Goal: Information Seeking & Learning: Learn about a topic

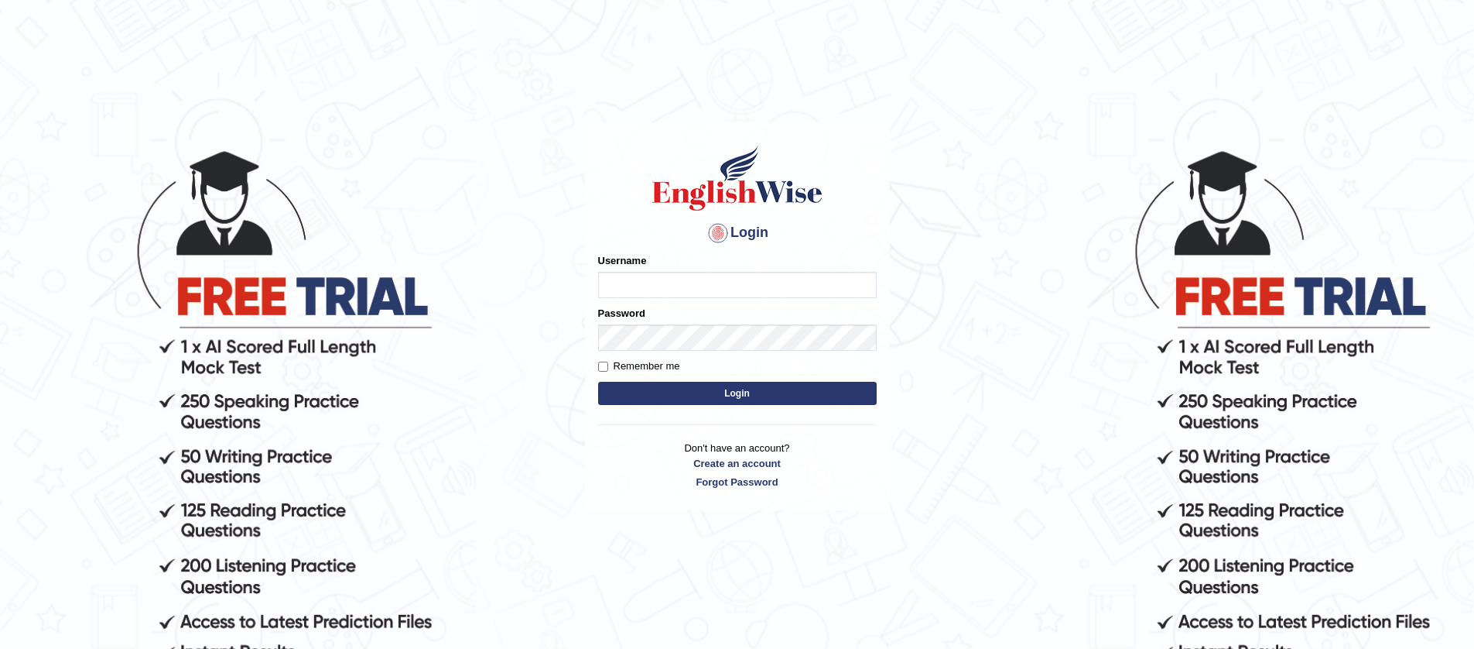
type input "jiwan_parramatta"
click at [598, 382] on button "Login" at bounding box center [737, 393] width 279 height 23
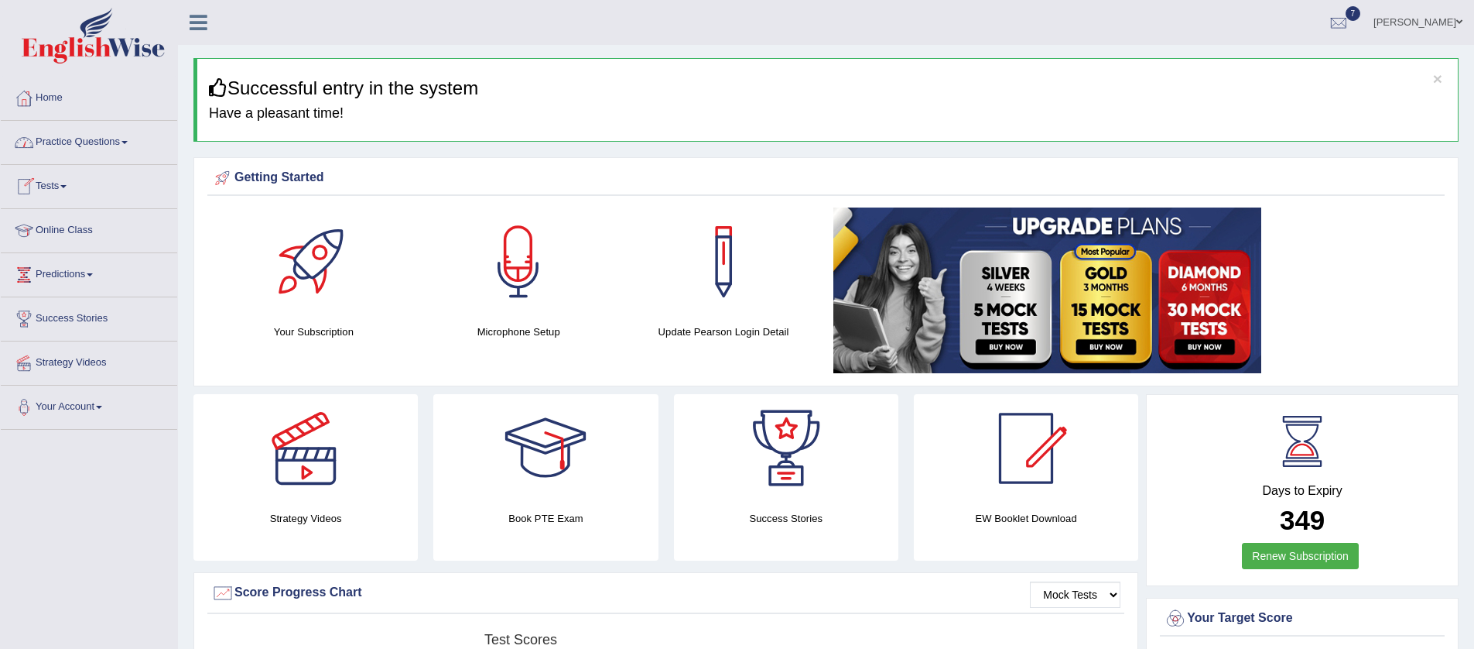
click at [128, 143] on span at bounding box center [125, 142] width 6 height 3
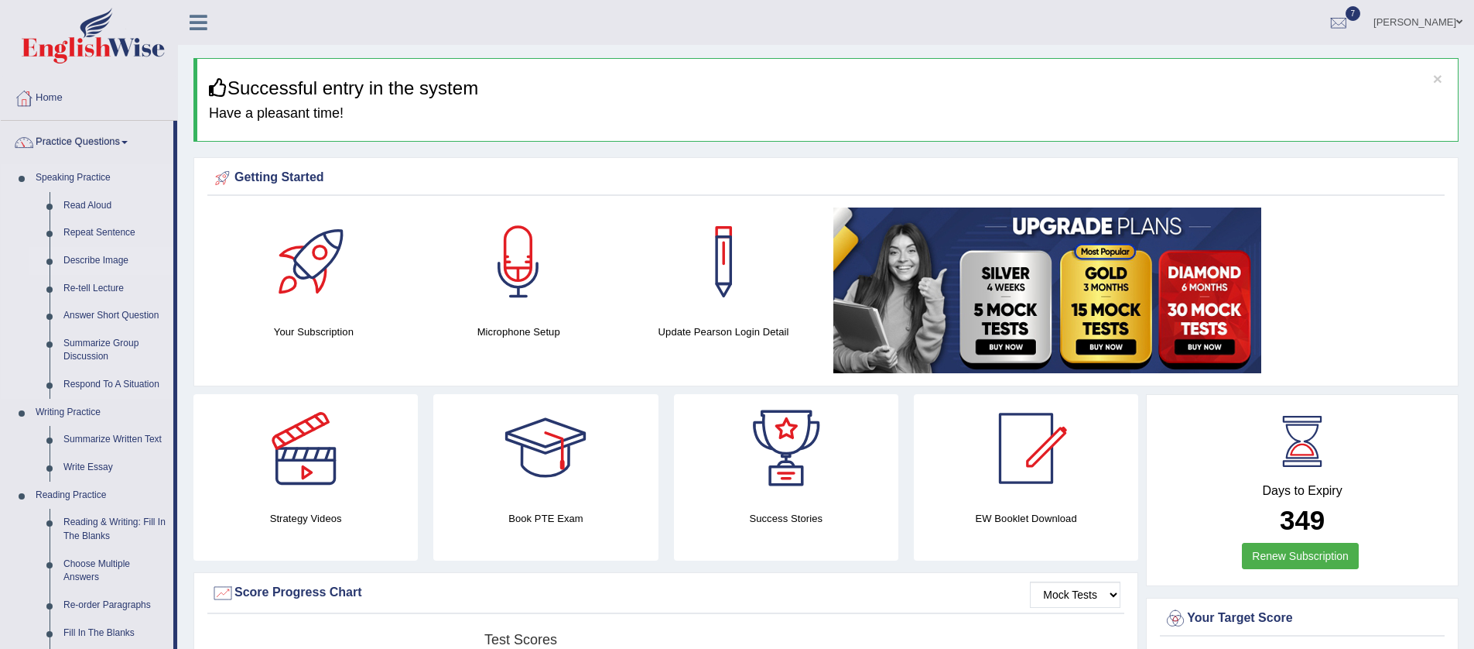
click at [91, 259] on link "Describe Image" at bounding box center [114, 261] width 117 height 28
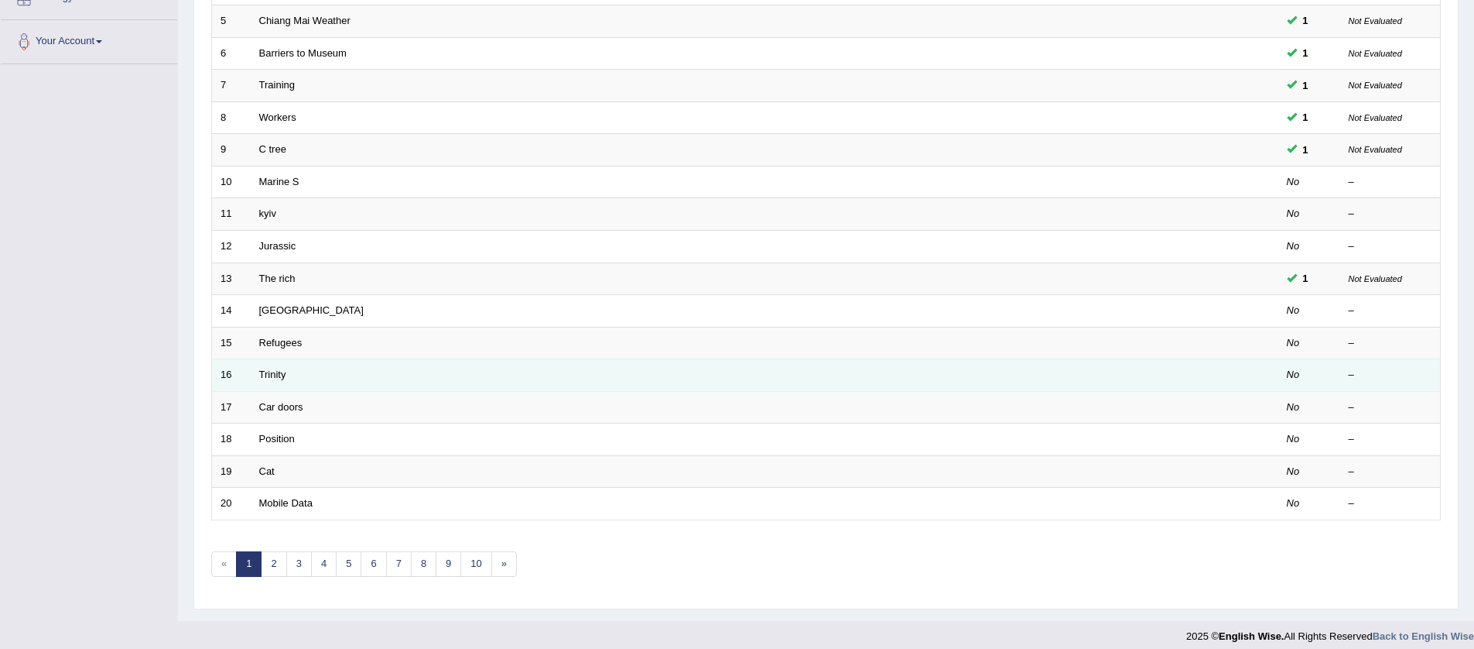
scroll to position [376, 0]
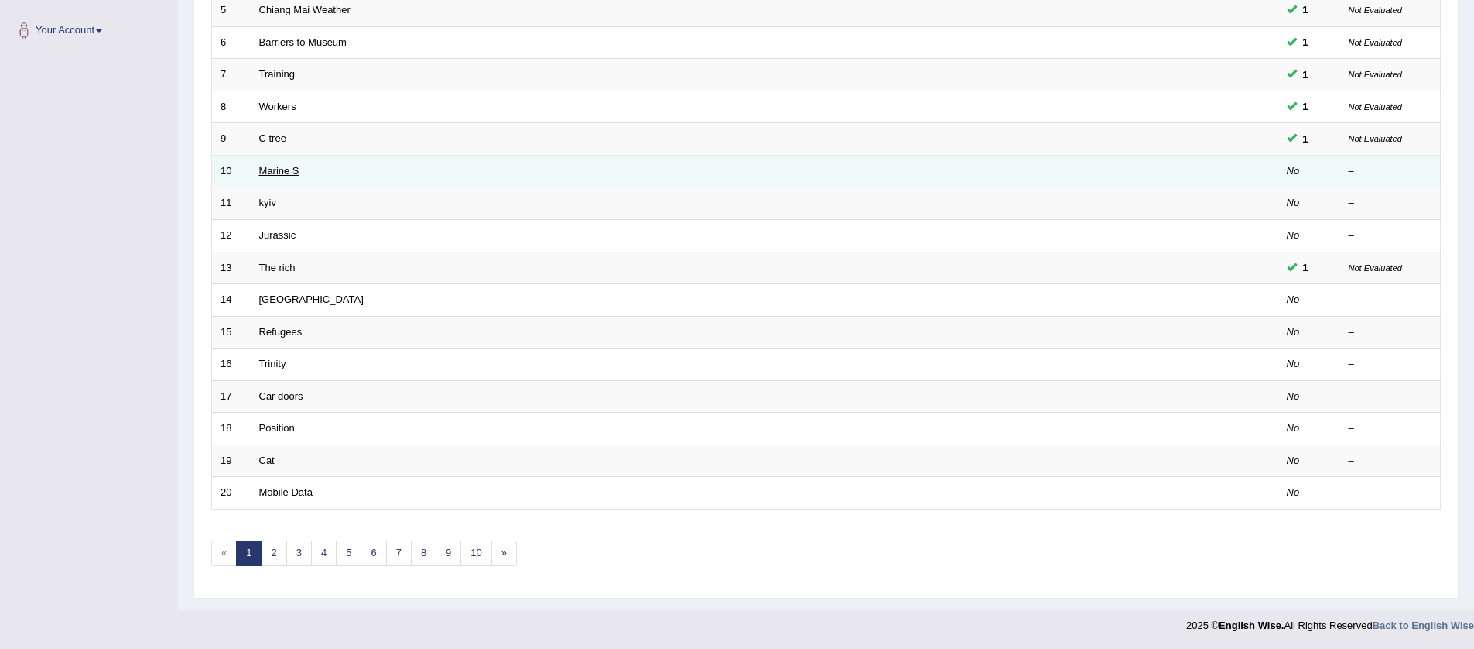
click at [276, 170] on link "Marine S" at bounding box center [279, 171] width 40 height 12
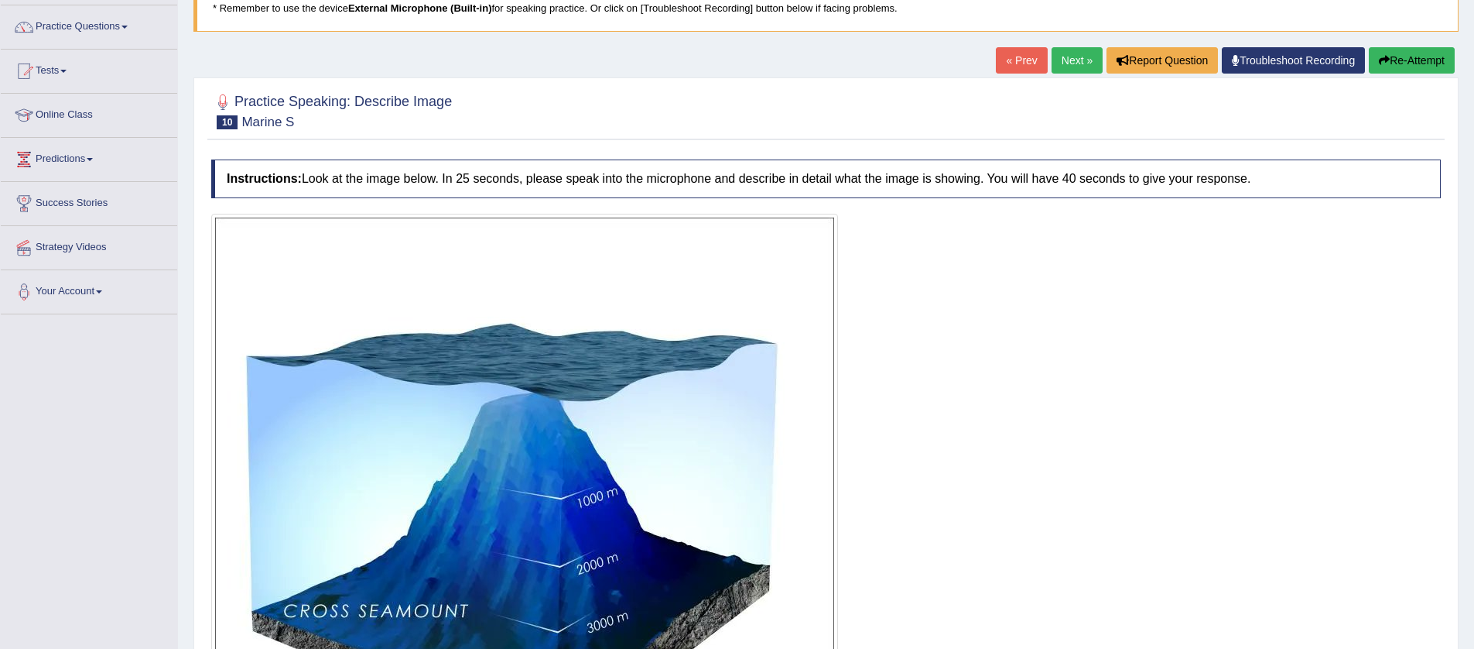
scroll to position [257, 0]
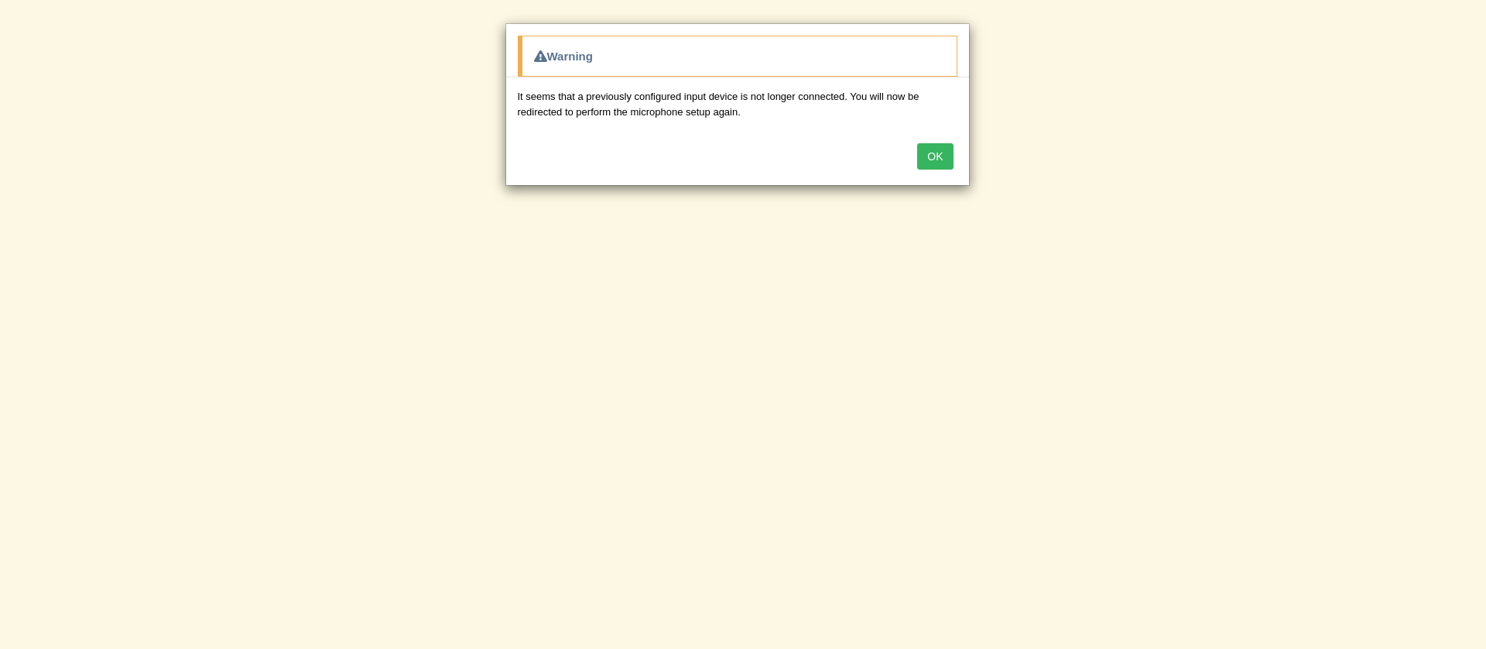
click at [928, 157] on button "OK" at bounding box center [935, 156] width 36 height 26
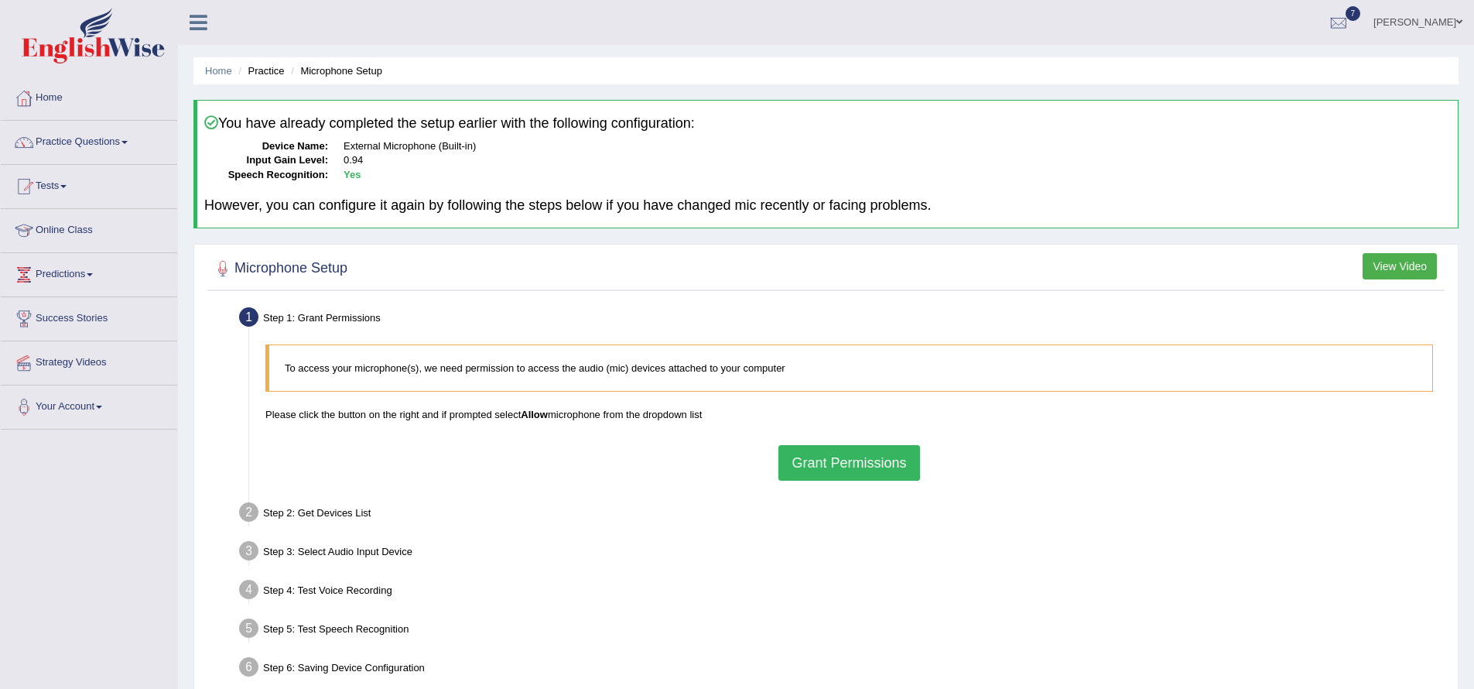
click at [871, 473] on button "Grant Permissions" at bounding box center [849, 463] width 141 height 36
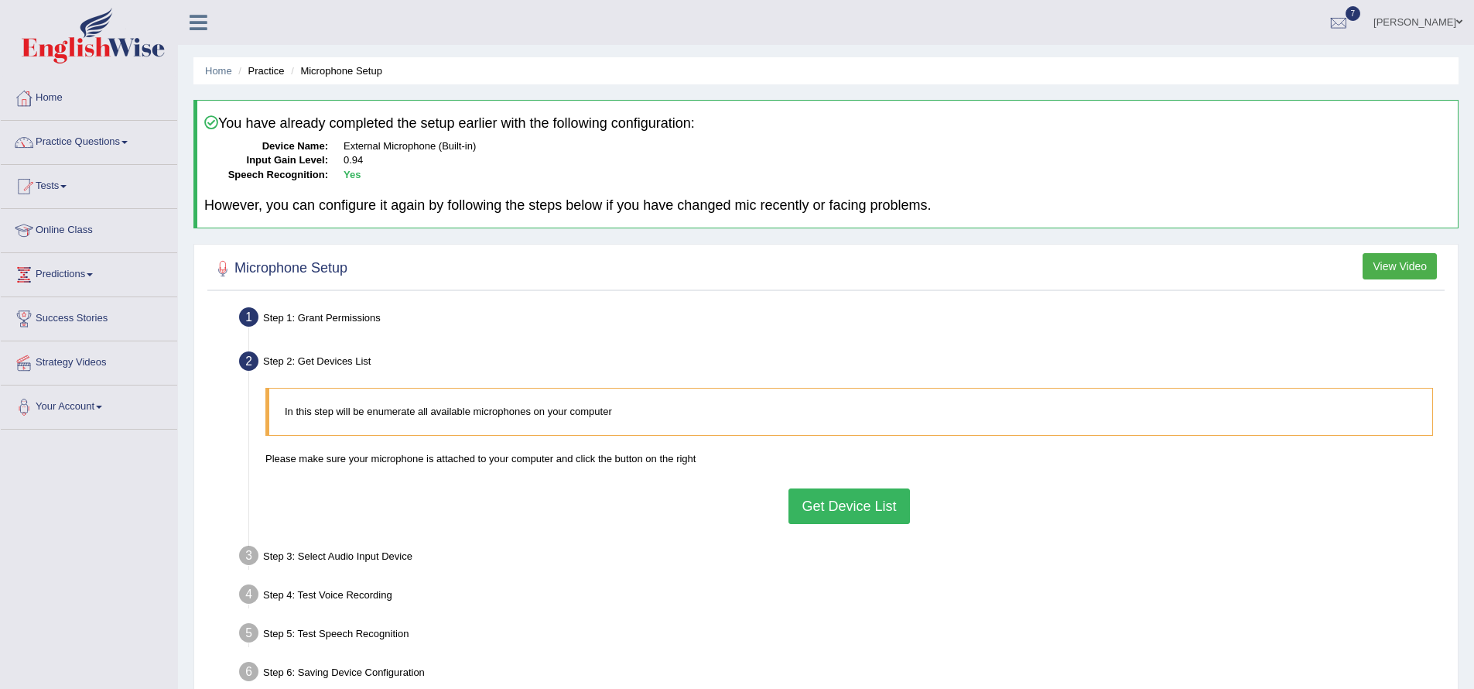
click at [864, 509] on button "Get Device List" at bounding box center [849, 506] width 121 height 36
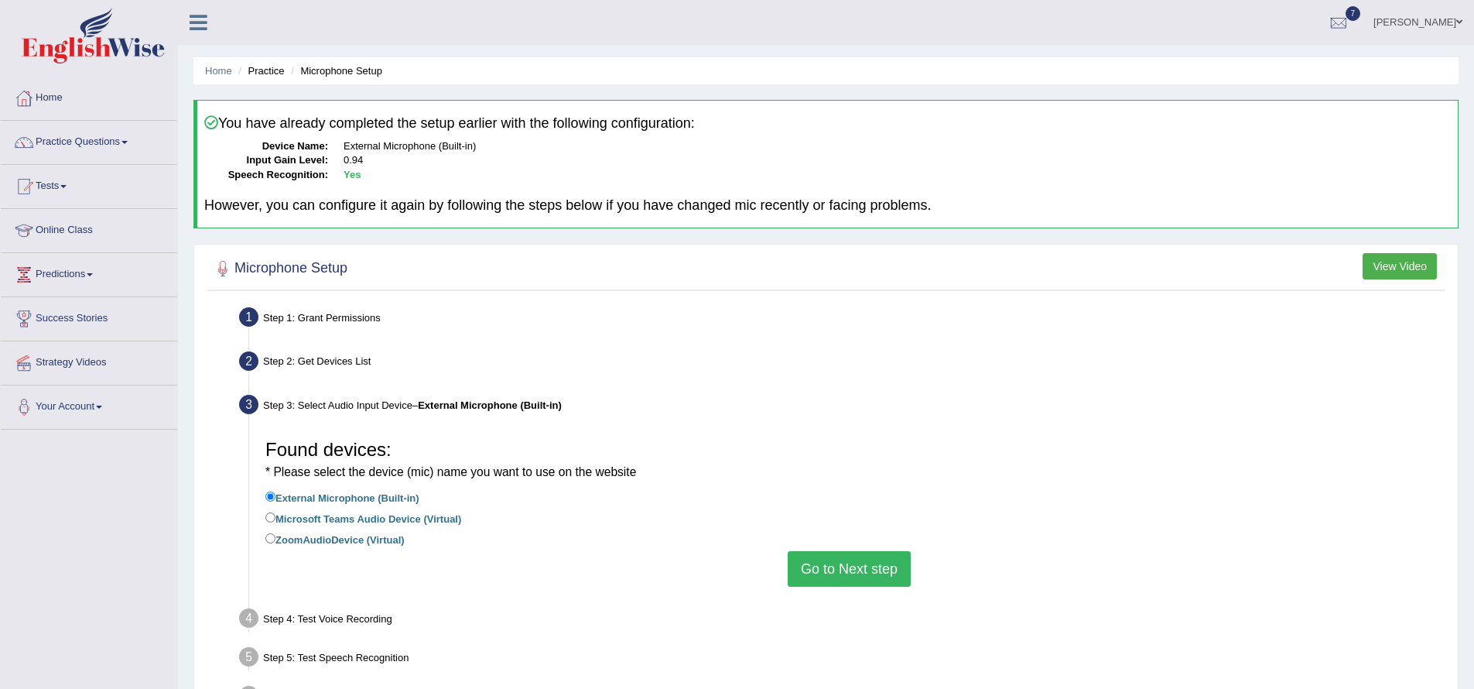
click at [877, 573] on button "Go to Next step" at bounding box center [849, 569] width 123 height 36
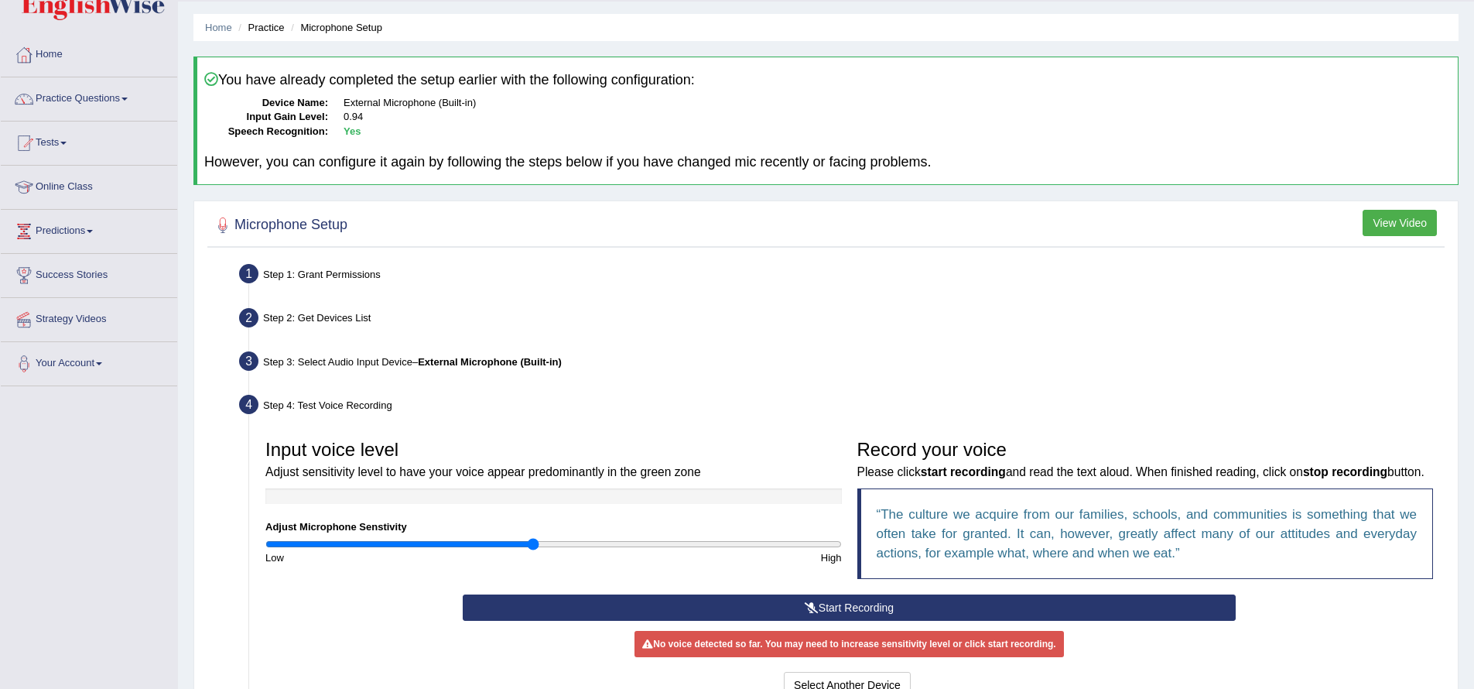
scroll to position [136, 0]
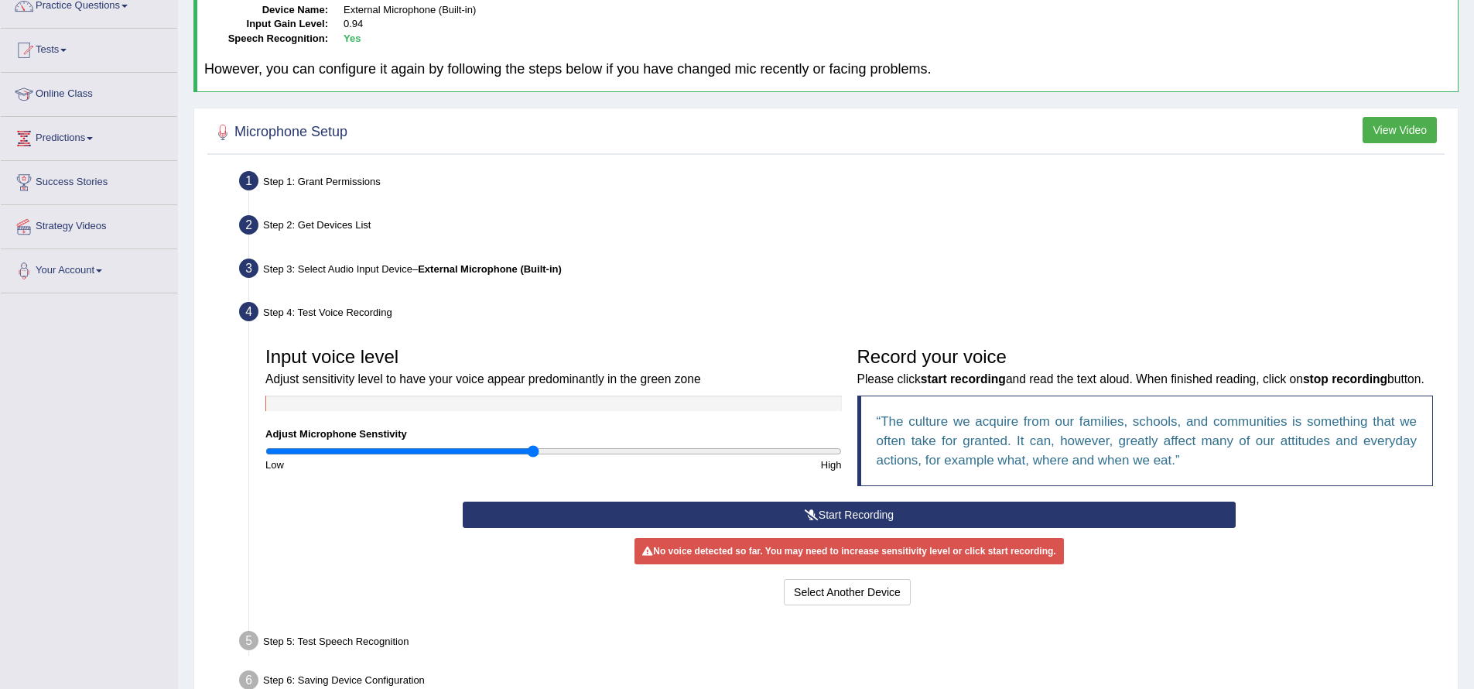
click at [815, 520] on icon at bounding box center [812, 514] width 14 height 11
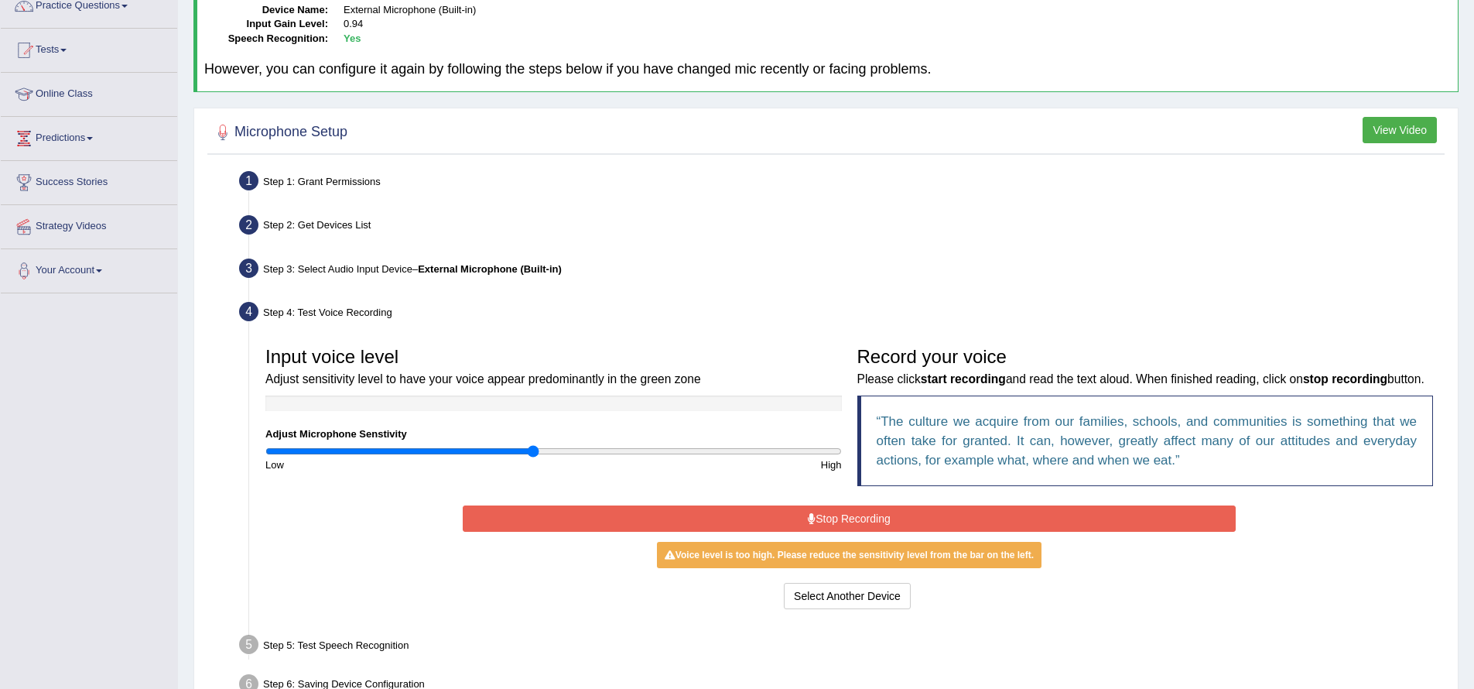
click at [818, 532] on button "Stop Recording" at bounding box center [849, 518] width 773 height 26
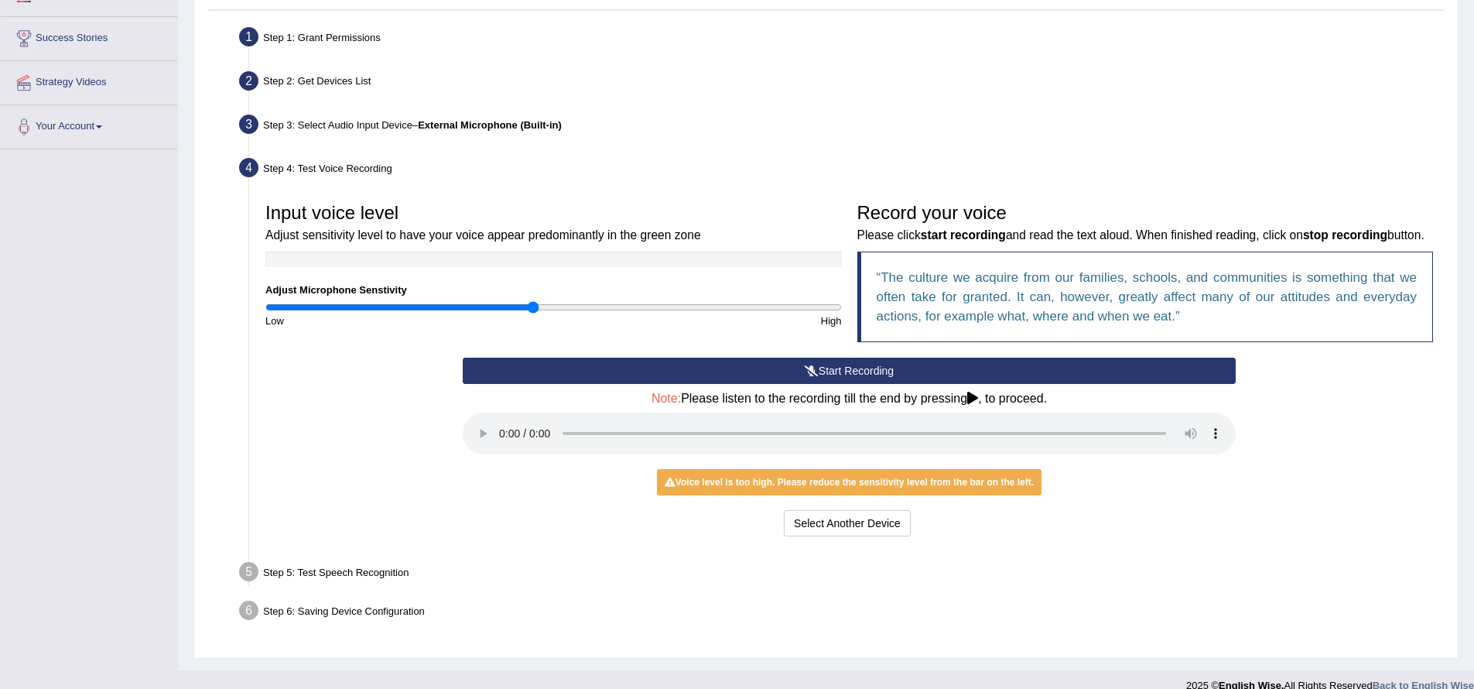
scroll to position [321, 0]
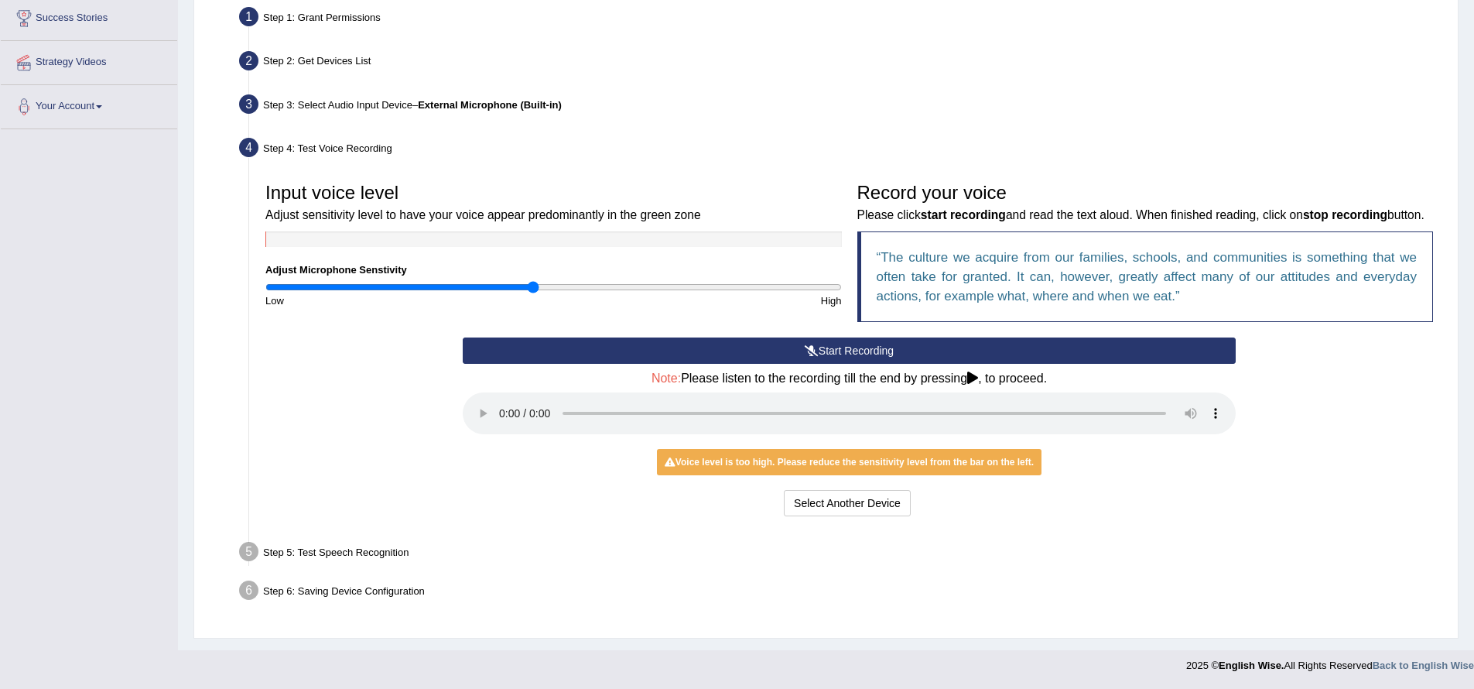
click at [837, 351] on button "Start Recording" at bounding box center [849, 350] width 773 height 26
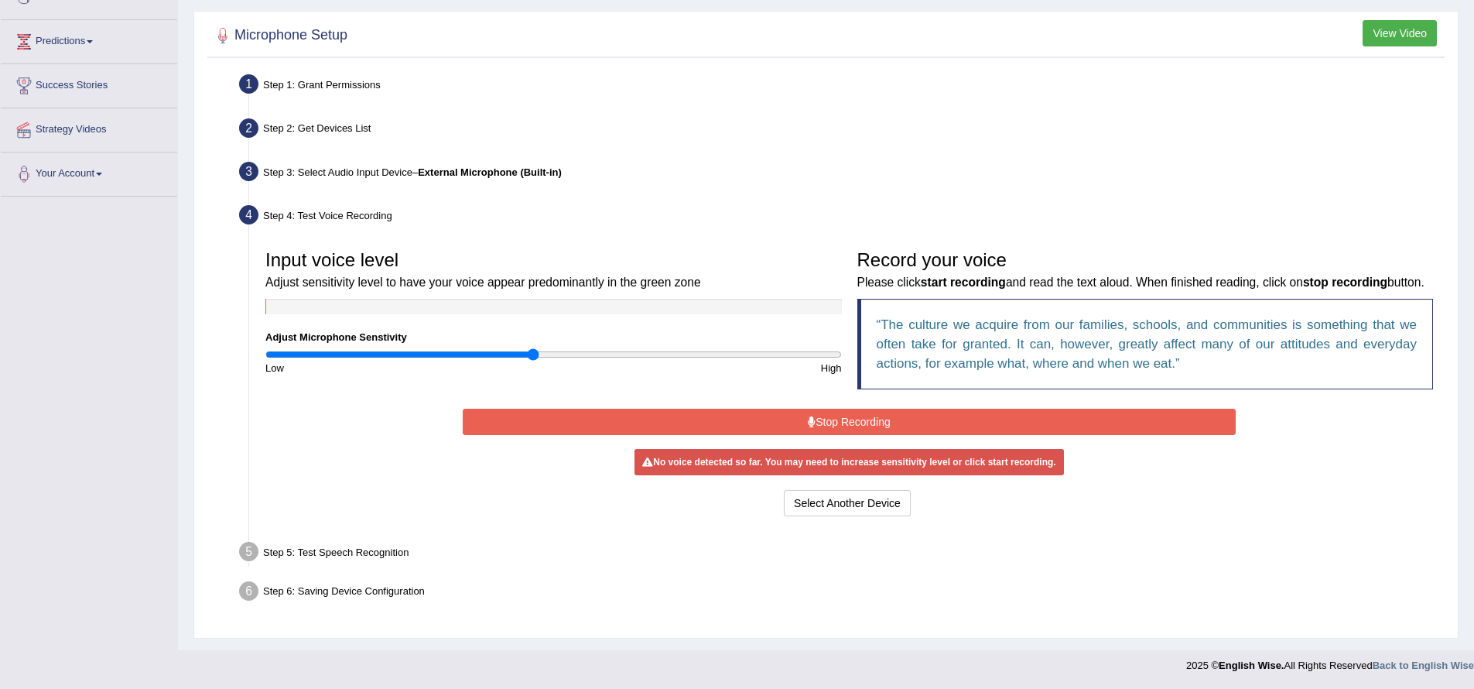
scroll to position [250, 0]
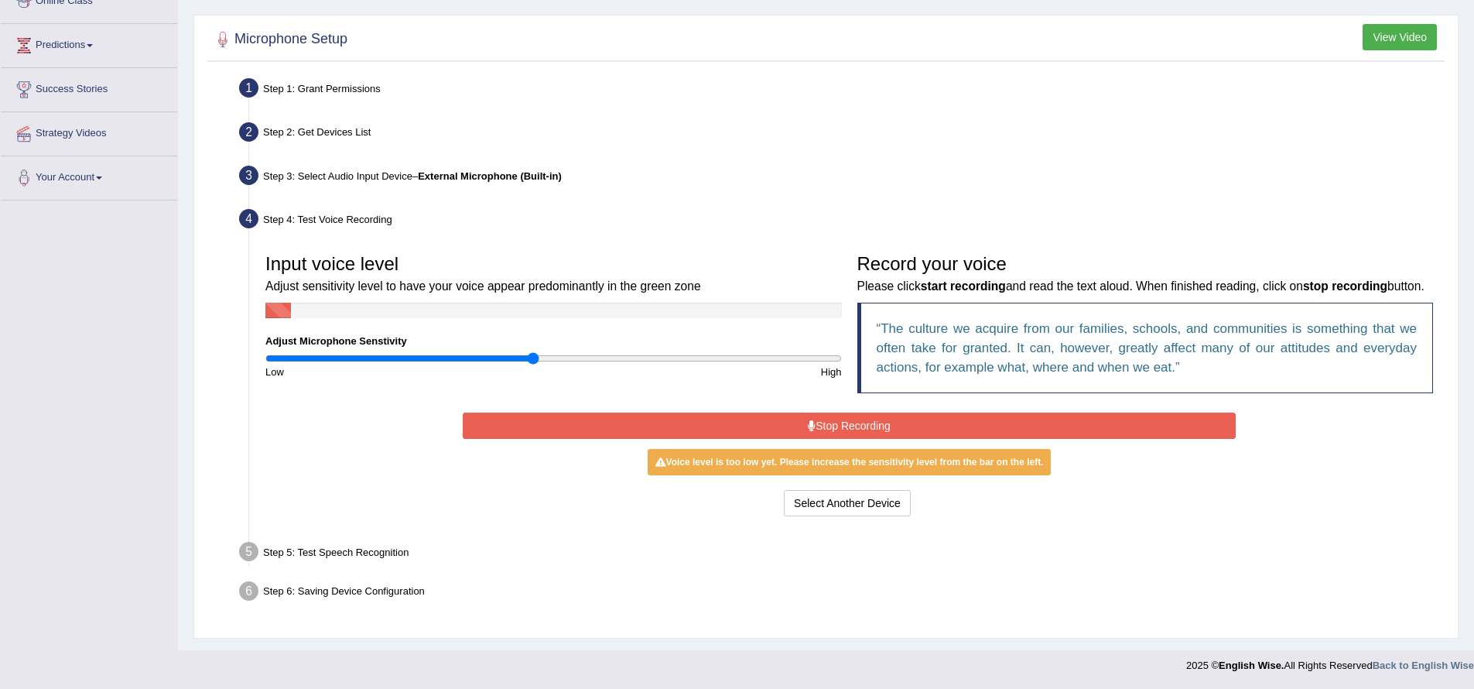
click at [822, 424] on button "Stop Recording" at bounding box center [849, 425] width 773 height 26
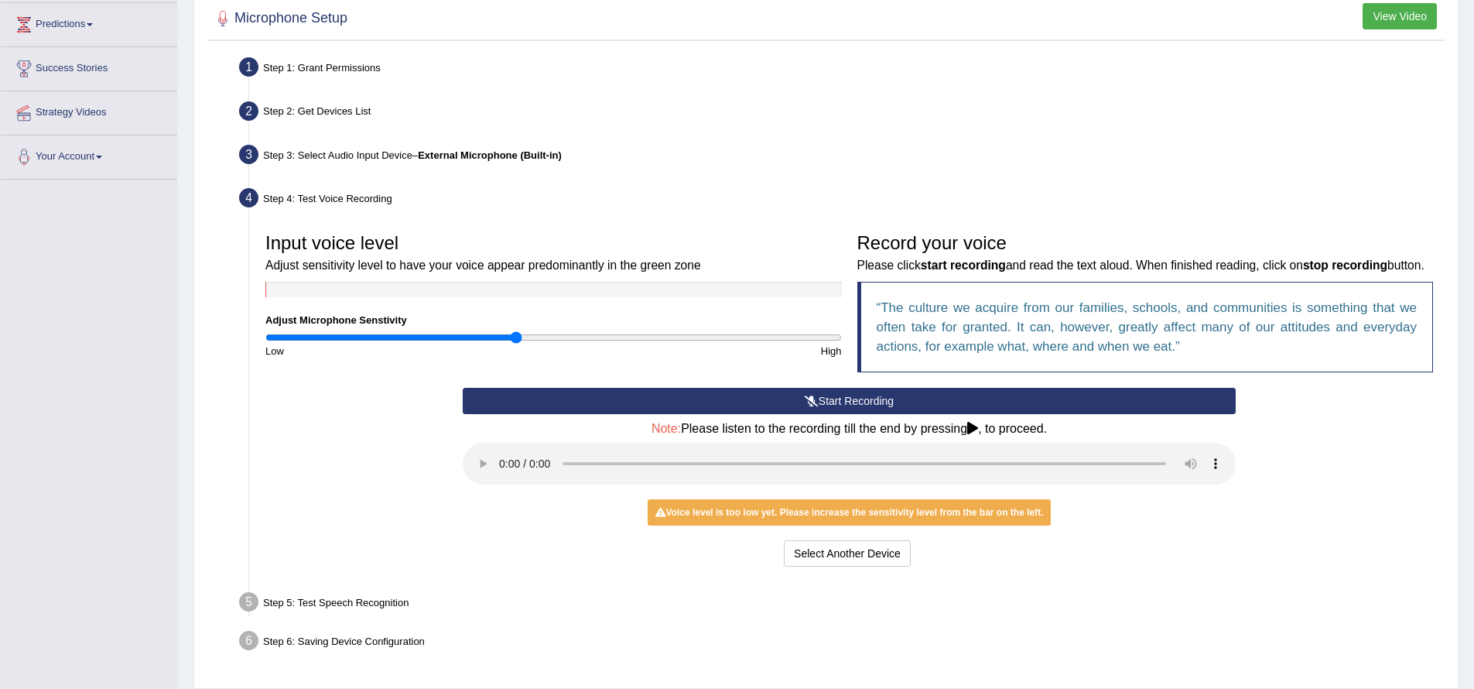
click at [519, 337] on input "range" at bounding box center [553, 337] width 577 height 12
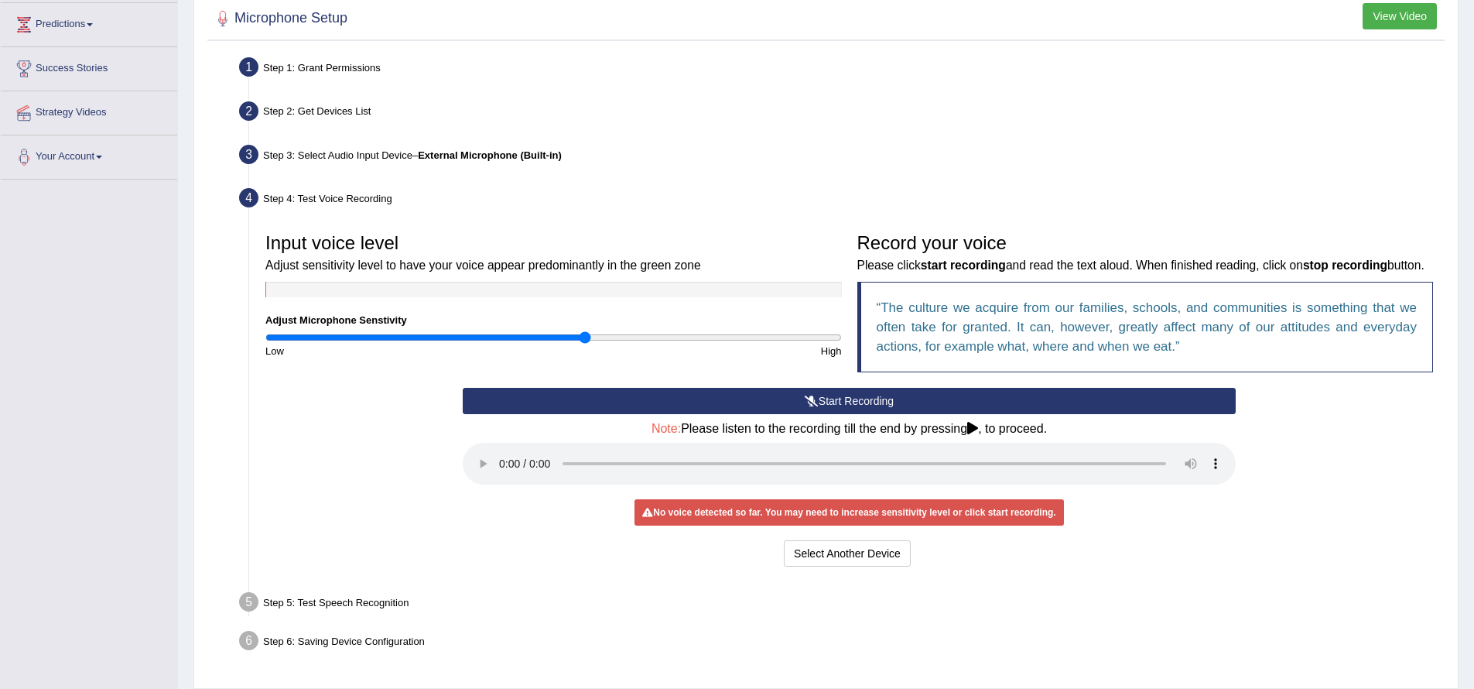
click at [583, 337] on input "range" at bounding box center [553, 337] width 577 height 12
click at [872, 414] on button "Start Recording" at bounding box center [849, 401] width 773 height 26
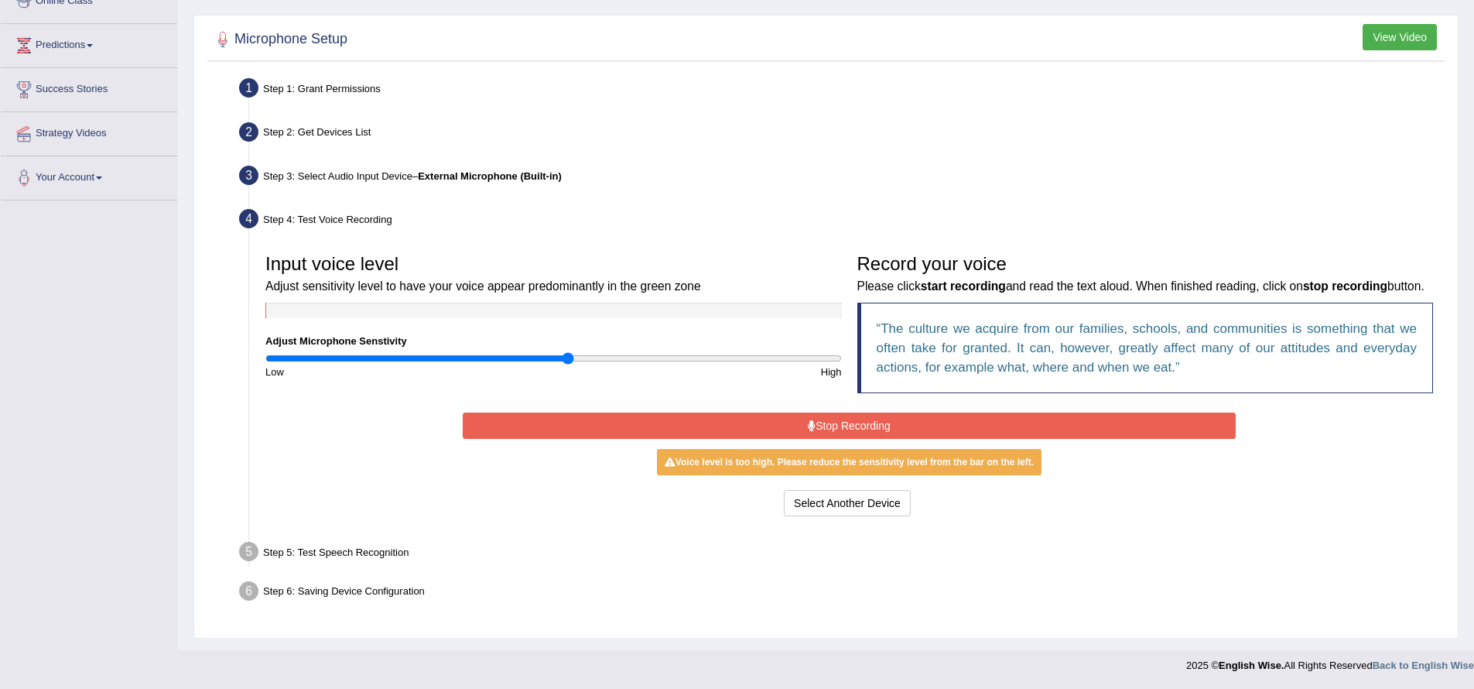
click at [567, 352] on input "range" at bounding box center [553, 358] width 577 height 12
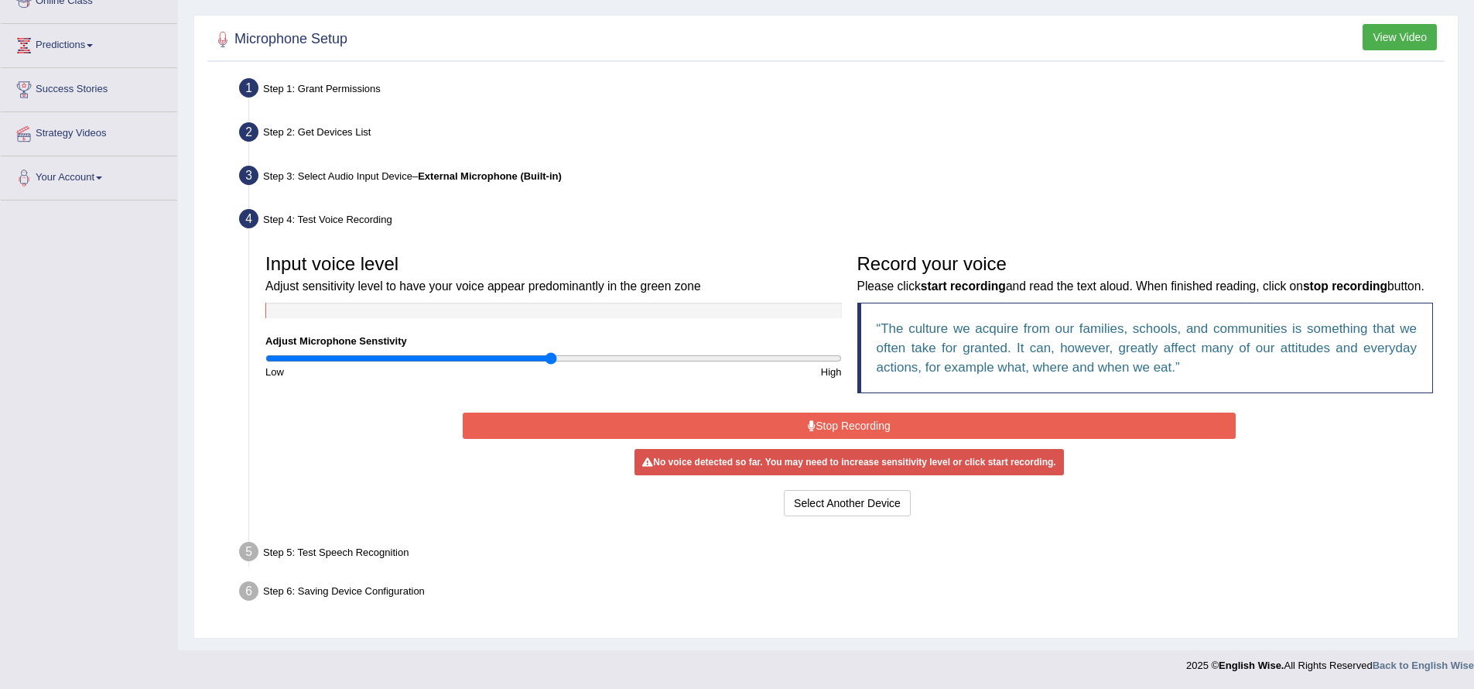
click at [552, 352] on input "range" at bounding box center [553, 358] width 577 height 12
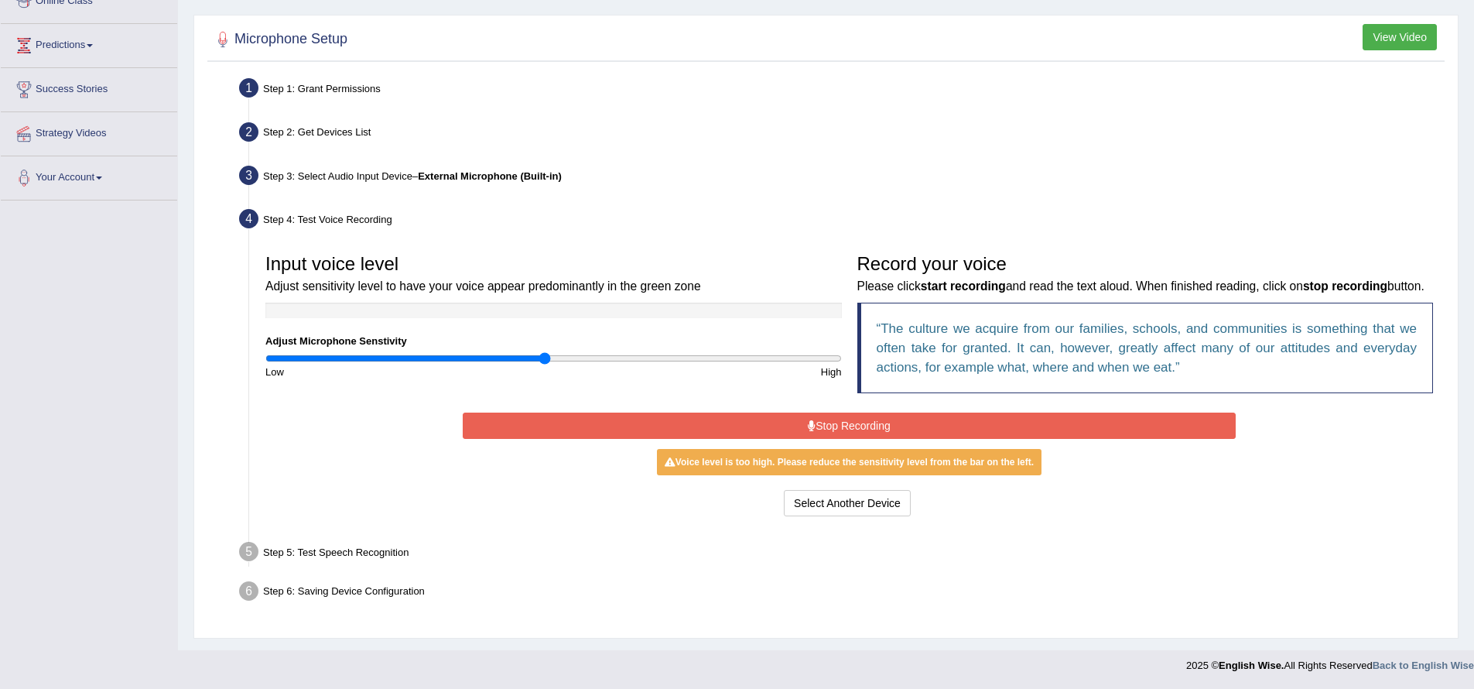
click at [543, 352] on input "range" at bounding box center [553, 358] width 577 height 12
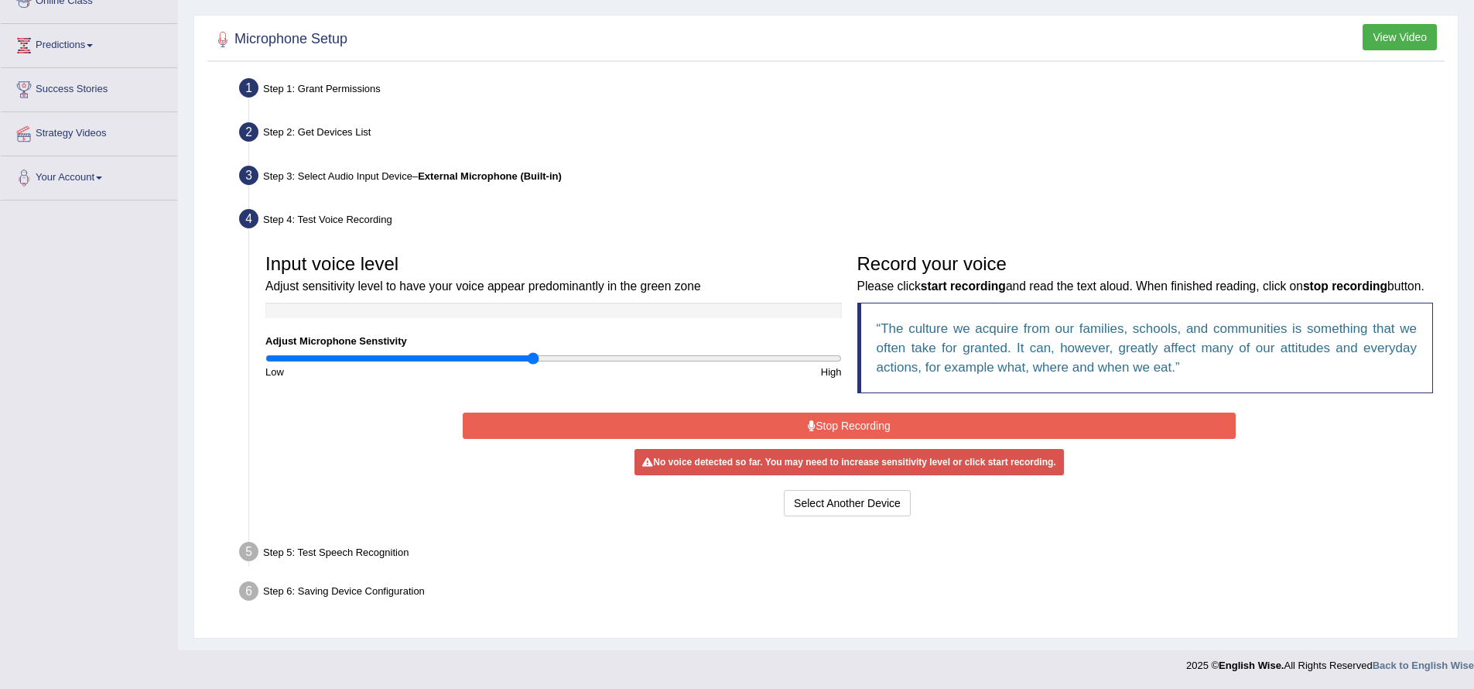
click at [532, 352] on input "range" at bounding box center [553, 358] width 577 height 12
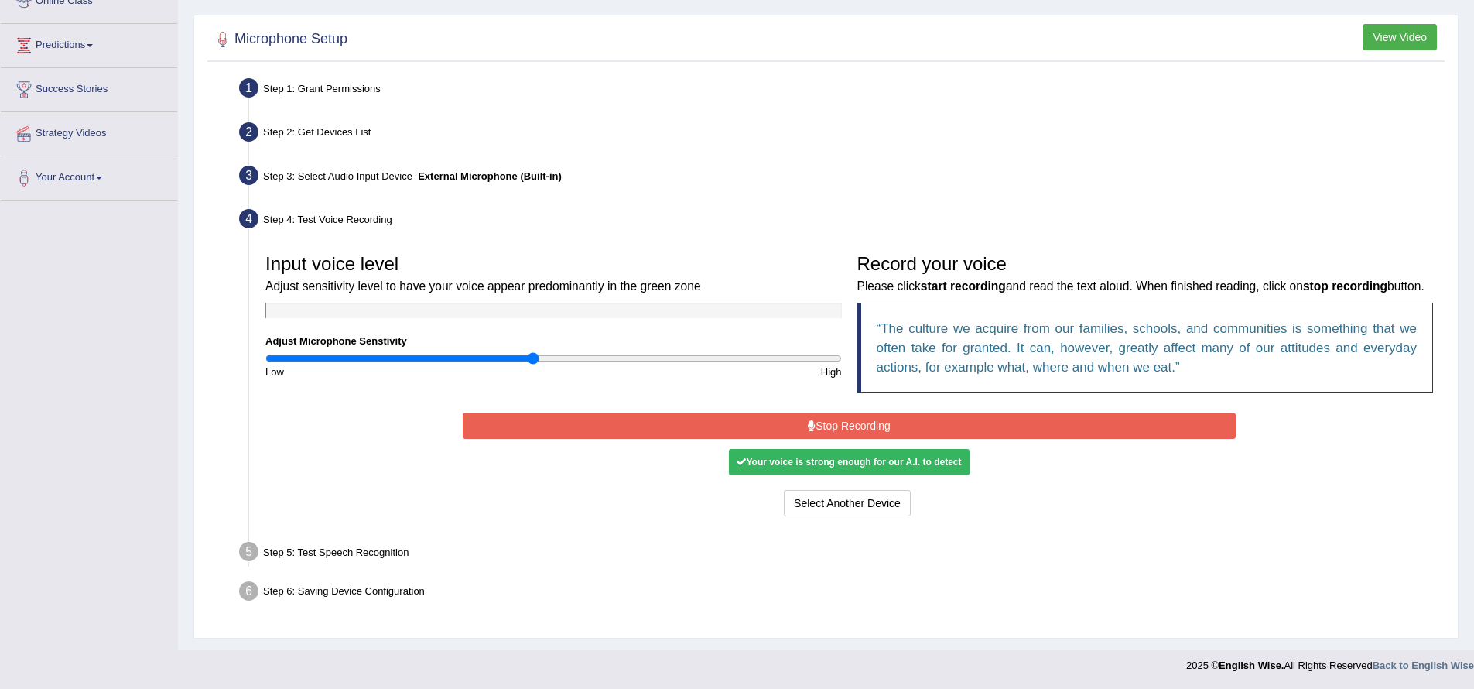
click at [751, 465] on div "Your voice is strong enough for our A.I. to detect" at bounding box center [849, 462] width 240 height 26
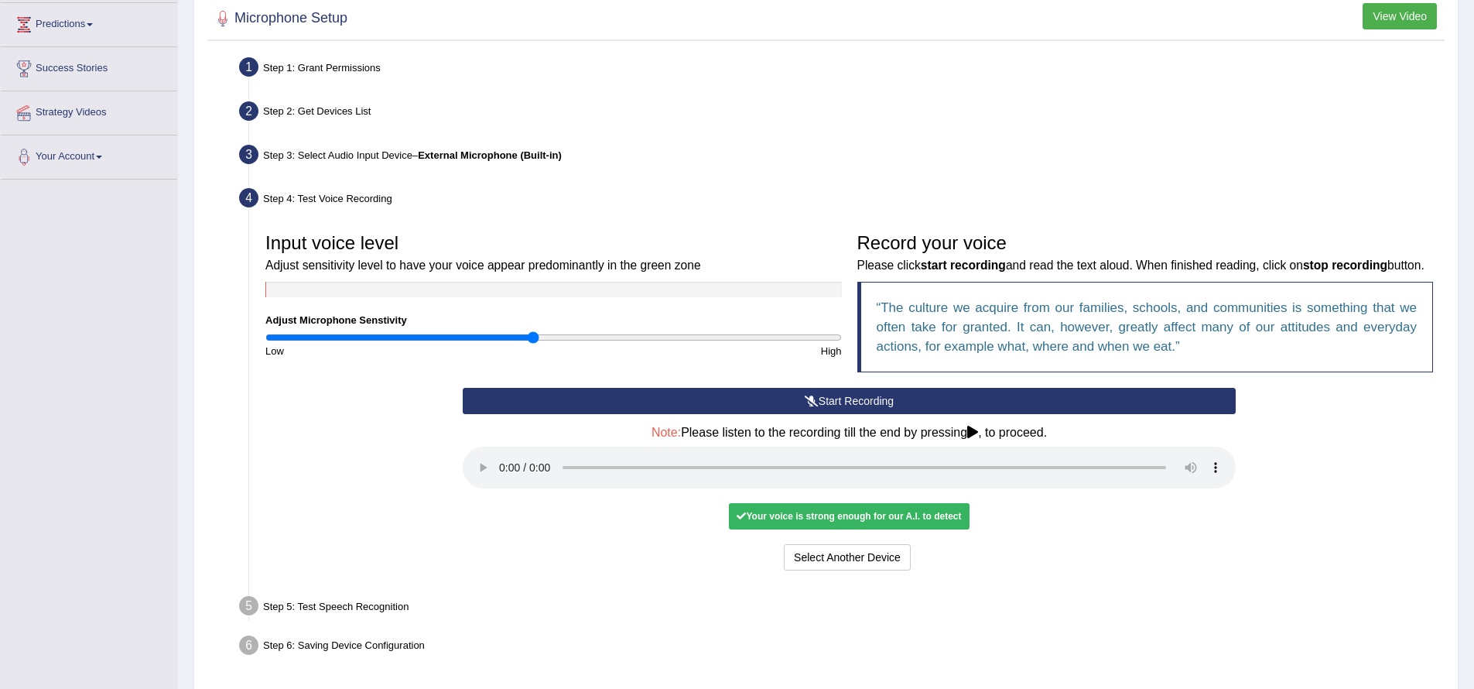
click at [824, 414] on button "Start Recording" at bounding box center [849, 401] width 773 height 26
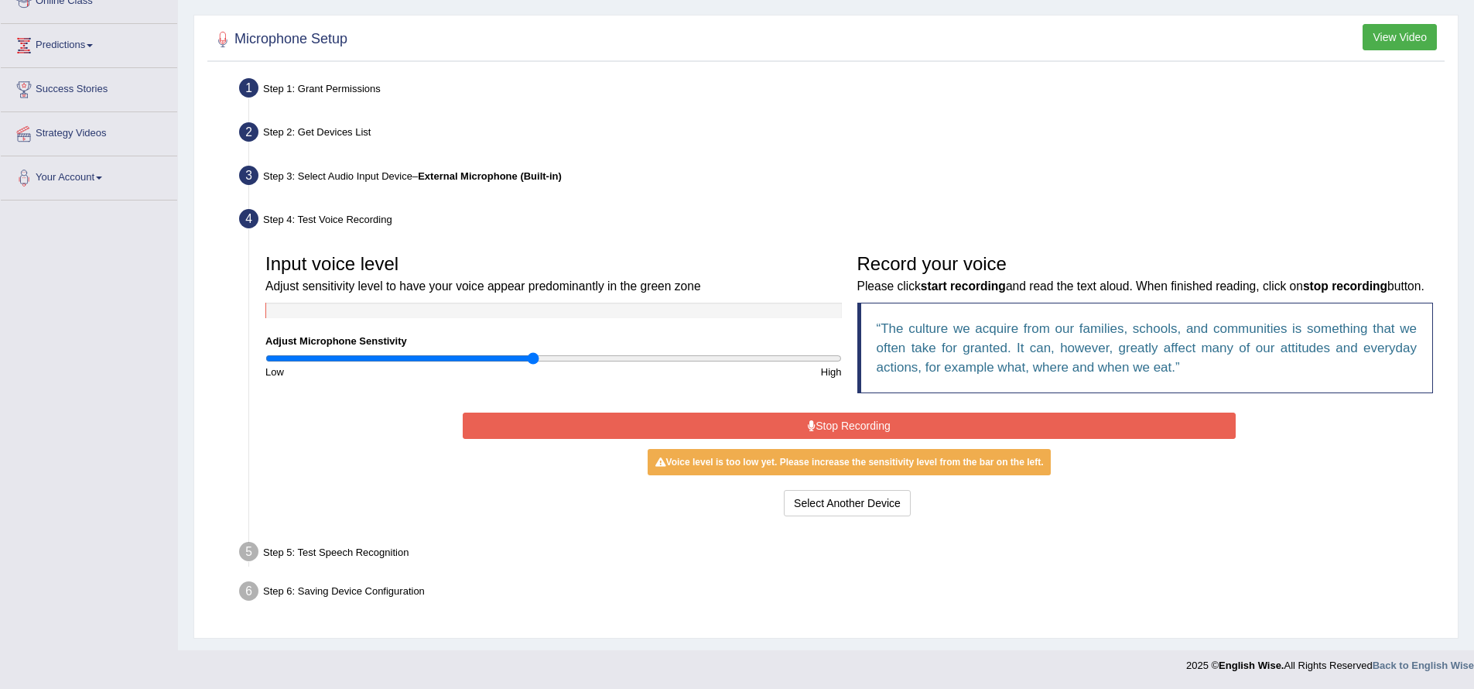
click at [776, 425] on button "Stop Recording" at bounding box center [849, 425] width 773 height 26
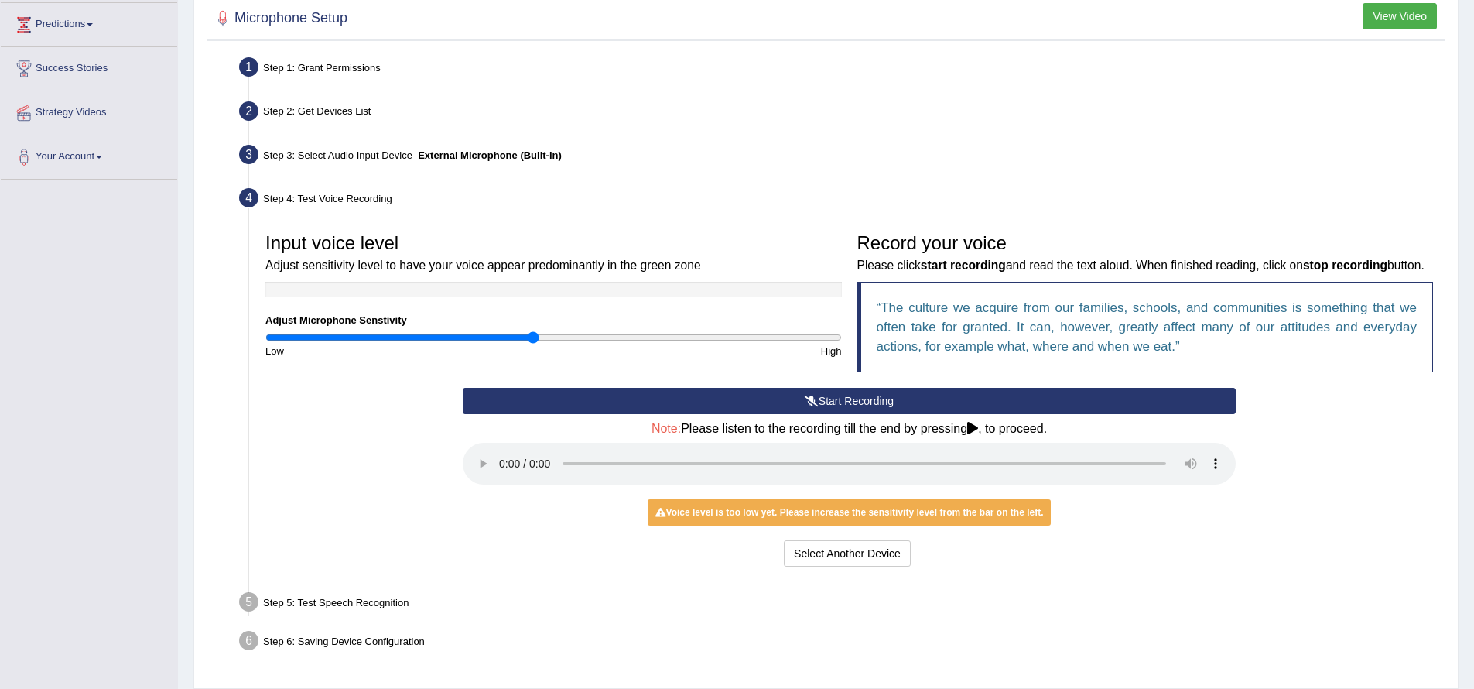
click at [762, 414] on button "Start Recording" at bounding box center [849, 401] width 773 height 26
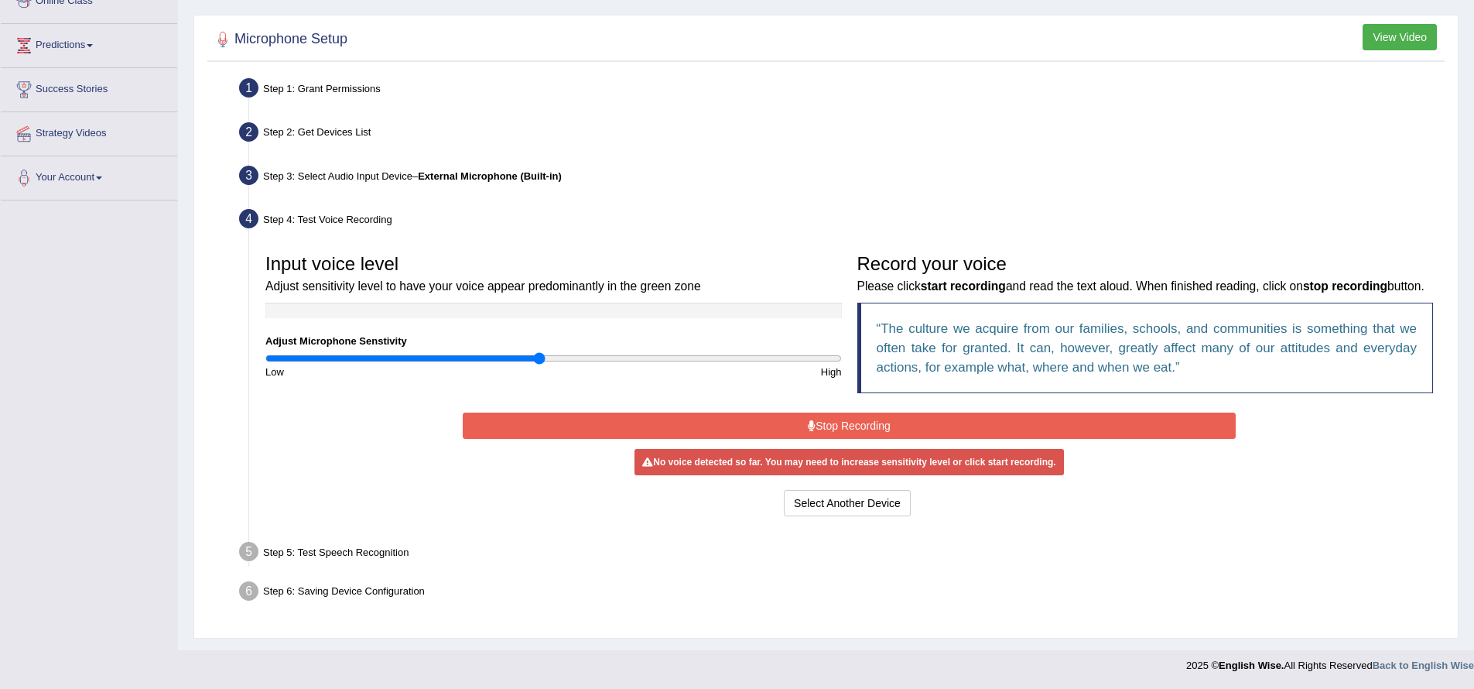
click at [539, 352] on input "range" at bounding box center [553, 358] width 577 height 12
click at [851, 428] on button "Stop Recording" at bounding box center [849, 425] width 773 height 26
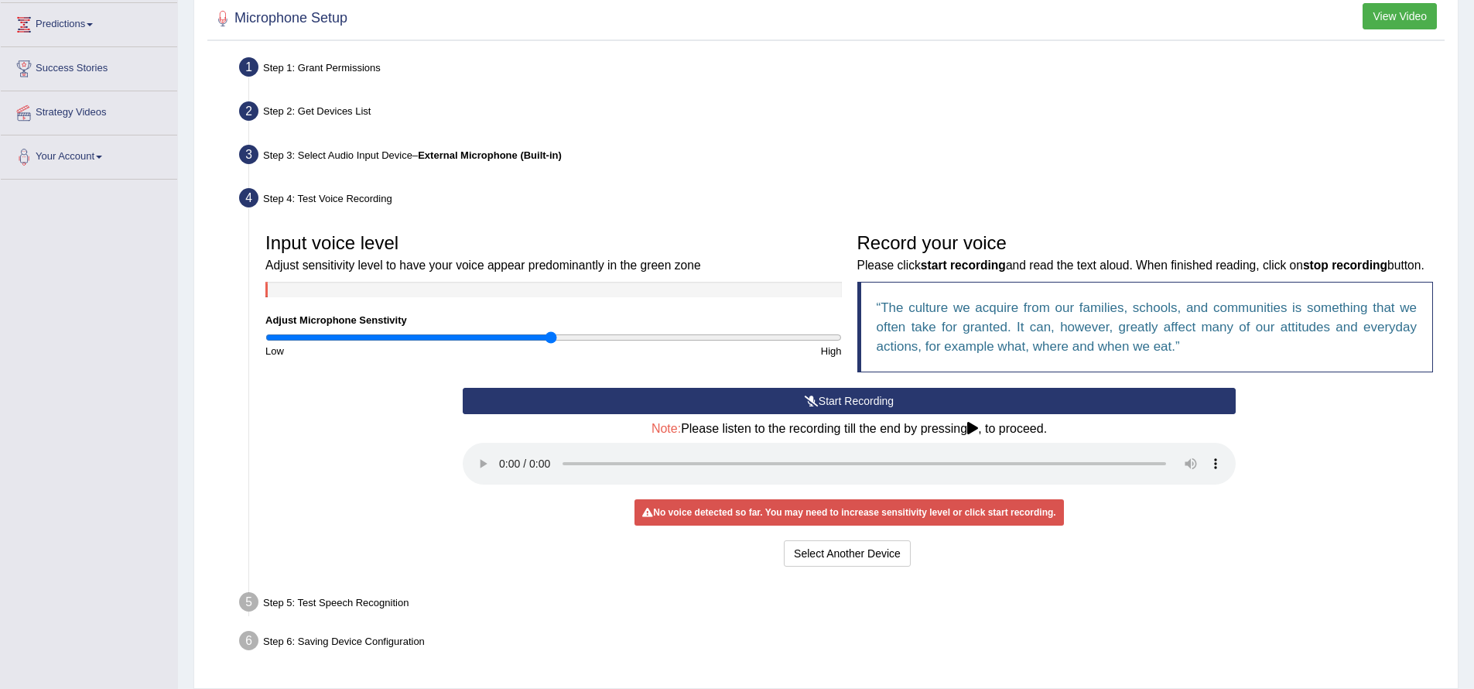
click at [548, 340] on input "range" at bounding box center [553, 337] width 577 height 12
click at [829, 414] on button "Start Recording" at bounding box center [849, 401] width 773 height 26
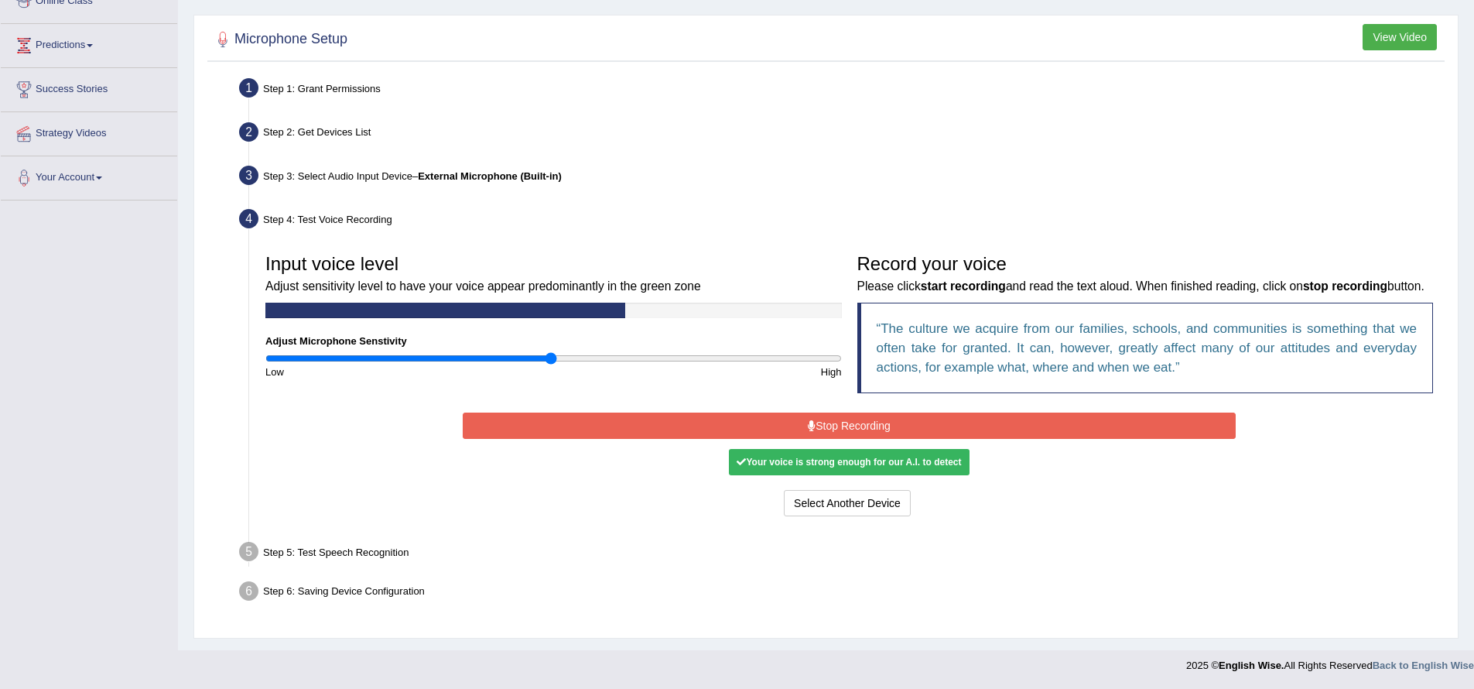
click at [854, 426] on button "Stop Recording" at bounding box center [849, 425] width 773 height 26
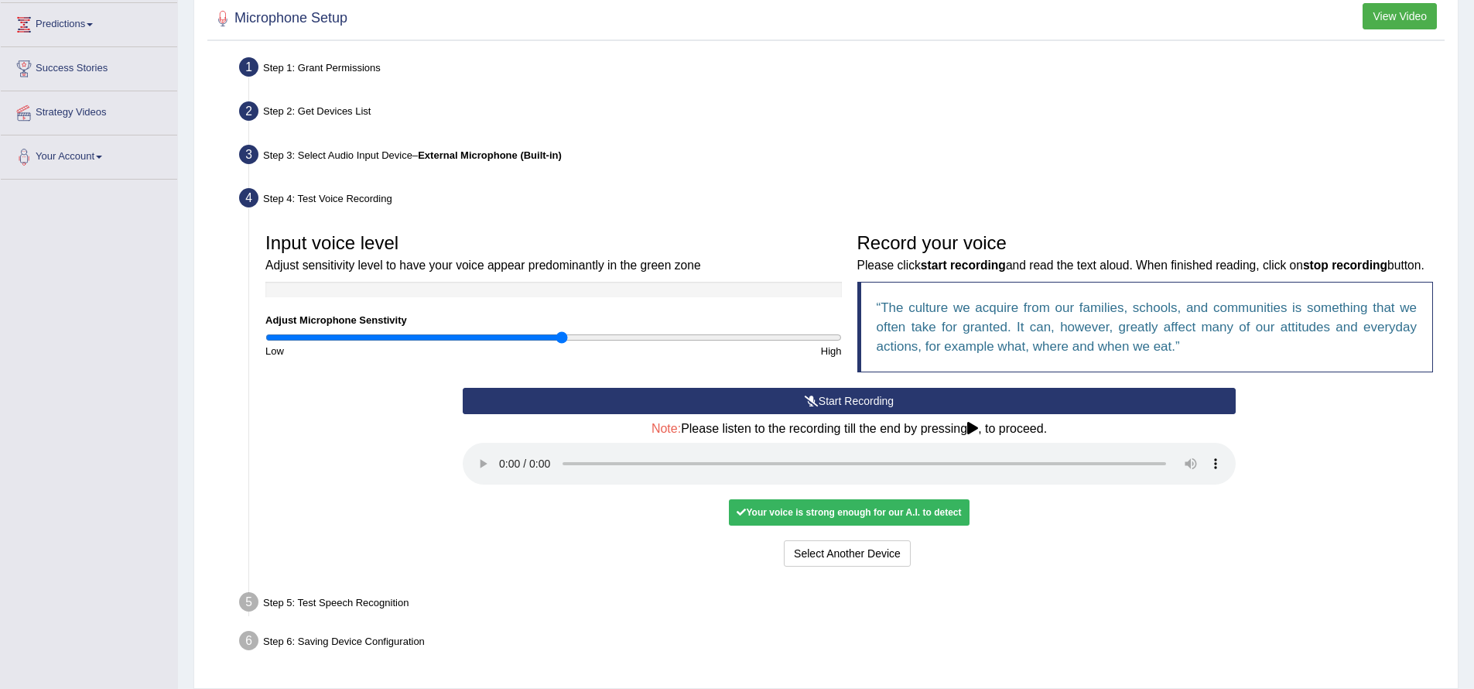
click at [560, 336] on input "range" at bounding box center [553, 337] width 577 height 12
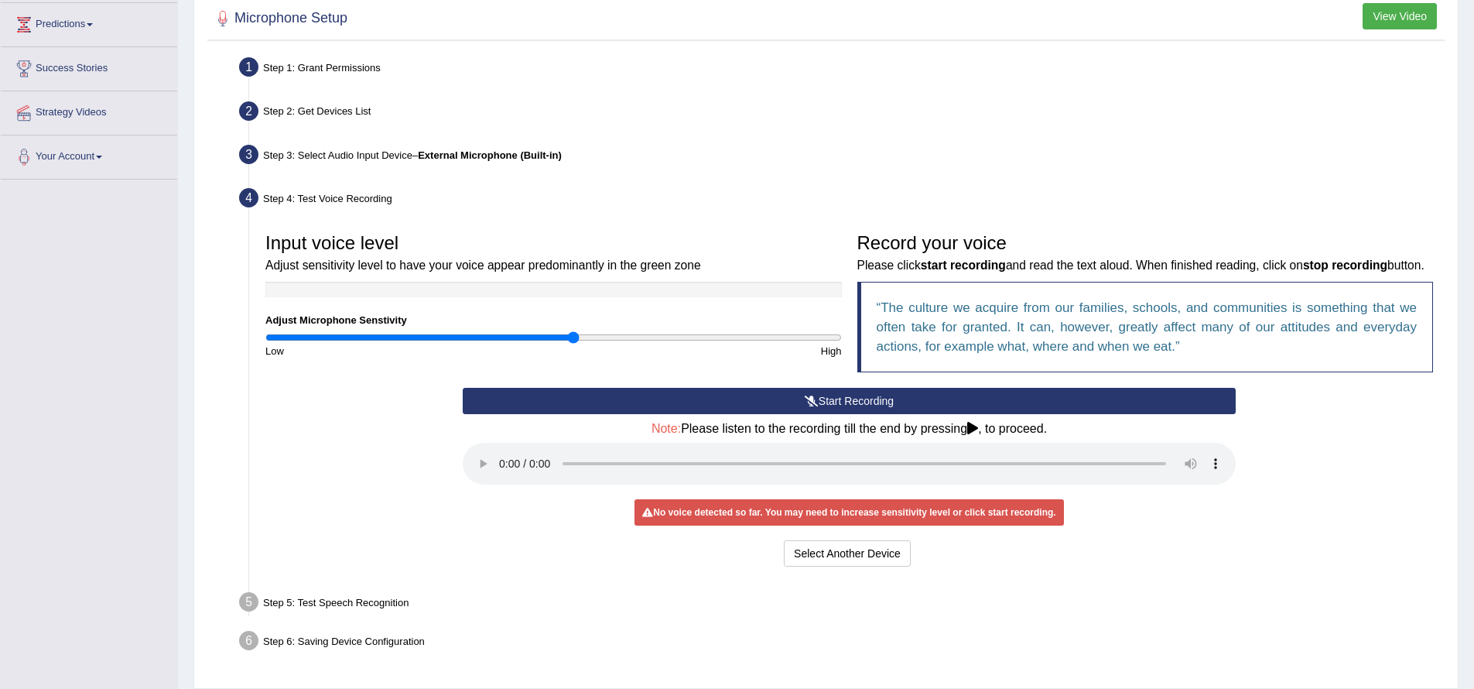
click at [576, 337] on input "range" at bounding box center [553, 337] width 577 height 12
click at [854, 414] on button "Start Recording" at bounding box center [849, 401] width 773 height 26
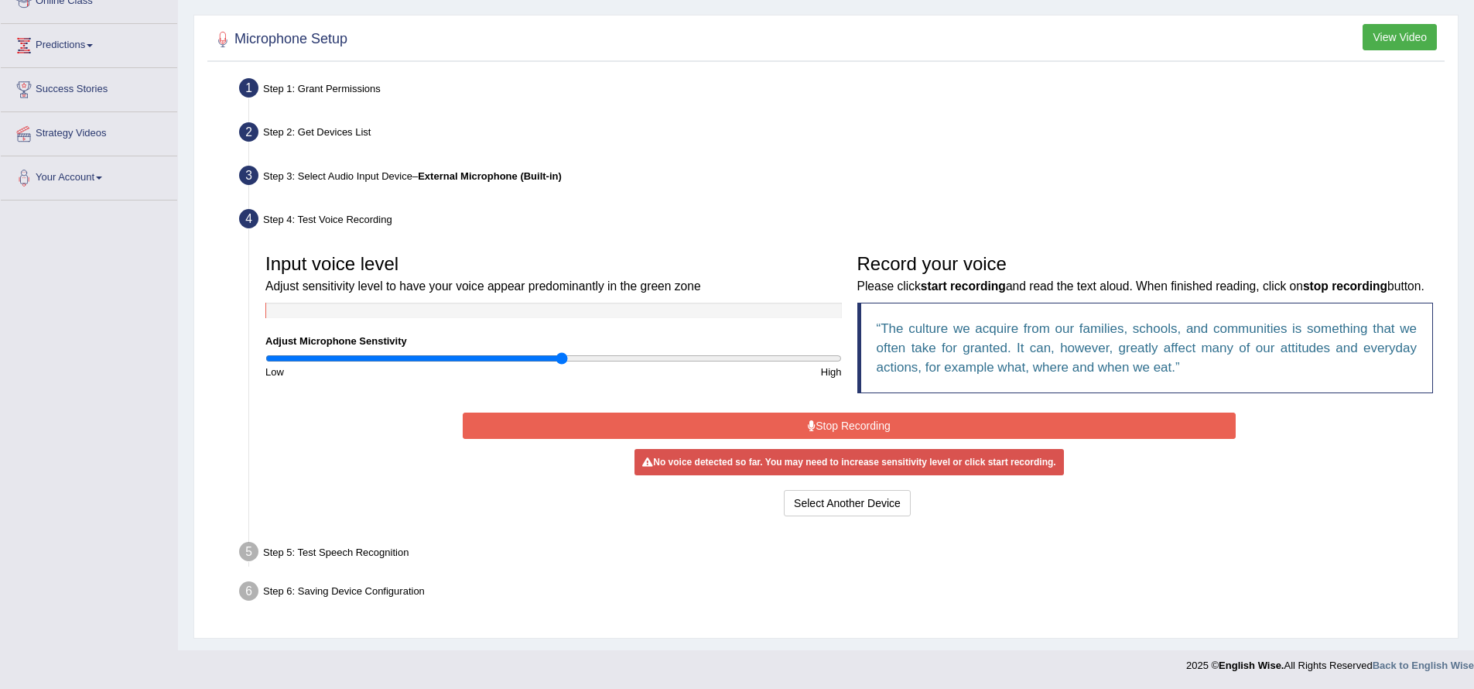
click at [563, 352] on input "range" at bounding box center [553, 358] width 577 height 12
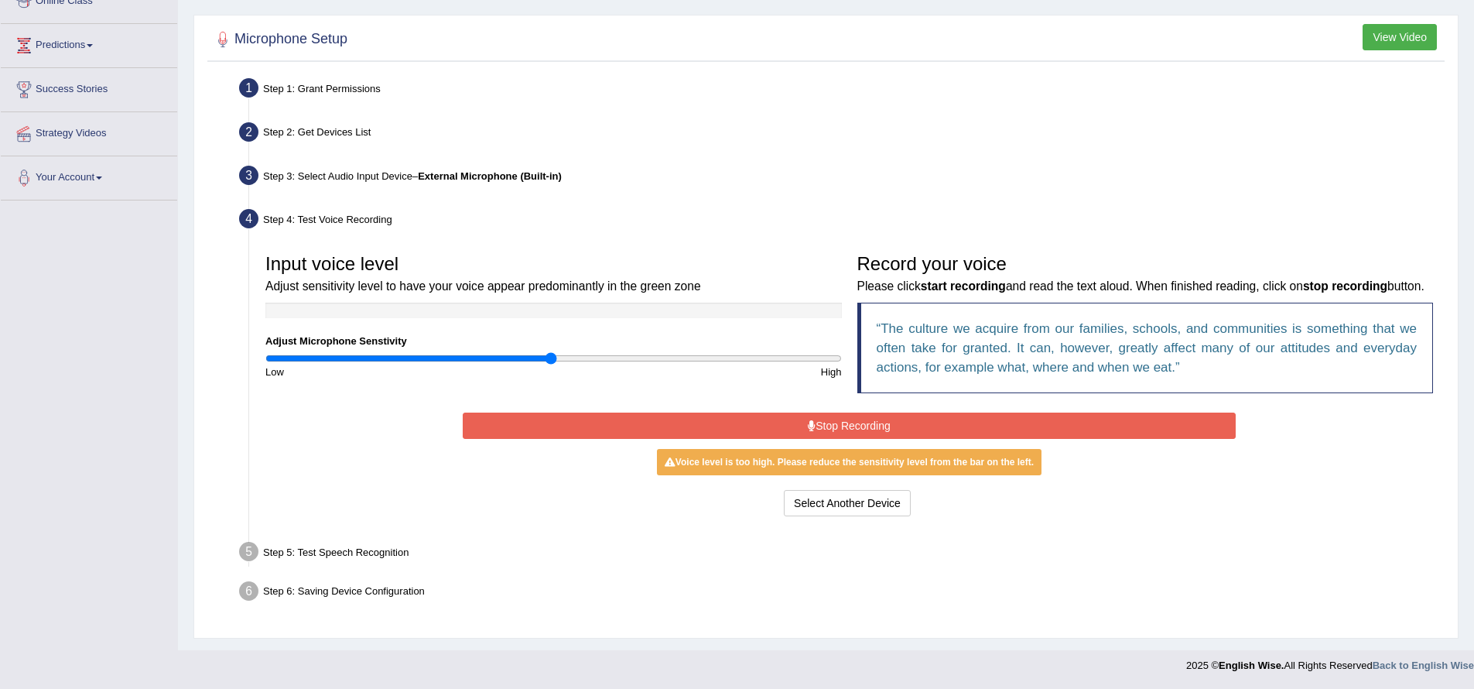
click at [549, 352] on input "range" at bounding box center [553, 358] width 577 height 12
click at [496, 365] on div "Low" at bounding box center [406, 372] width 296 height 15
type input "0.82"
click at [498, 352] on input "range" at bounding box center [553, 358] width 577 height 12
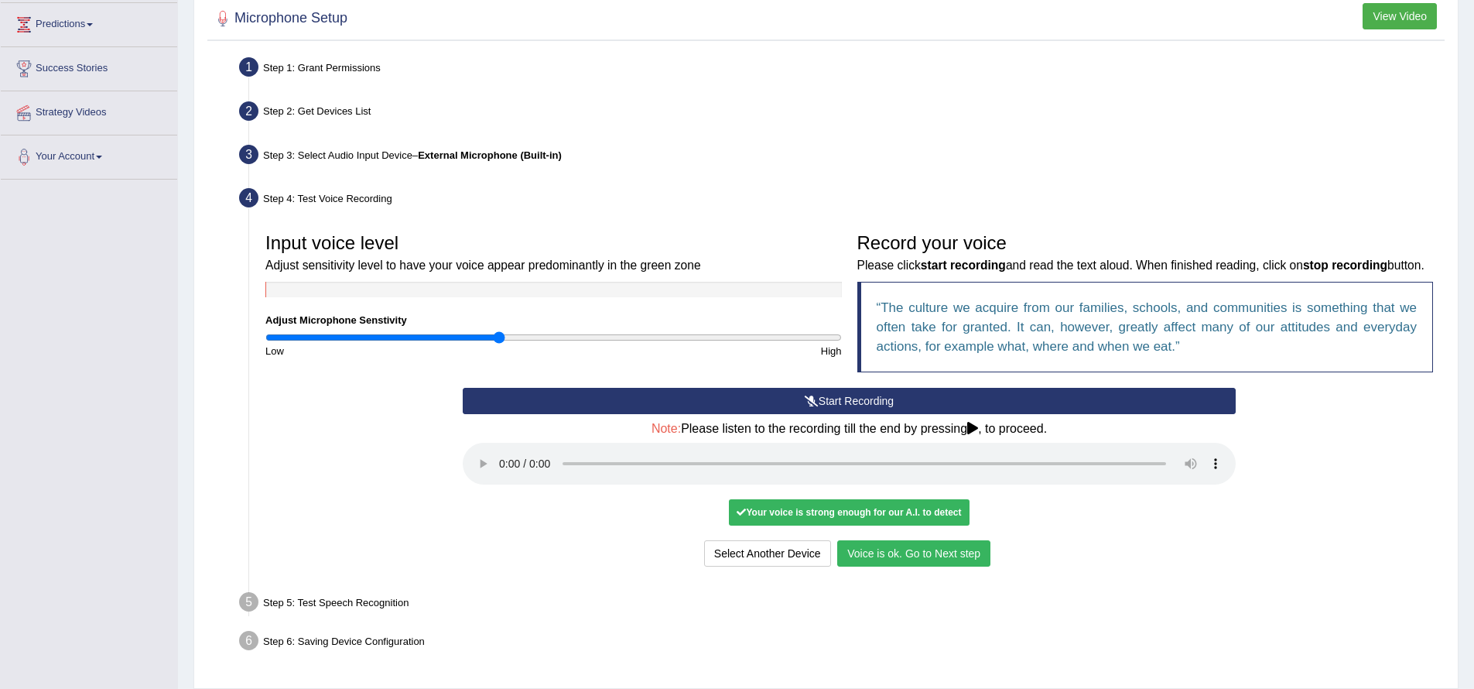
click at [931, 567] on button "Voice is ok. Go to Next step" at bounding box center [913, 553] width 153 height 26
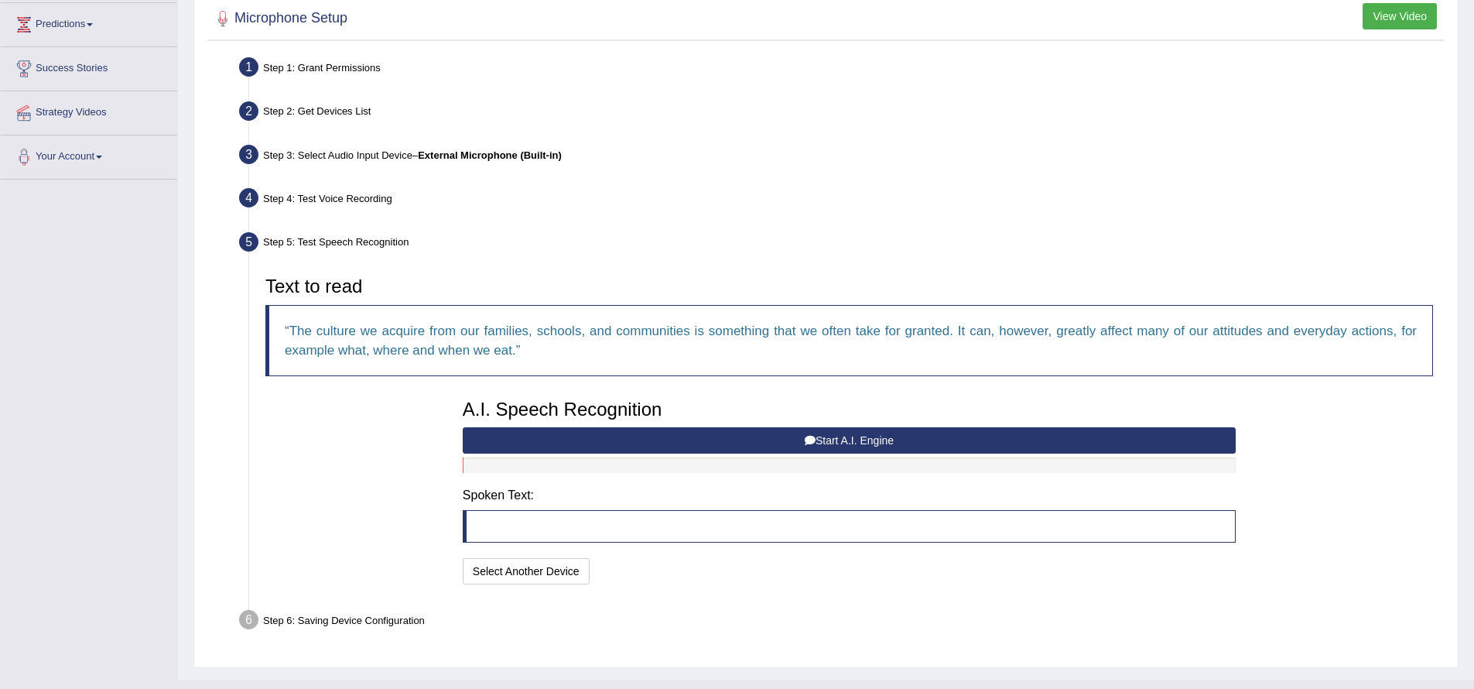
click at [835, 441] on button "Start A.I. Engine" at bounding box center [849, 440] width 773 height 26
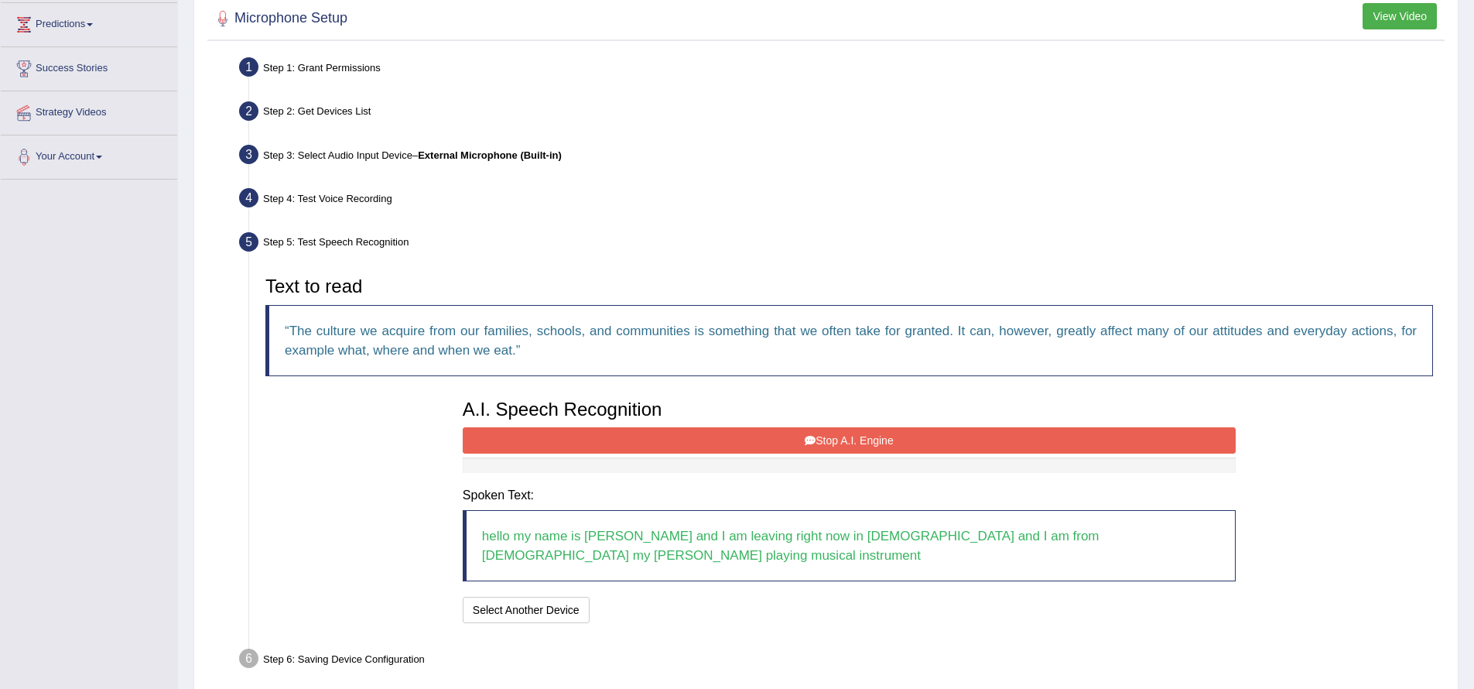
click at [836, 441] on button "Stop A.I. Engine" at bounding box center [849, 440] width 773 height 26
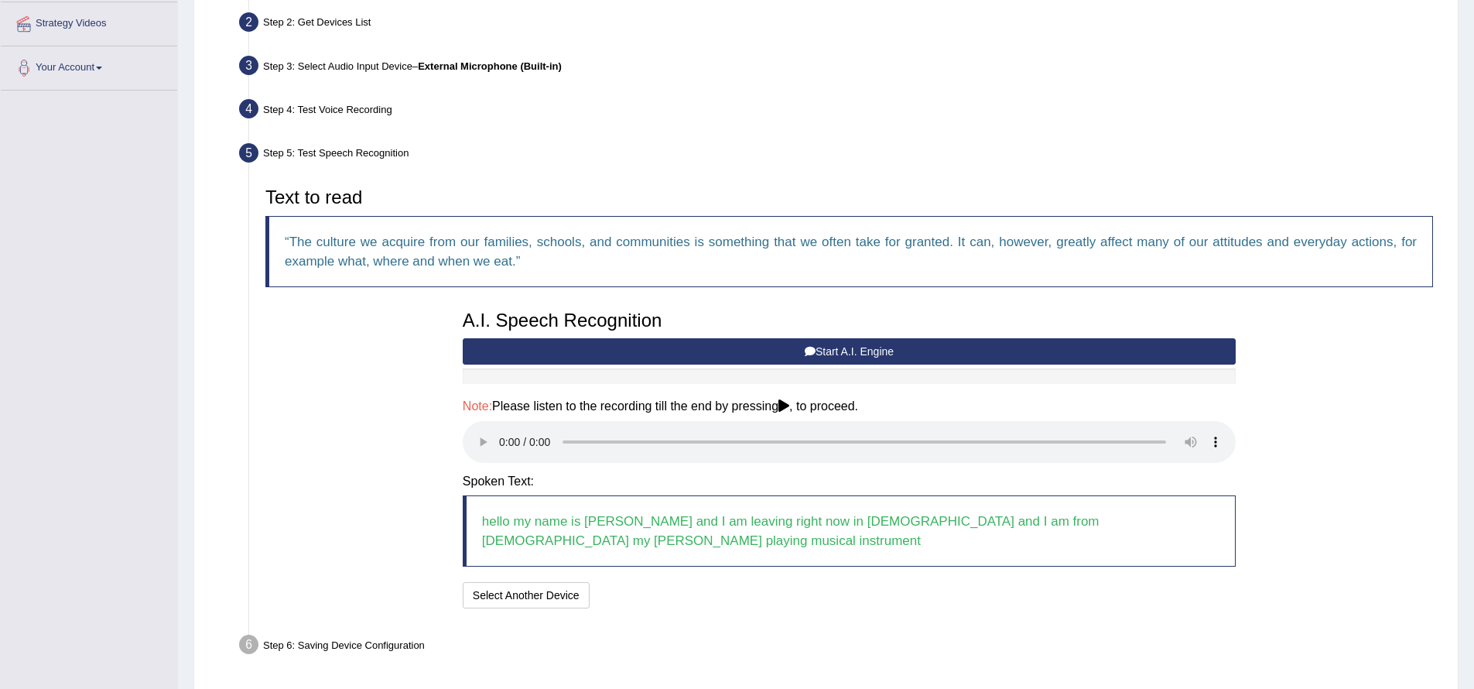
scroll to position [347, 0]
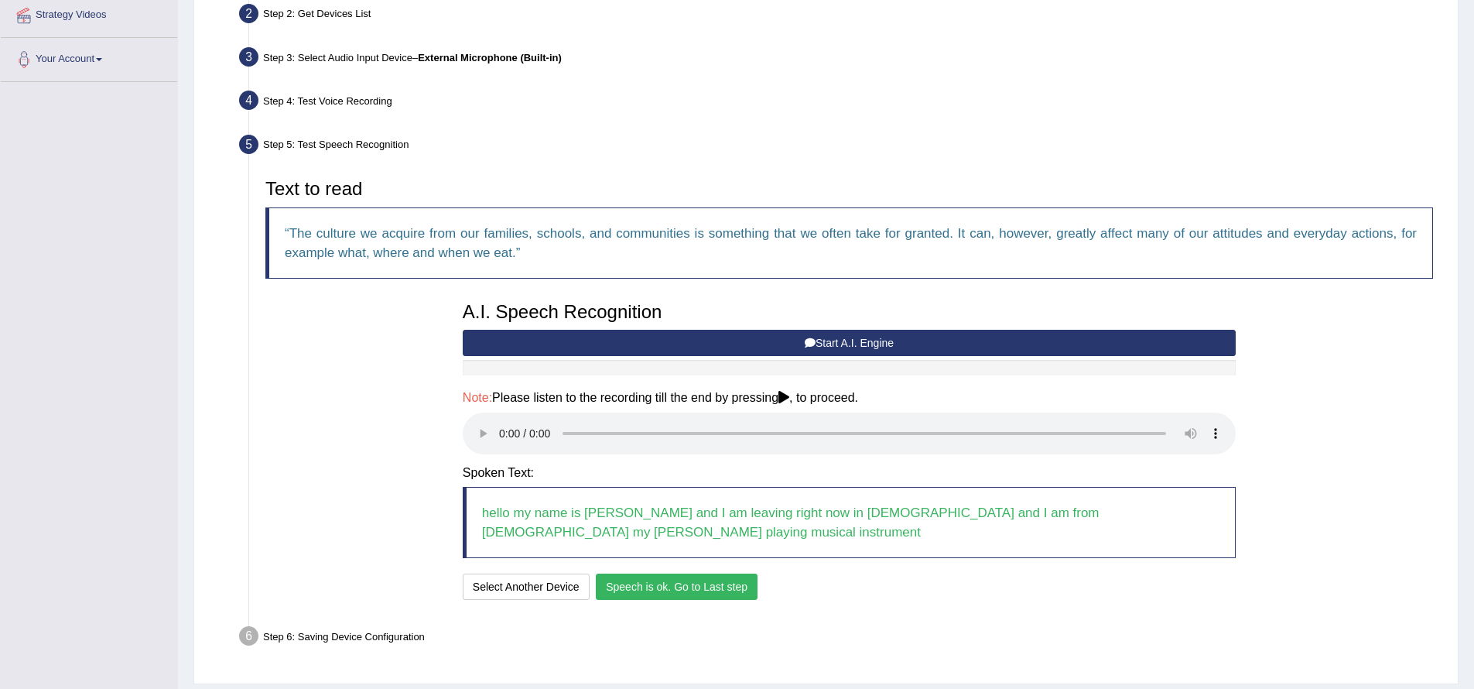
click at [714, 573] on button "Speech is ok. Go to Last step" at bounding box center [677, 586] width 162 height 26
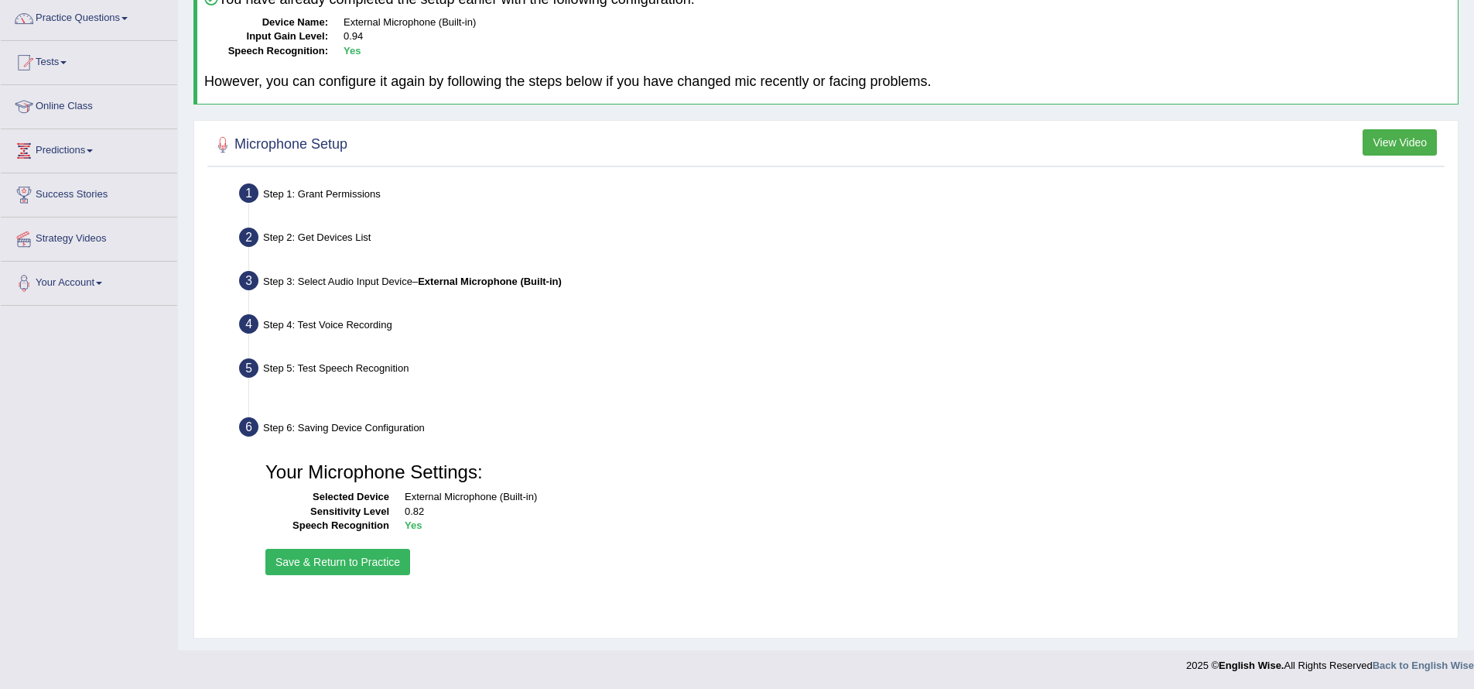
scroll to position [124, 0]
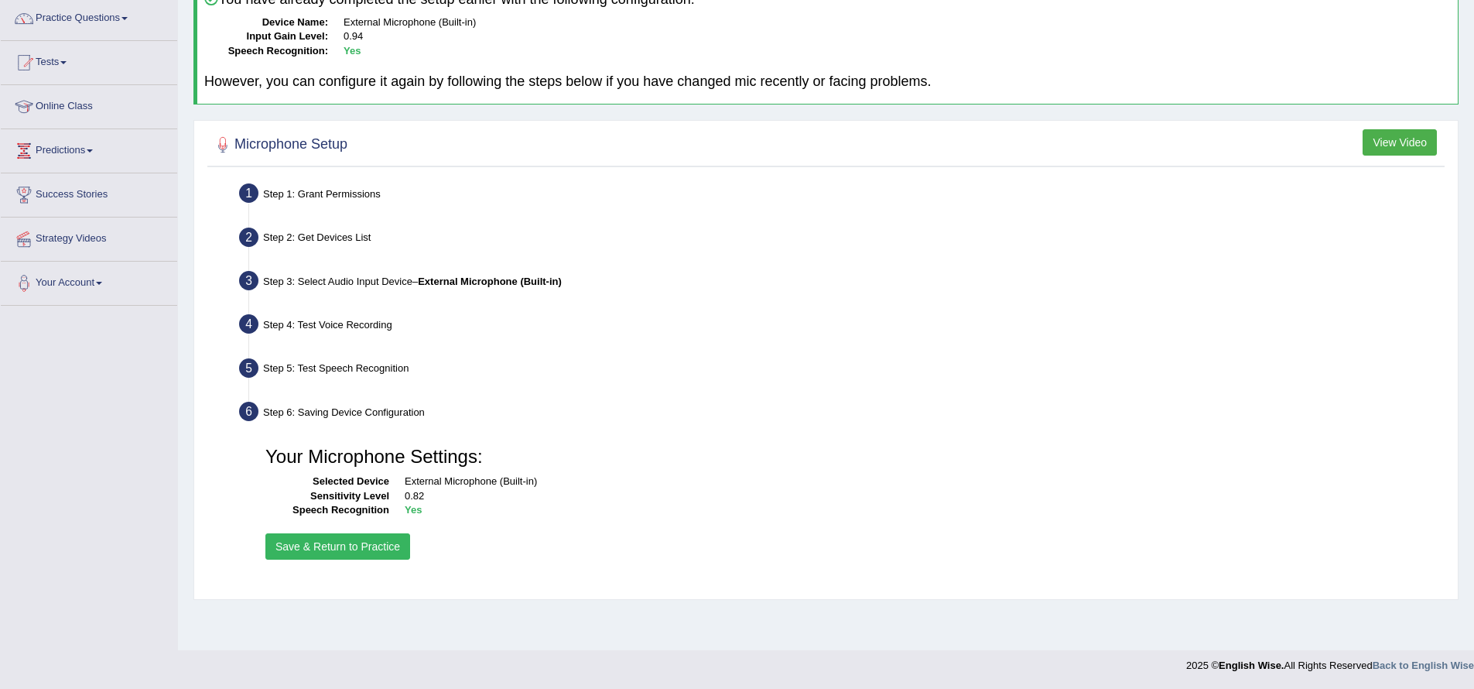
click at [330, 548] on button "Save & Return to Practice" at bounding box center [337, 546] width 145 height 26
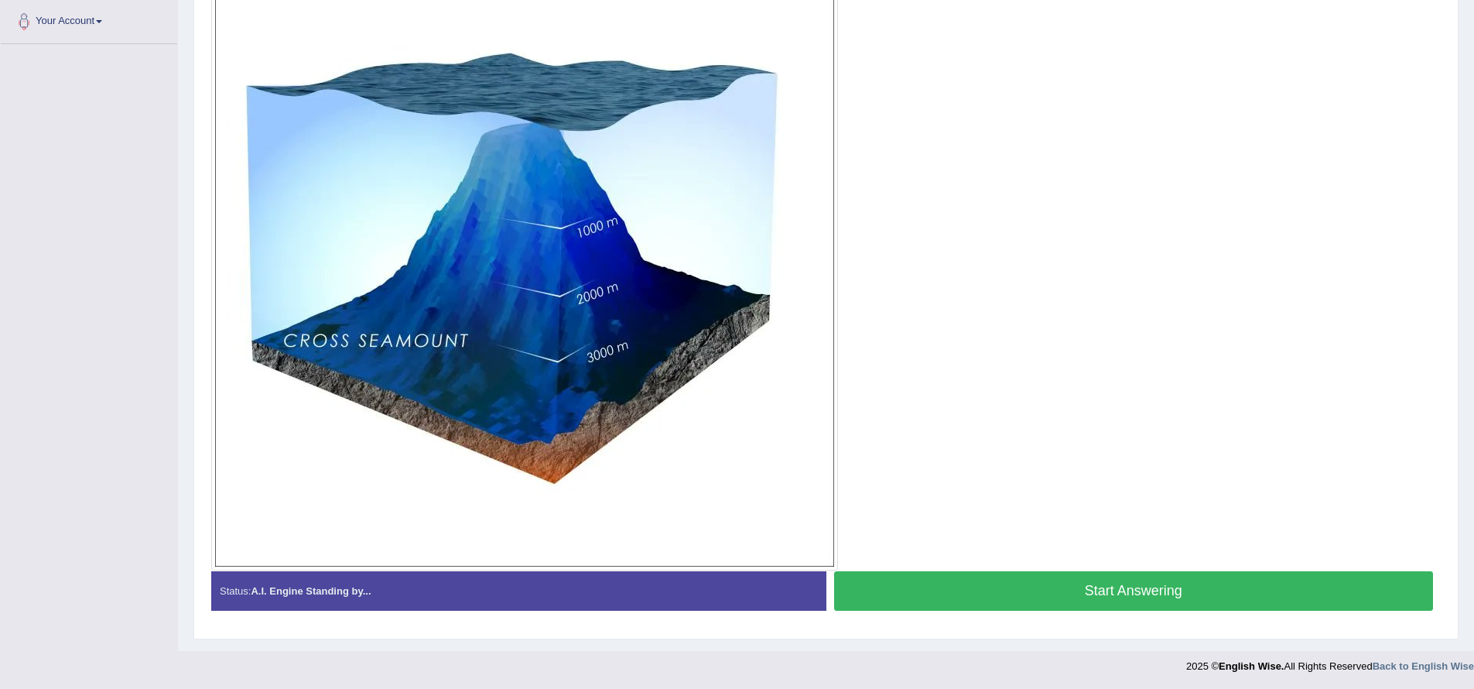
scroll to position [387, 0]
click at [912, 592] on button "Start Answering" at bounding box center [1134, 589] width 600 height 39
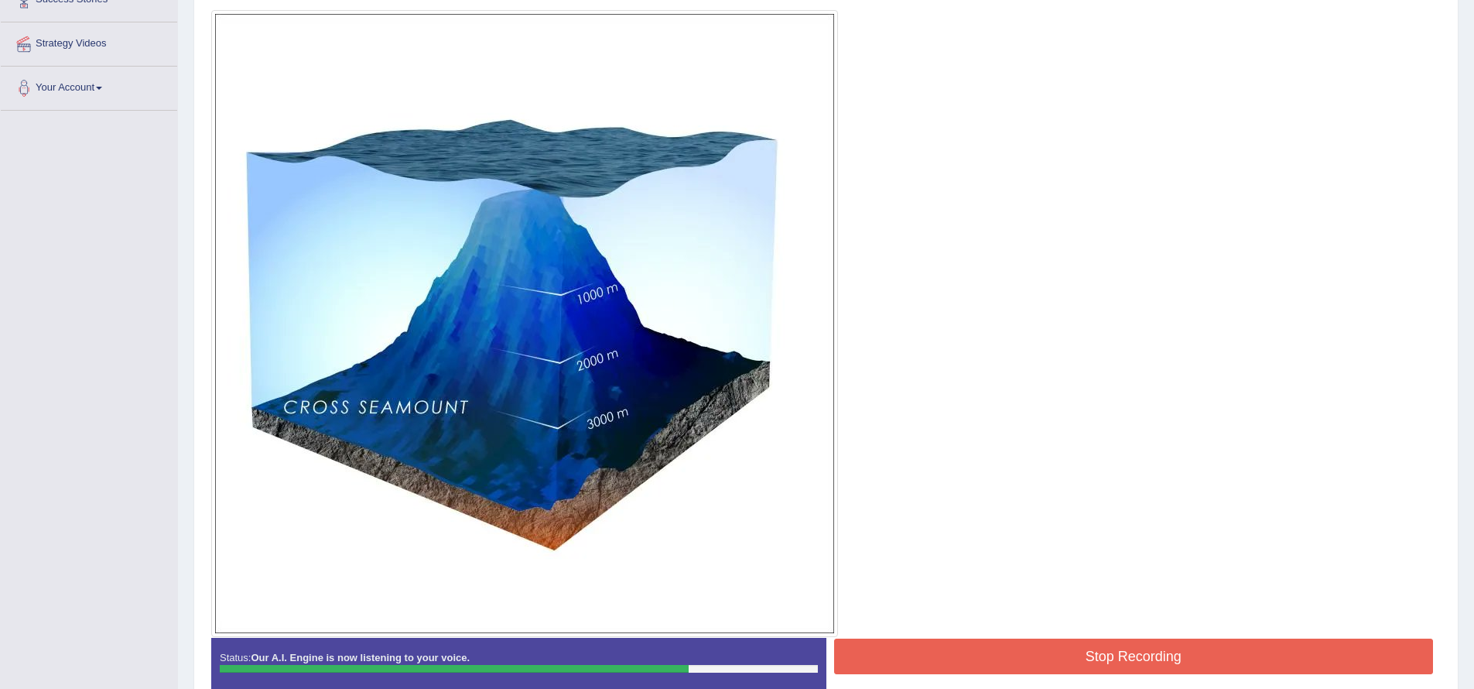
scroll to position [347, 0]
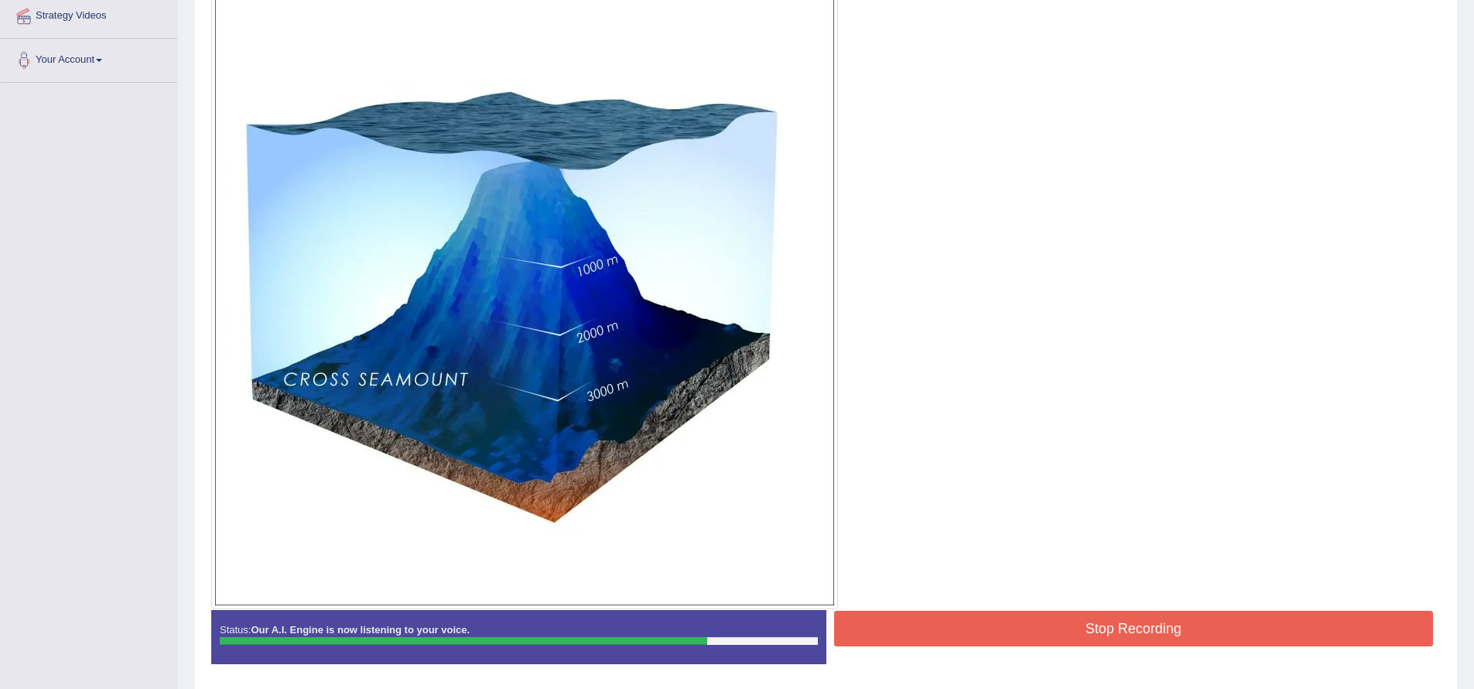
click at [1015, 621] on button "Stop Recording" at bounding box center [1134, 629] width 600 height 36
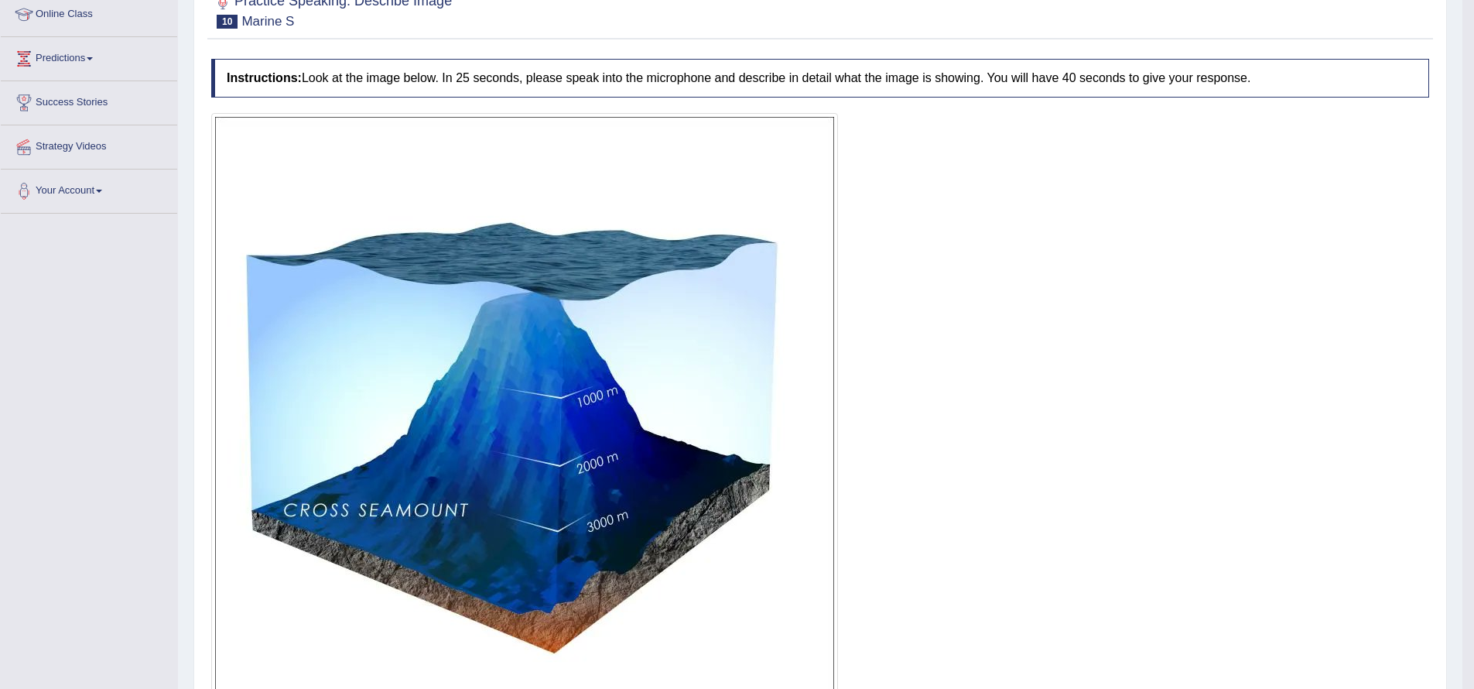
scroll to position [0, 0]
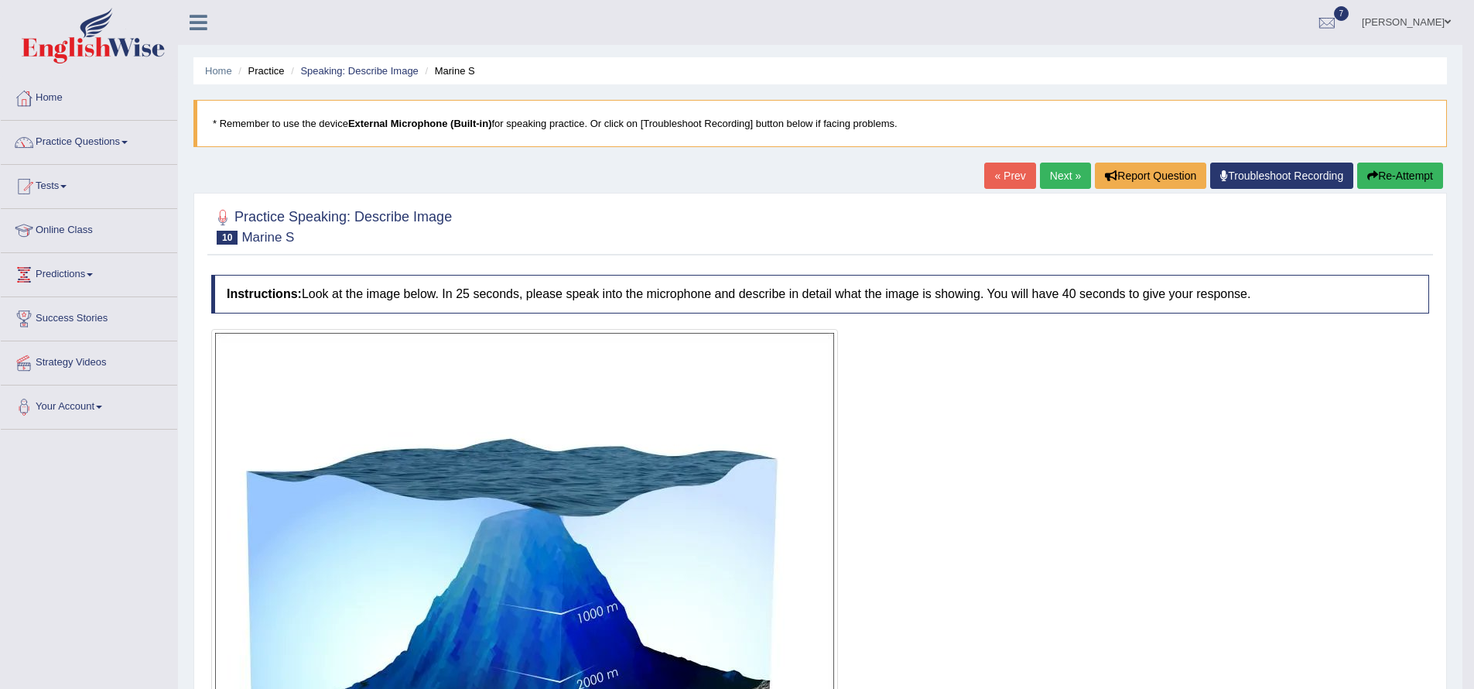
click at [1050, 176] on link "Next »" at bounding box center [1065, 176] width 51 height 26
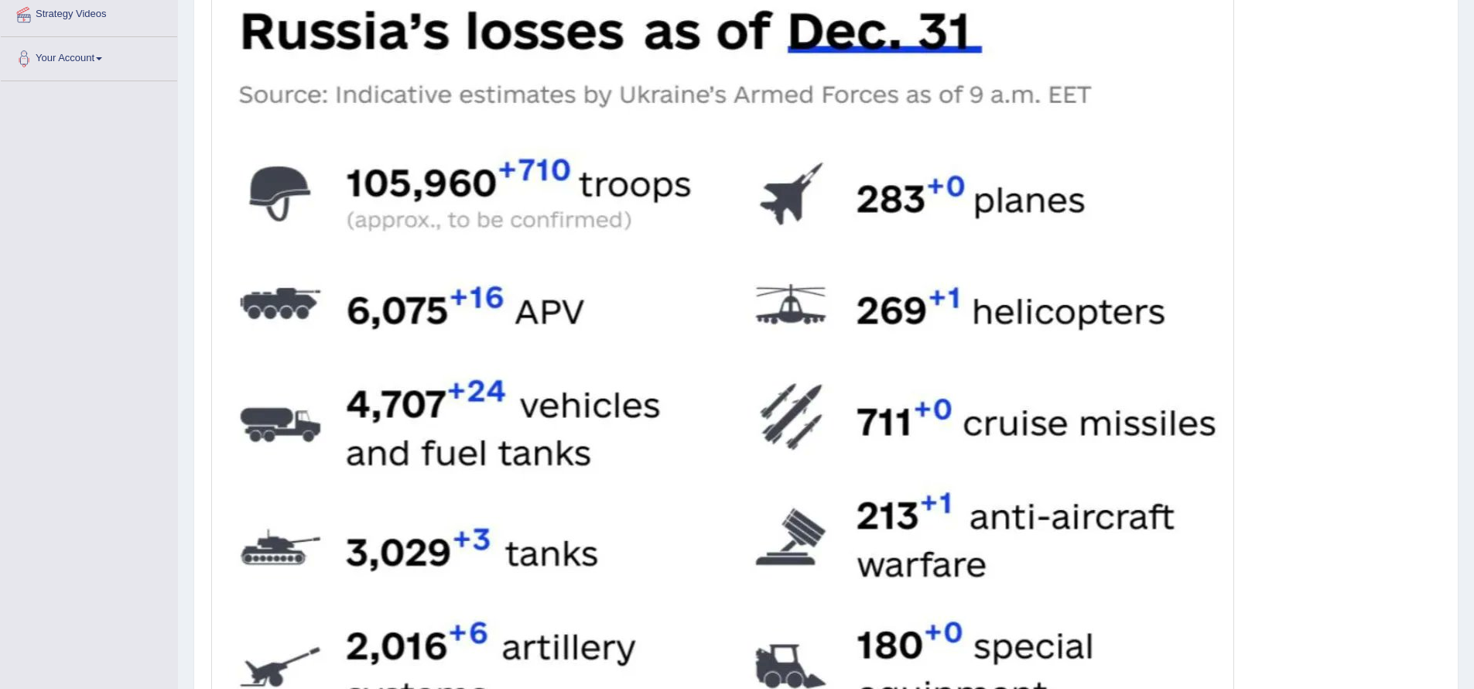
scroll to position [708, 0]
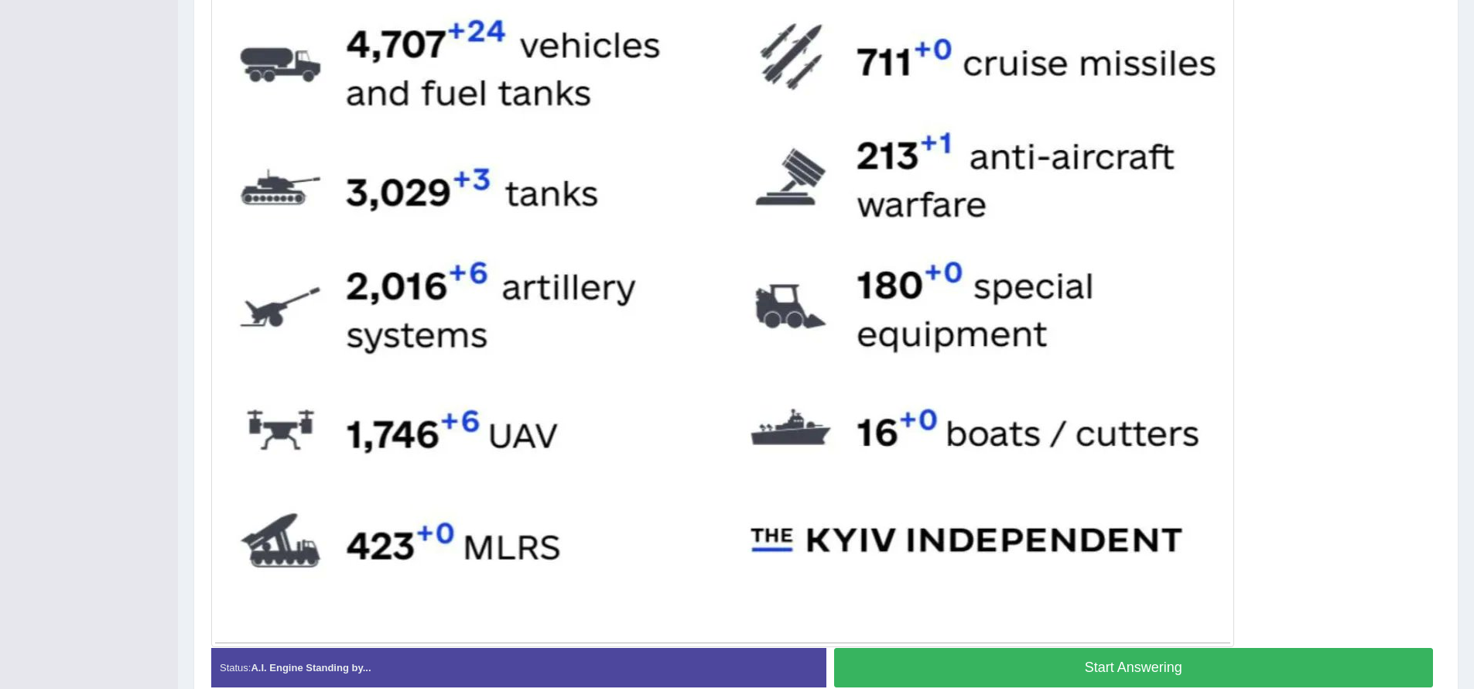
click at [1079, 672] on button "Start Answering" at bounding box center [1134, 667] width 600 height 39
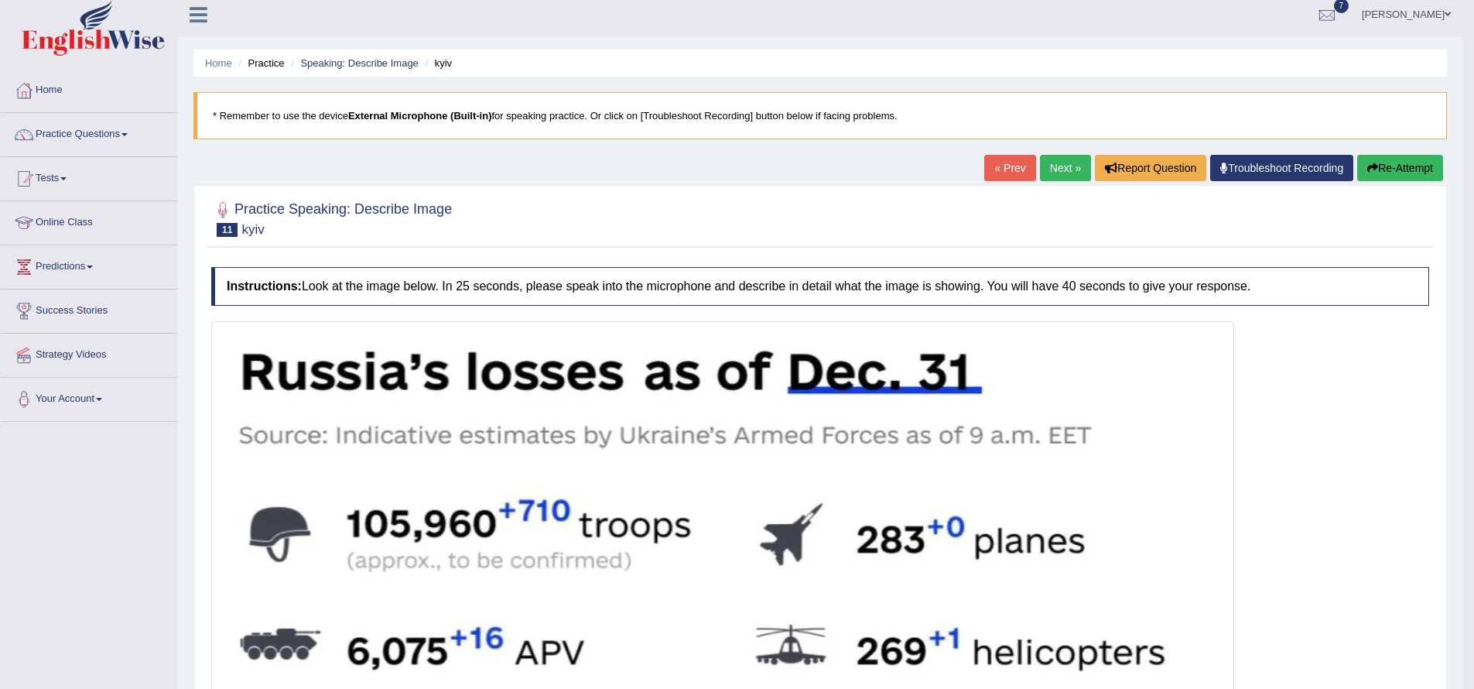
scroll to position [0, 0]
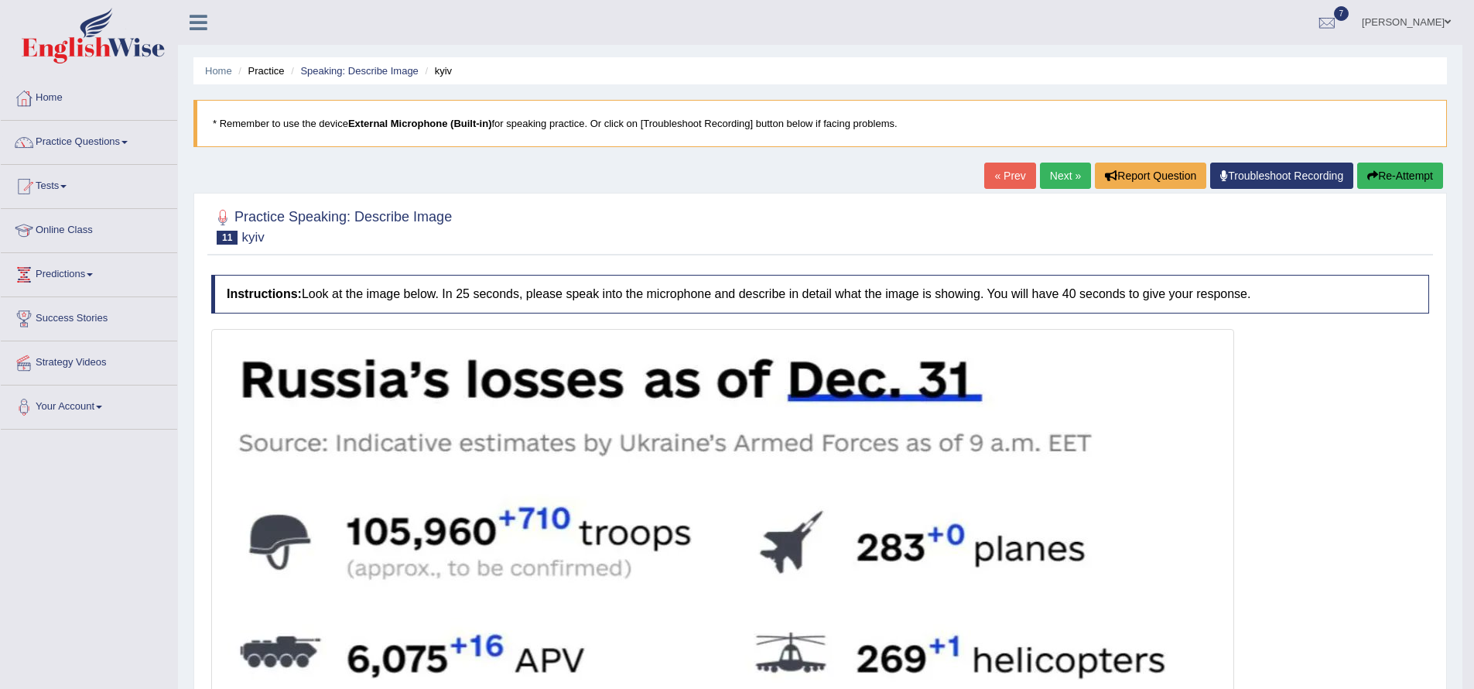
click at [1042, 169] on link "Next »" at bounding box center [1065, 176] width 51 height 26
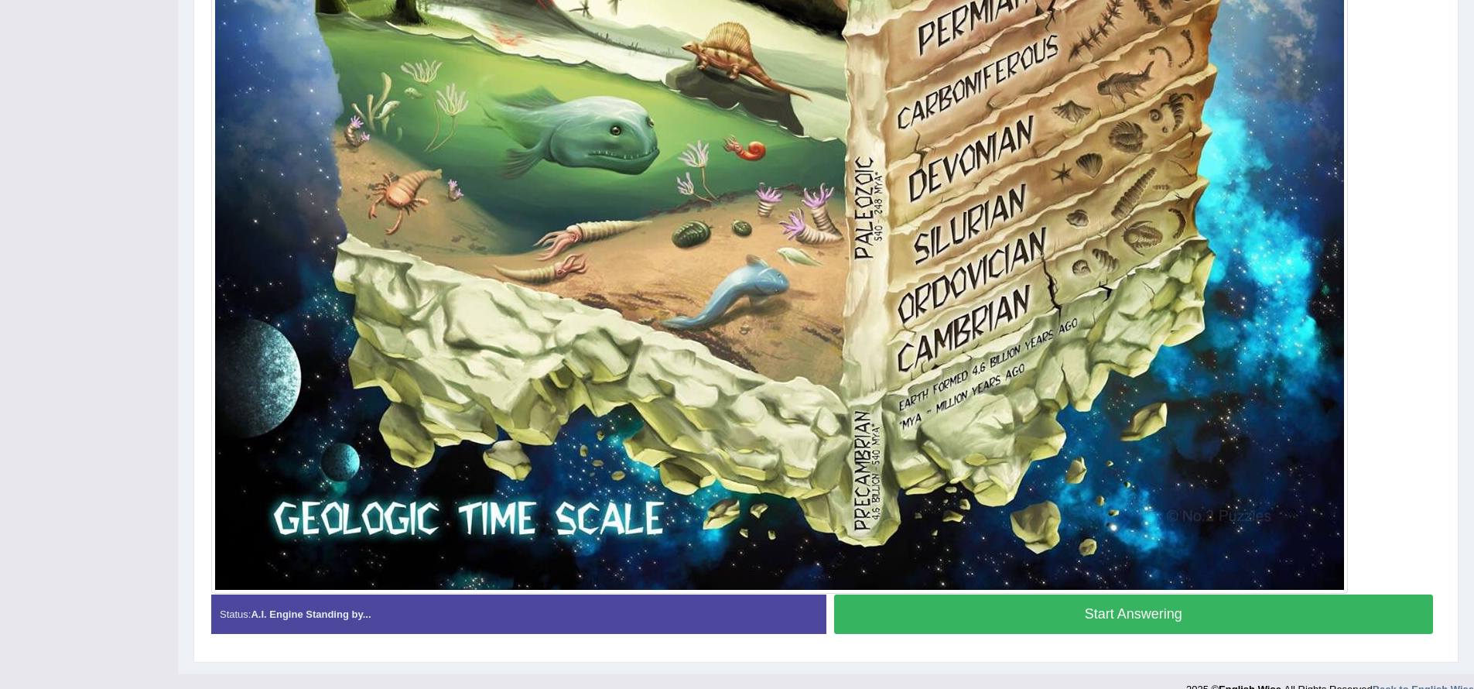
scroll to position [1335, 0]
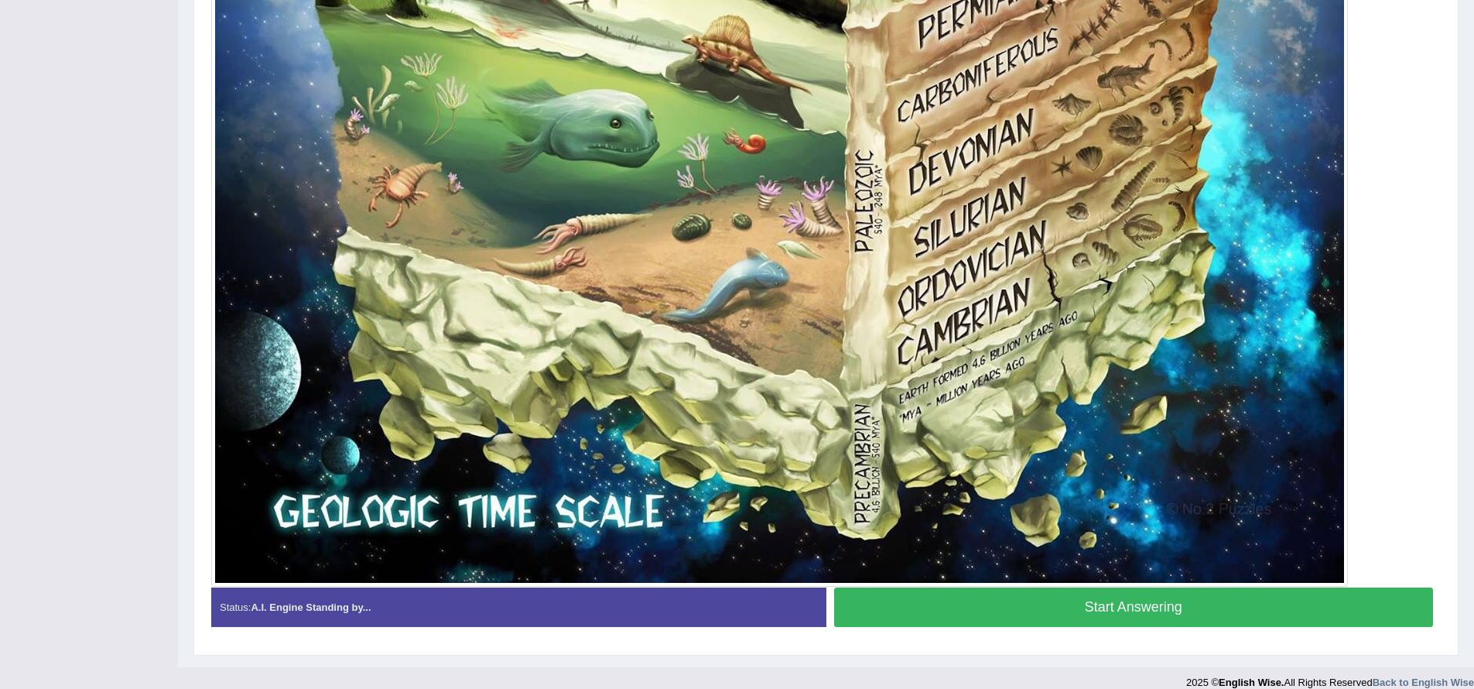
click at [1135, 609] on button "Start Answering" at bounding box center [1134, 606] width 600 height 39
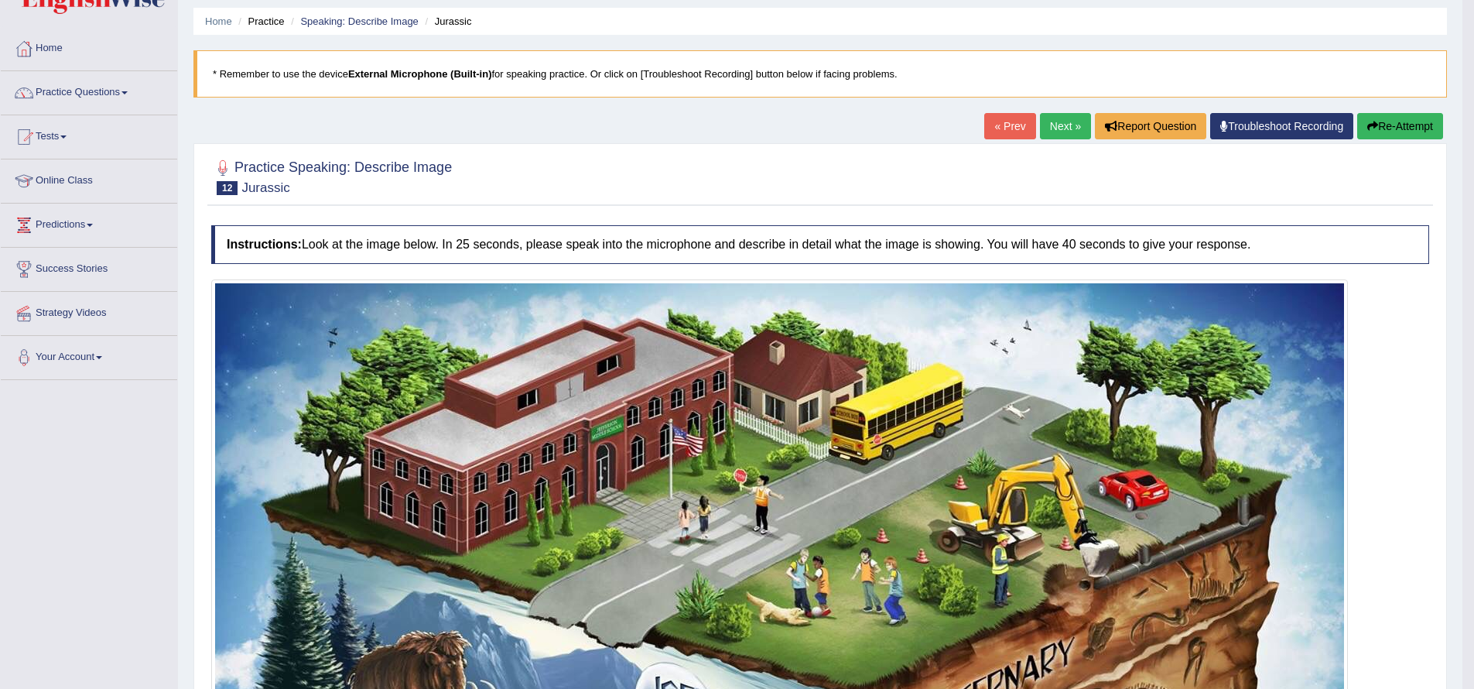
scroll to position [0, 0]
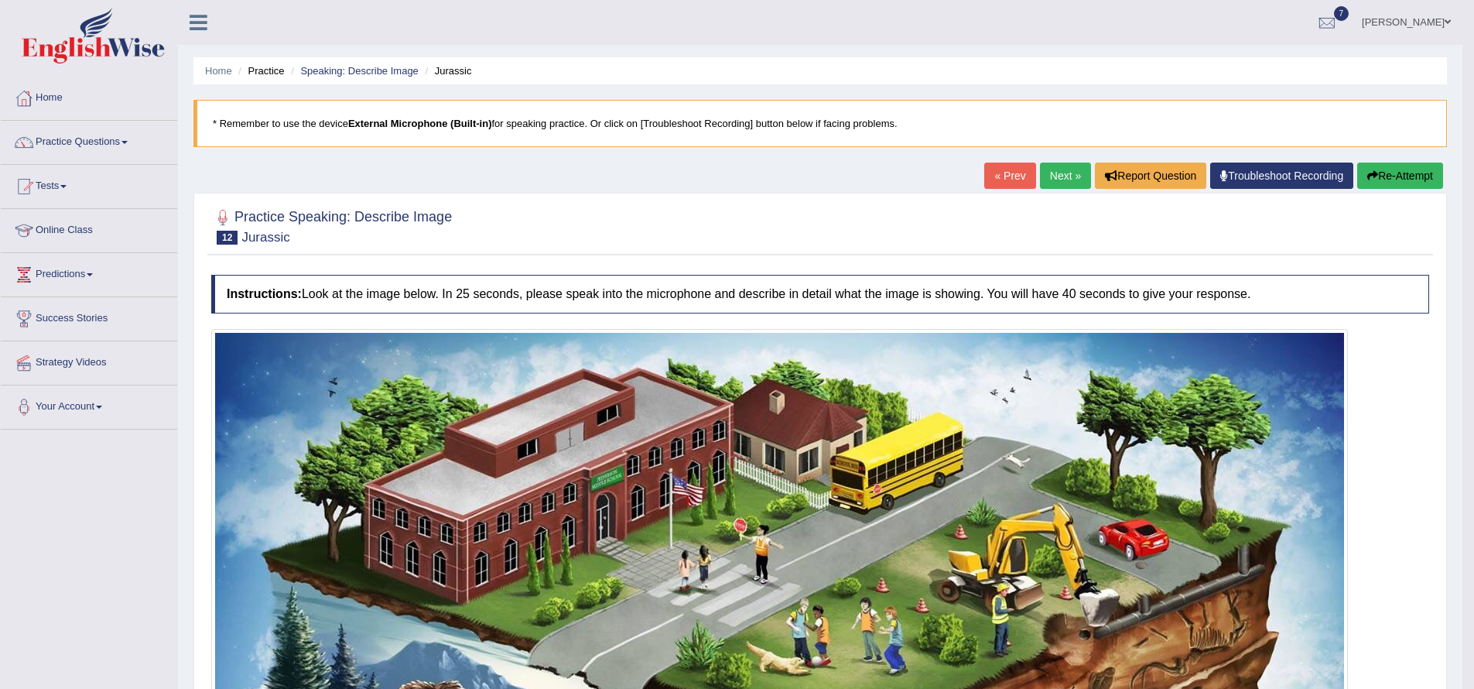
click at [1046, 176] on link "Next »" at bounding box center [1065, 176] width 51 height 26
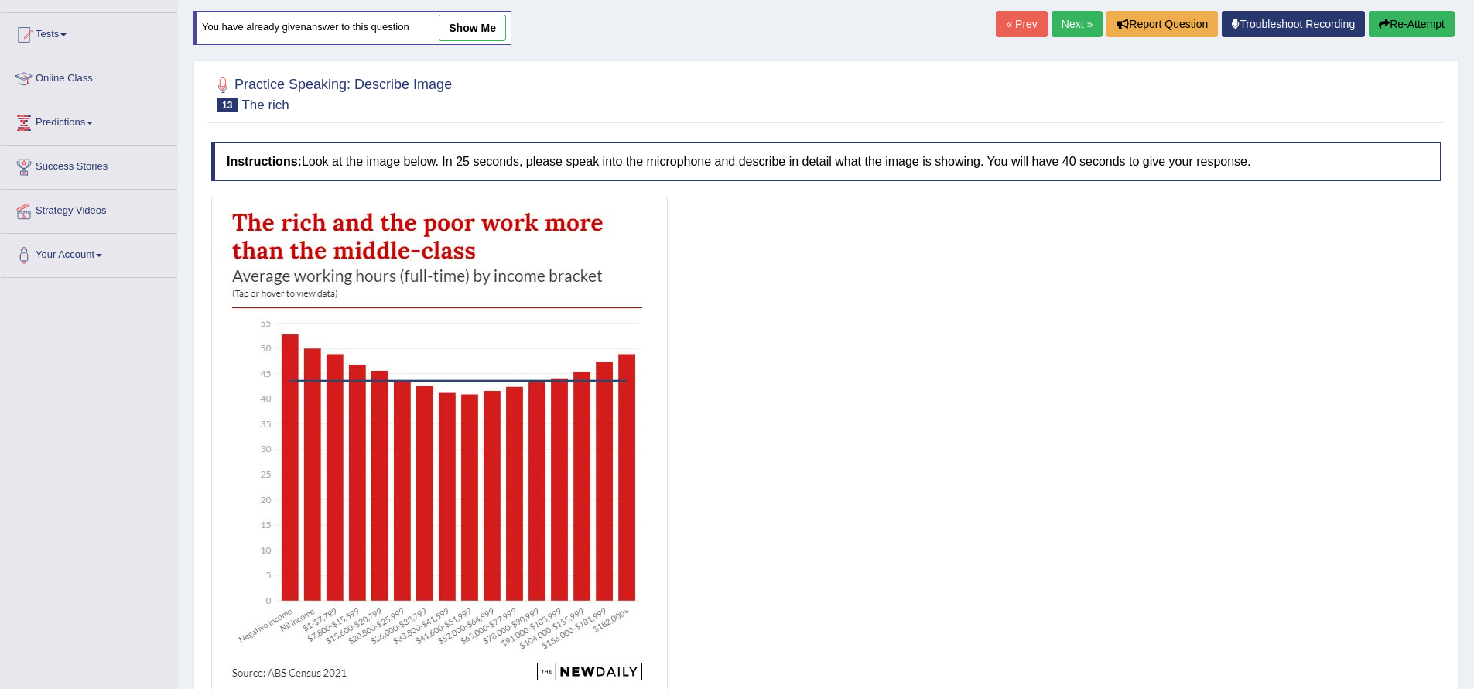
scroll to position [278, 0]
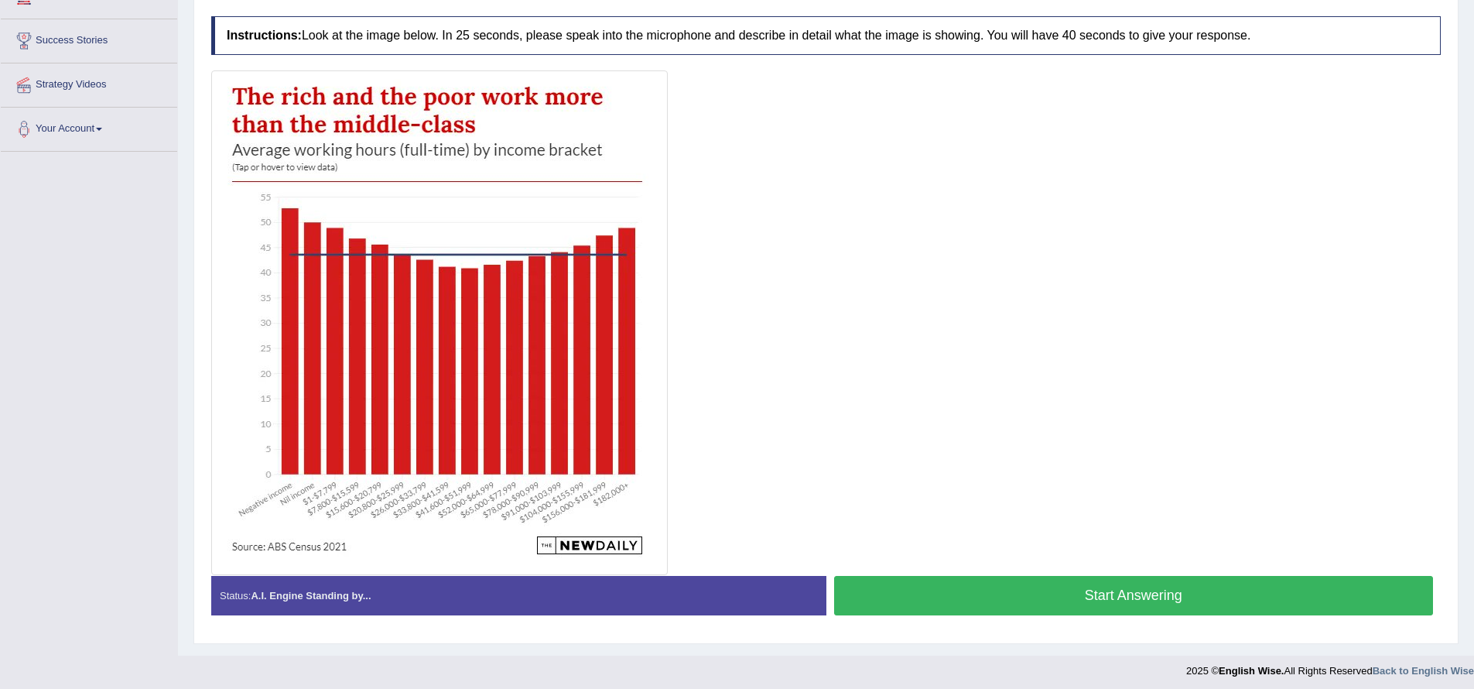
click at [994, 593] on button "Start Answering" at bounding box center [1134, 595] width 600 height 39
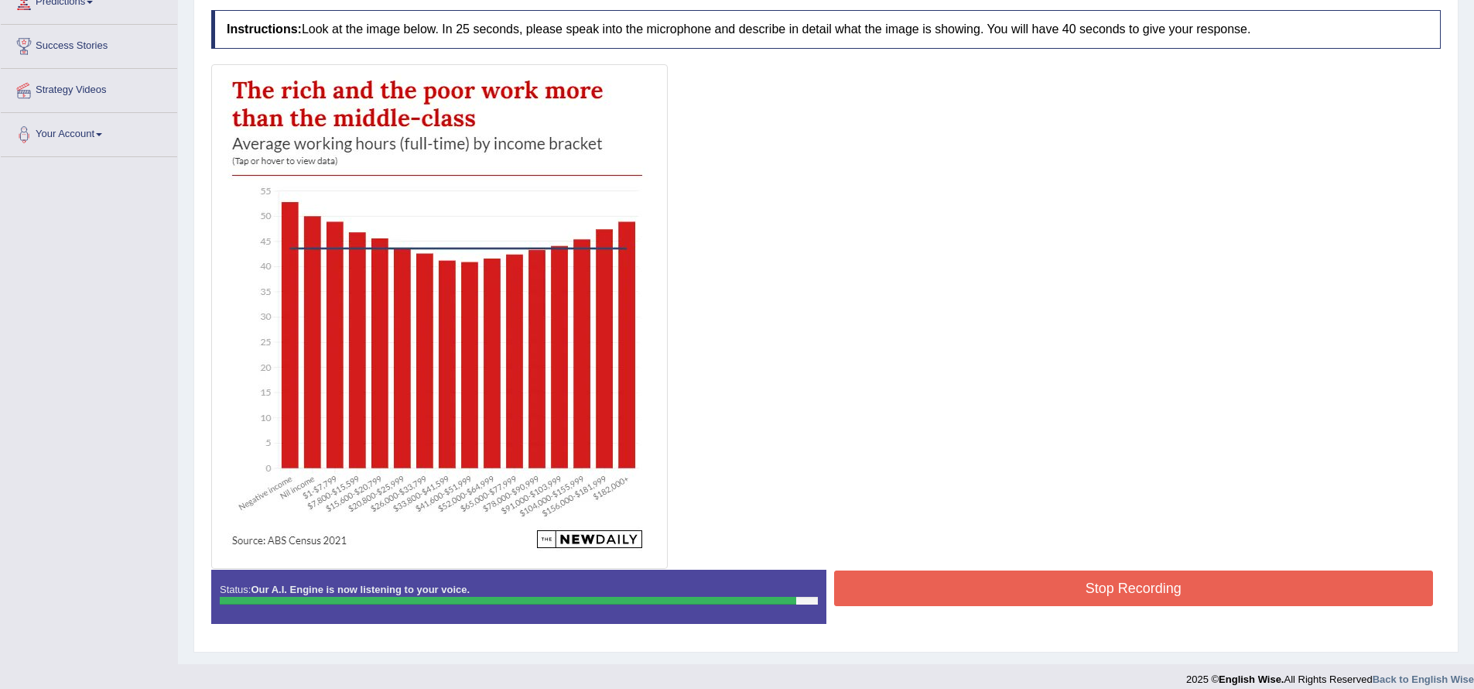
click at [1058, 586] on button "Stop Recording" at bounding box center [1134, 588] width 600 height 36
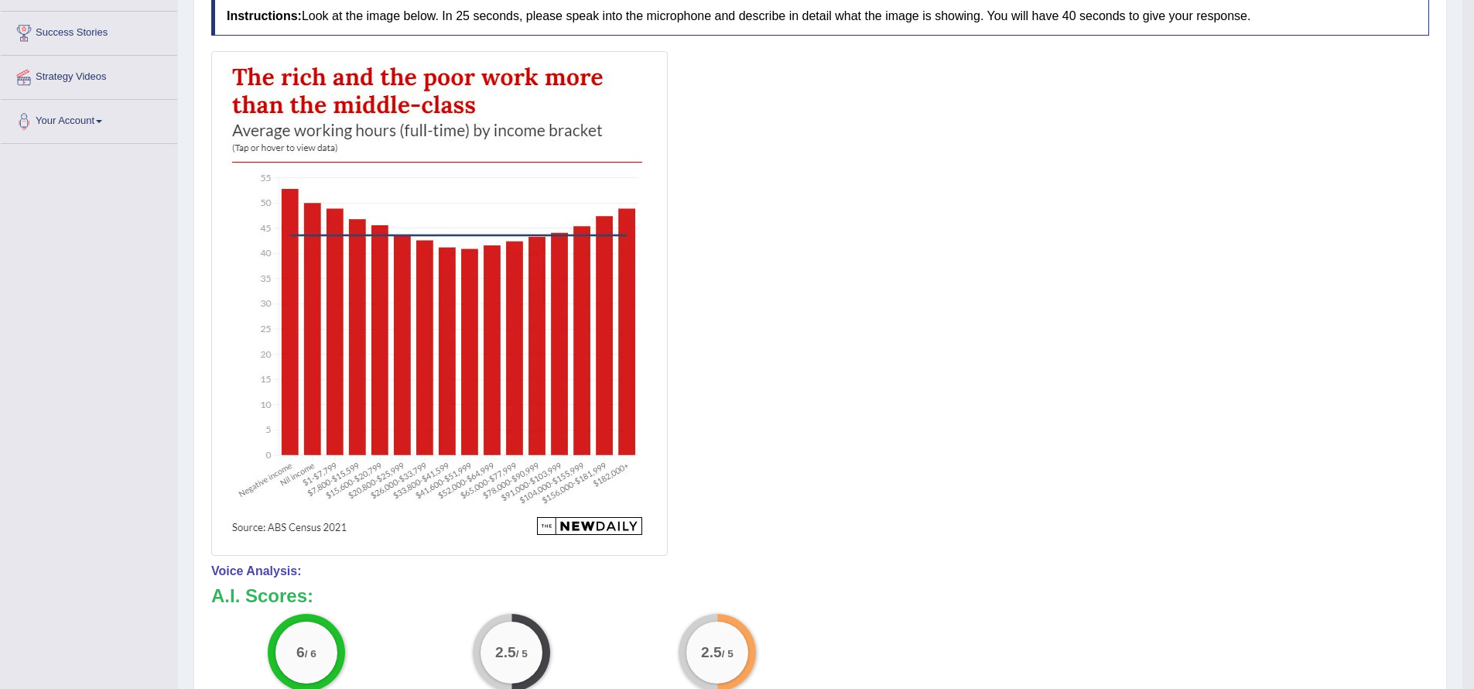
scroll to position [0, 0]
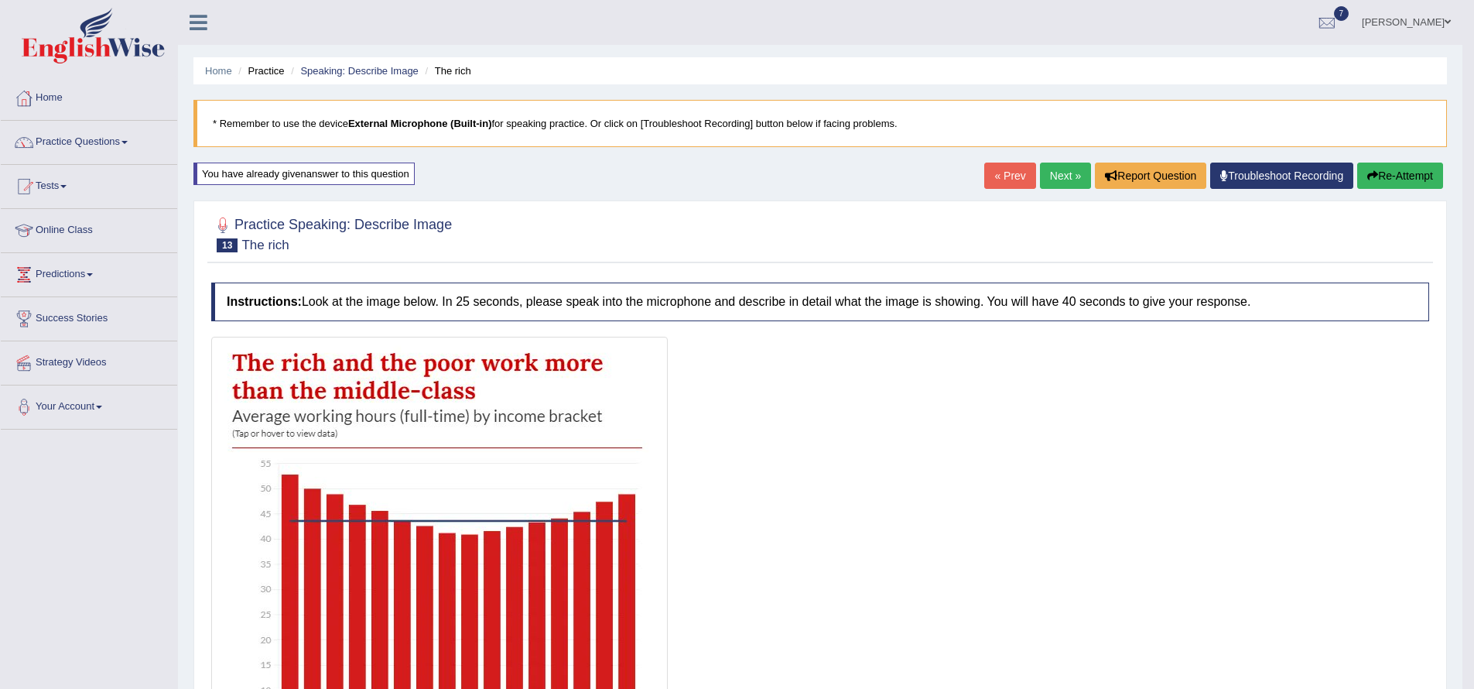
click at [1042, 178] on link "Next »" at bounding box center [1065, 176] width 51 height 26
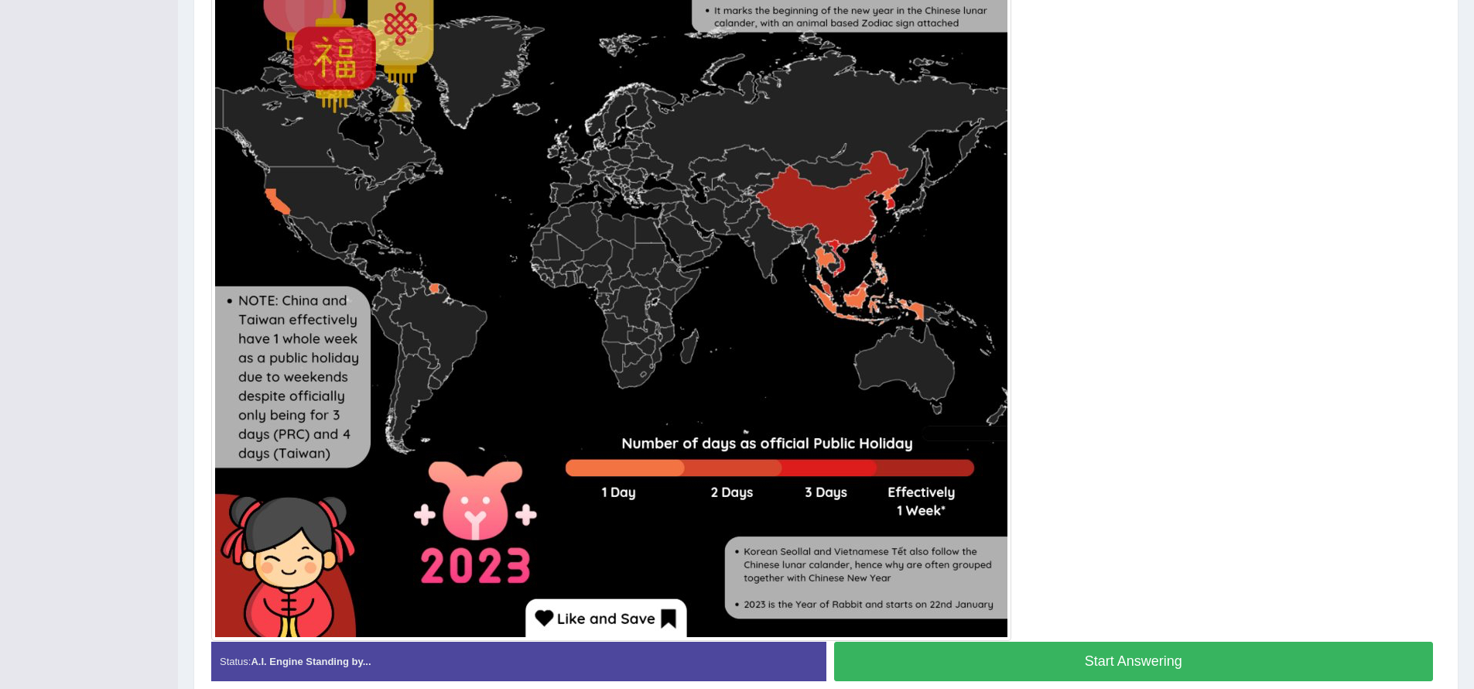
scroll to position [560, 0]
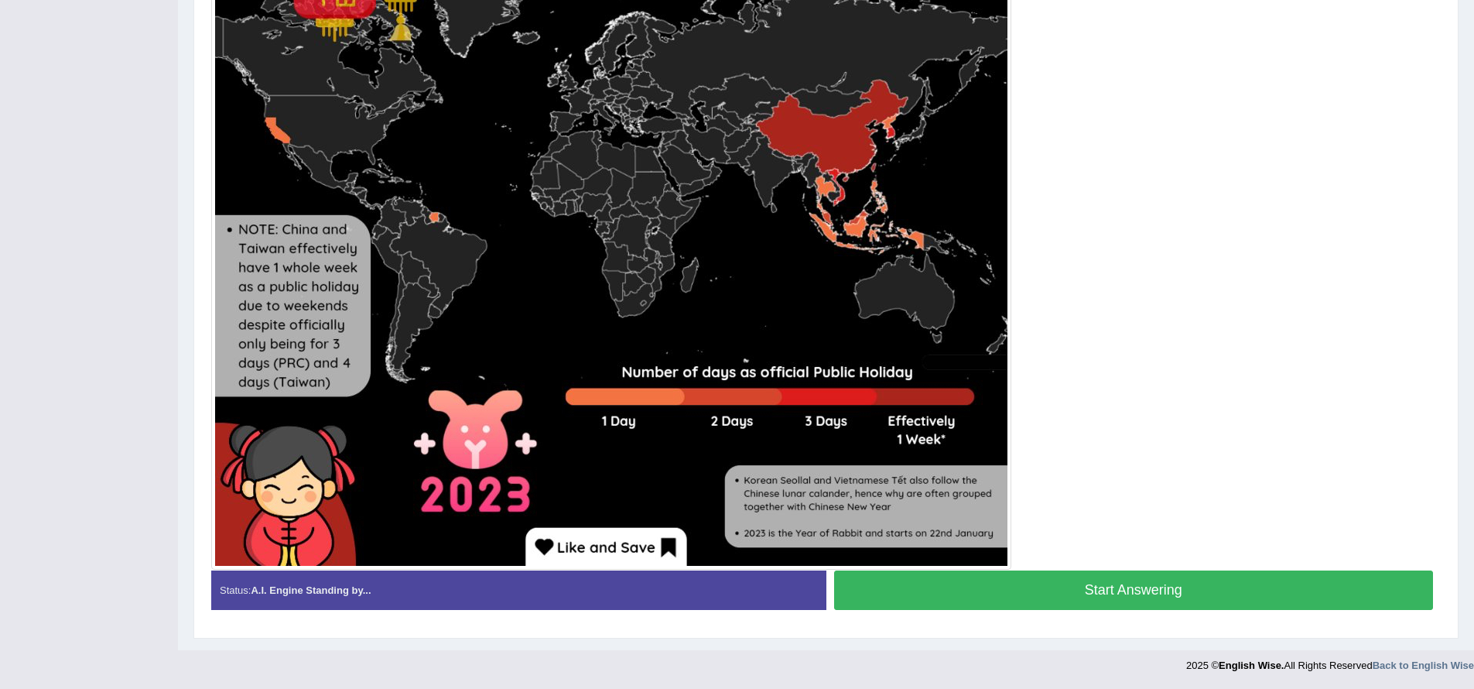
click at [1090, 583] on button "Start Answering" at bounding box center [1134, 589] width 600 height 39
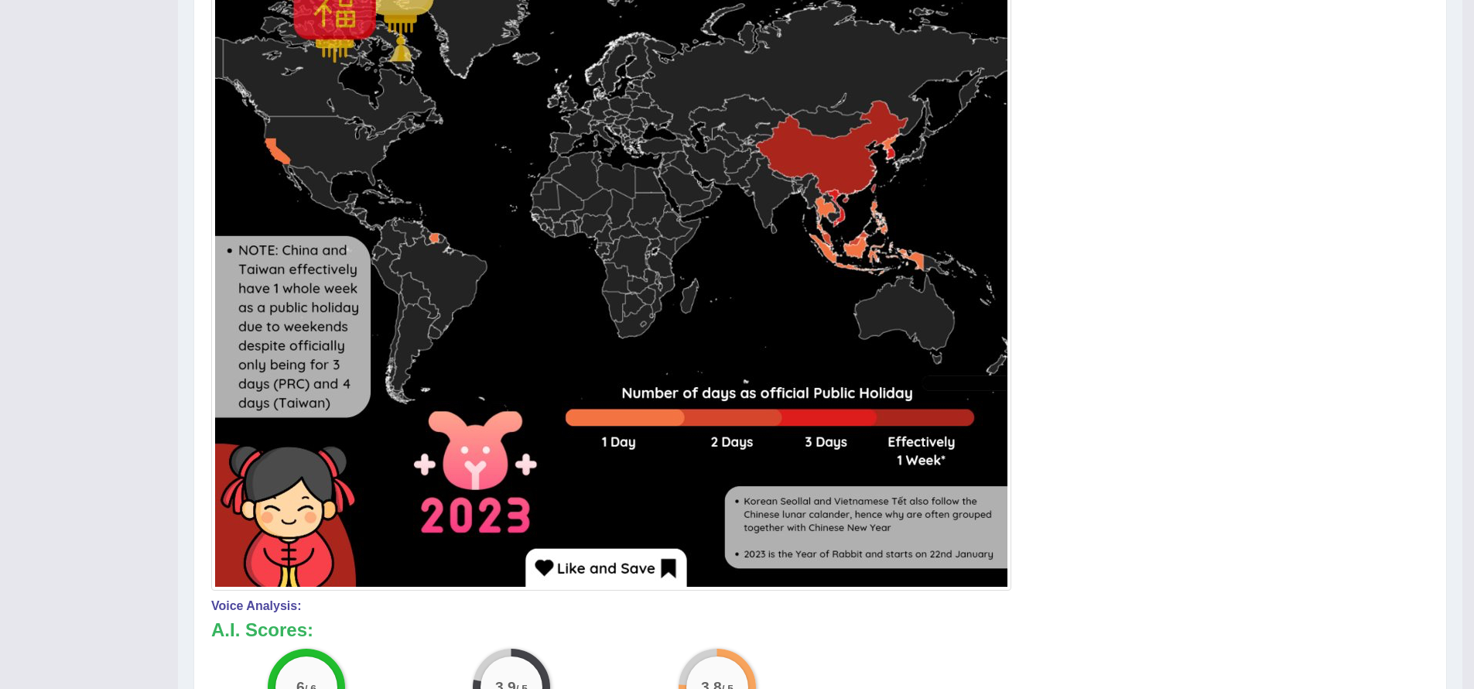
scroll to position [81, 0]
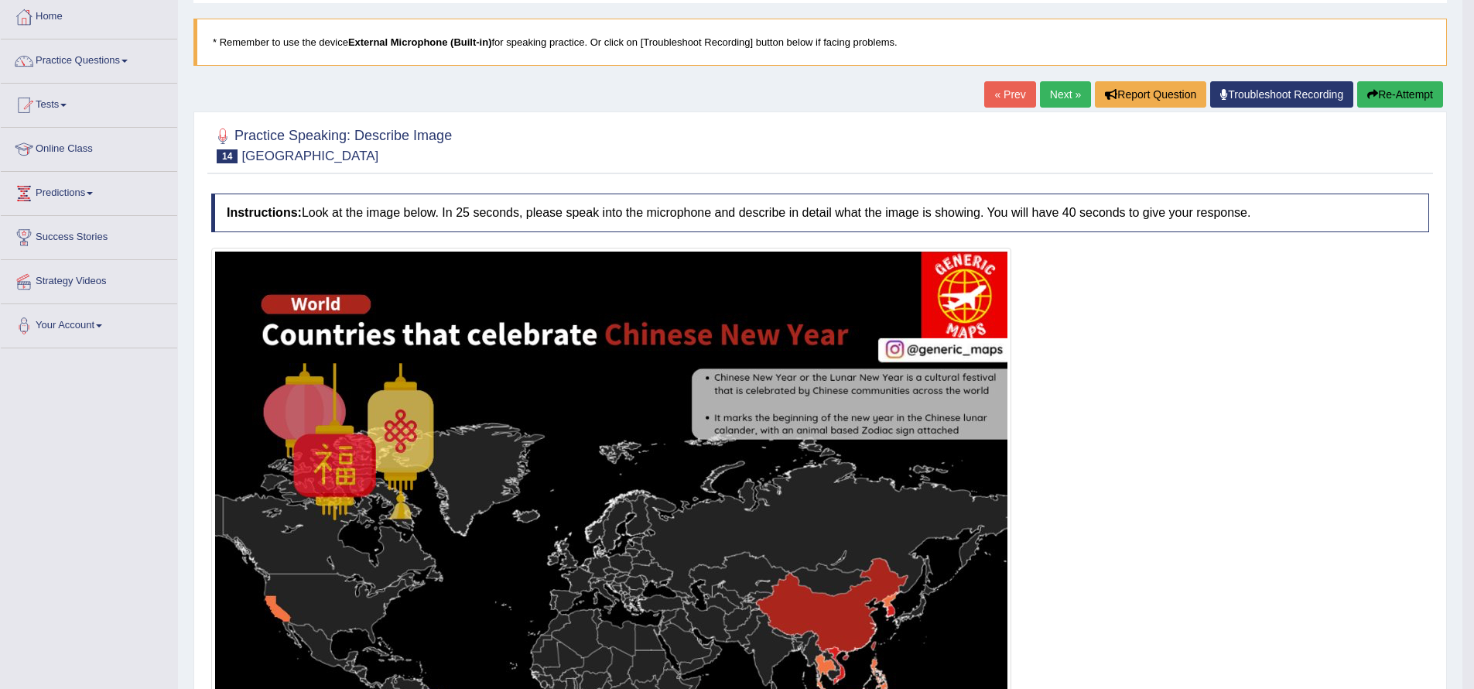
click at [1063, 91] on link "Next »" at bounding box center [1065, 94] width 51 height 26
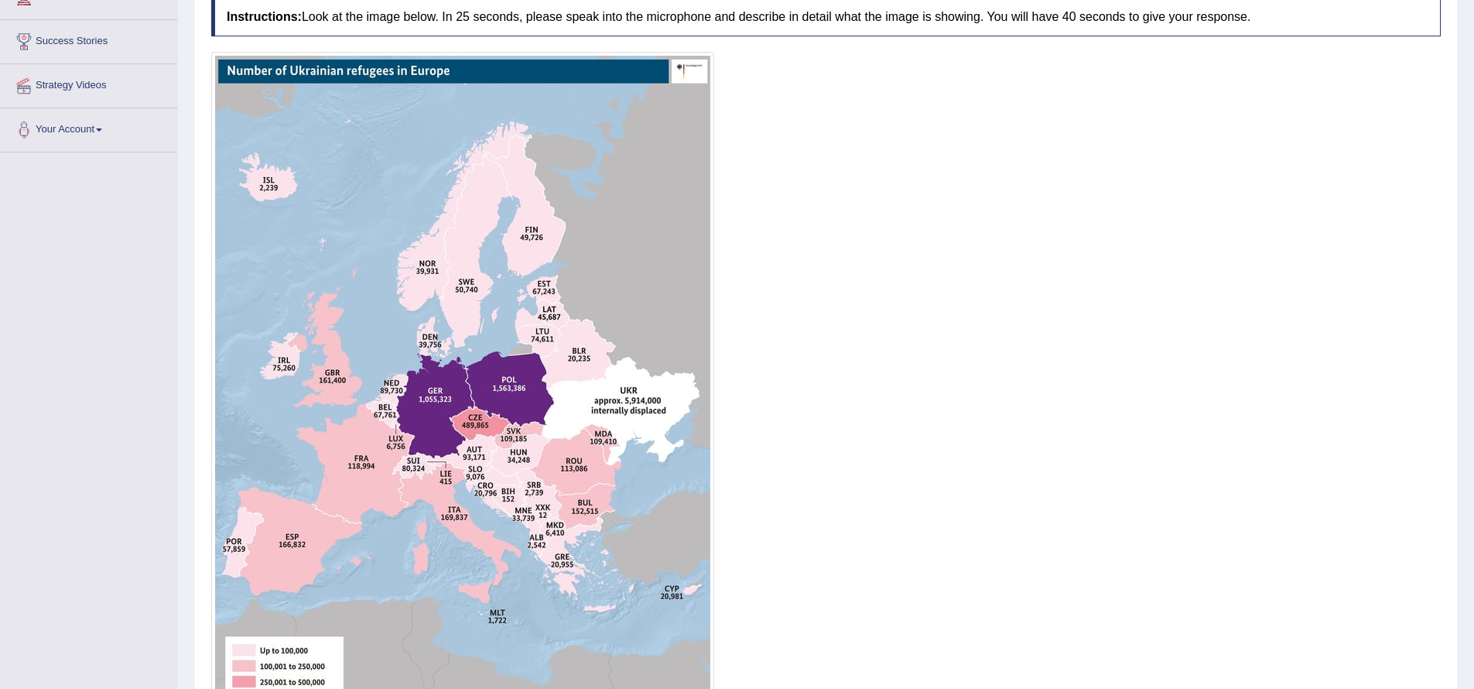
scroll to position [468, 0]
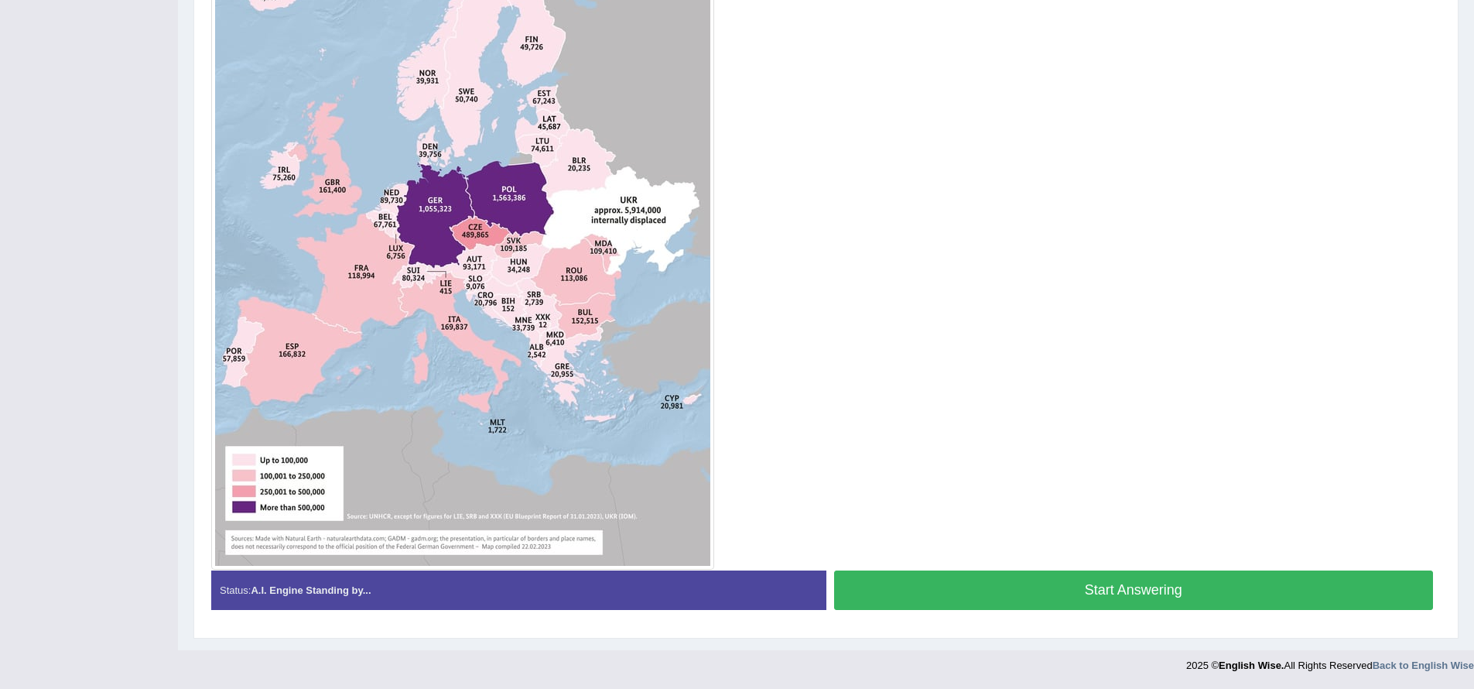
click at [1028, 587] on button "Start Answering" at bounding box center [1134, 589] width 600 height 39
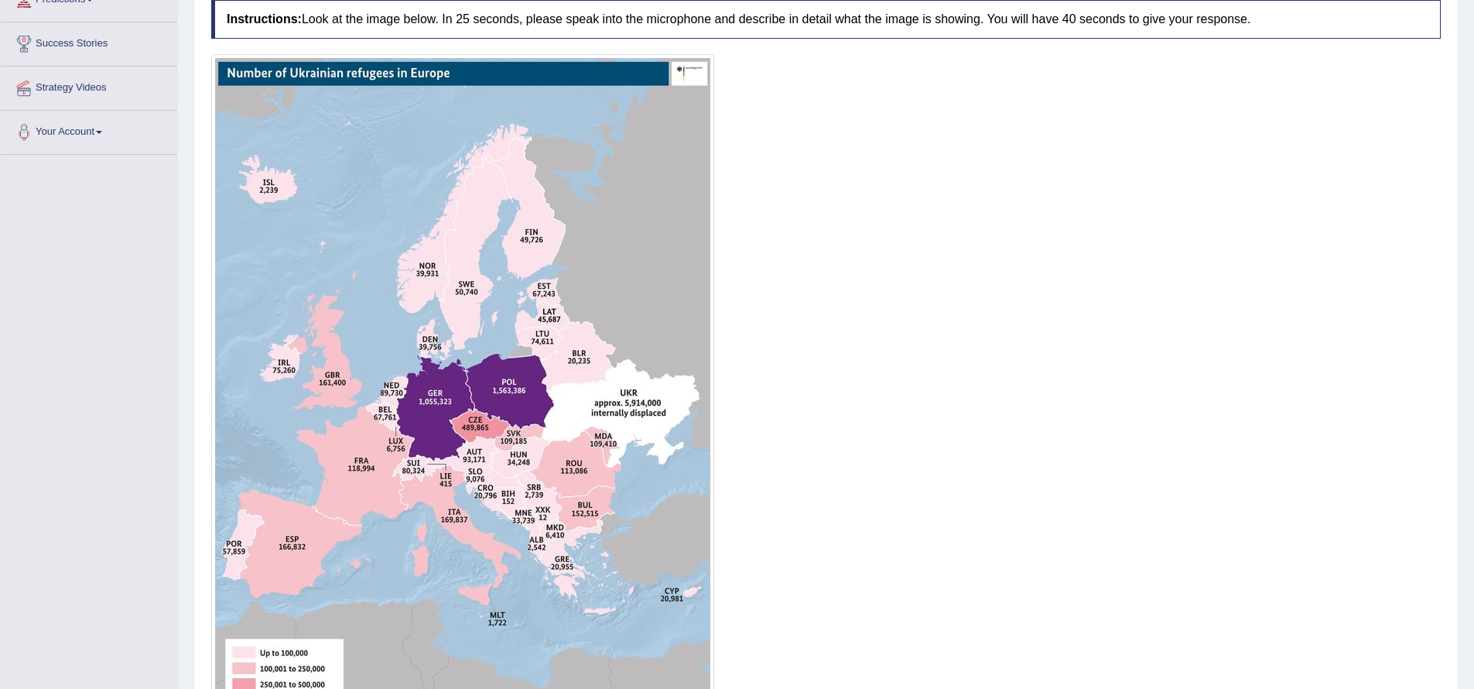
scroll to position [483, 0]
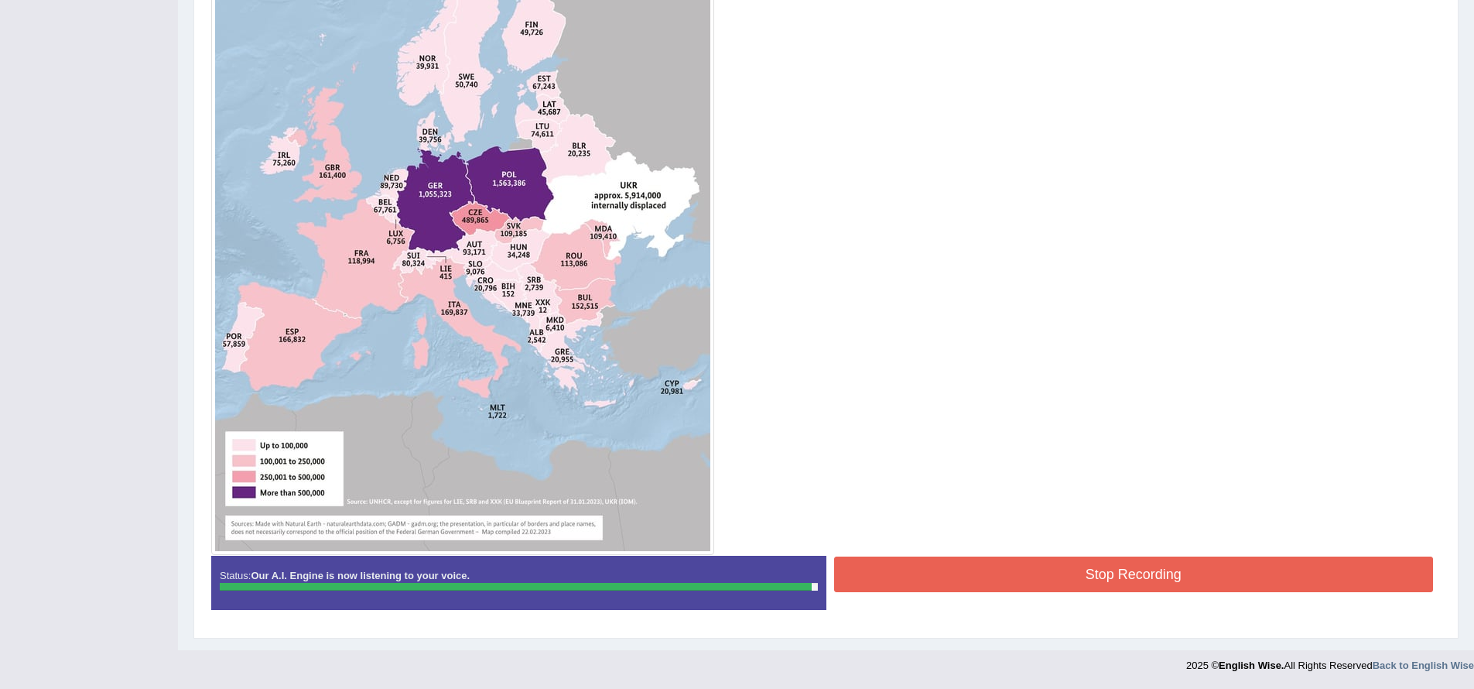
click at [1022, 565] on button "Stop Recording" at bounding box center [1134, 574] width 600 height 36
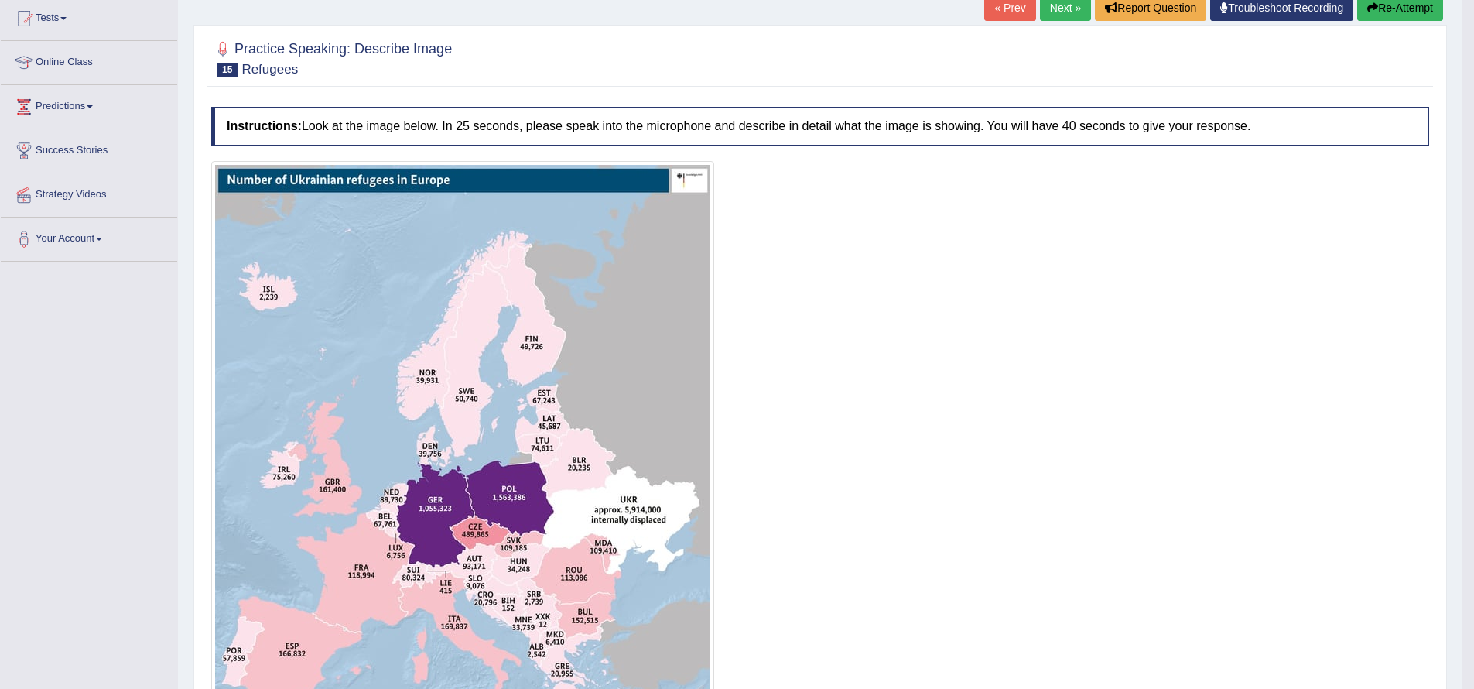
scroll to position [0, 0]
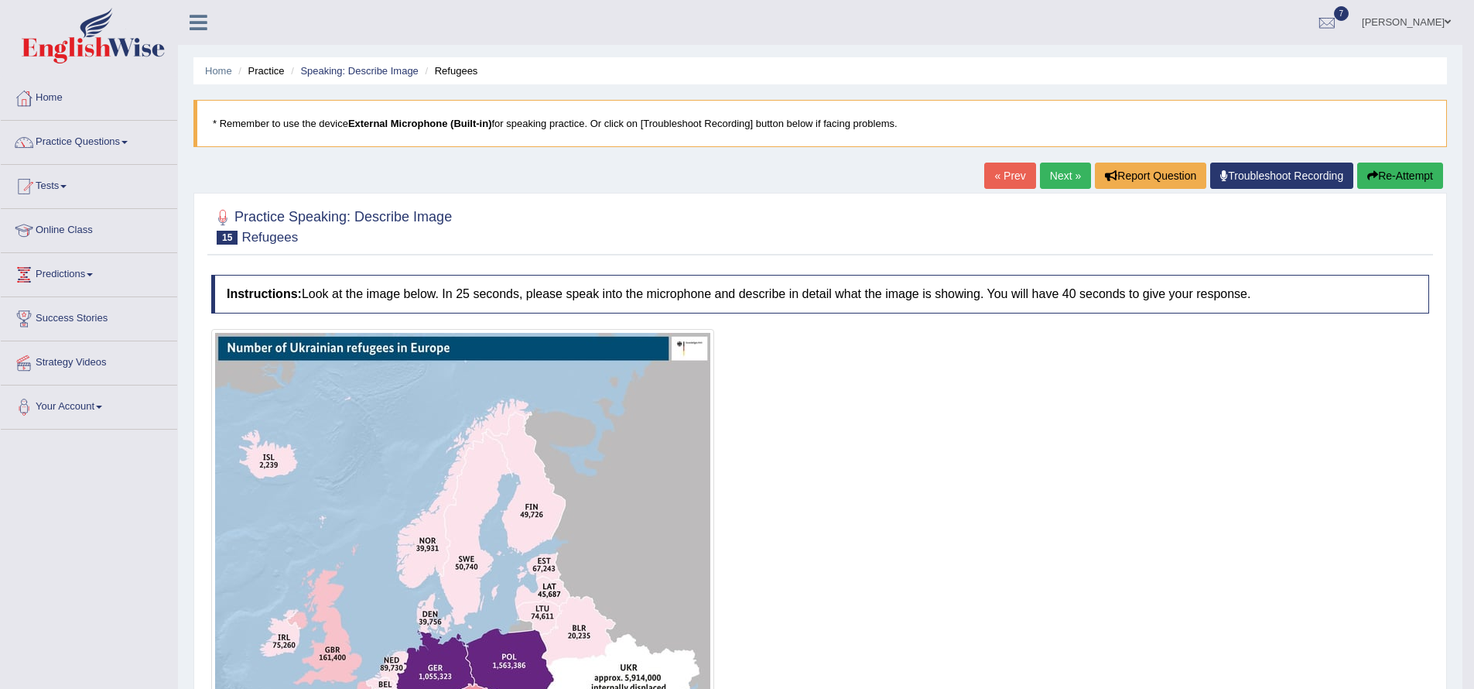
click at [1062, 176] on link "Next »" at bounding box center [1065, 176] width 51 height 26
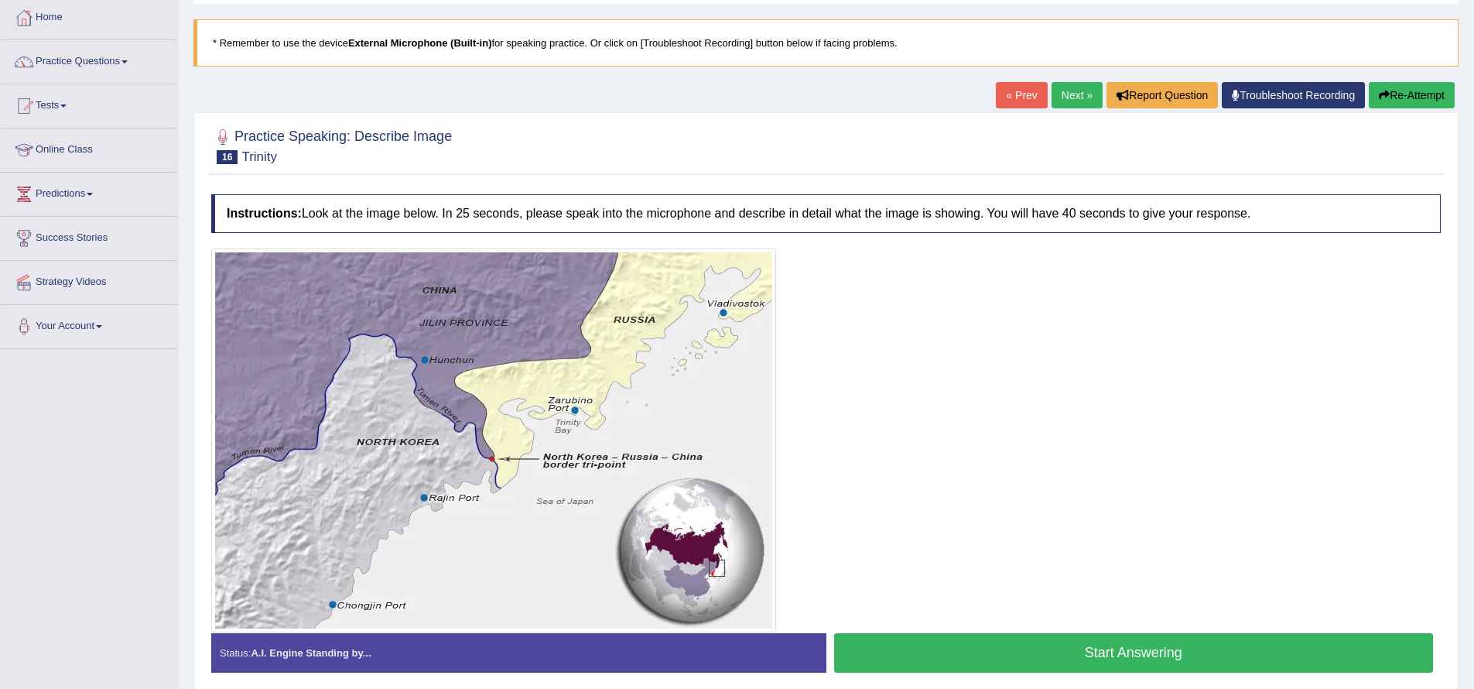
scroll to position [144, 0]
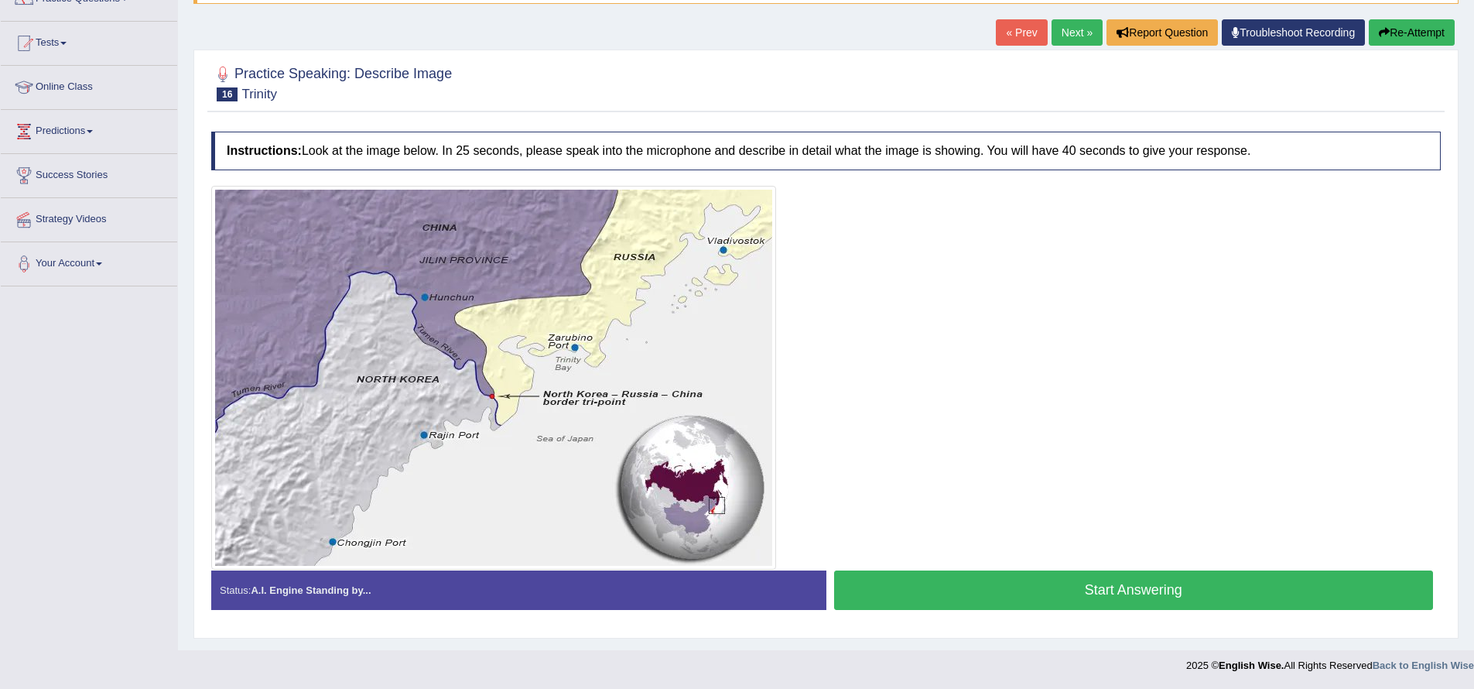
click at [953, 589] on button "Start Answering" at bounding box center [1134, 589] width 600 height 39
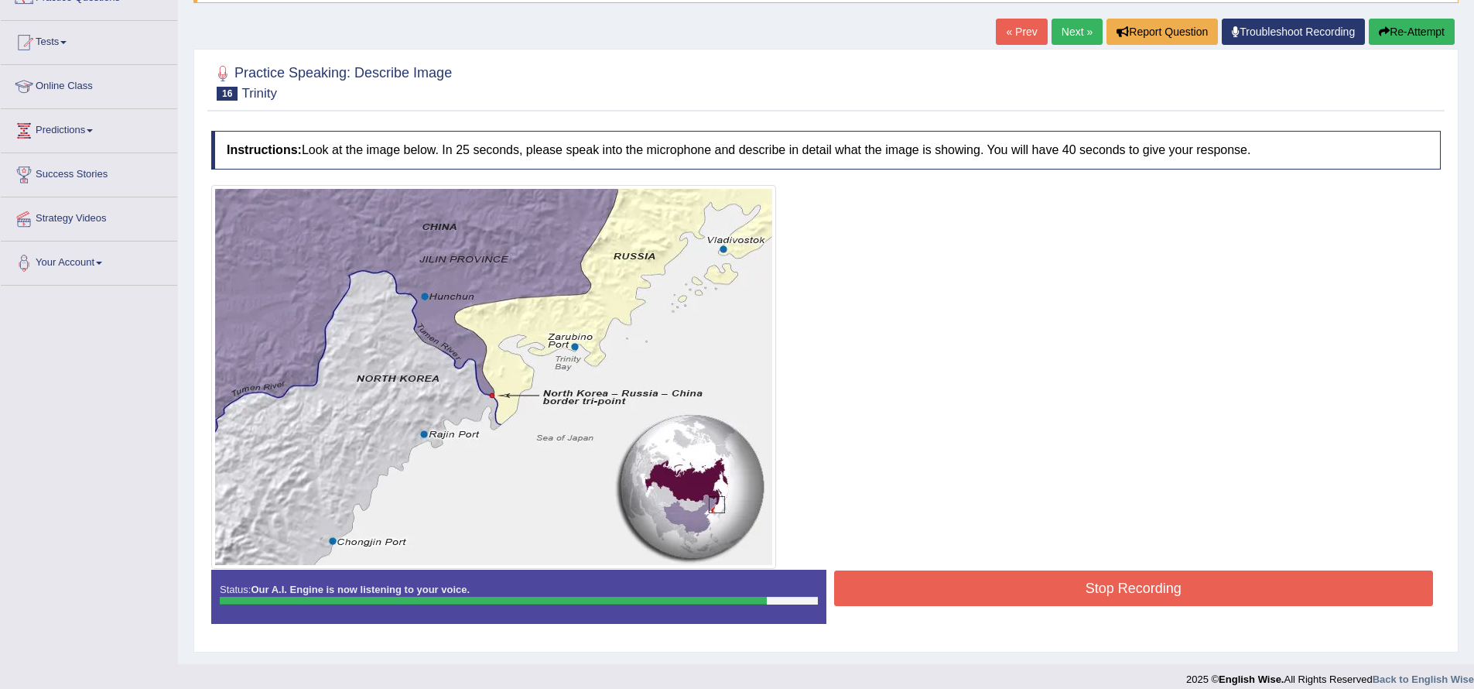
click at [913, 590] on button "Stop Recording" at bounding box center [1134, 588] width 600 height 36
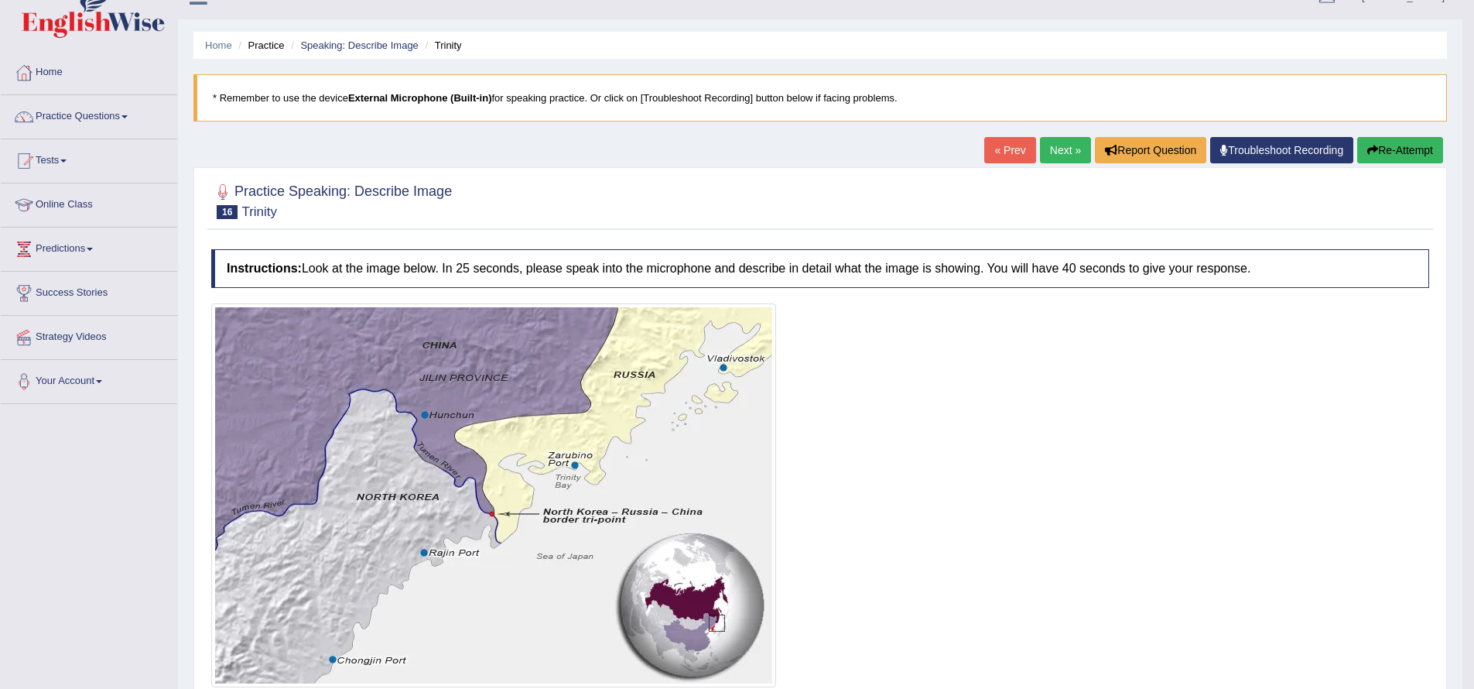
scroll to position [0, 0]
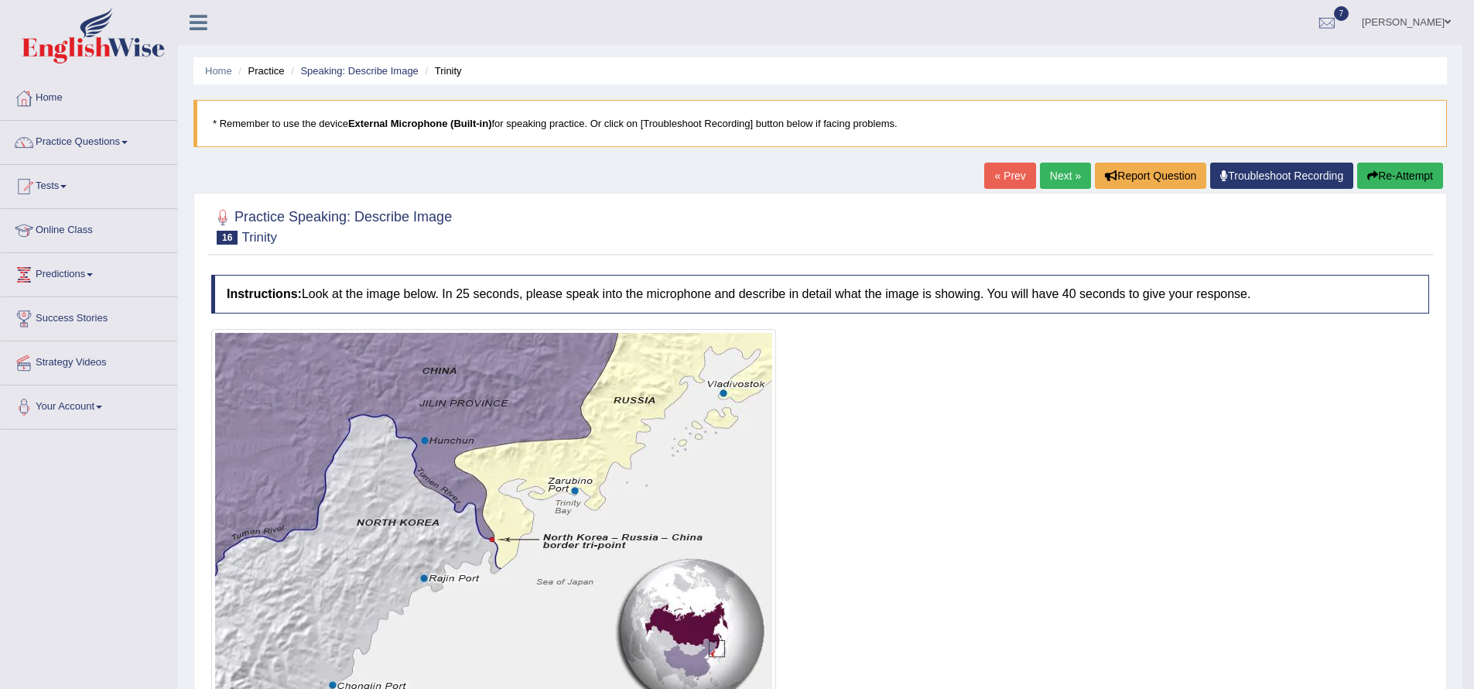
click at [1046, 173] on link "Next »" at bounding box center [1065, 176] width 51 height 26
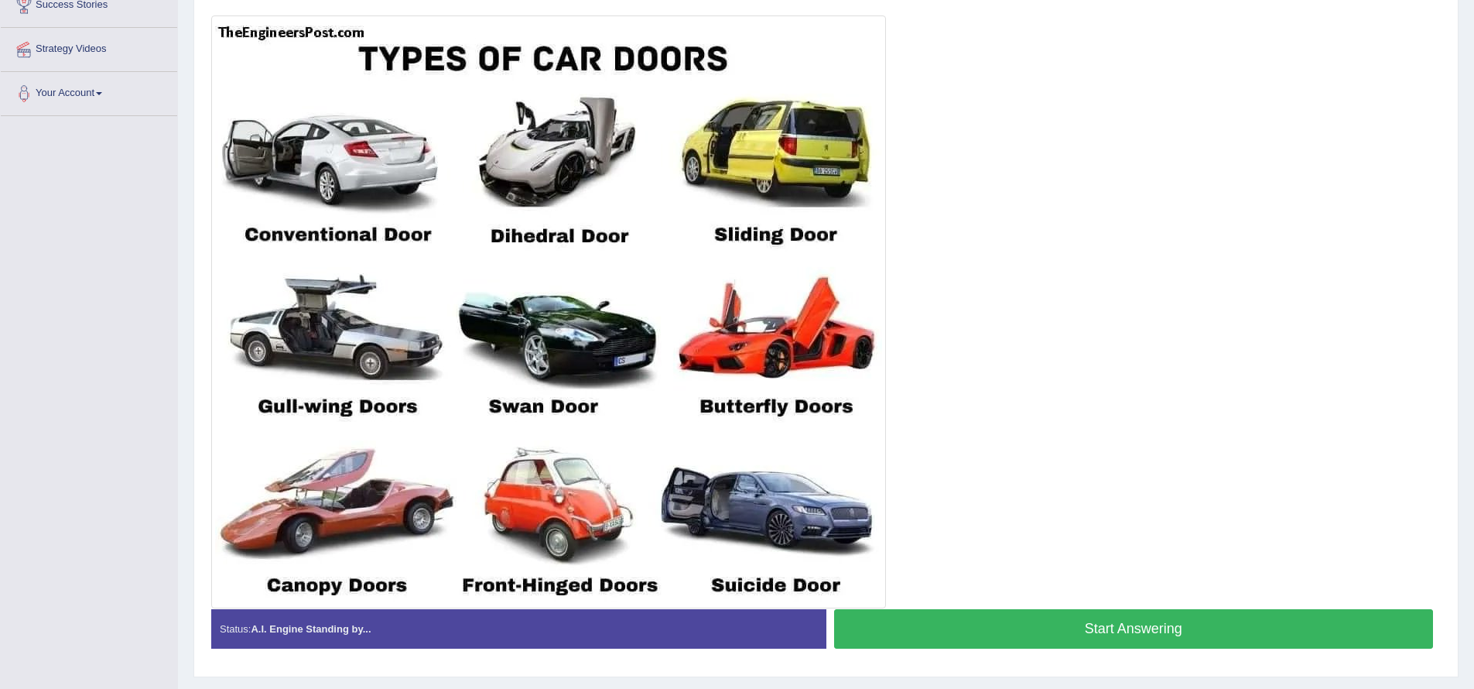
scroll to position [353, 0]
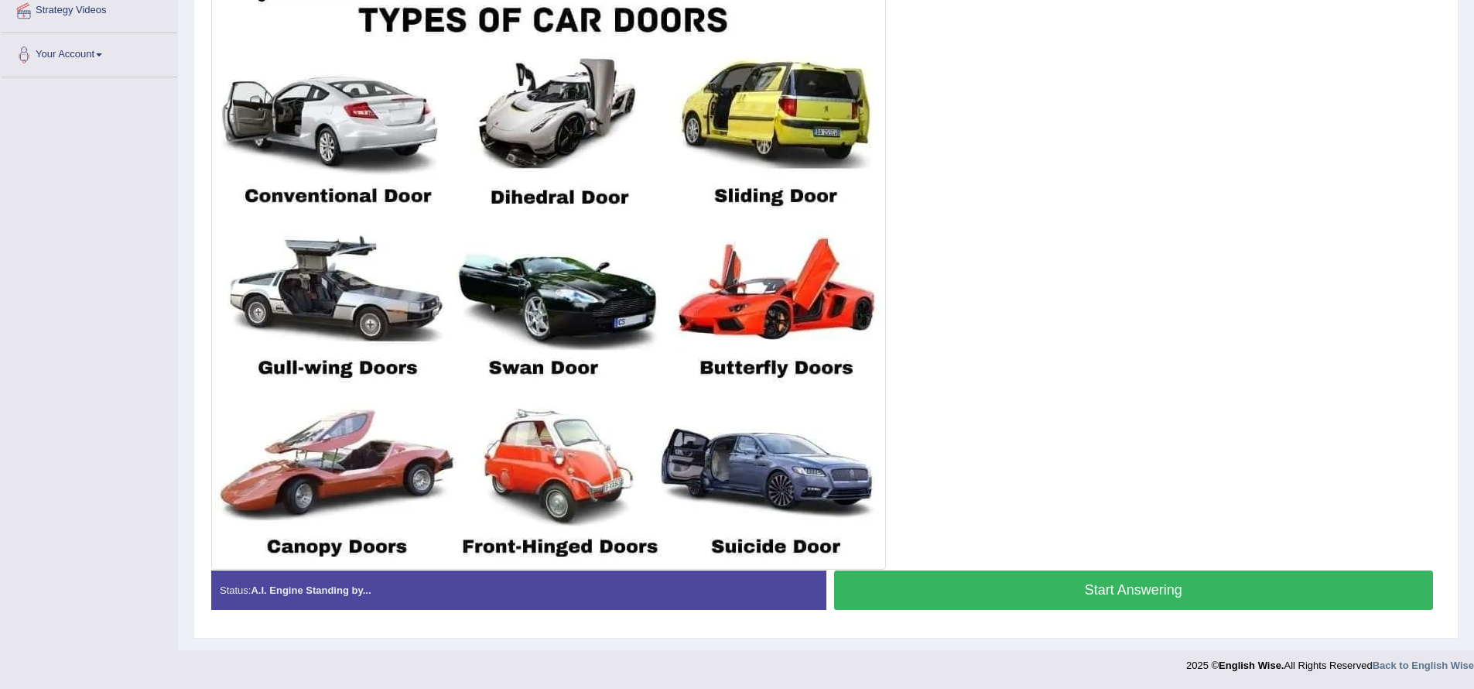
click at [1035, 584] on button "Start Answering" at bounding box center [1134, 589] width 600 height 39
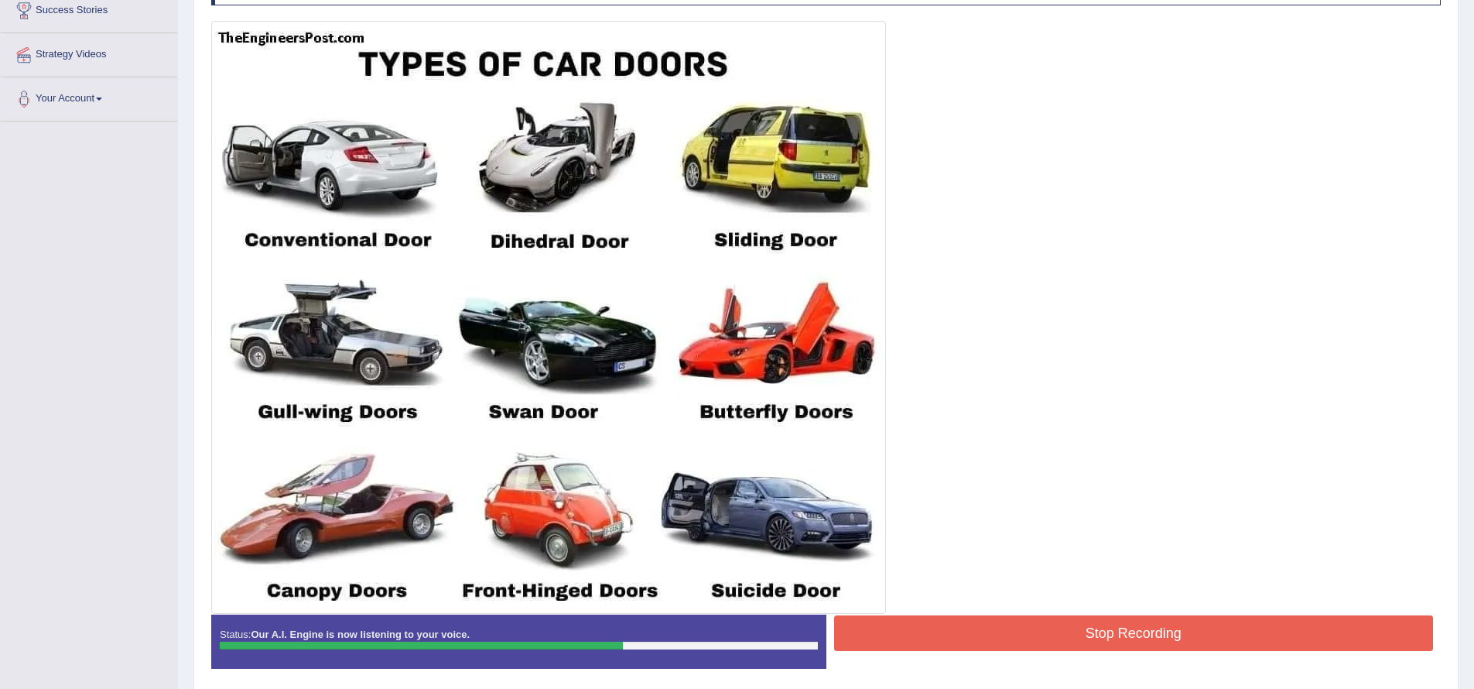
scroll to position [355, 0]
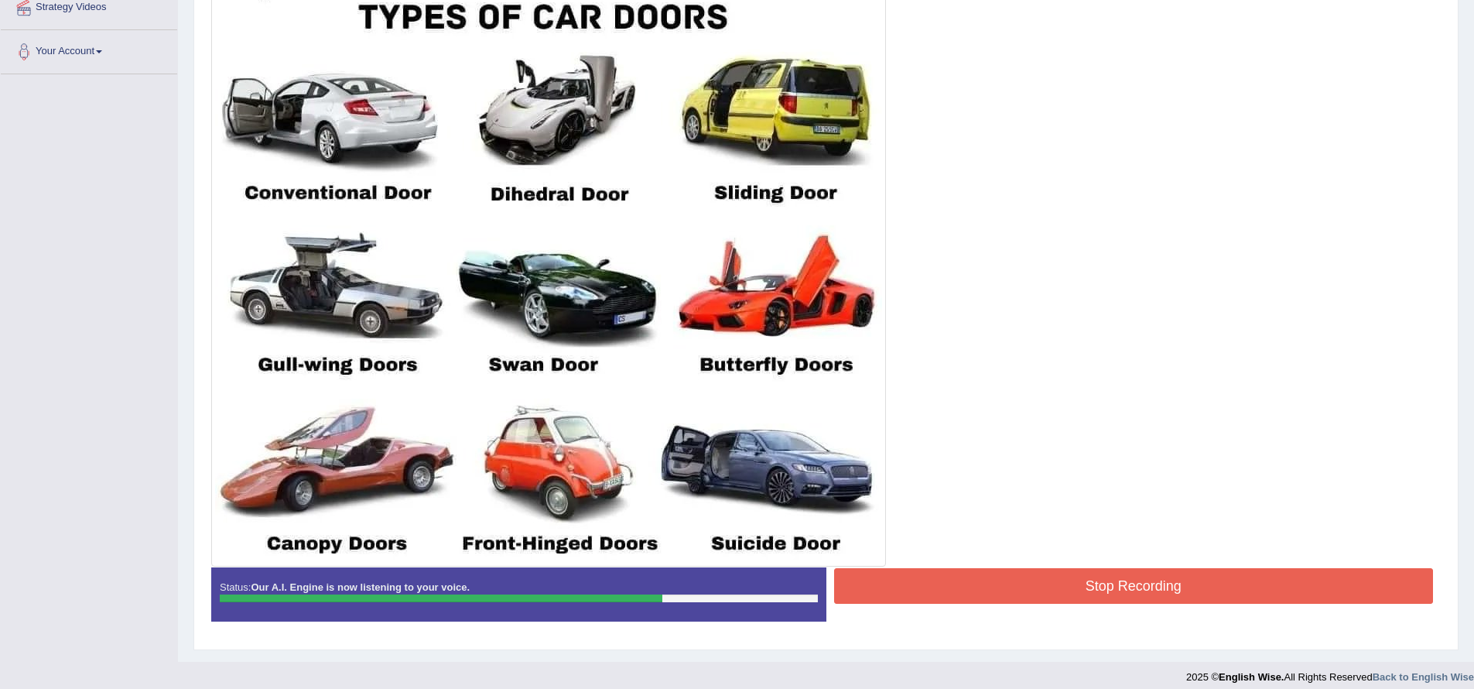
click at [1039, 587] on button "Stop Recording" at bounding box center [1134, 586] width 600 height 36
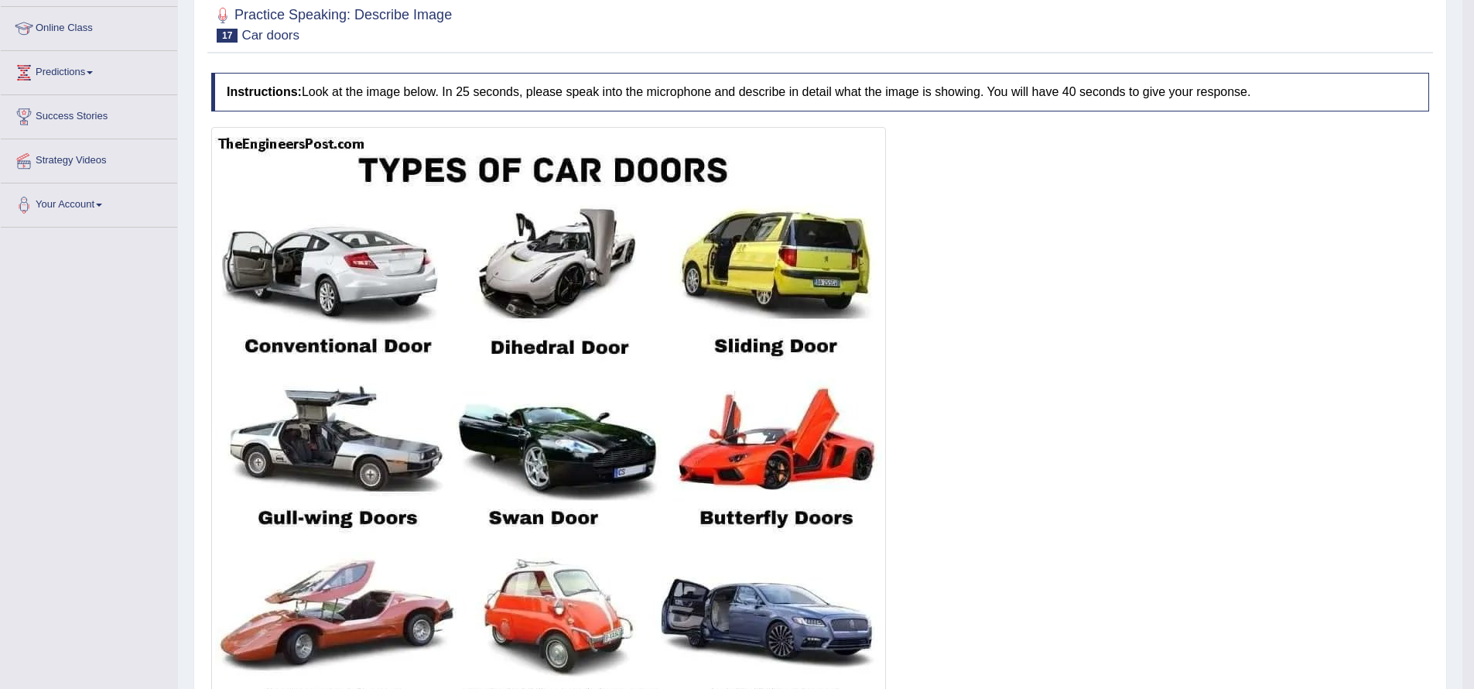
scroll to position [0, 0]
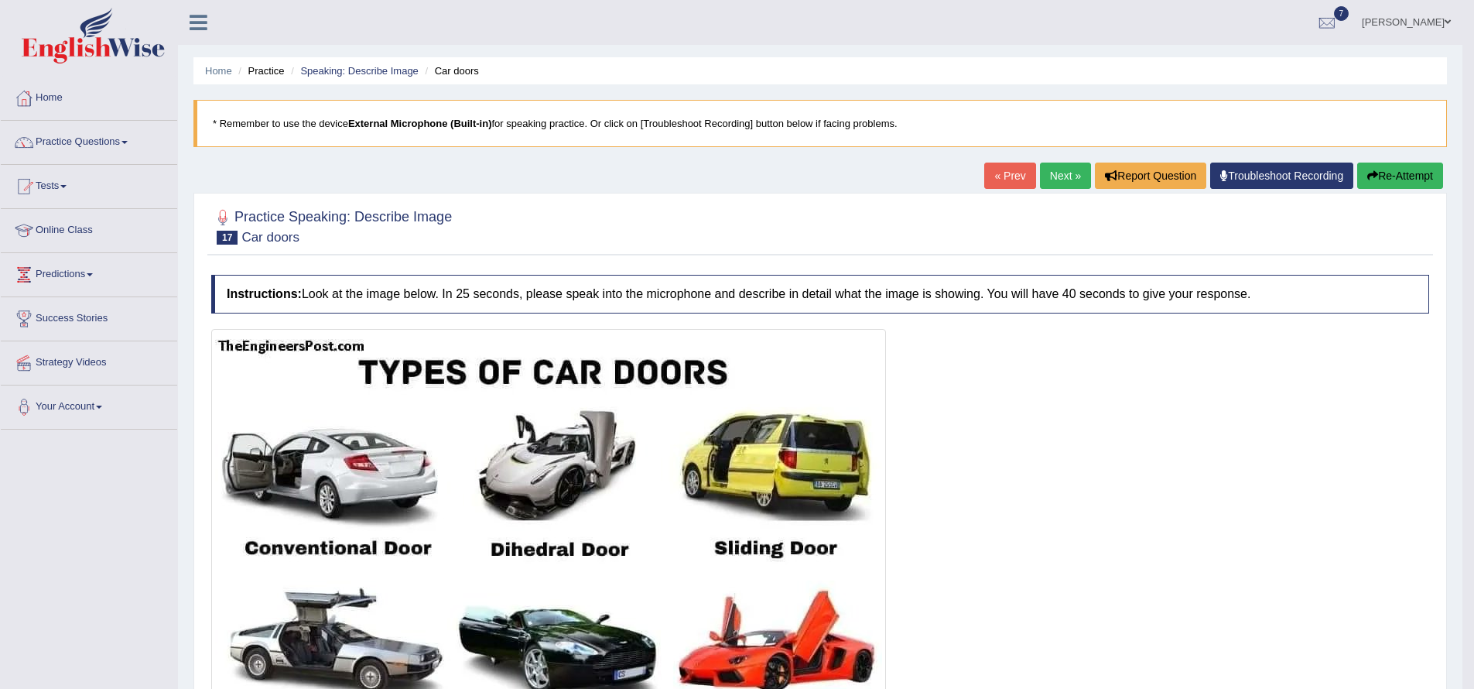
click at [1058, 166] on link "Next »" at bounding box center [1065, 176] width 51 height 26
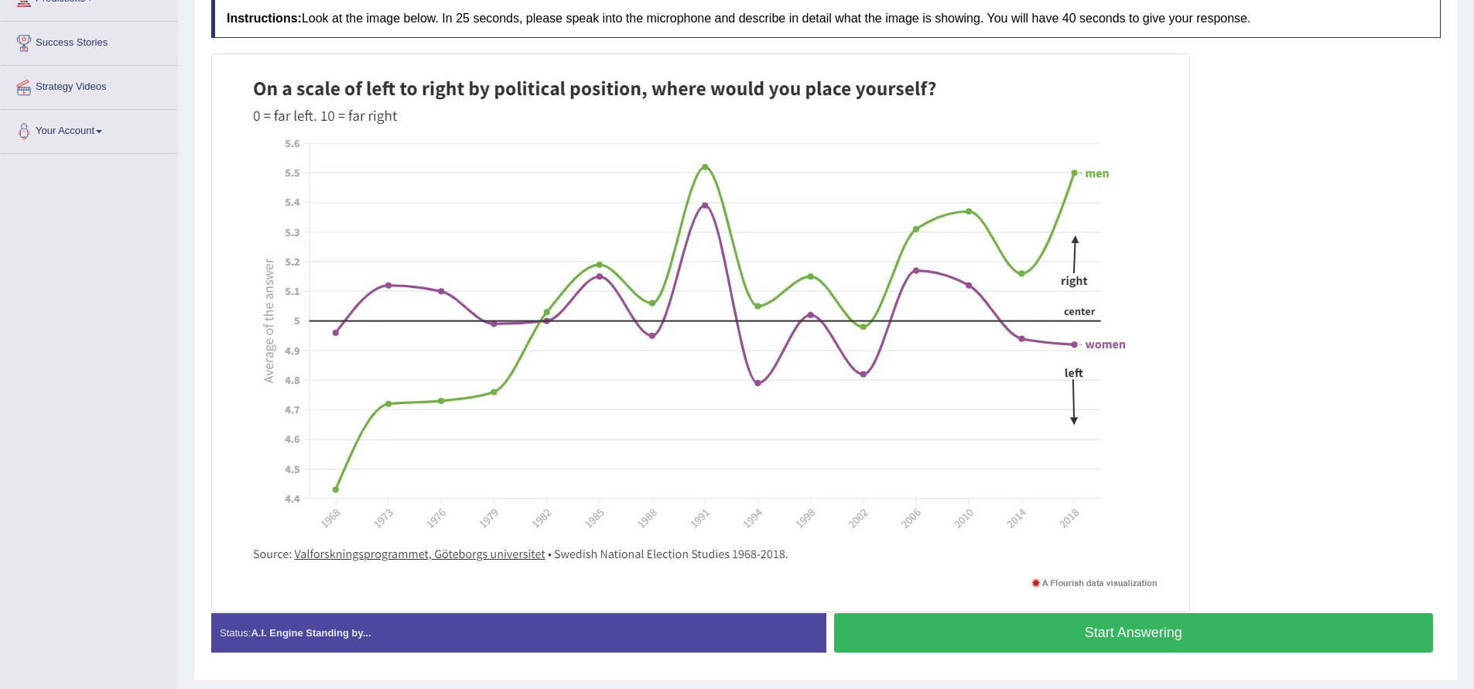
scroll to position [277, 0]
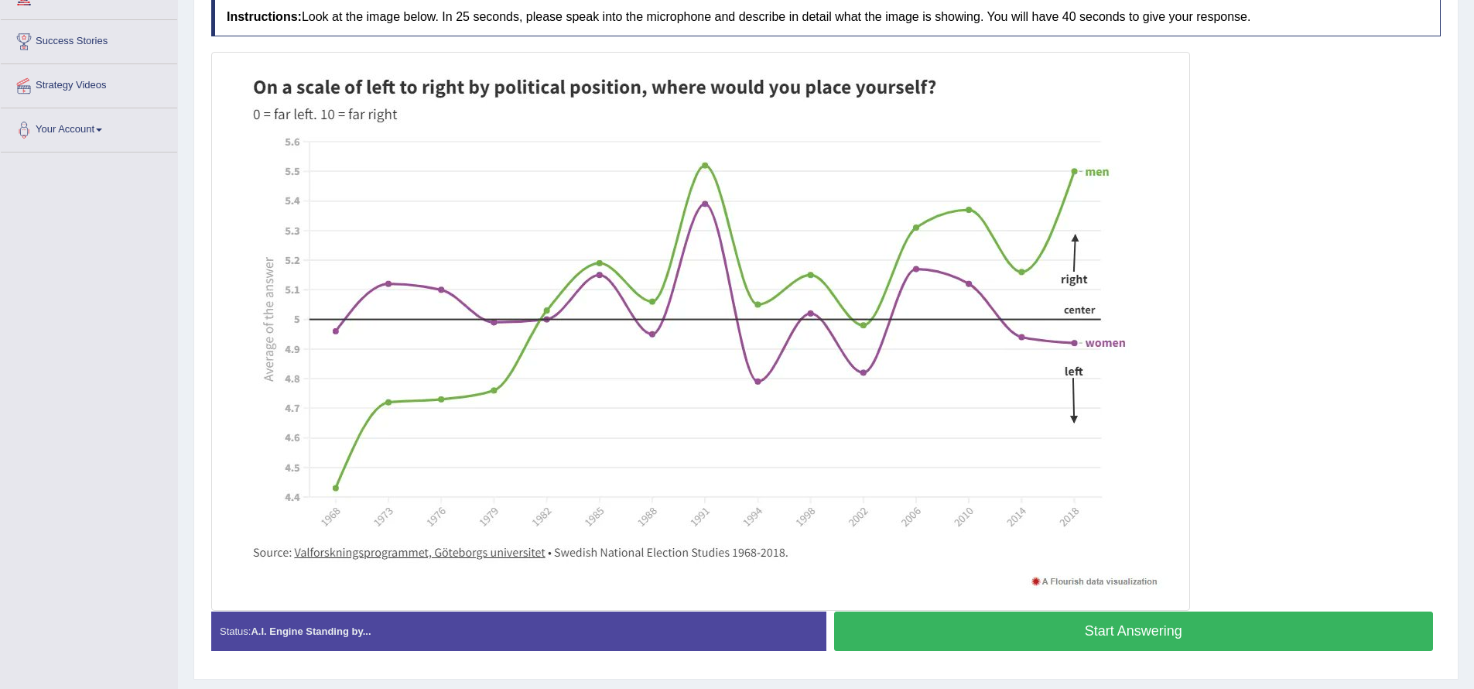
click at [1053, 632] on button "Start Answering" at bounding box center [1134, 630] width 600 height 39
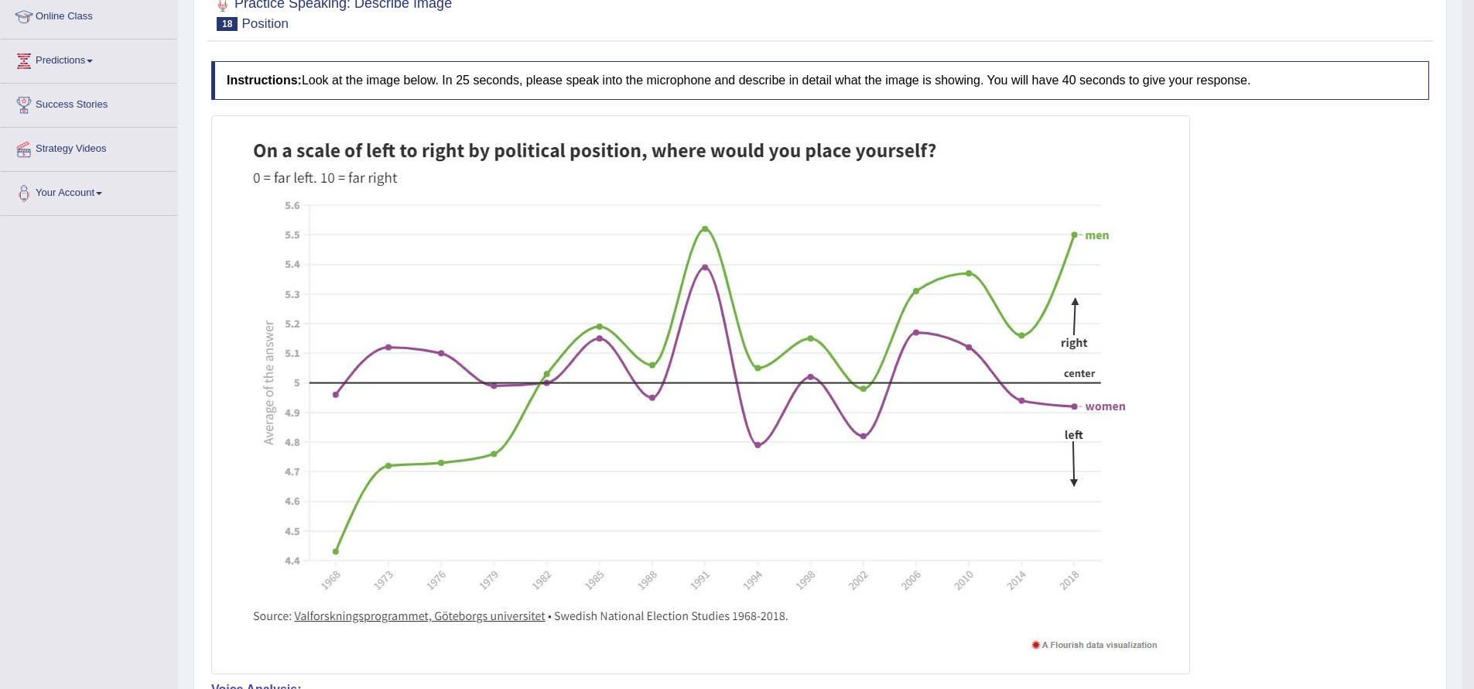
scroll to position [0, 0]
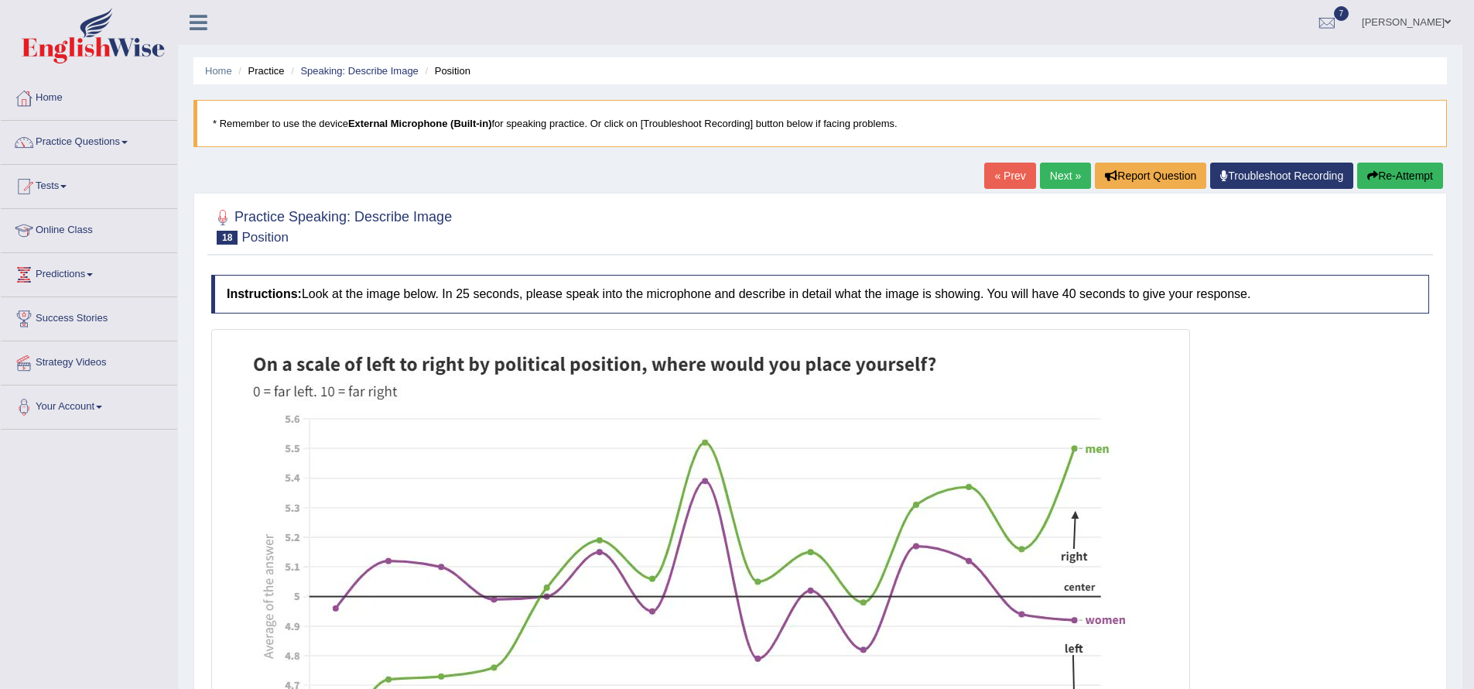
click at [1047, 175] on link "Next »" at bounding box center [1065, 176] width 51 height 26
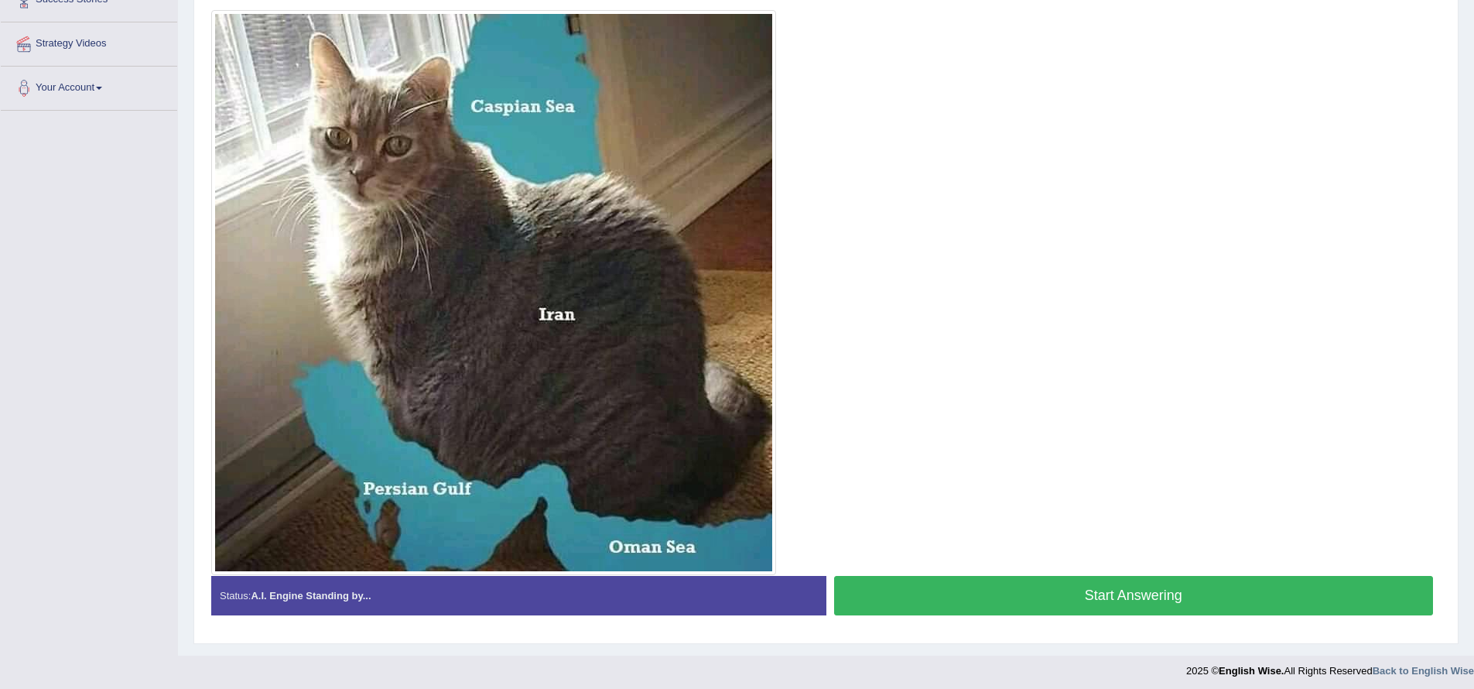
scroll to position [325, 0]
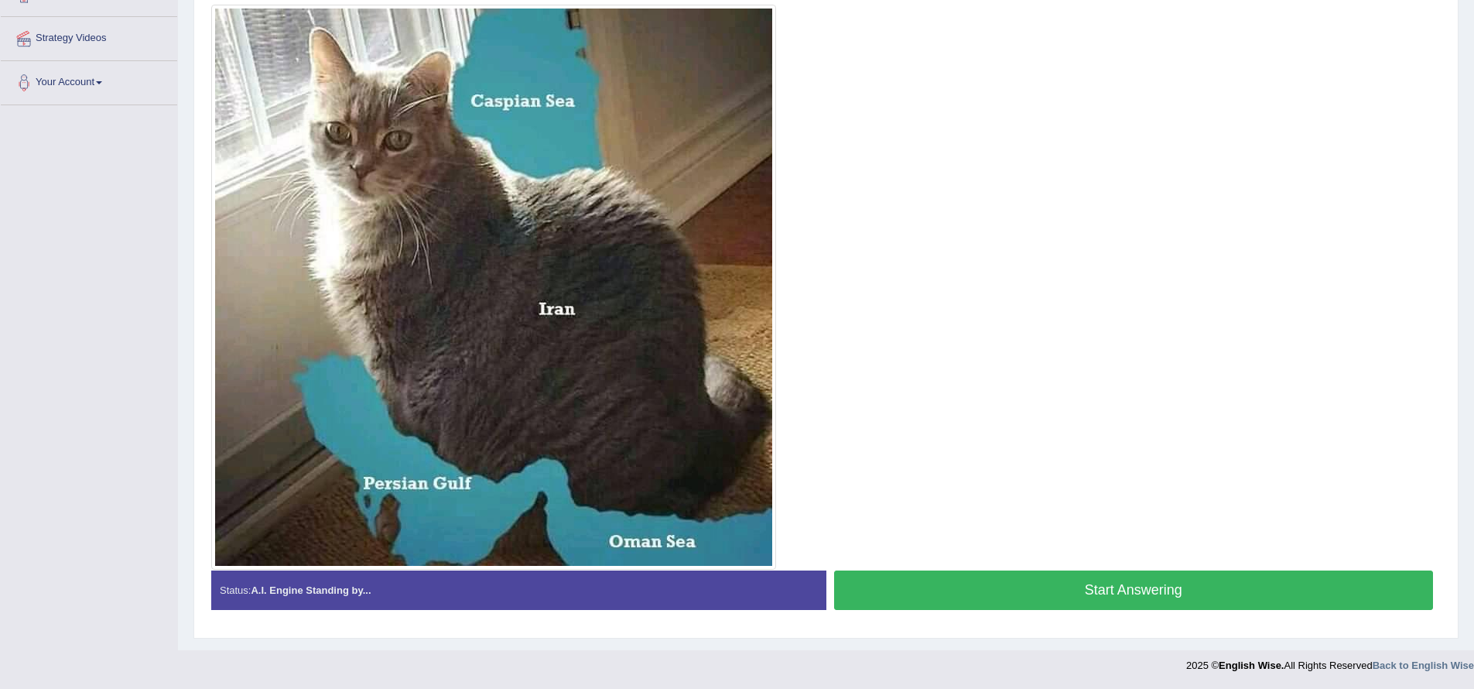
click at [1050, 590] on button "Start Answering" at bounding box center [1134, 589] width 600 height 39
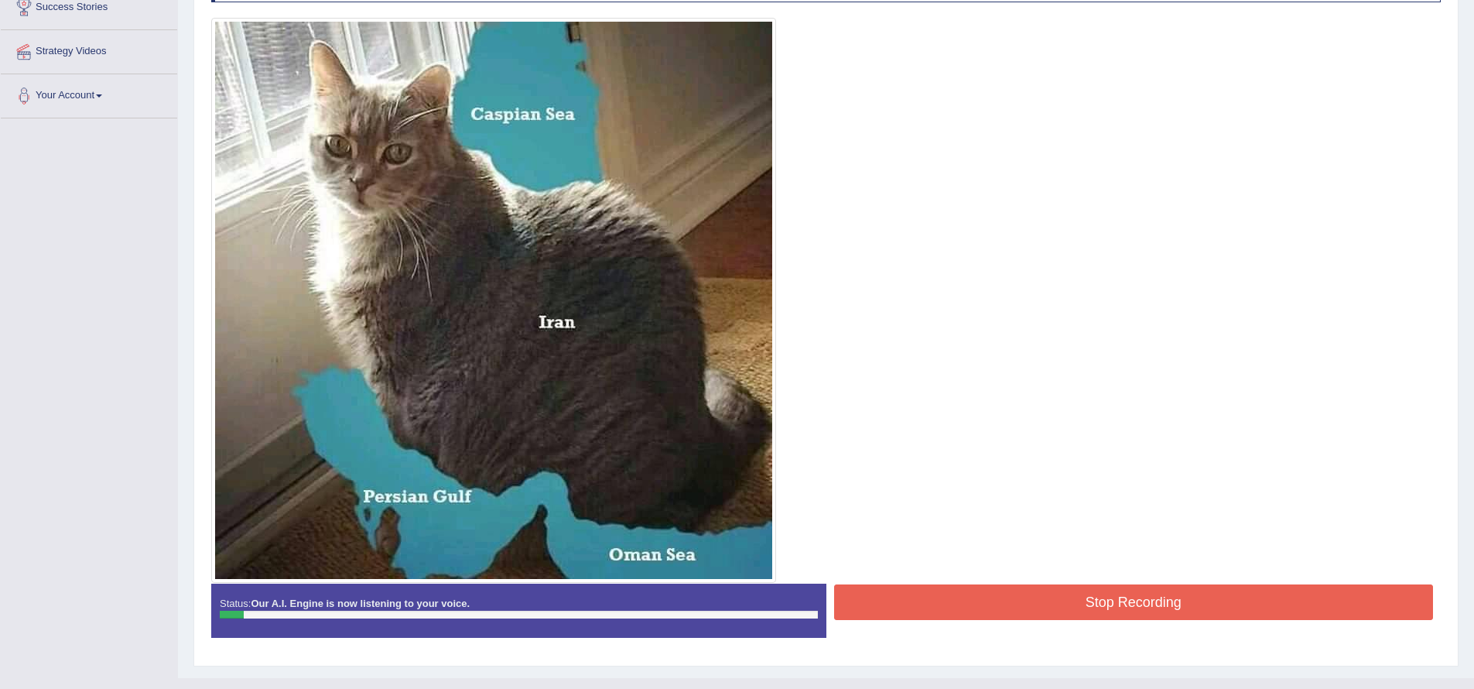
scroll to position [318, 0]
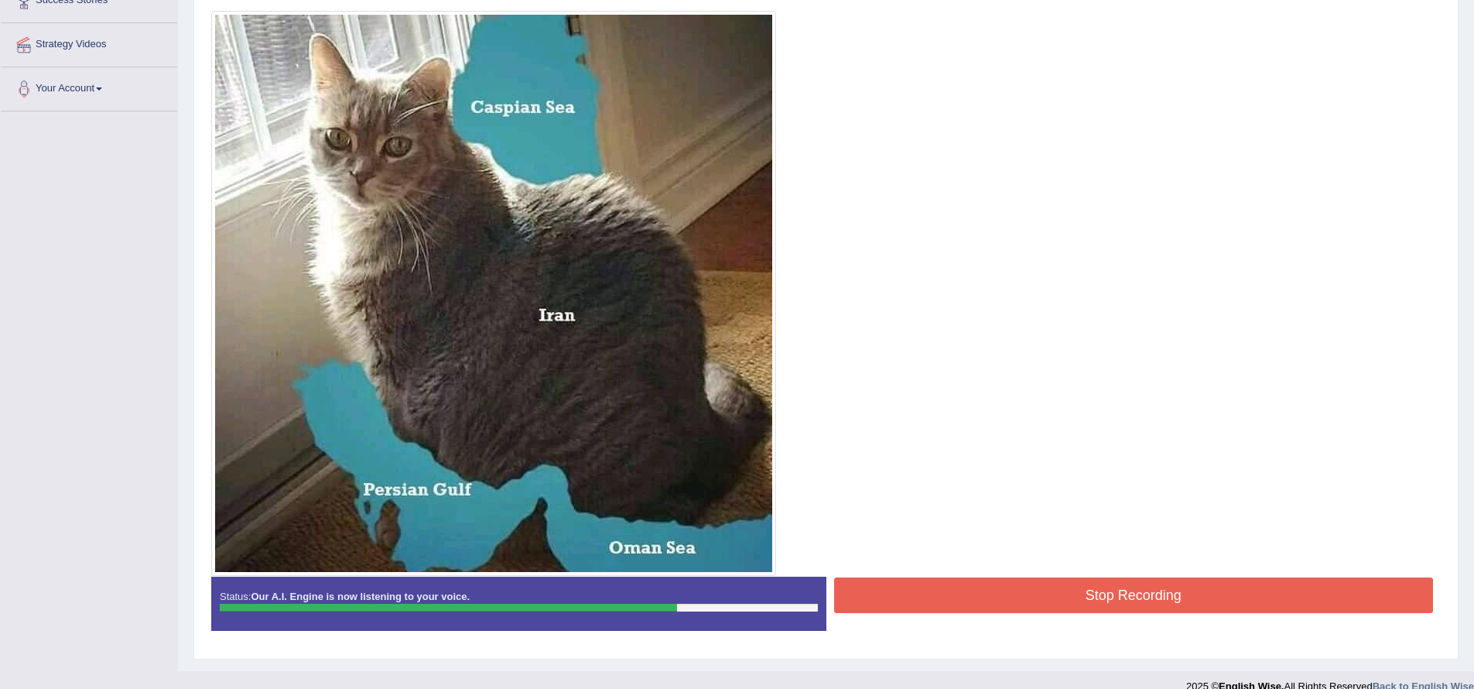
click at [985, 590] on button "Stop Recording" at bounding box center [1134, 595] width 600 height 36
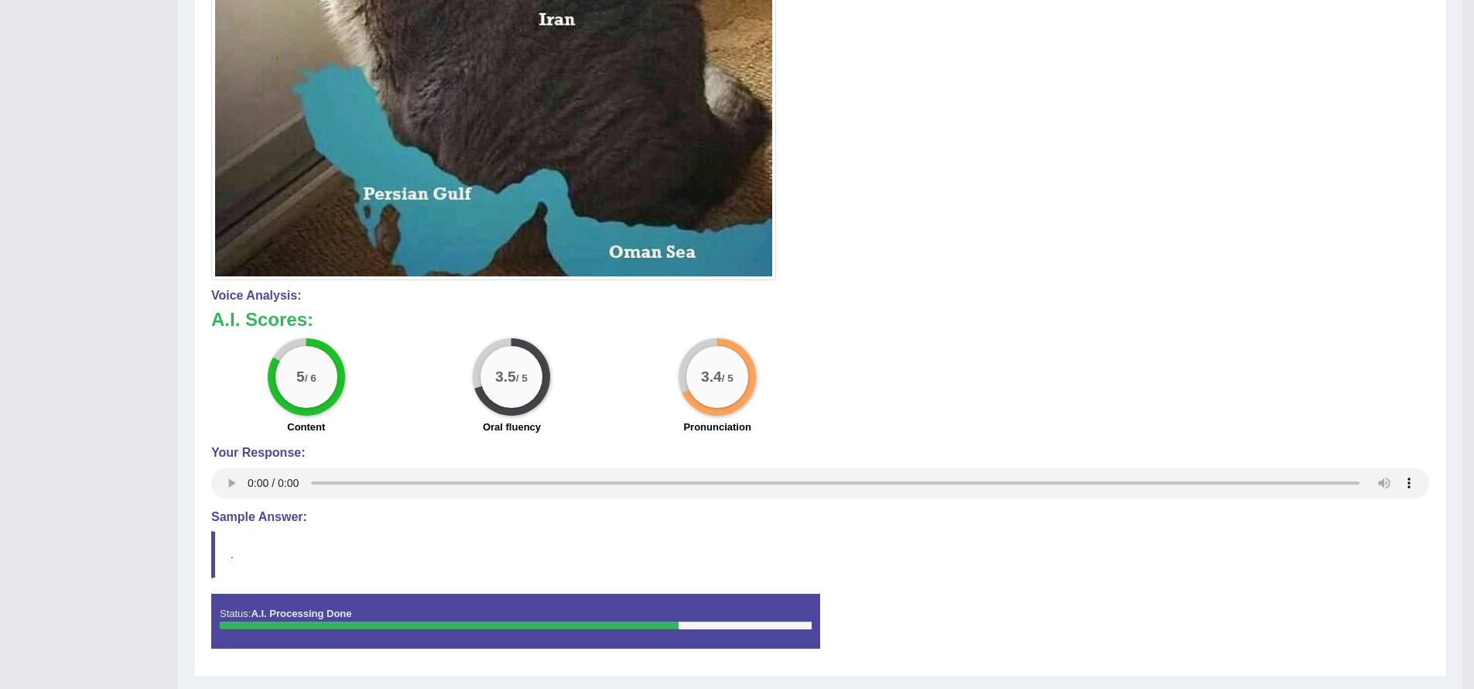
scroll to position [62, 0]
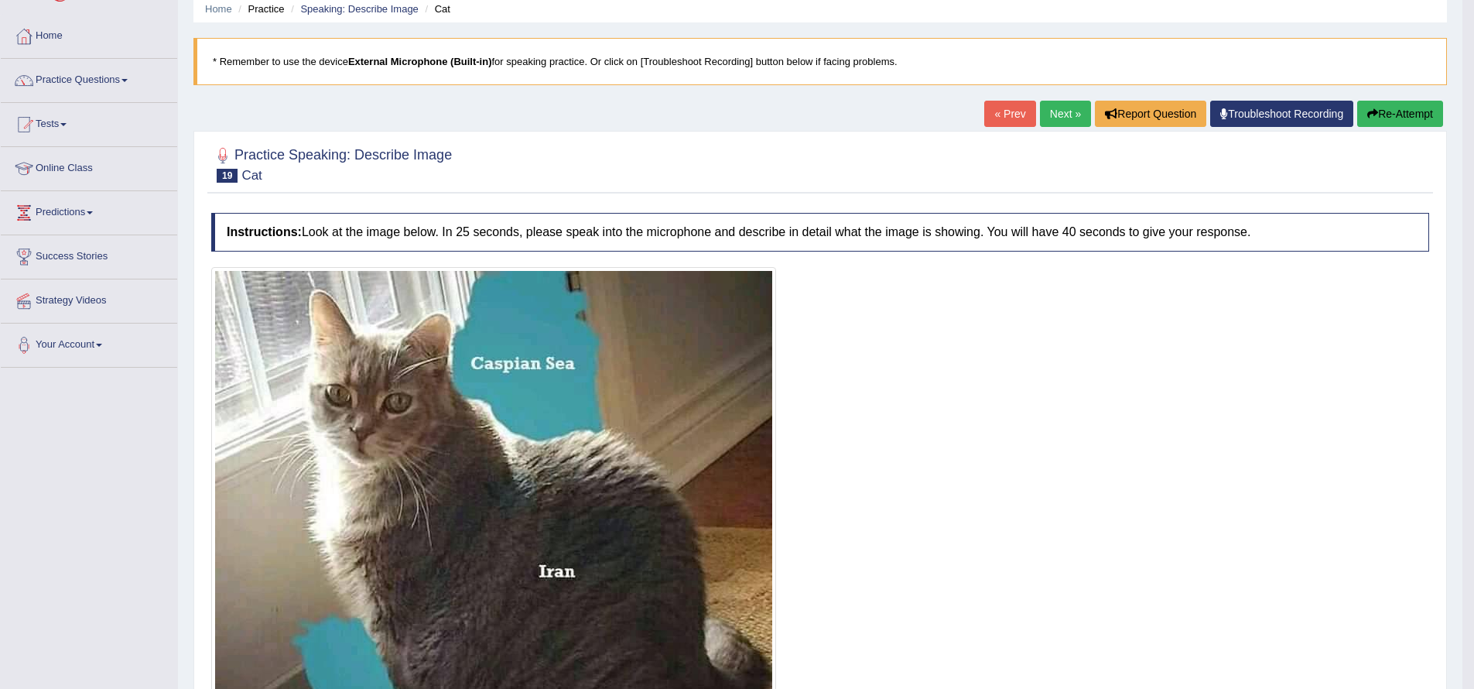
click at [1051, 114] on link "Next »" at bounding box center [1065, 114] width 51 height 26
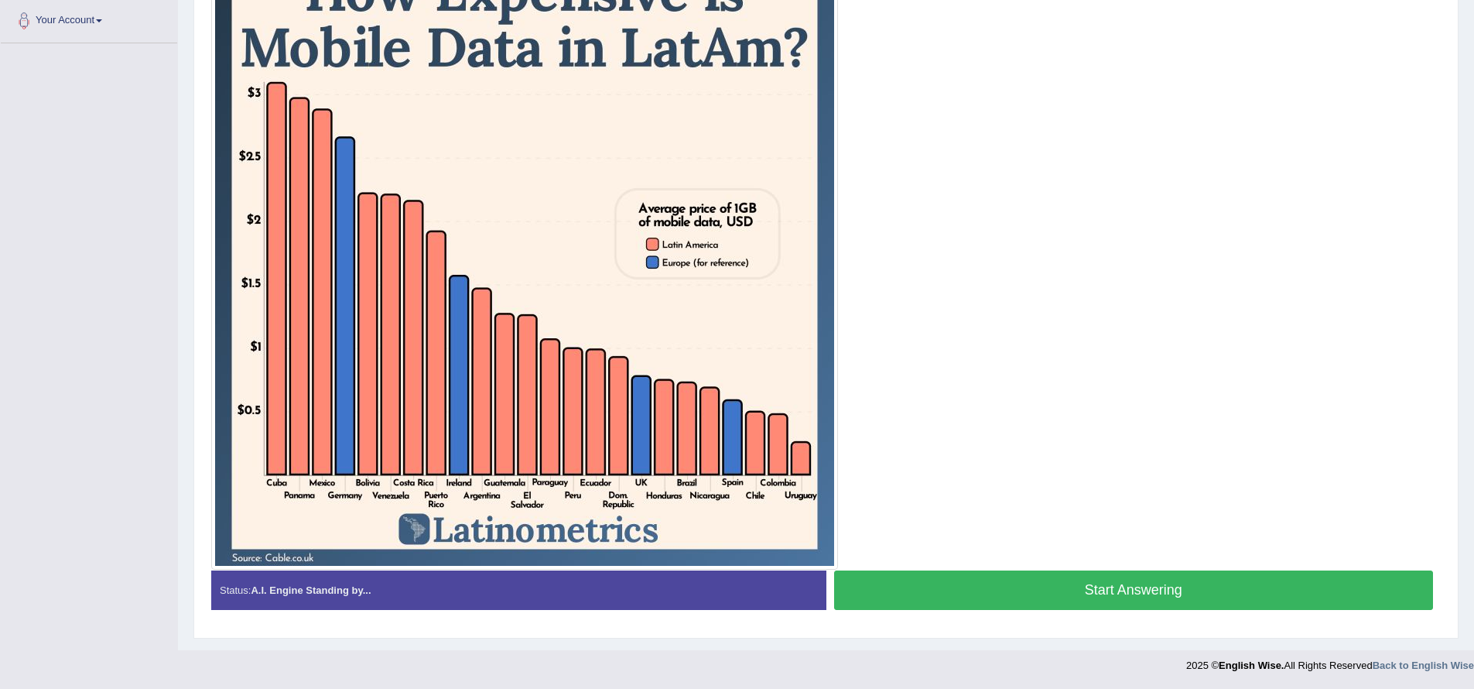
scroll to position [387, 0]
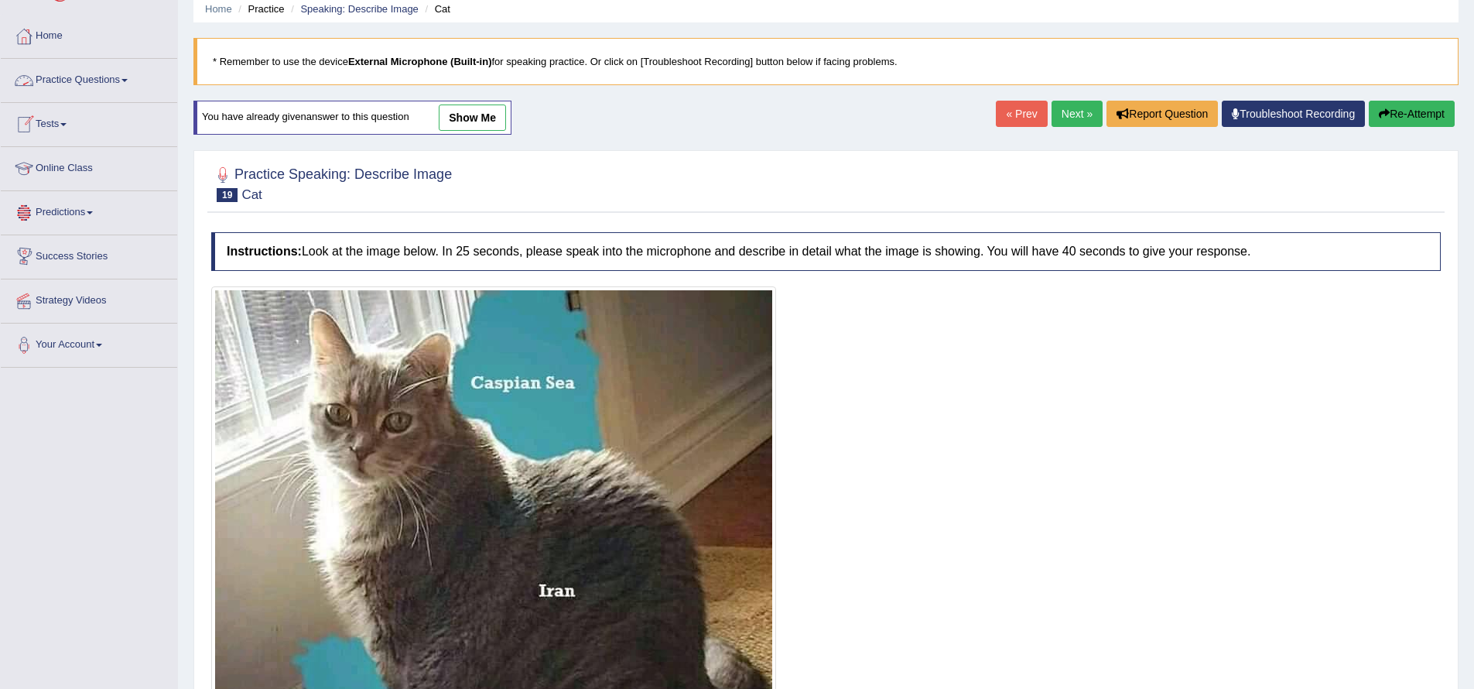
click at [130, 77] on link "Practice Questions" at bounding box center [89, 78] width 176 height 39
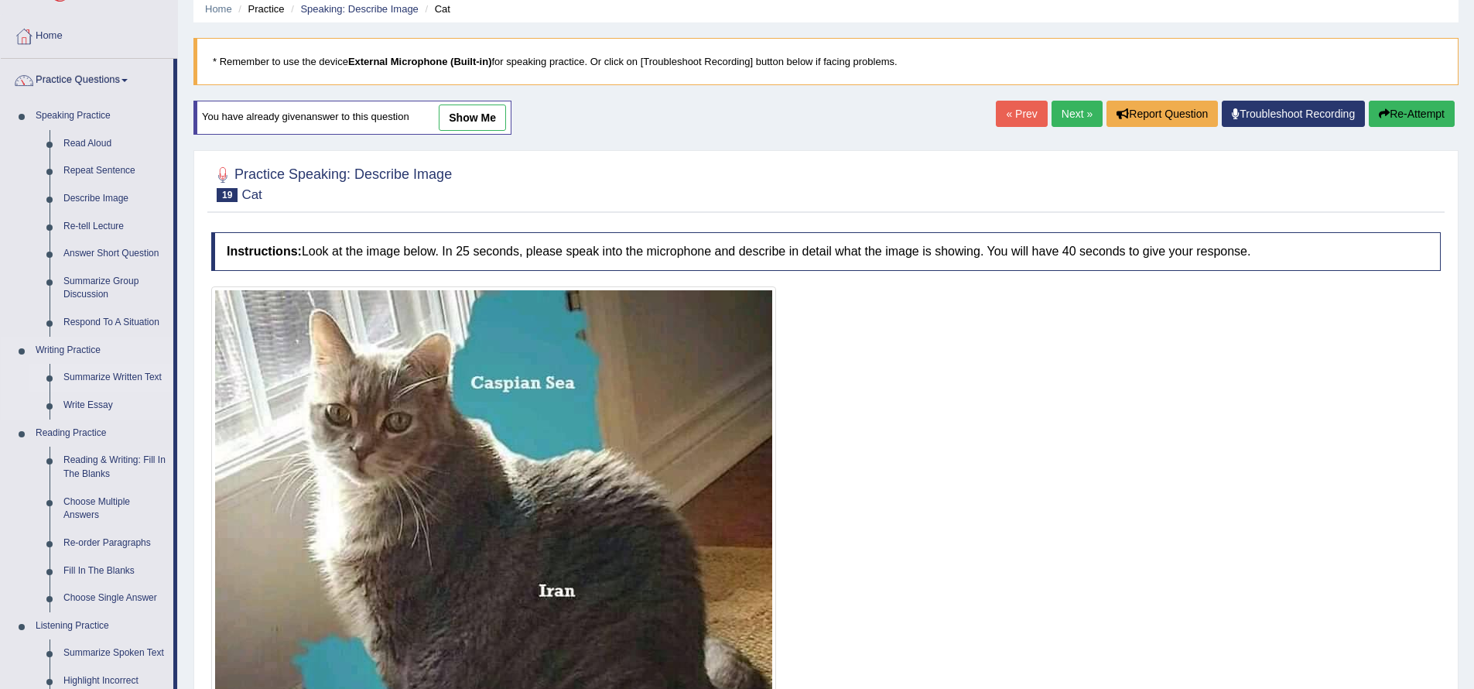
click at [103, 374] on link "Summarize Written Text" at bounding box center [114, 378] width 117 height 28
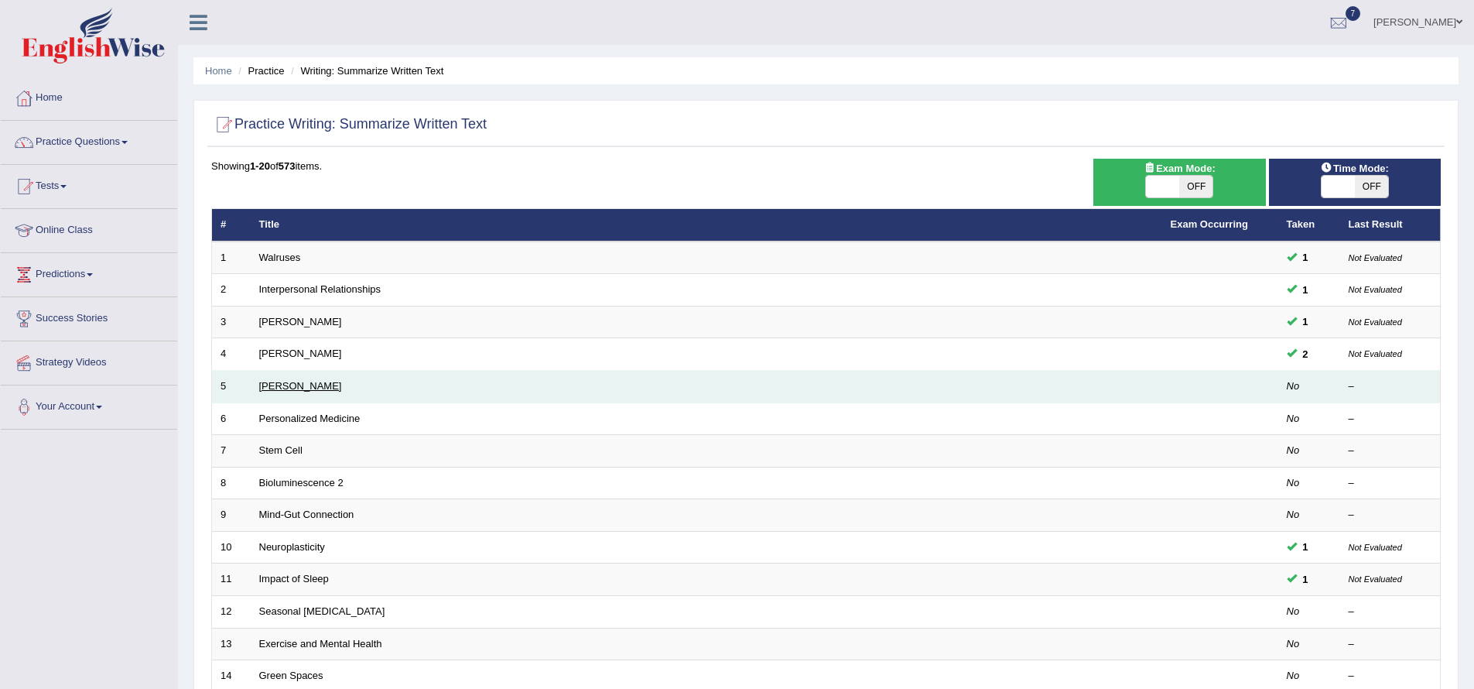
click at [294, 380] on link "[PERSON_NAME]" at bounding box center [300, 386] width 83 height 12
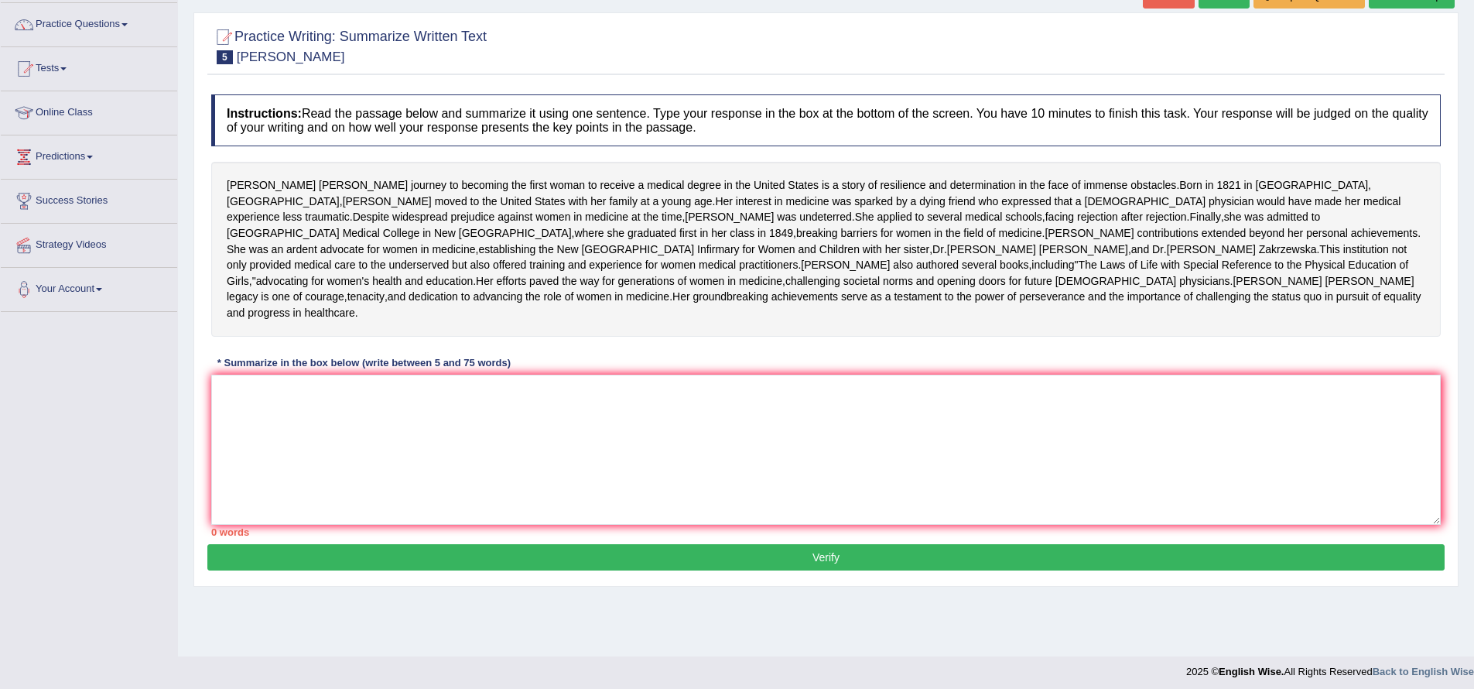
scroll to position [146, 0]
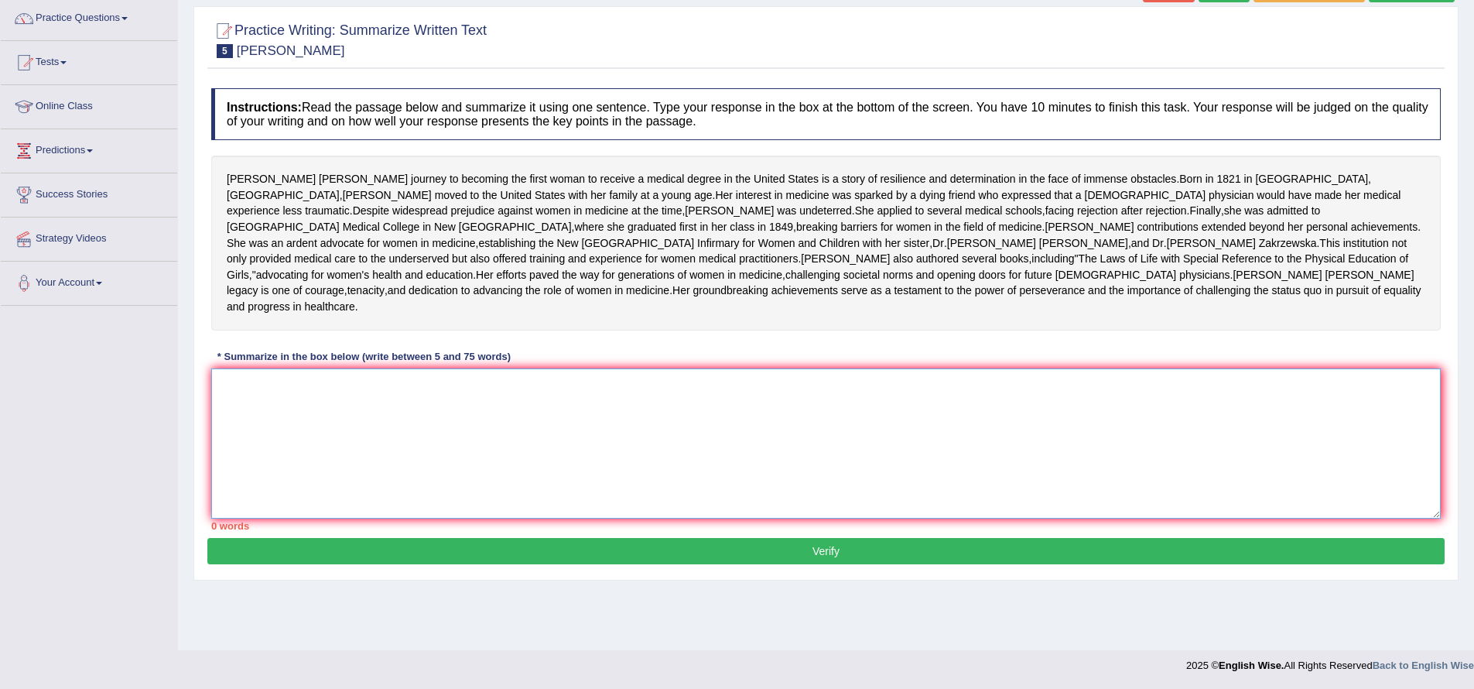
click at [450, 519] on textarea at bounding box center [826, 443] width 1230 height 150
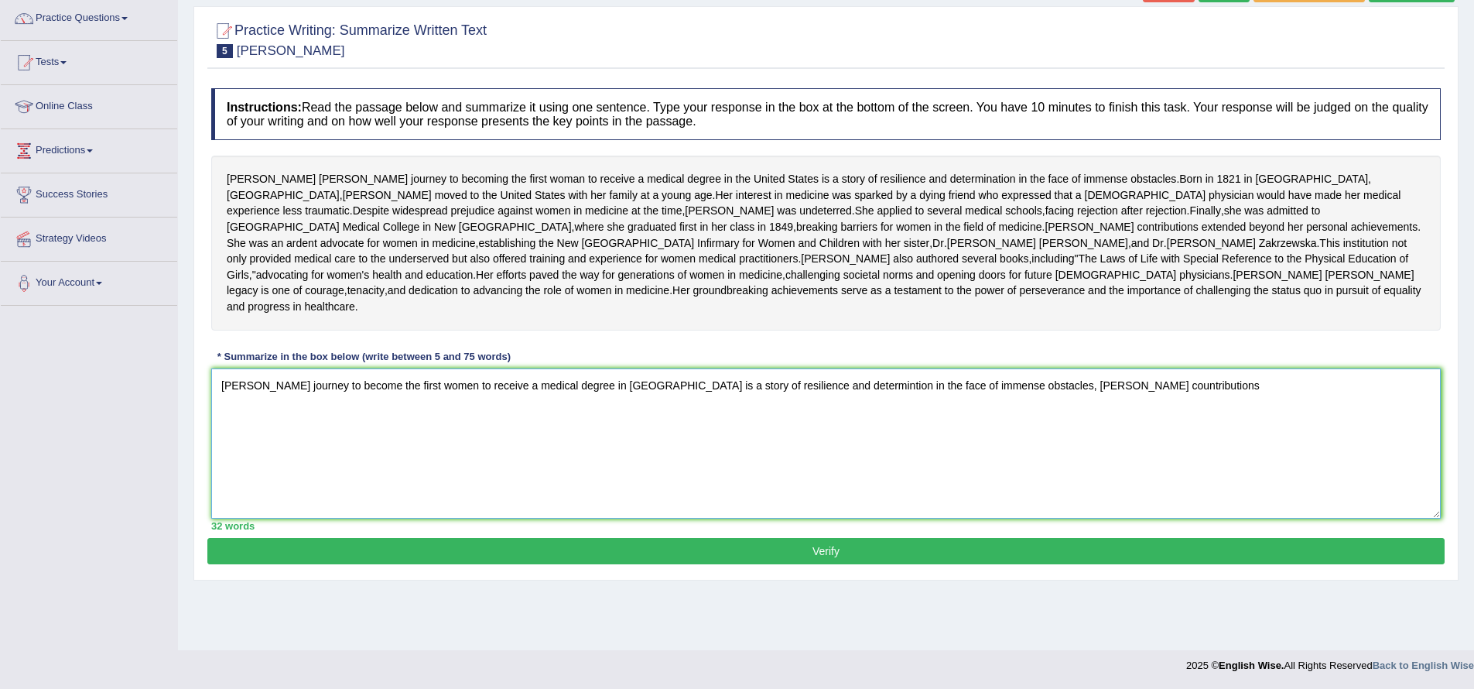
click at [1167, 444] on textarea "Elizabeth Blackwell's journey to become the first women to receive a medical de…" at bounding box center [826, 443] width 1230 height 150
click at [1217, 446] on textarea "Elizabeth Blackwell's journey to become the first women to receive a medical de…" at bounding box center [826, 443] width 1230 height 150
click at [448, 464] on textarea "Elizabeth Blackwell's journey to become the first women to receive a medical de…" at bounding box center [826, 443] width 1230 height 150
click at [512, 476] on textarea "Elizabeth Blackwell's journey to become the first women to receive a medical de…" at bounding box center [826, 443] width 1230 height 150
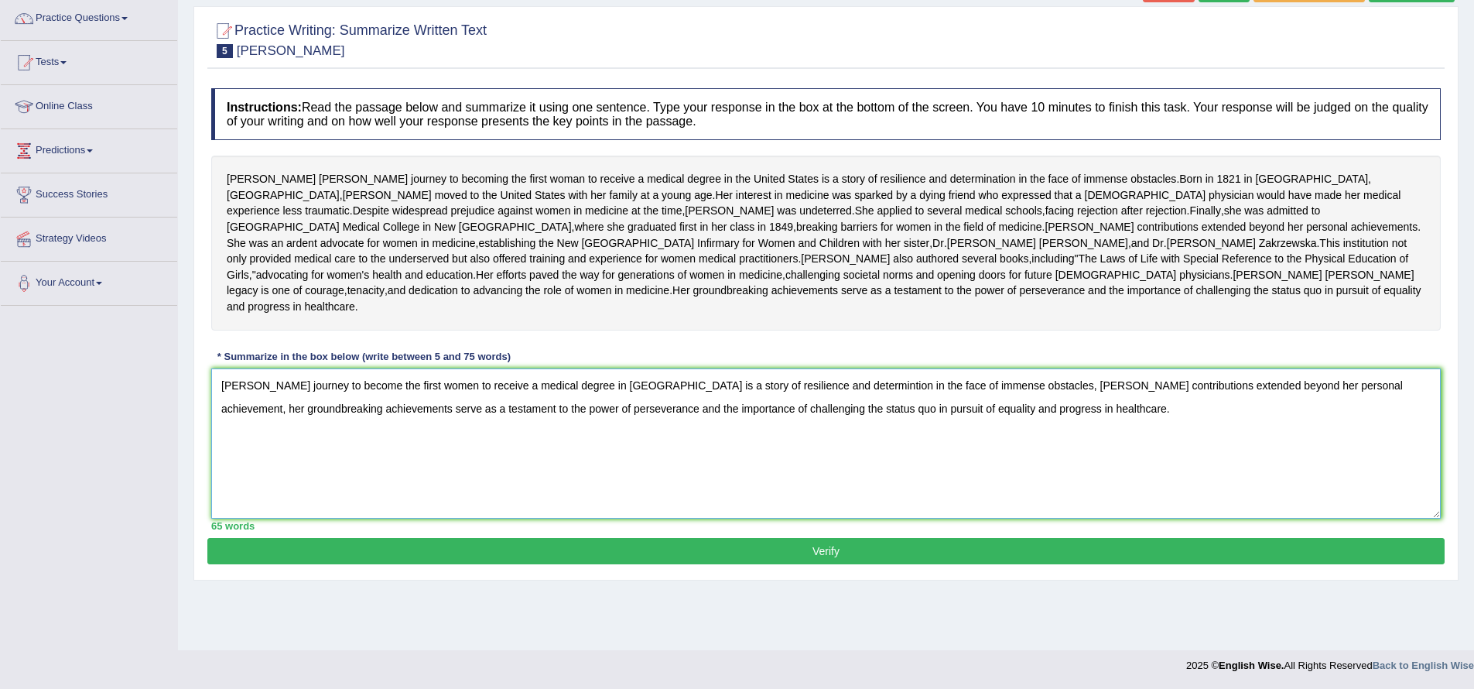
type textarea "Elizabeth Blackwell's journey to become the first women to receive a medical de…"
click at [780, 564] on button "Verify" at bounding box center [825, 551] width 1237 height 26
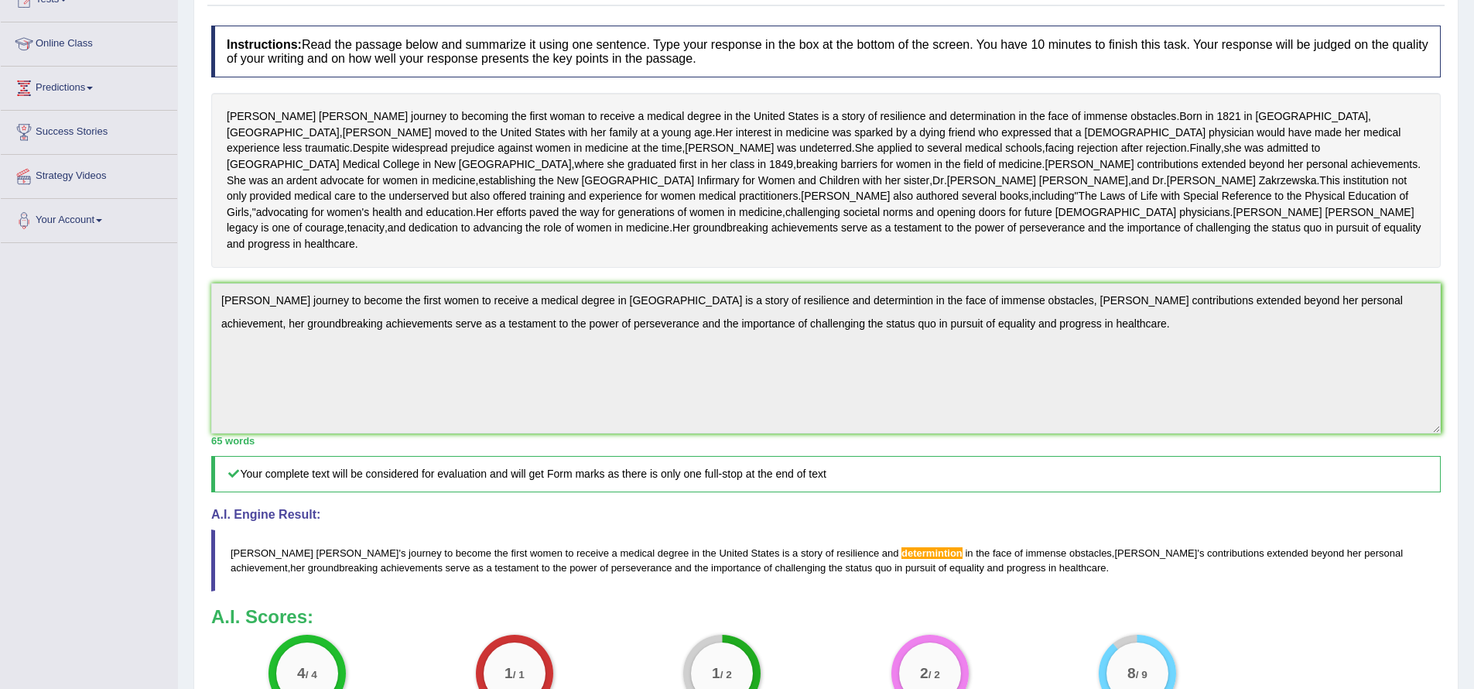
scroll to position [21, 0]
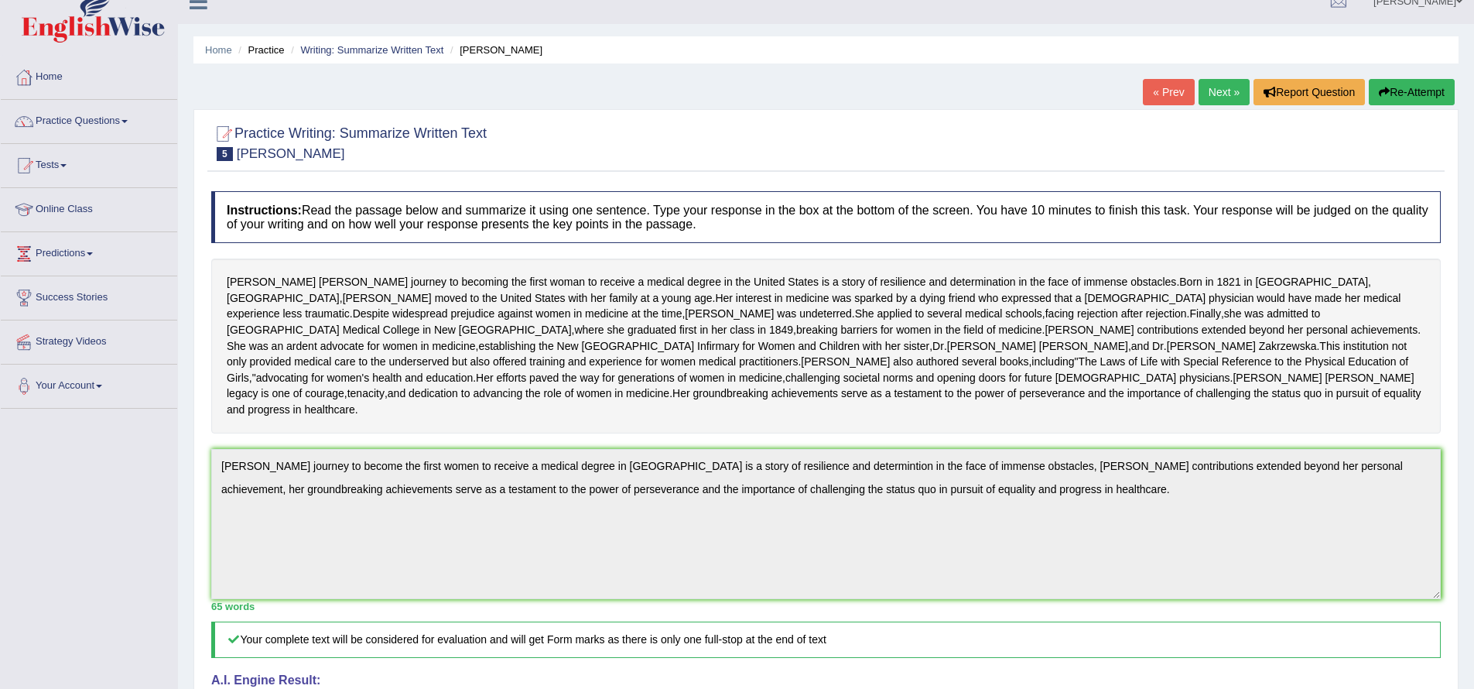
click at [1401, 90] on button "Re-Attempt" at bounding box center [1412, 92] width 86 height 26
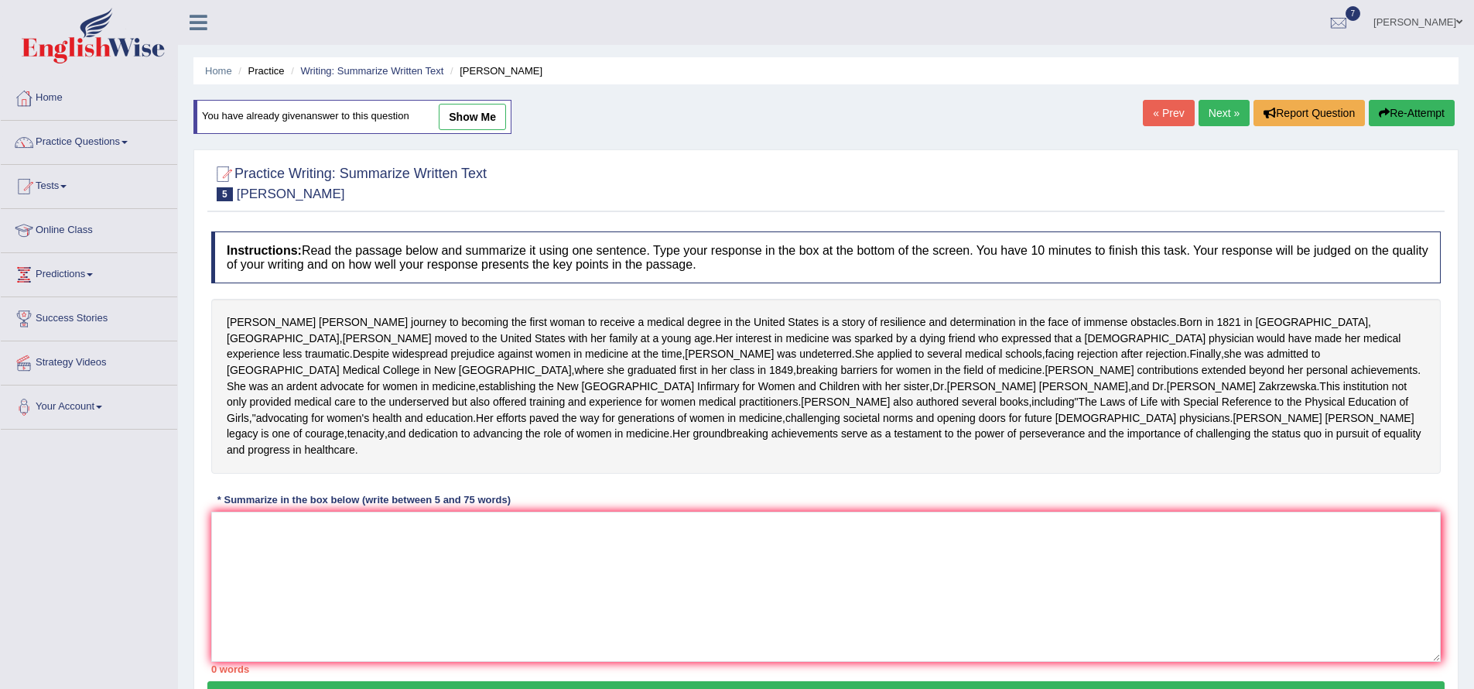
click at [464, 117] on link "show me" at bounding box center [472, 117] width 67 height 26
type textarea "Elizabeth Blackwell's journey to become the first women to receive a medical de…"
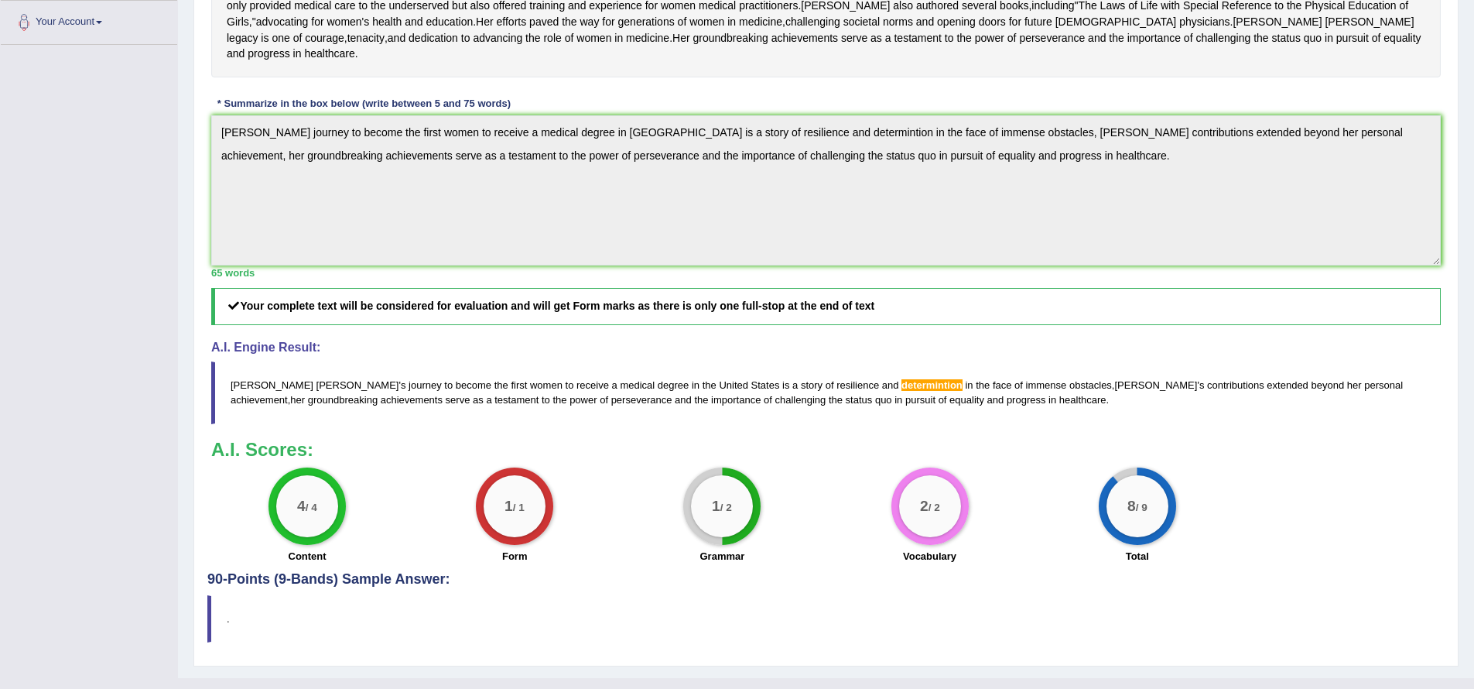
scroll to position [493, 0]
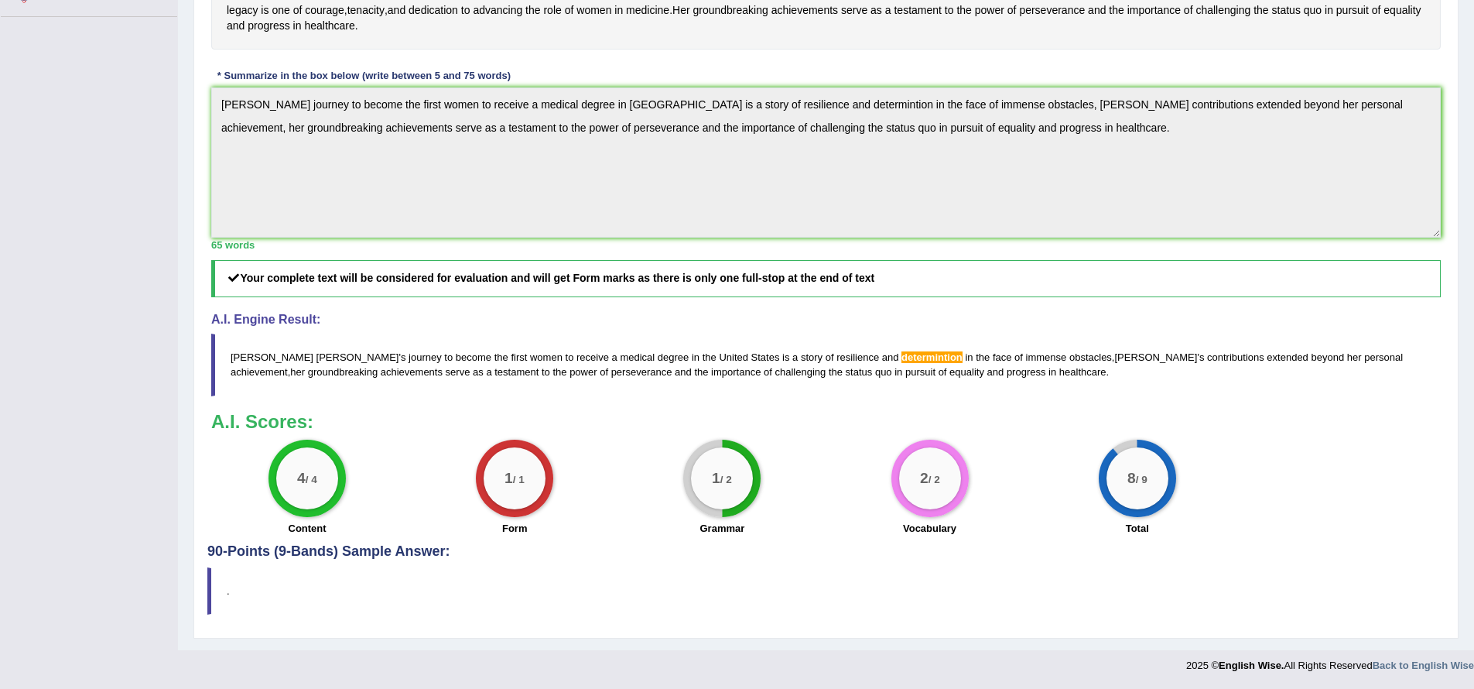
drag, startPoint x: 228, startPoint y: 352, endPoint x: 585, endPoint y: 409, distance: 361.3
click at [643, 422] on div "Instructions: Read the passage below and summarize it using one sentence. Type …" at bounding box center [825, 172] width 1237 height 744
click at [350, 123] on div "Instructions: Read the passage below and summarize it using one sentence. Type …" at bounding box center [825, 172] width 1237 height 744
drag, startPoint x: 237, startPoint y: 364, endPoint x: 762, endPoint y: 451, distance: 532.7
click at [761, 453] on div "Instructions: Read the passage below and summarize it using one sentence. Type …" at bounding box center [825, 172] width 1237 height 744
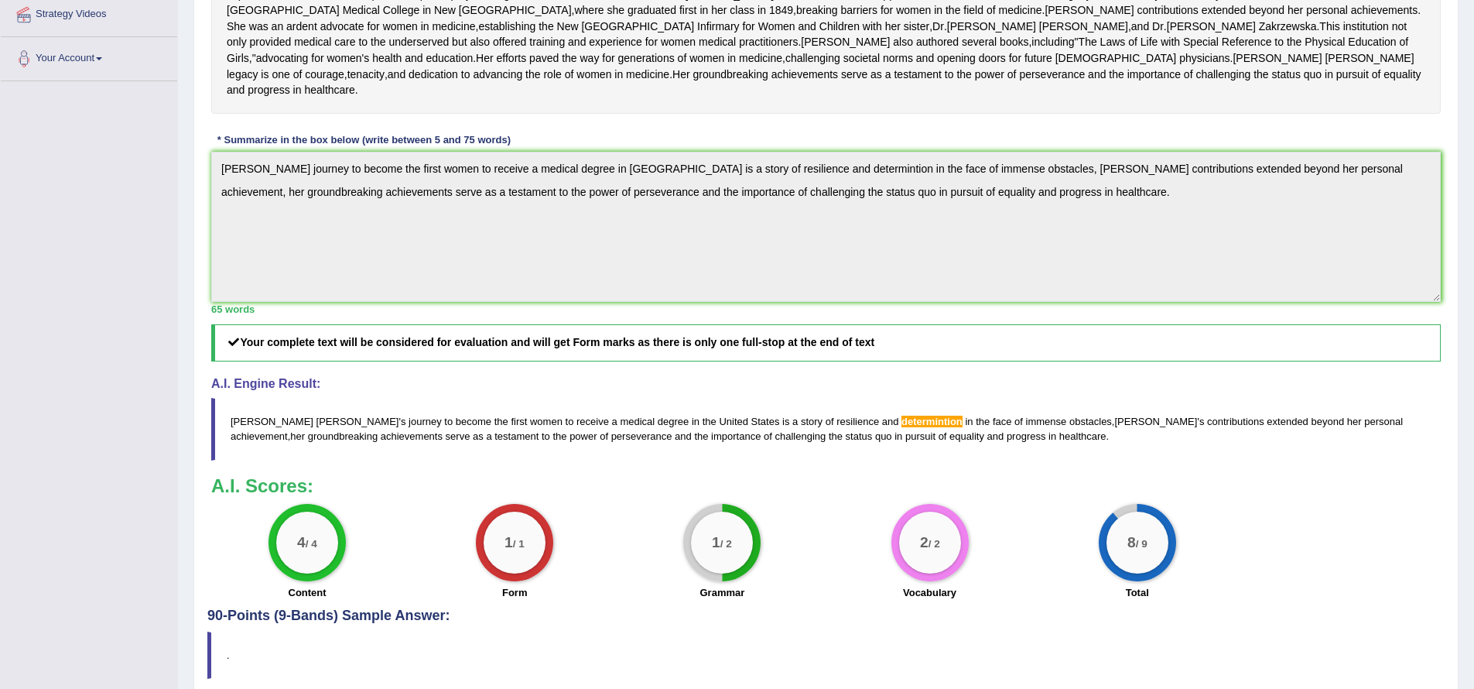
scroll to position [5, 0]
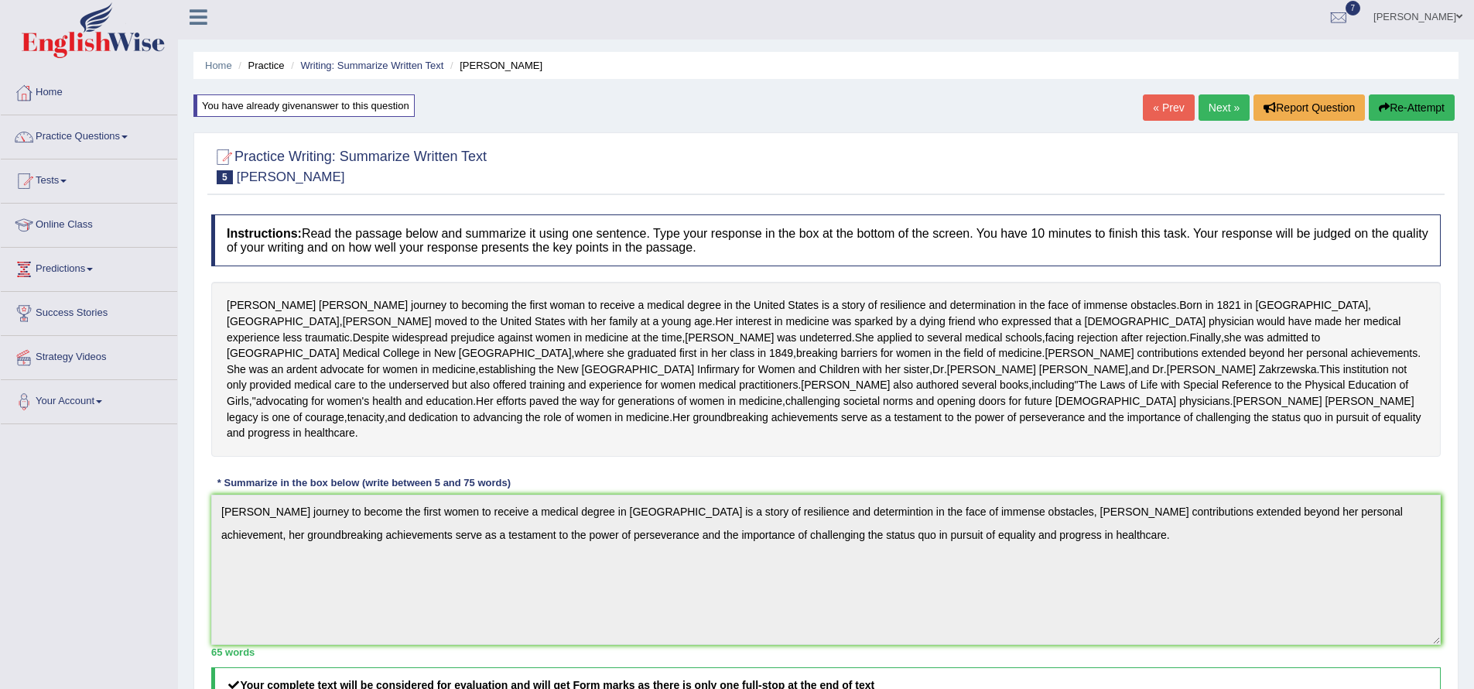
click at [318, 102] on div "You have already given answer to this question" at bounding box center [303, 105] width 221 height 22
click at [128, 137] on span at bounding box center [125, 136] width 6 height 3
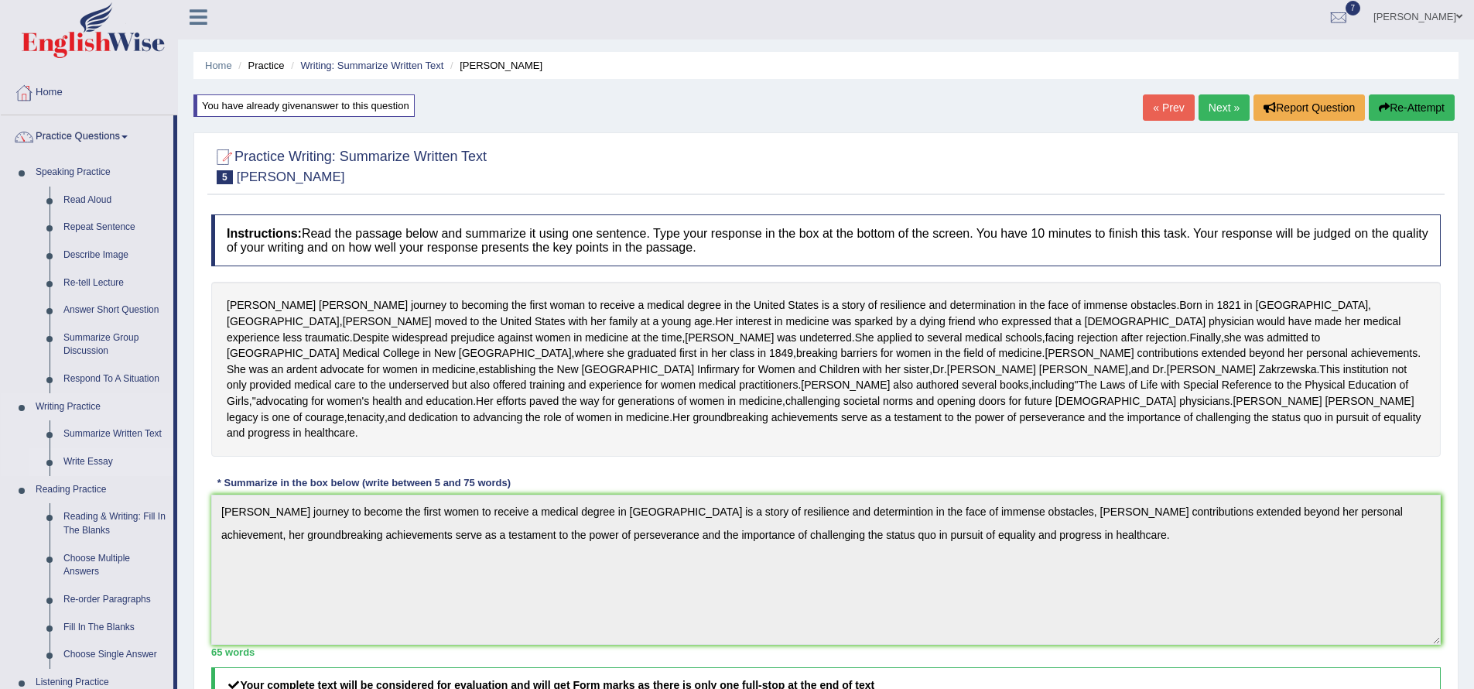
click at [105, 464] on link "Write Essay" at bounding box center [114, 462] width 117 height 28
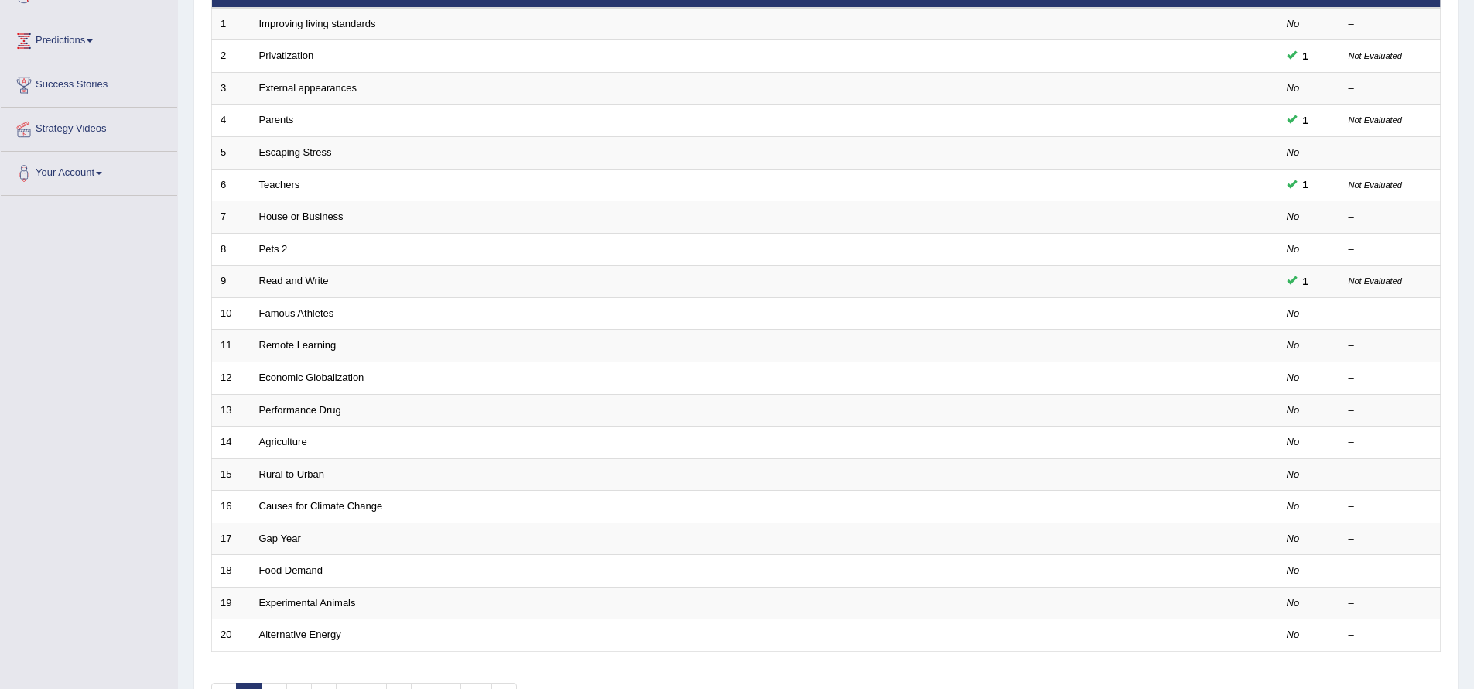
scroll to position [336, 0]
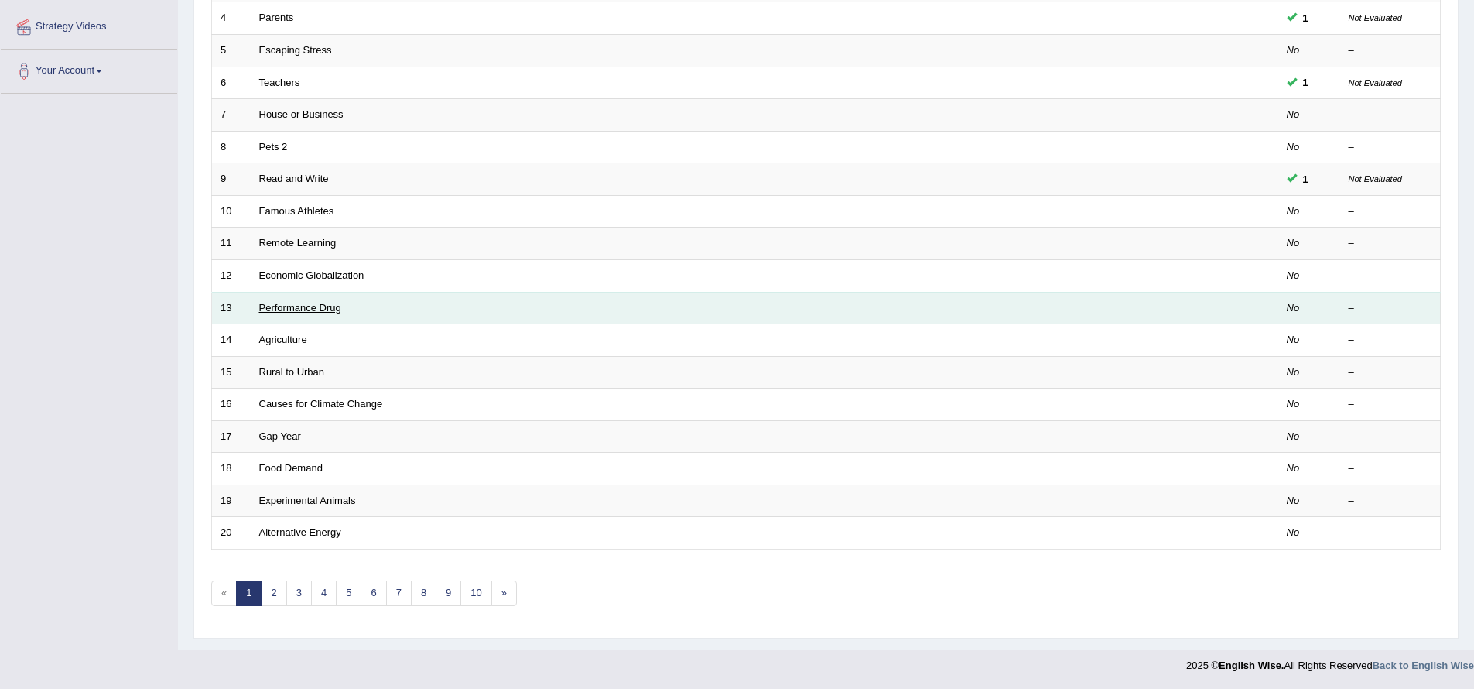
click at [284, 305] on link "Performance Drug" at bounding box center [300, 308] width 82 height 12
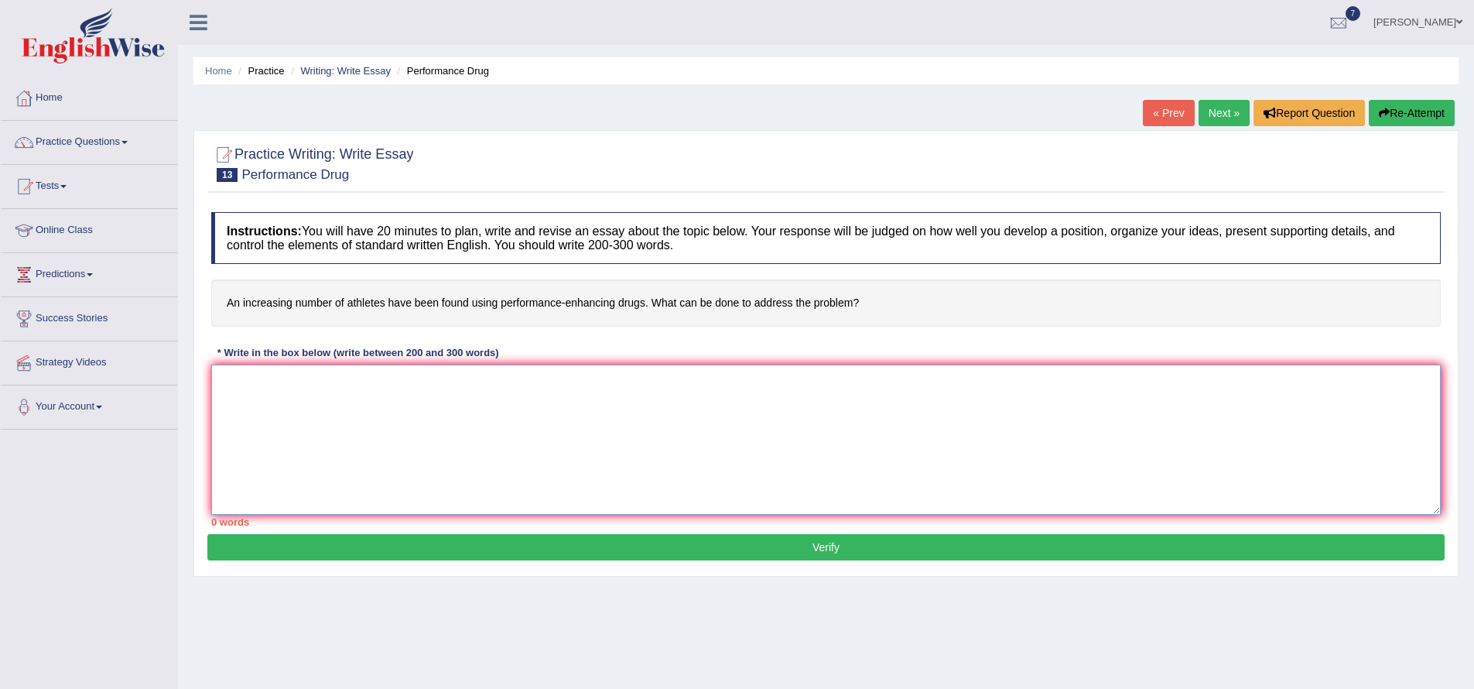
click at [324, 409] on textarea at bounding box center [826, 440] width 1230 height 150
click at [416, 383] on textarea "The increasisng influence of tttt,on opur lives has ignited" at bounding box center [826, 440] width 1230 height 150
click at [496, 382] on textarea "The increasisng influence of tttt,on our lives has ignited" at bounding box center [826, 440] width 1230 height 150
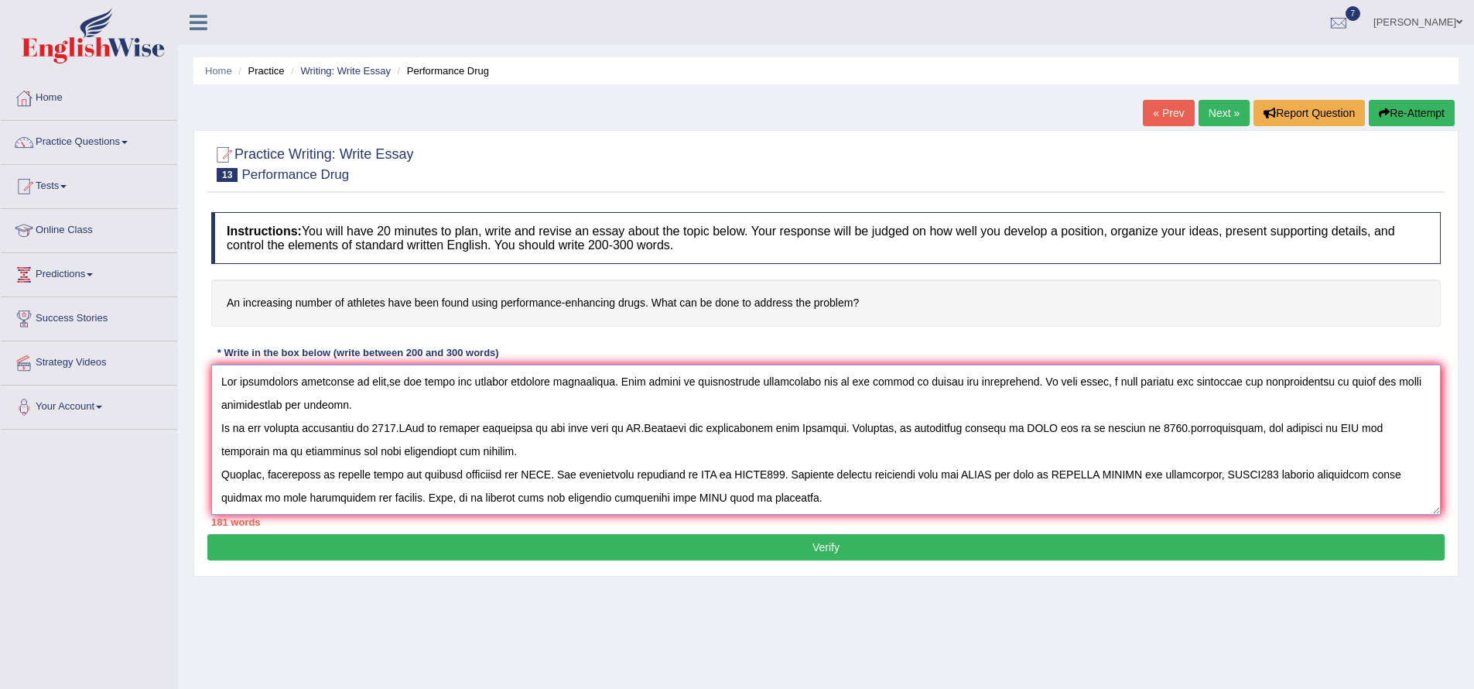
type textarea "The increasisng influence of tttt,on our lives has ignited numerous discussions…"
click at [721, 553] on button "Verify" at bounding box center [825, 547] width 1237 height 26
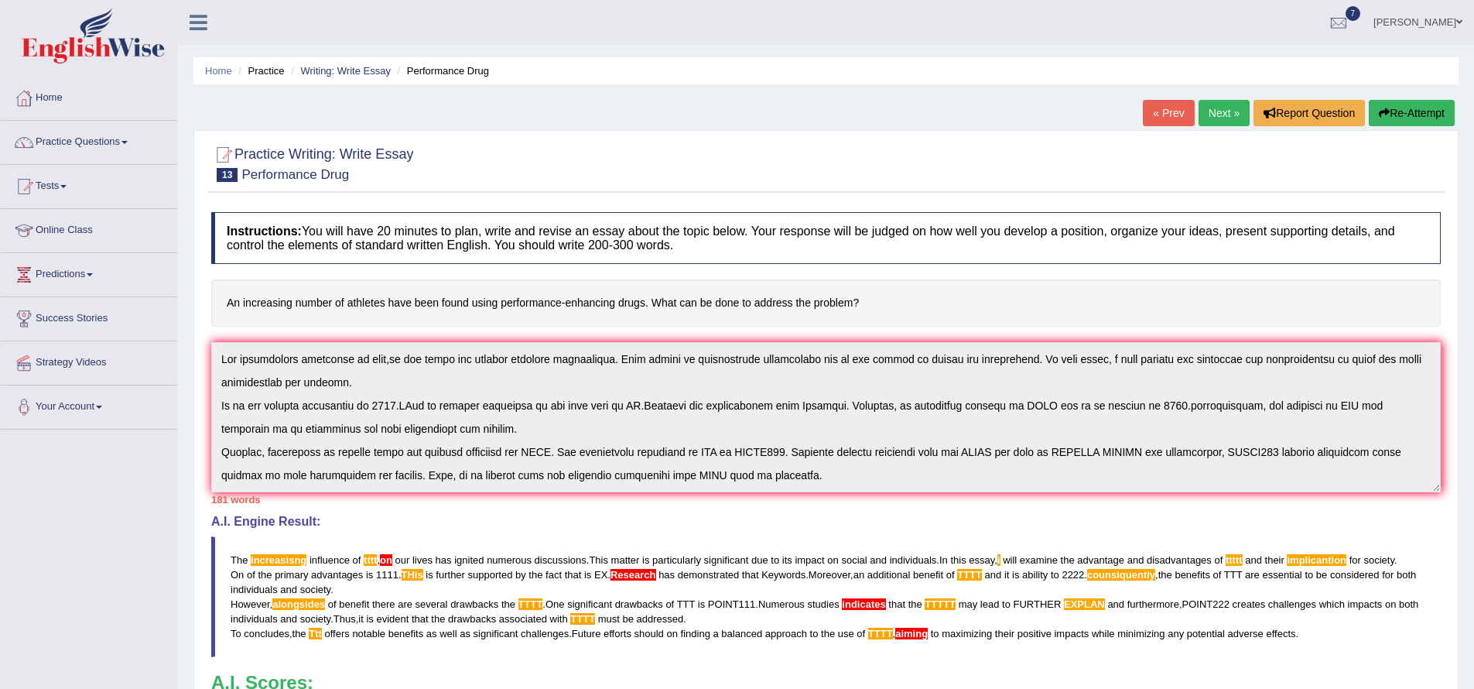
click at [1371, 111] on button "Re-Attempt" at bounding box center [1412, 113] width 86 height 26
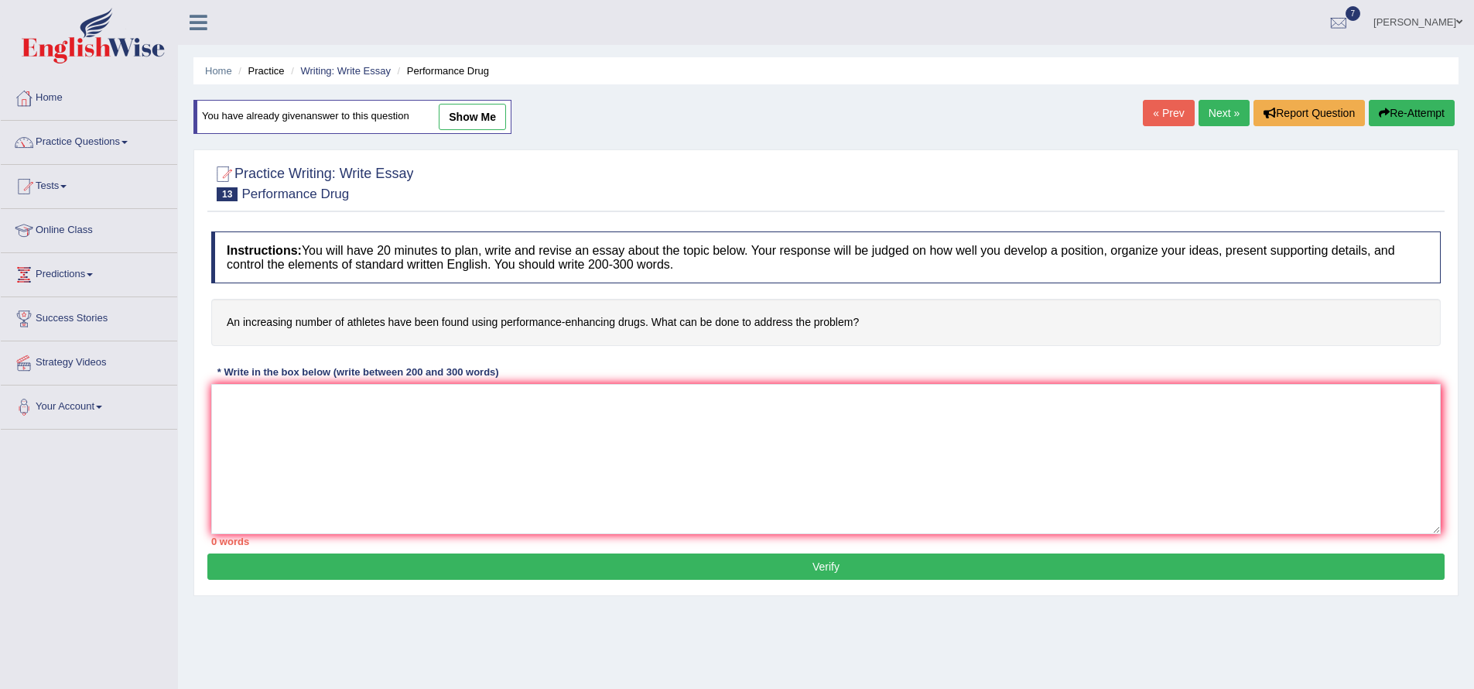
click at [496, 119] on link "show me" at bounding box center [472, 117] width 67 height 26
type textarea "The increasisng influence of tttt,on our lives has ignited numerous discussions…"
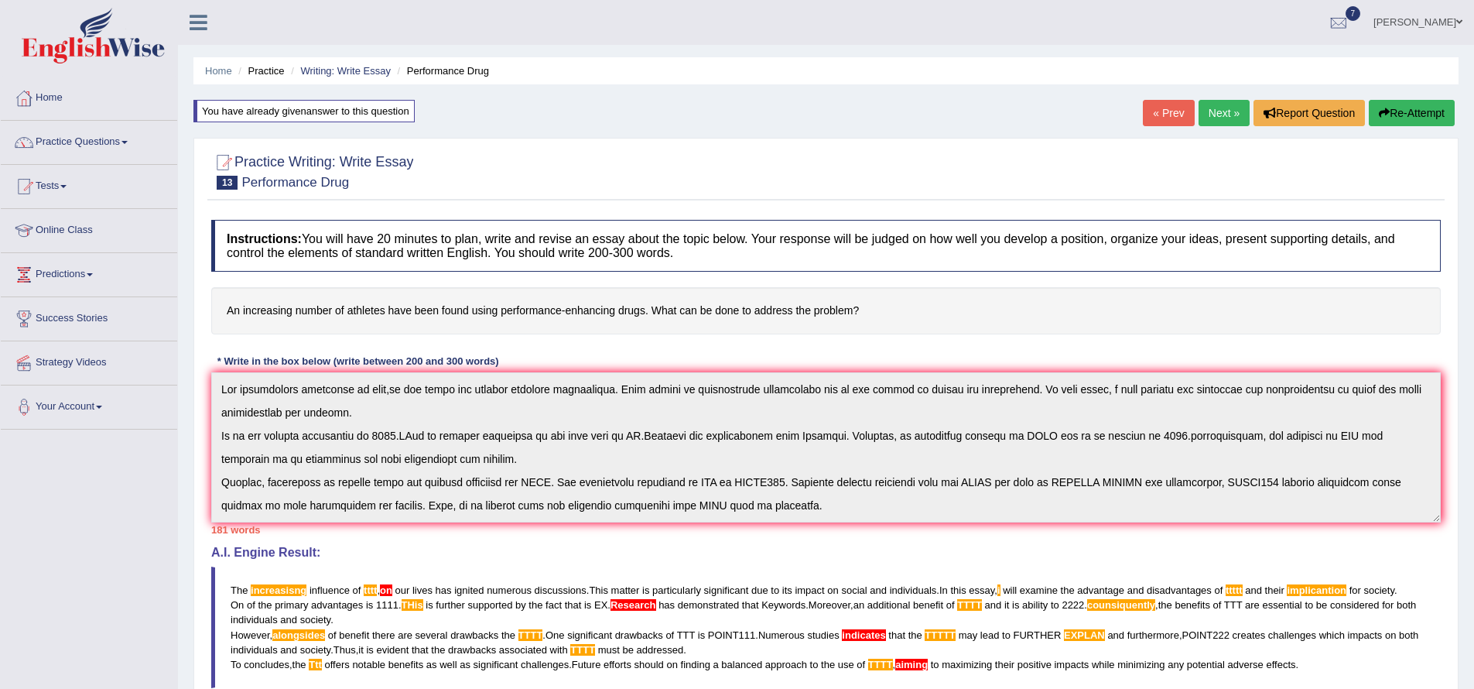
scroll to position [23, 0]
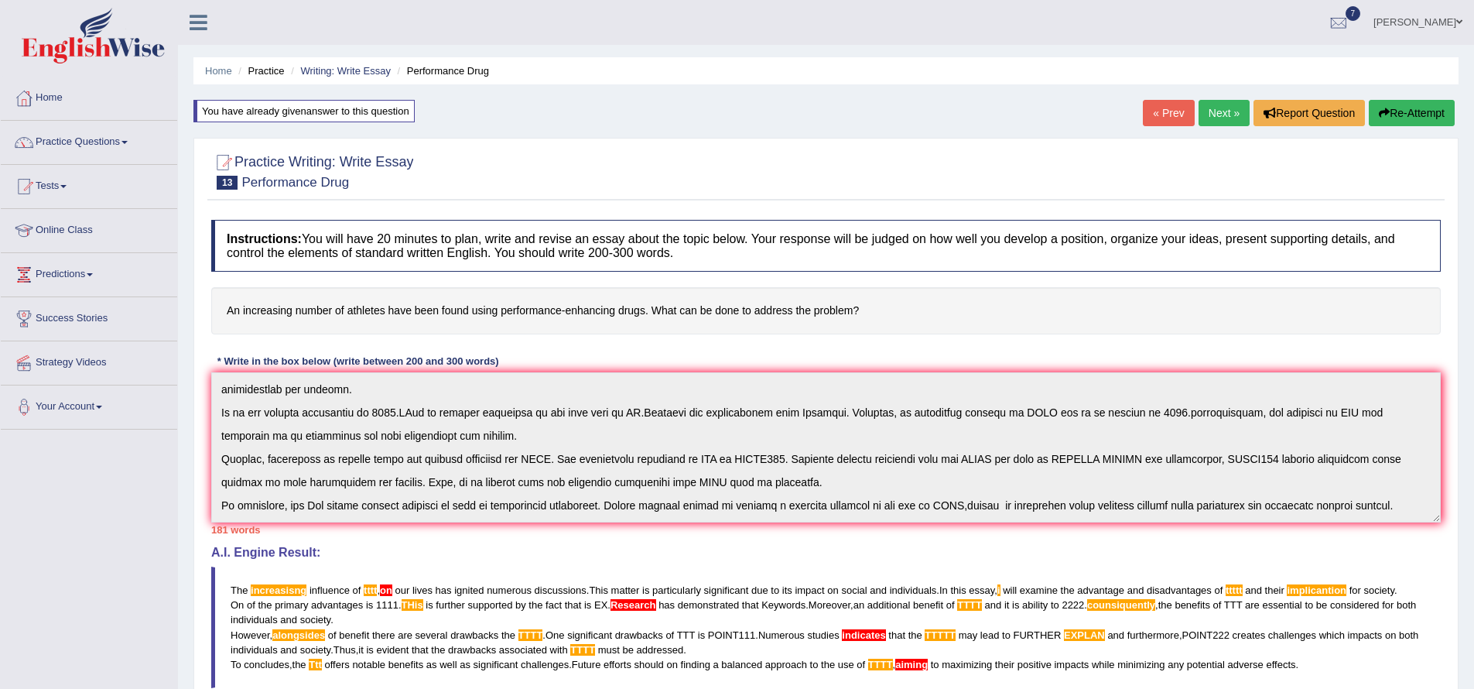
click at [450, 525] on div "Instructions: You will have 20 minutes to plan, write and revise an essay about…" at bounding box center [825, 524] width 1237 height 624
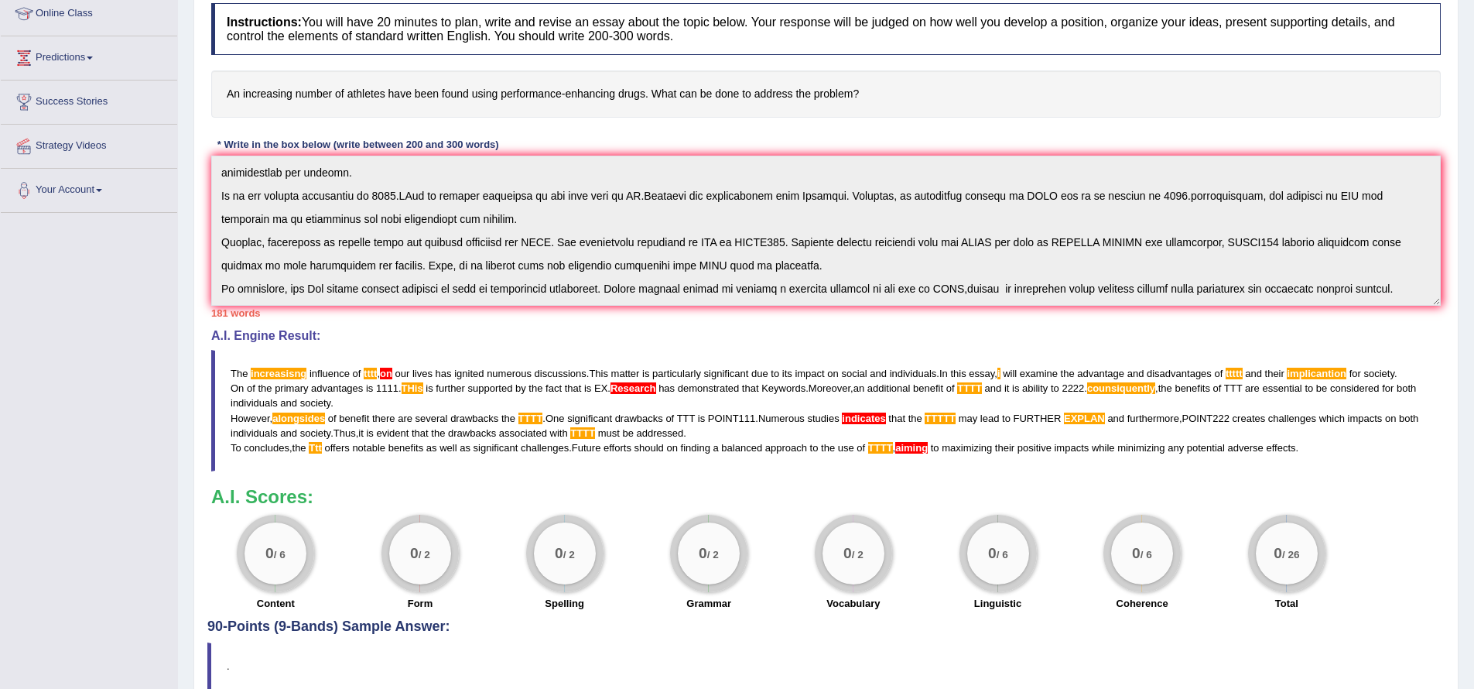
scroll to position [138, 0]
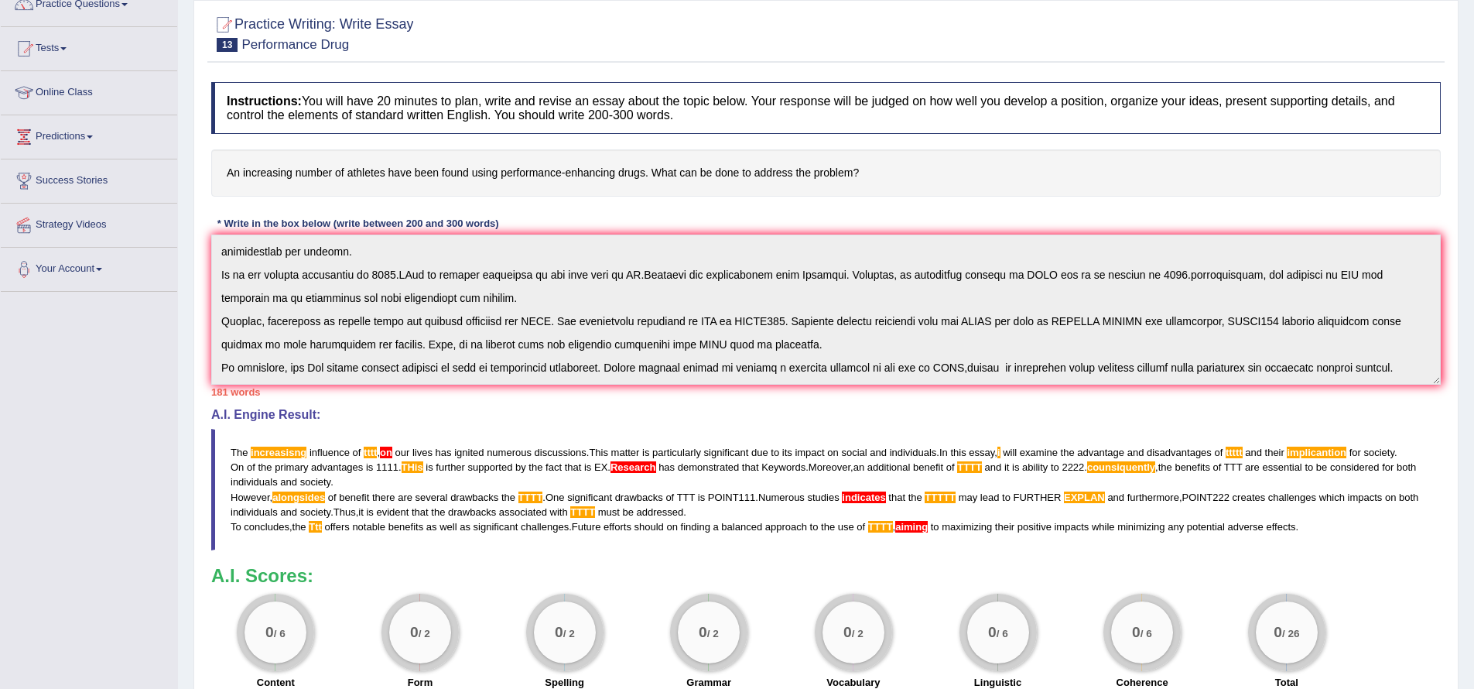
click at [102, 412] on div "Toggle navigation Home Practice Questions Speaking Practice Read Aloud Repeat S…" at bounding box center [737, 348] width 1474 height 973
click at [115, 401] on div "Toggle navigation Home Practice Questions Speaking Practice Read Aloud Repeat S…" at bounding box center [737, 348] width 1474 height 973
click at [460, 422] on div "A.I. Engine Result: The increasisng influence of tttt , on our lives has ignite…" at bounding box center [826, 479] width 1230 height 142
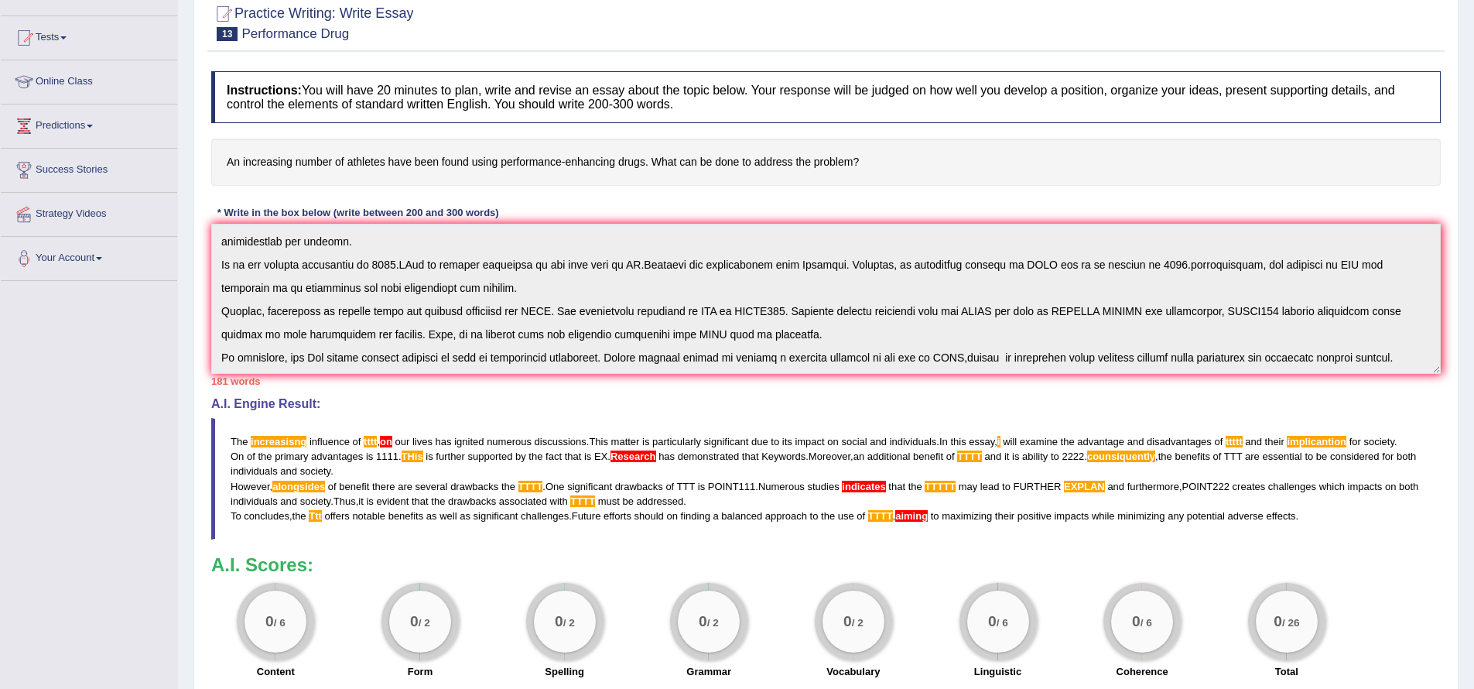
scroll to position [23, 0]
click at [758, 382] on div "Instructions: You will have 20 minutes to plan, write and revise an essay about…" at bounding box center [825, 375] width 1237 height 624
click at [91, 337] on div "Toggle navigation Home Practice Questions Speaking Practice Read Aloud Repeat S…" at bounding box center [737, 337] width 1474 height 973
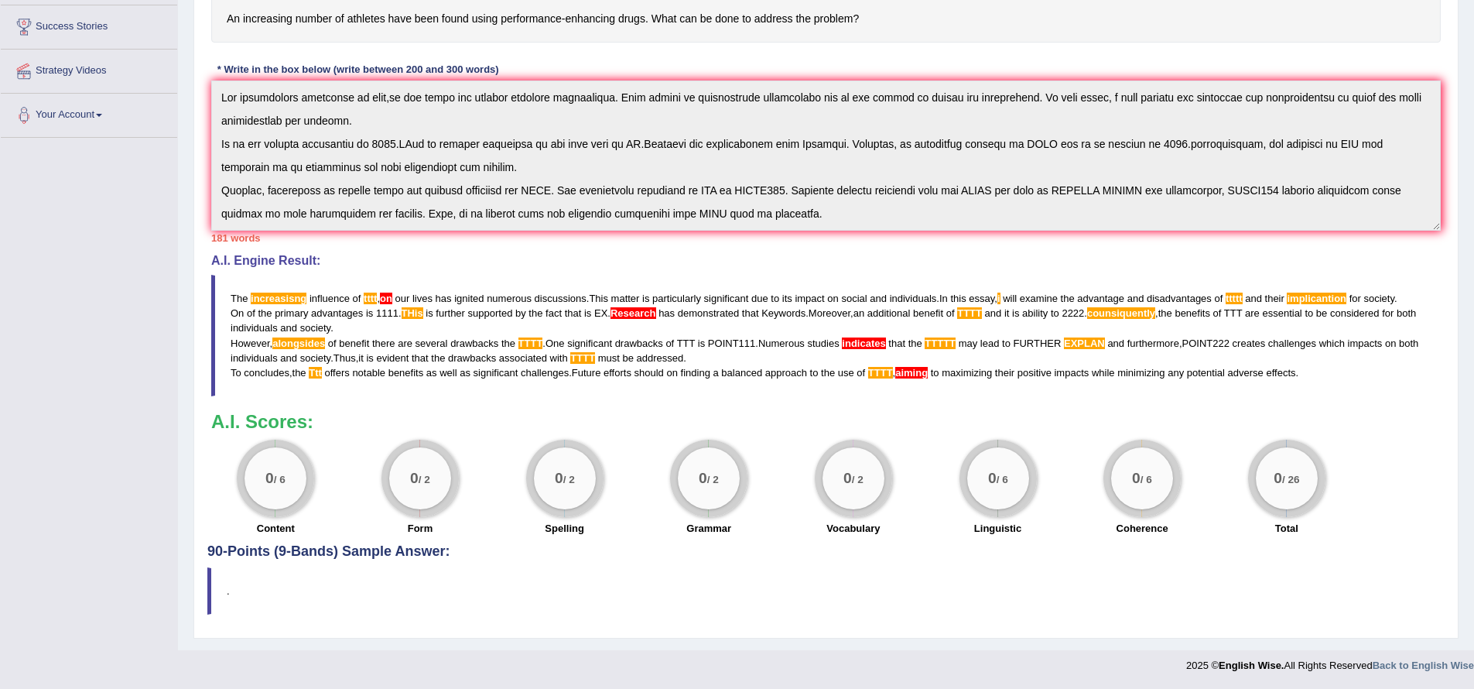
scroll to position [2, 0]
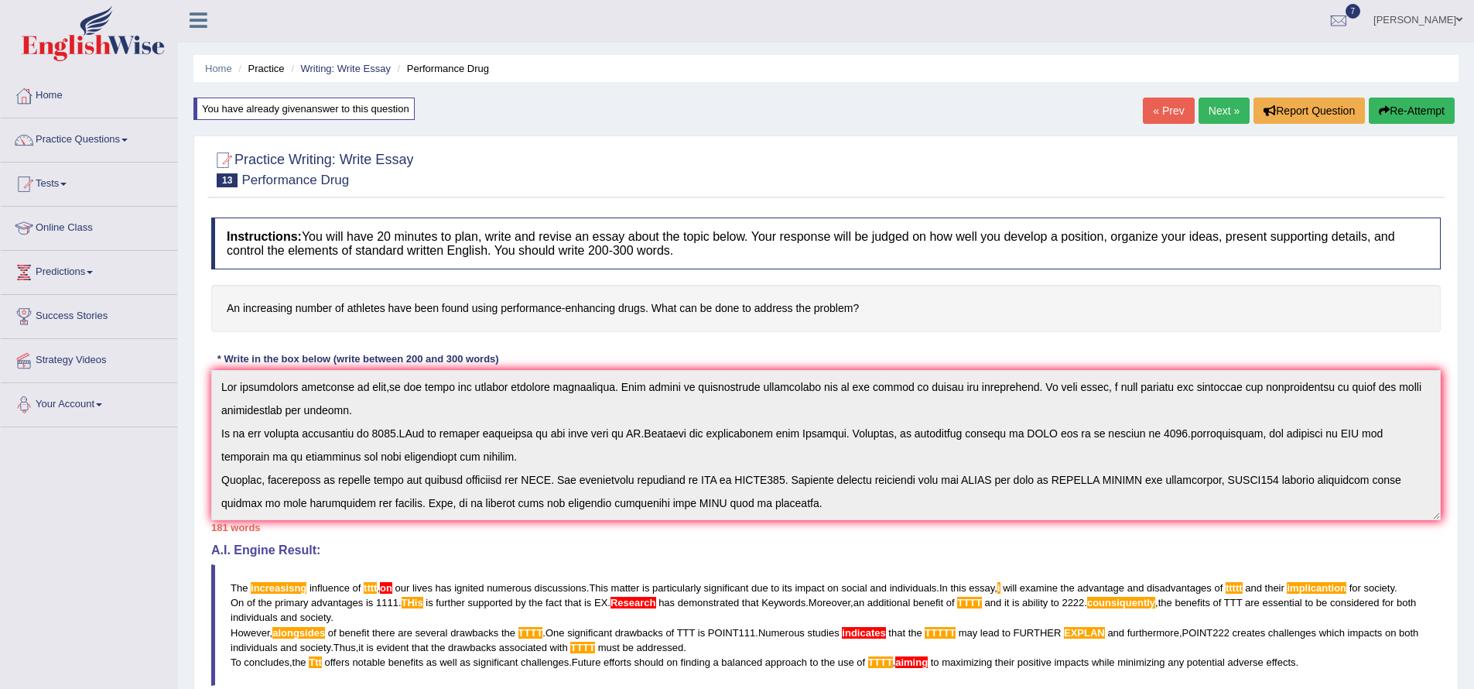
click at [35, 472] on div "Toggle navigation Home Practice Questions Speaking Practice Read Aloud Repeat S…" at bounding box center [737, 484] width 1474 height 973
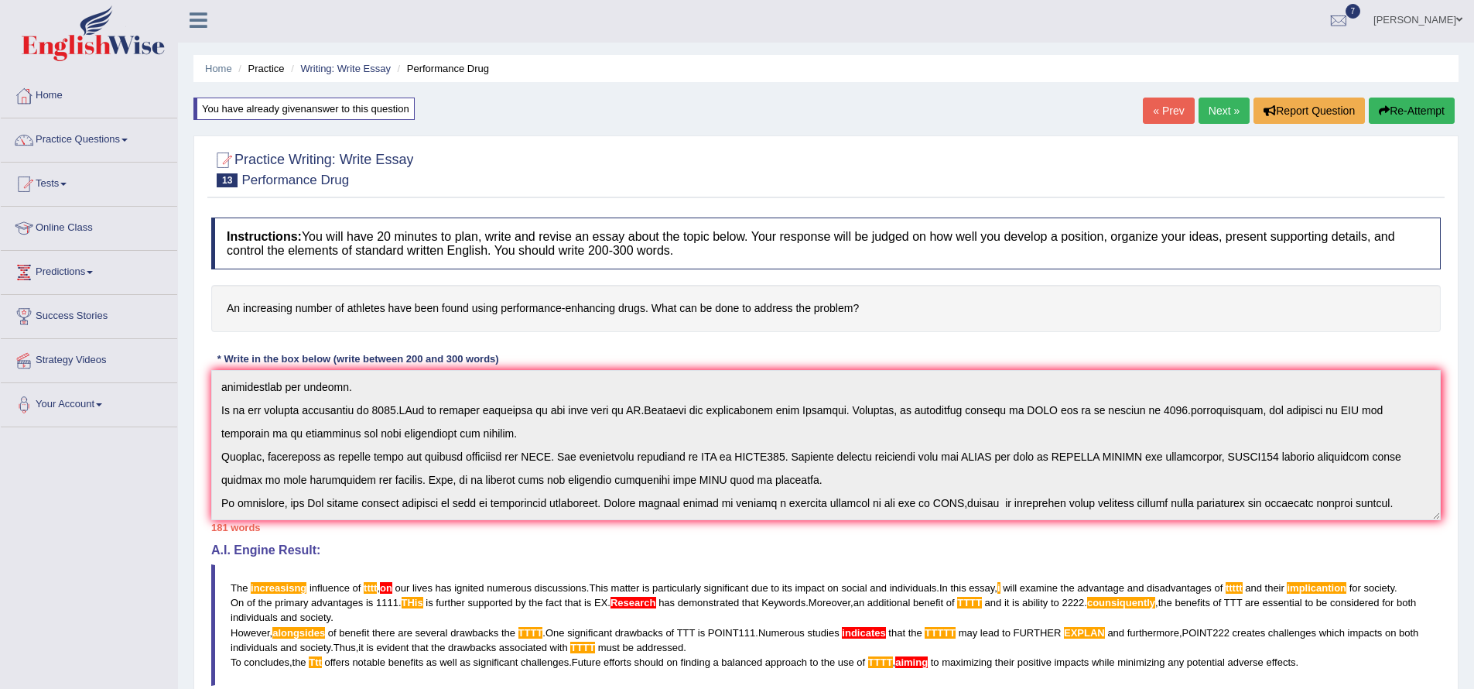
click at [733, 536] on div "Instructions: You will have 20 minutes to plan, write and revise an essay about…" at bounding box center [825, 522] width 1237 height 624
click at [1395, 110] on button "Re-Attempt" at bounding box center [1412, 111] width 86 height 26
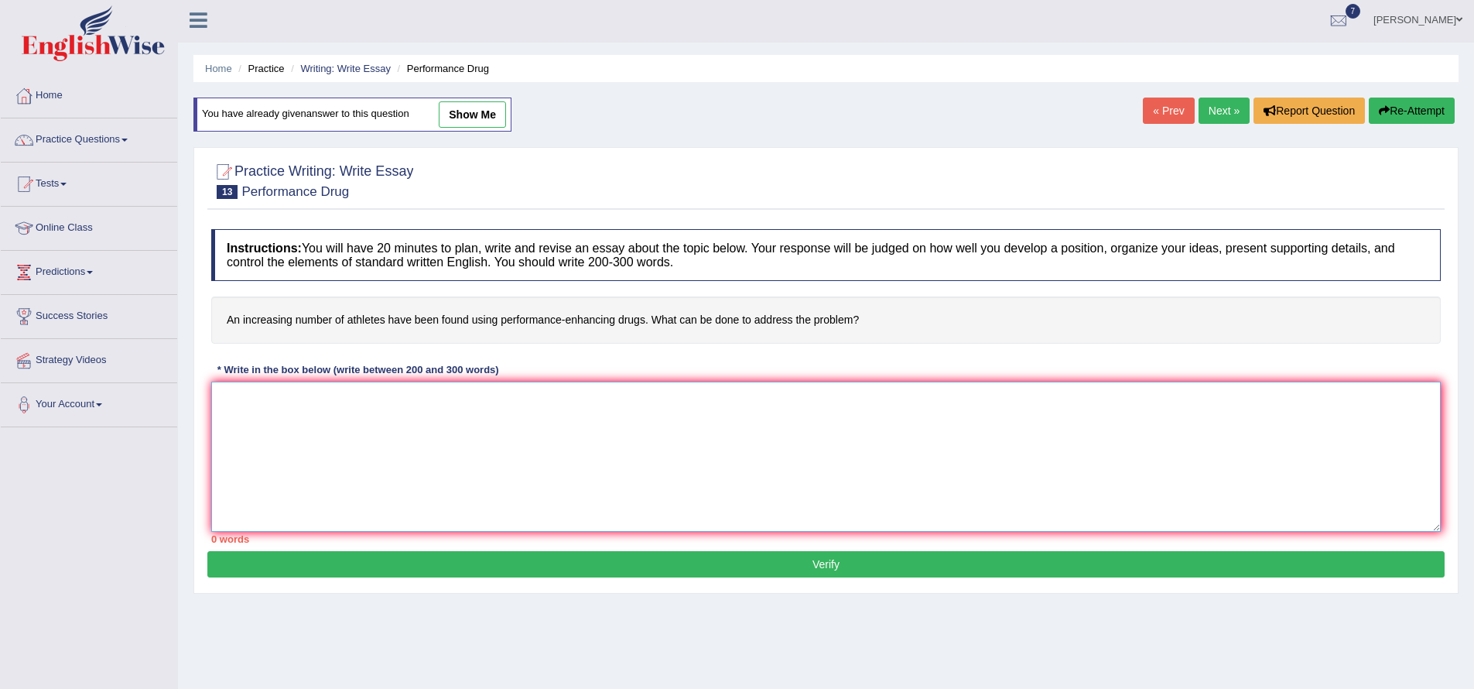
click at [597, 450] on textarea at bounding box center [826, 457] width 1230 height 150
paste textarea "The increasisng influence of tttt,on our lives has ignited numerous discussions…"
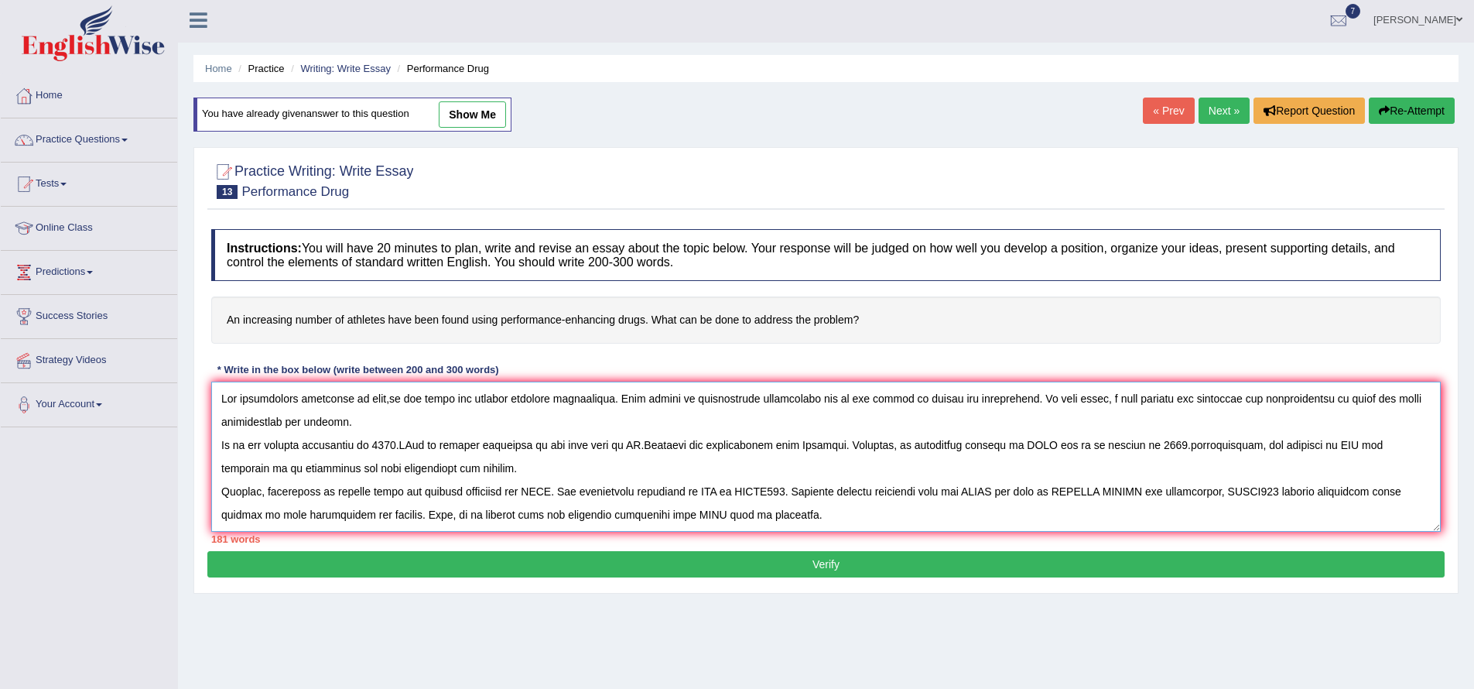
click at [372, 399] on textarea at bounding box center [826, 457] width 1230 height 150
click at [324, 420] on textarea at bounding box center [826, 457] width 1230 height 150
click at [403, 446] on textarea at bounding box center [826, 457] width 1230 height 150
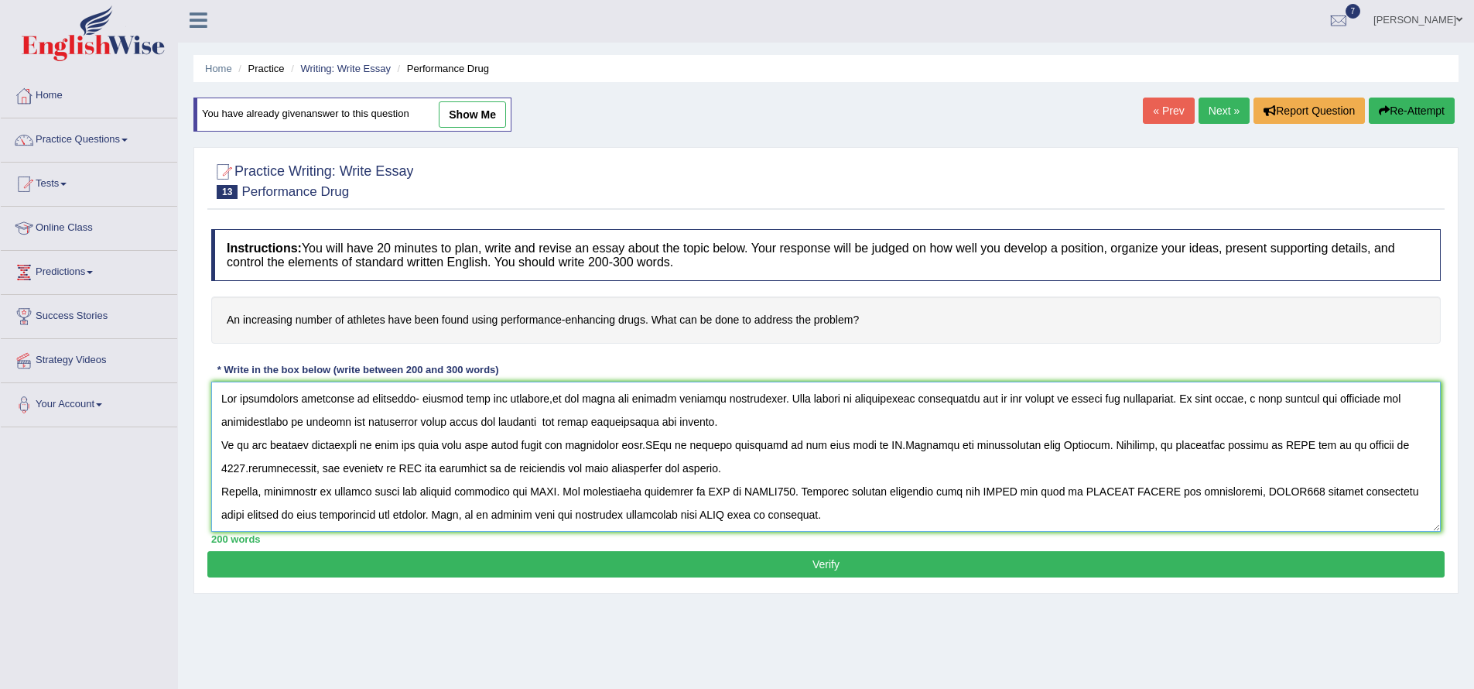
click at [673, 446] on textarea at bounding box center [826, 457] width 1230 height 150
click at [884, 445] on textarea at bounding box center [826, 457] width 1230 height 150
click at [881, 446] on textarea at bounding box center [826, 457] width 1230 height 150
click at [1322, 447] on textarea at bounding box center [826, 457] width 1230 height 150
click at [1321, 447] on textarea at bounding box center [826, 457] width 1230 height 150
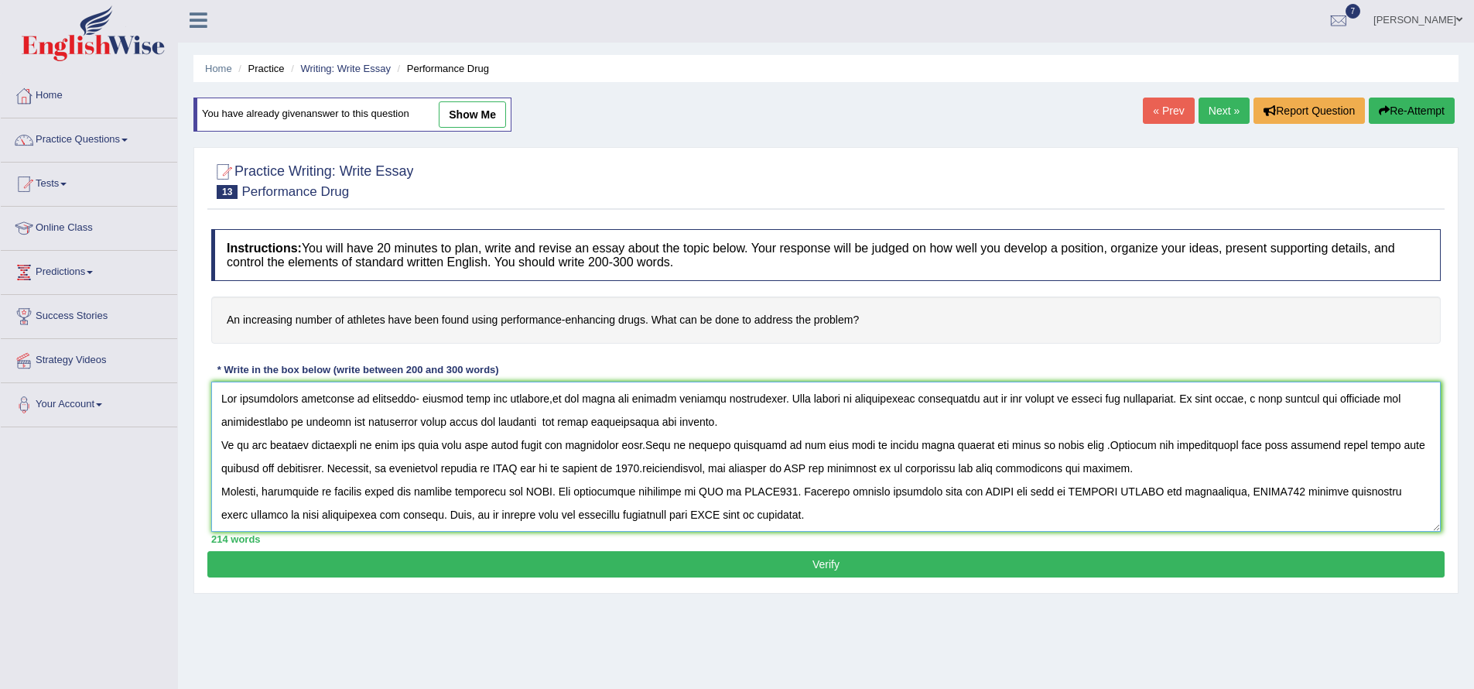
click at [862, 519] on textarea at bounding box center [826, 457] width 1230 height 150
click at [549, 468] on textarea at bounding box center [826, 457] width 1230 height 150
click at [560, 463] on textarea at bounding box center [826, 457] width 1230 height 150
click at [854, 465] on textarea at bounding box center [826, 457] width 1230 height 150
click at [1105, 465] on textarea at bounding box center [826, 457] width 1230 height 150
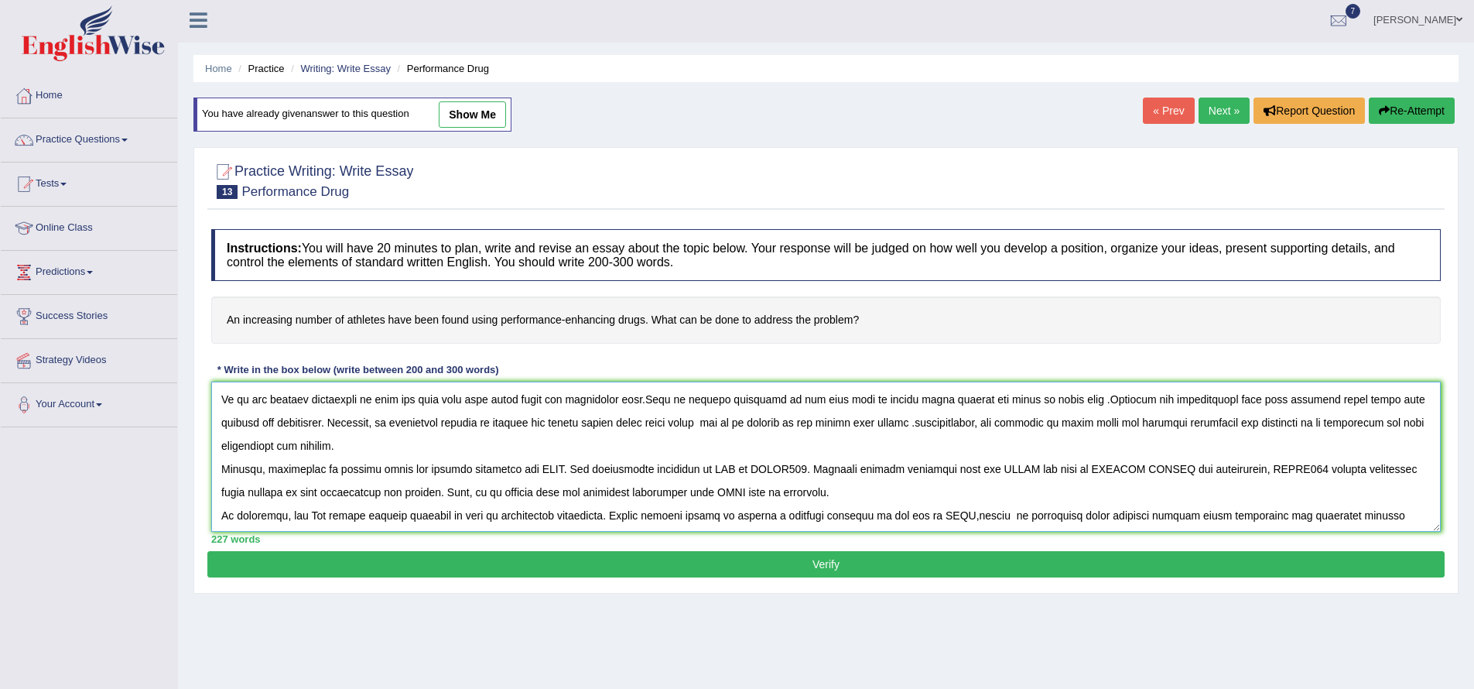
scroll to position [46, 0]
click at [560, 471] on textarea at bounding box center [826, 457] width 1230 height 150
click at [555, 471] on textarea at bounding box center [826, 457] width 1230 height 150
click at [928, 469] on textarea at bounding box center [826, 457] width 1230 height 150
click at [1208, 471] on textarea at bounding box center [826, 457] width 1230 height 150
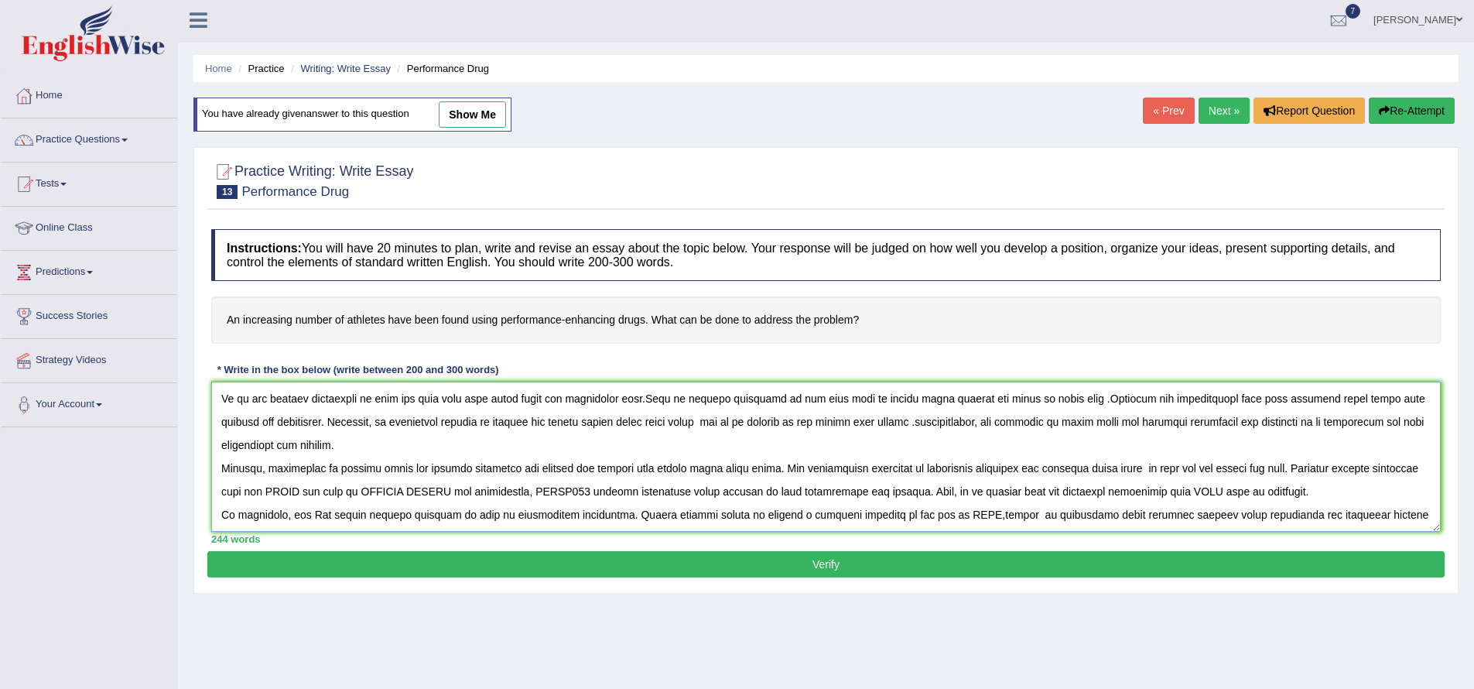
click at [341, 493] on textarea at bounding box center [826, 457] width 1230 height 150
click at [573, 491] on textarea at bounding box center [826, 457] width 1230 height 150
drag, startPoint x: 747, startPoint y: 491, endPoint x: 769, endPoint y: 485, distance: 23.1
click at [747, 491] on textarea at bounding box center [826, 457] width 1230 height 150
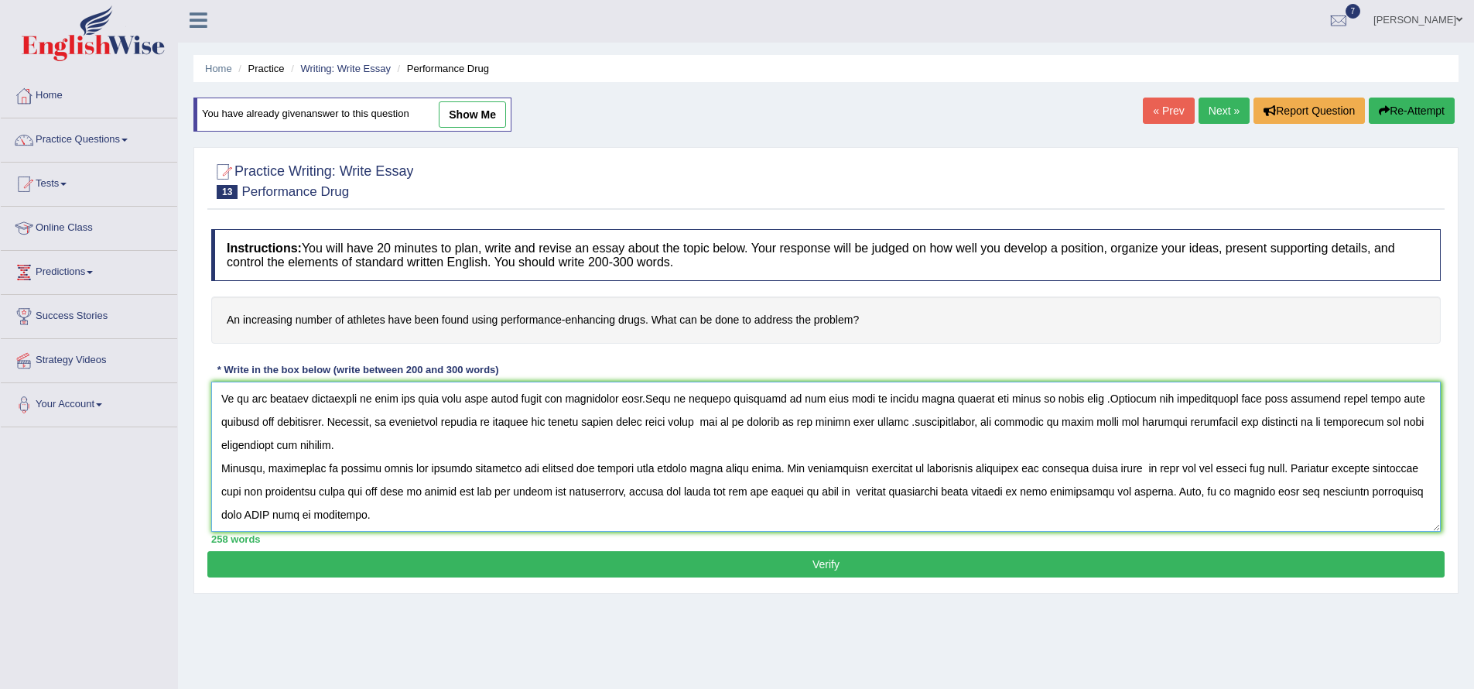
click at [385, 517] on textarea at bounding box center [826, 457] width 1230 height 150
click at [380, 514] on textarea at bounding box center [826, 457] width 1230 height 150
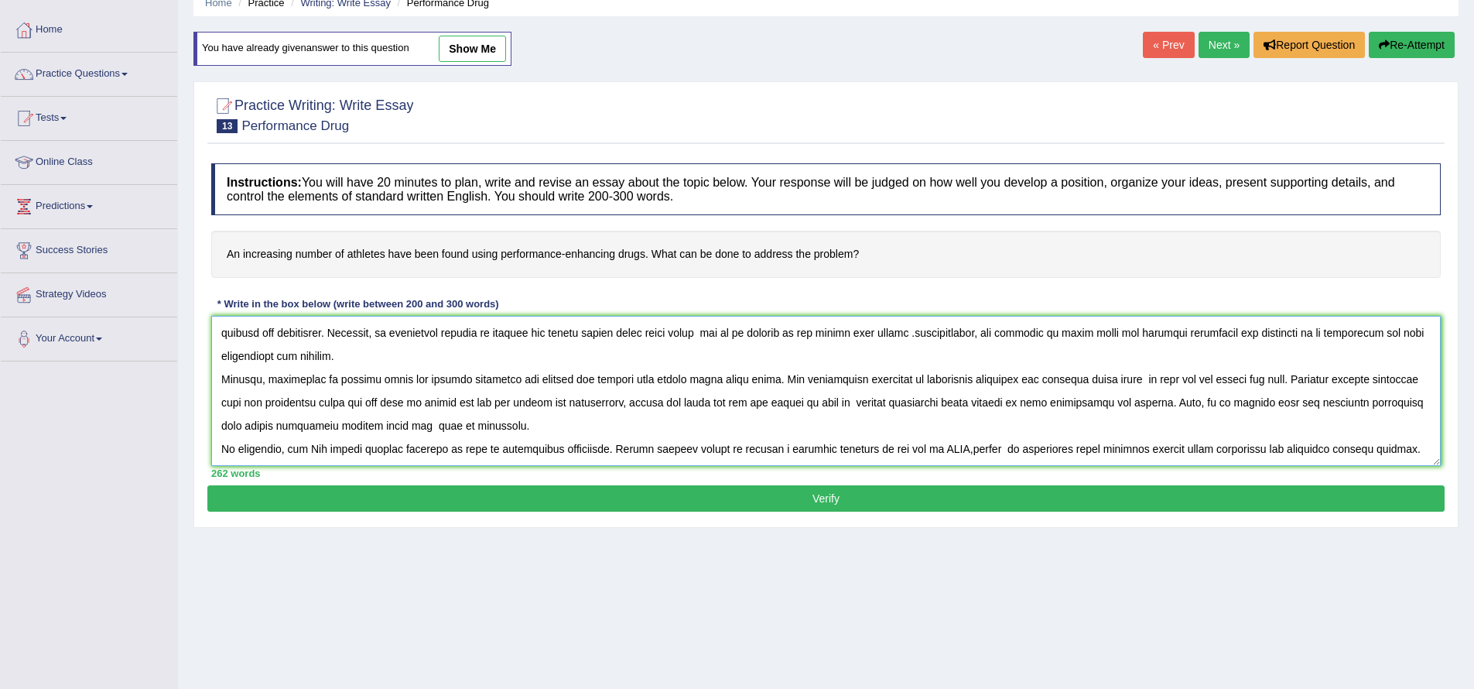
scroll to position [124, 0]
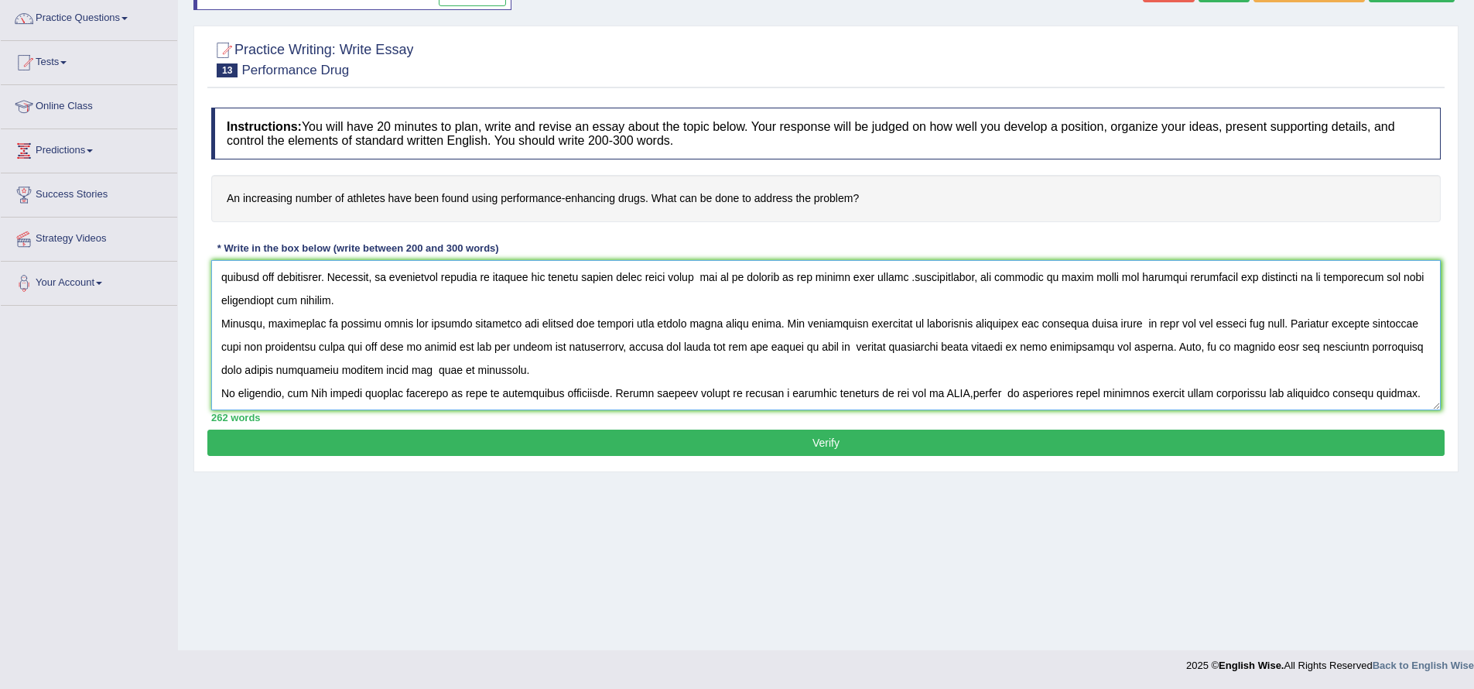
click at [324, 396] on textarea at bounding box center [826, 335] width 1230 height 150
click at [1106, 394] on textarea at bounding box center [826, 335] width 1230 height 150
click at [1109, 392] on textarea at bounding box center [826, 335] width 1230 height 150
click at [1285, 396] on textarea at bounding box center [826, 335] width 1230 height 150
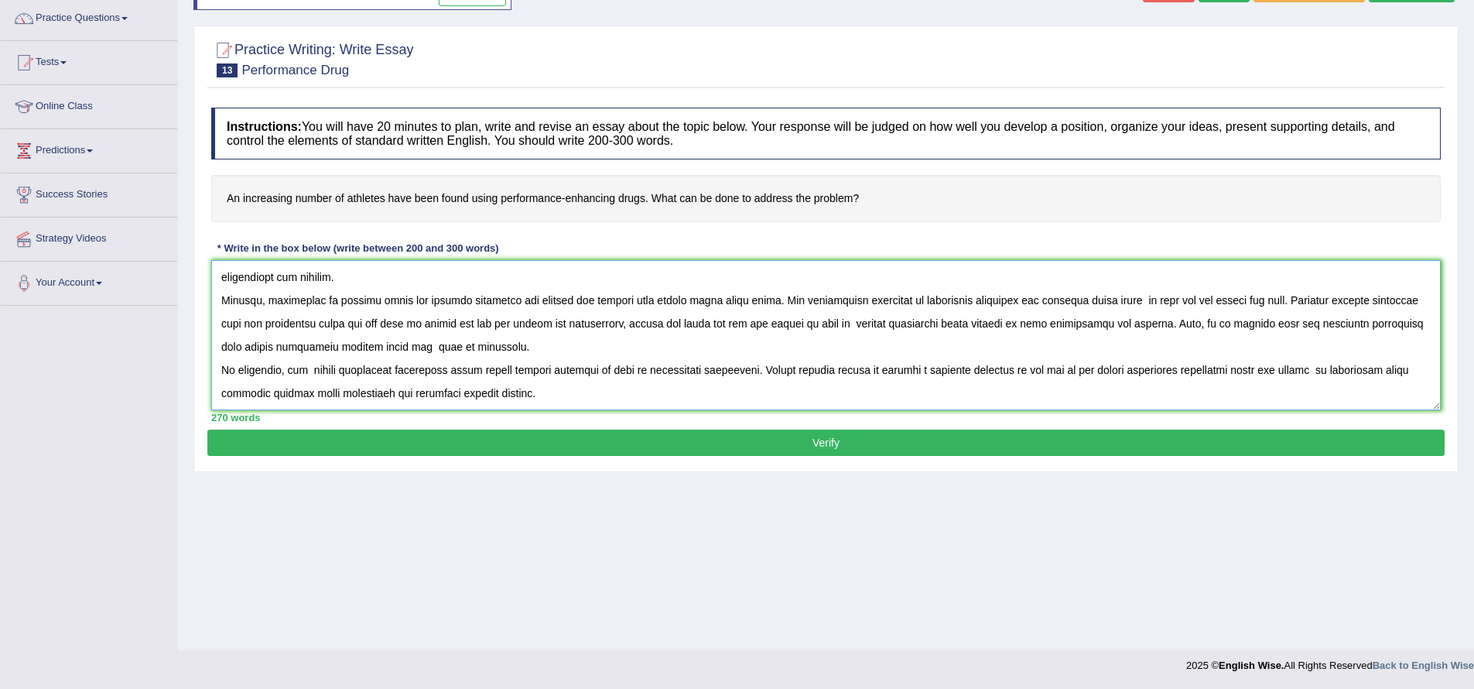
type textarea "The increasisng influence of perfomnce- enhance drug for athletes,on our lives …"
click at [838, 450] on button "Verify" at bounding box center [825, 443] width 1237 height 26
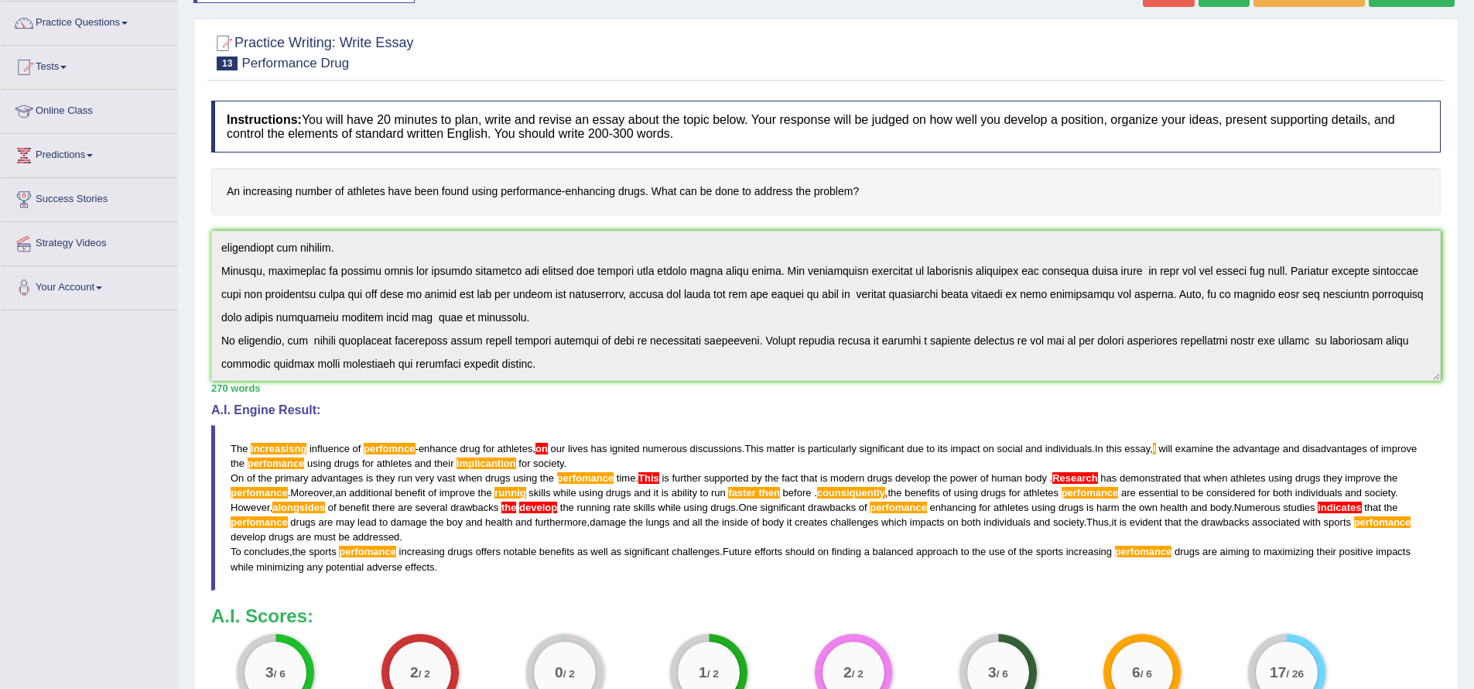
scroll to position [0, 0]
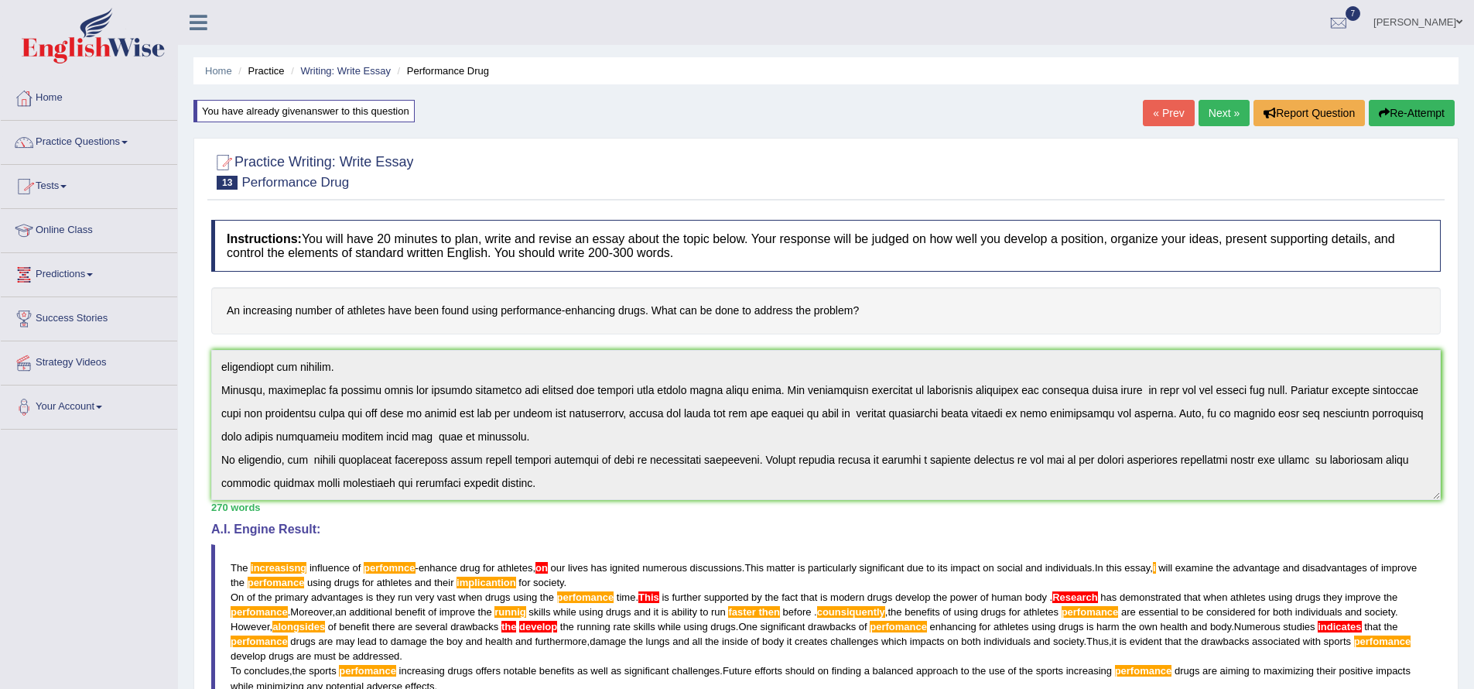
click at [93, 273] on span at bounding box center [90, 274] width 6 height 3
click at [67, 186] on span at bounding box center [63, 186] width 6 height 3
click at [128, 138] on link "Practice Questions" at bounding box center [89, 140] width 176 height 39
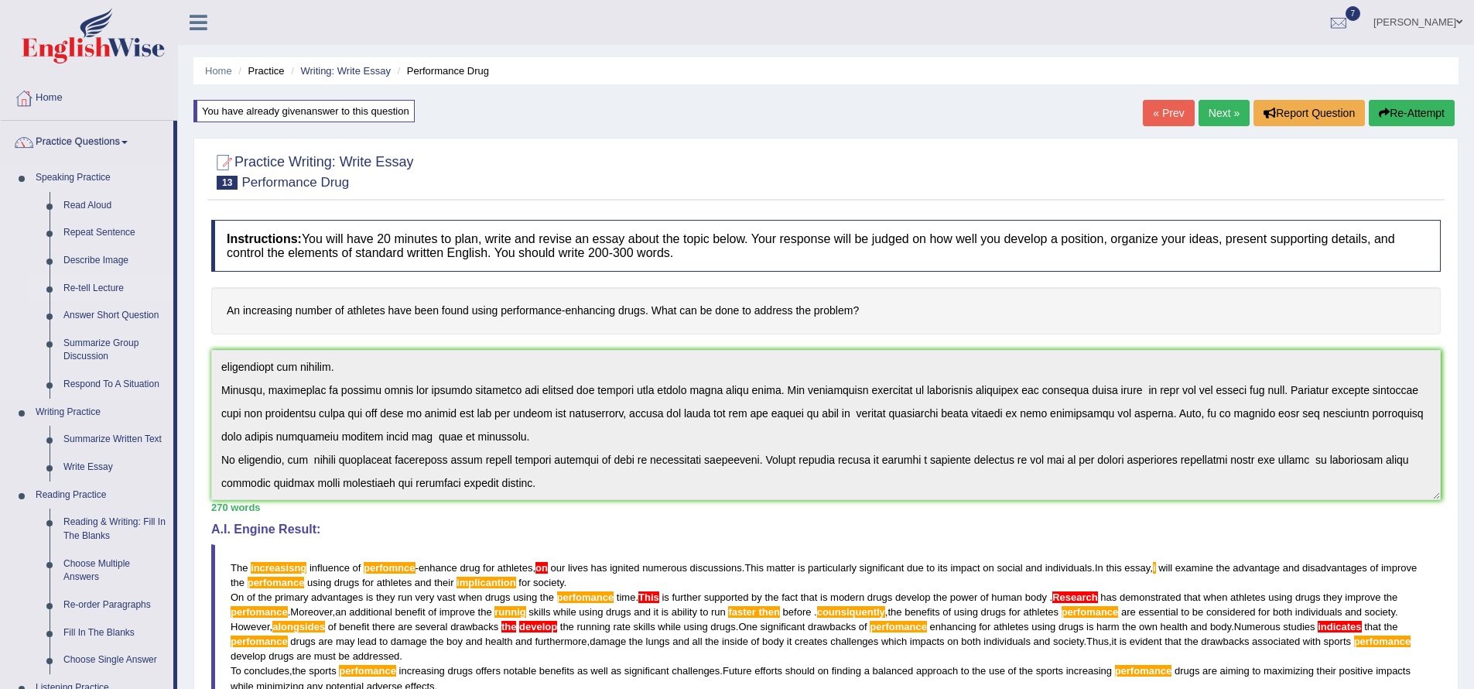
click at [97, 284] on link "Re-tell Lecture" at bounding box center [114, 289] width 117 height 28
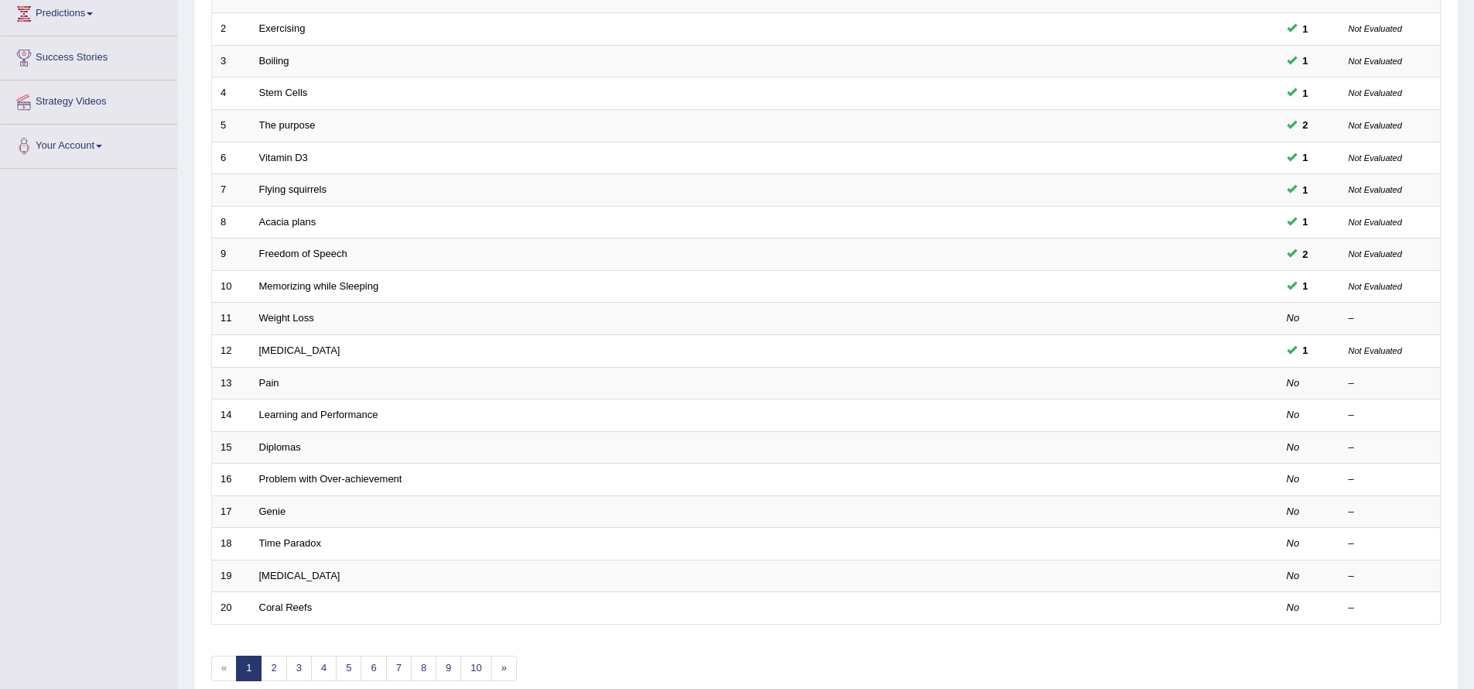
scroll to position [263, 0]
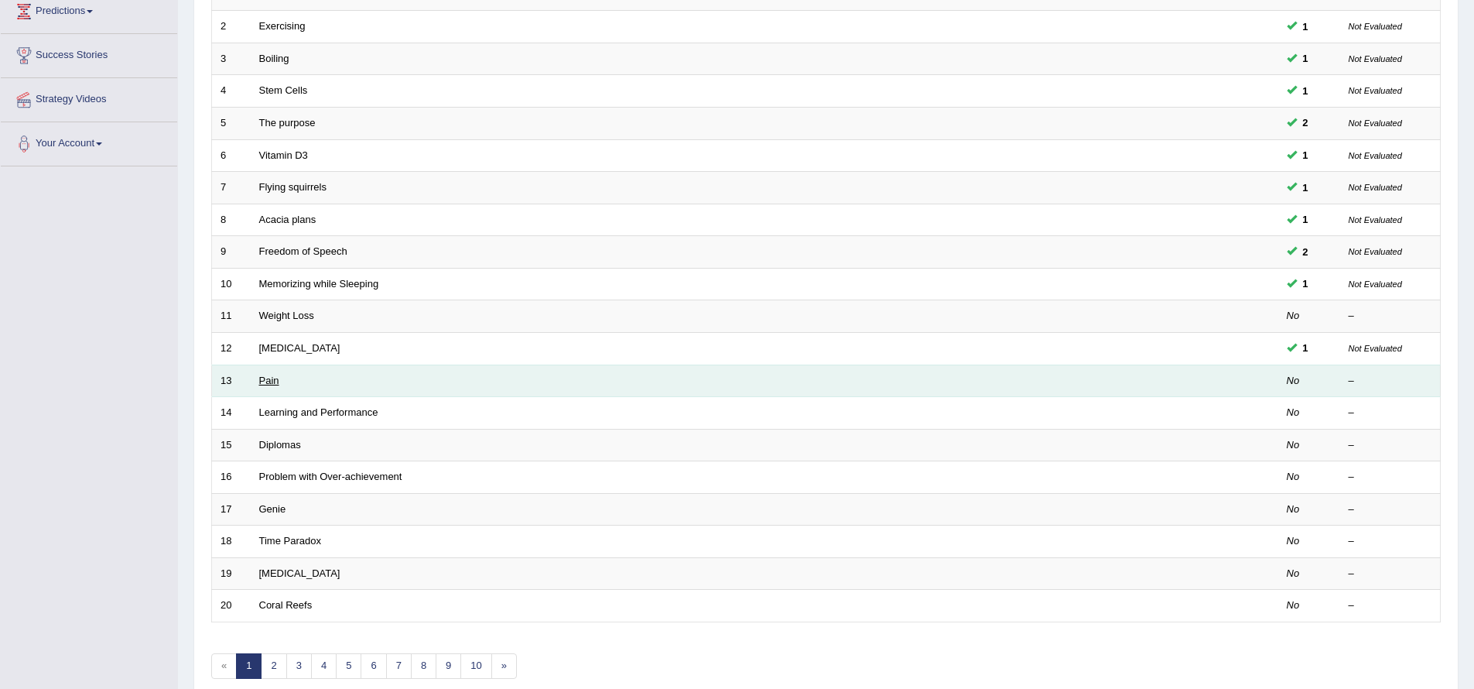
click at [259, 381] on link "Pain" at bounding box center [269, 381] width 20 height 12
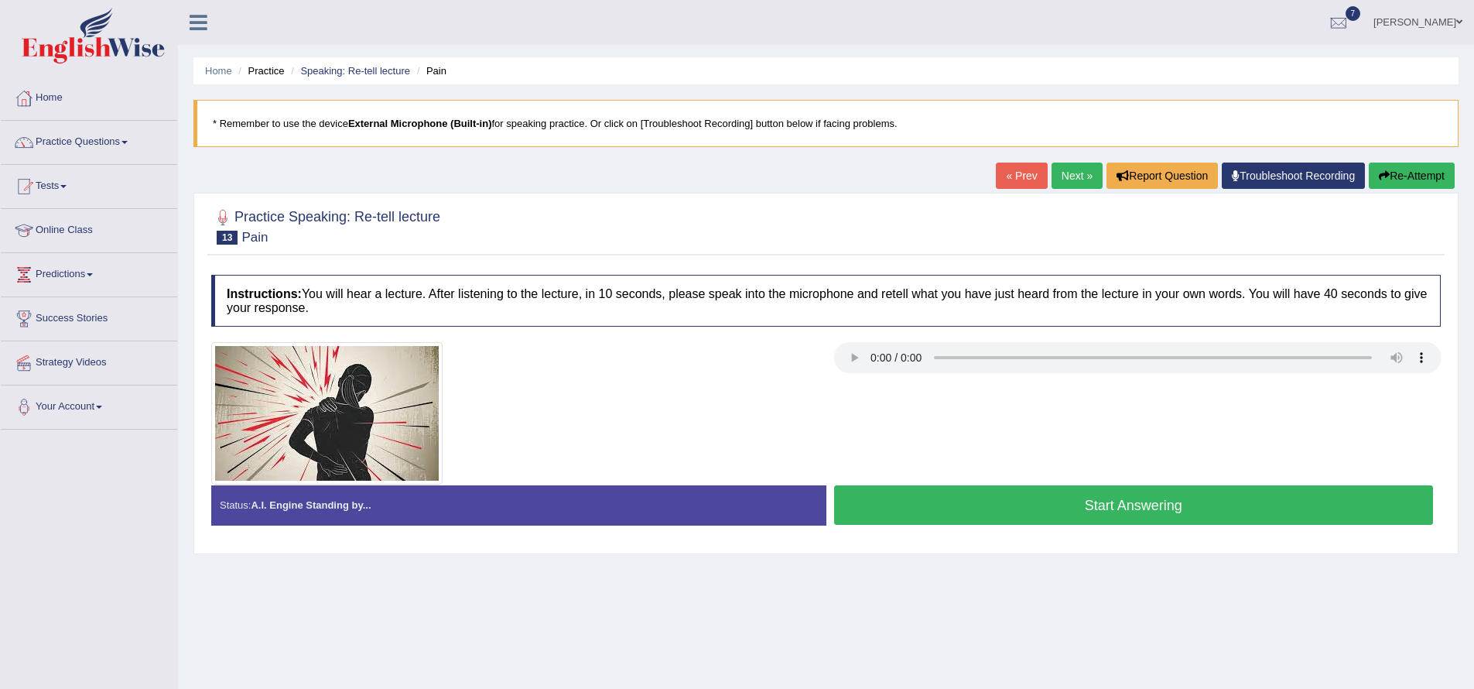
click at [937, 515] on button "Start Answering" at bounding box center [1134, 504] width 600 height 39
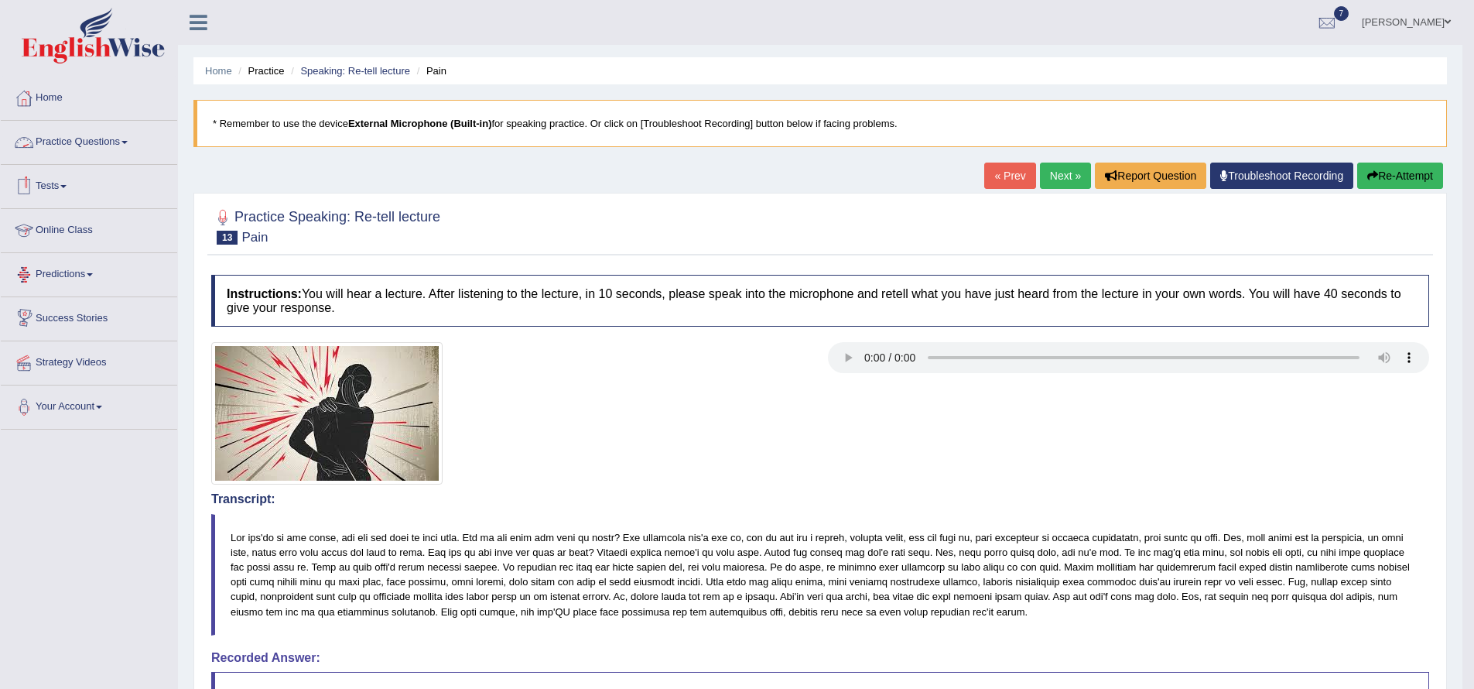
click at [67, 189] on link "Tests" at bounding box center [89, 184] width 176 height 39
click at [48, 283] on link "History" at bounding box center [101, 277] width 145 height 28
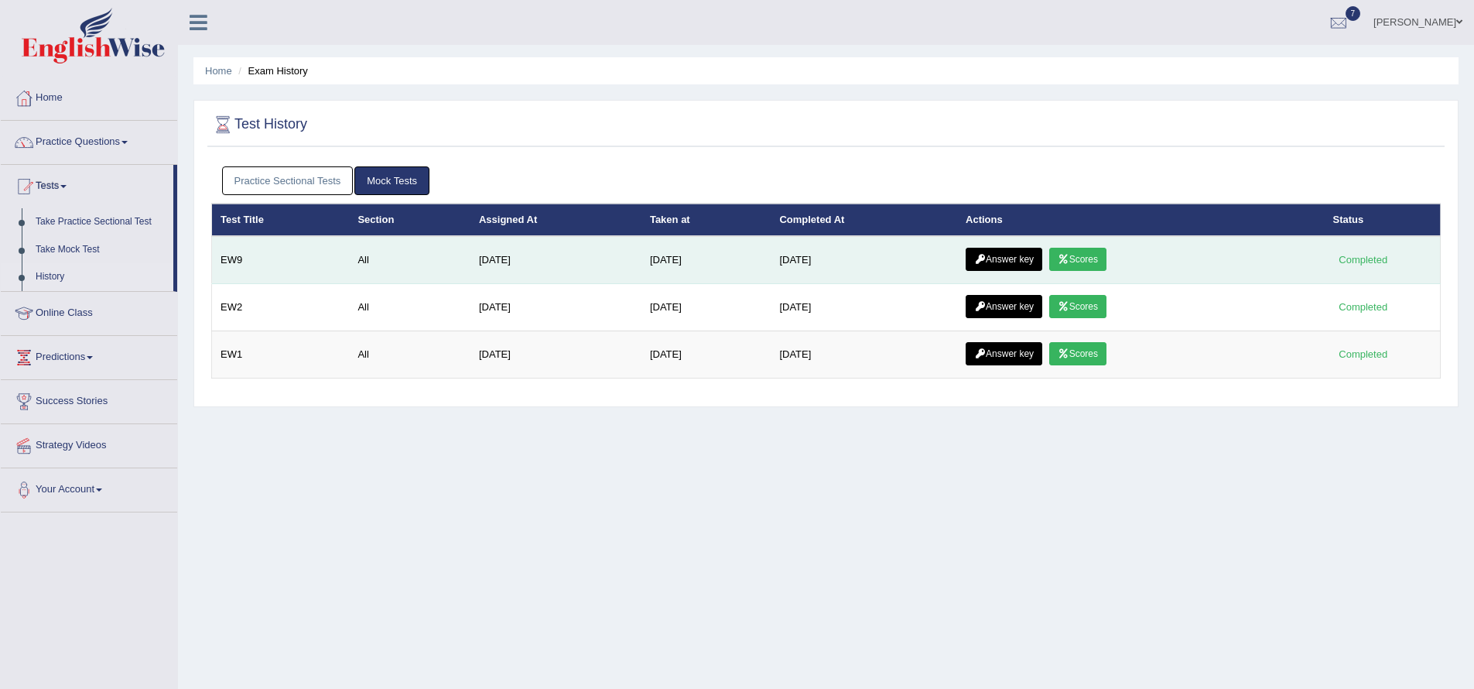
click at [1088, 264] on link "Scores" at bounding box center [1077, 259] width 57 height 23
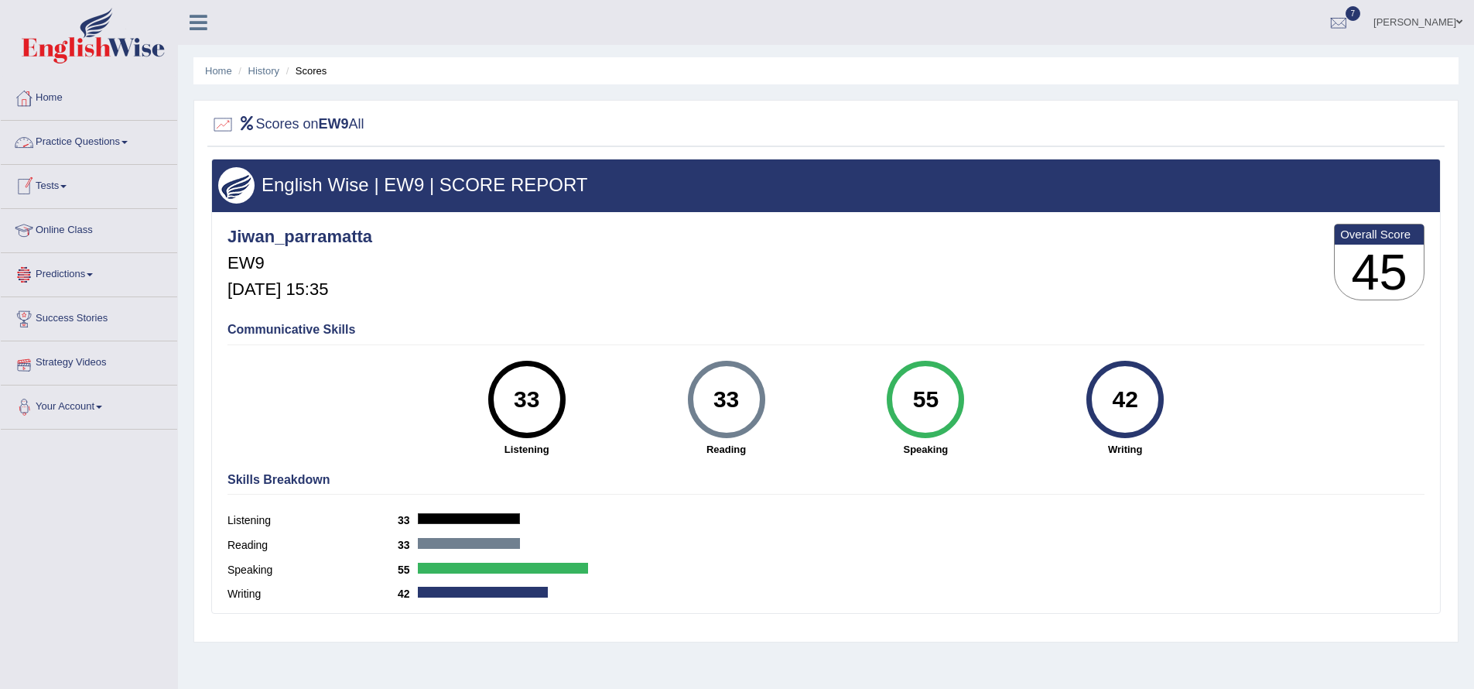
click at [135, 147] on link "Practice Questions" at bounding box center [89, 140] width 176 height 39
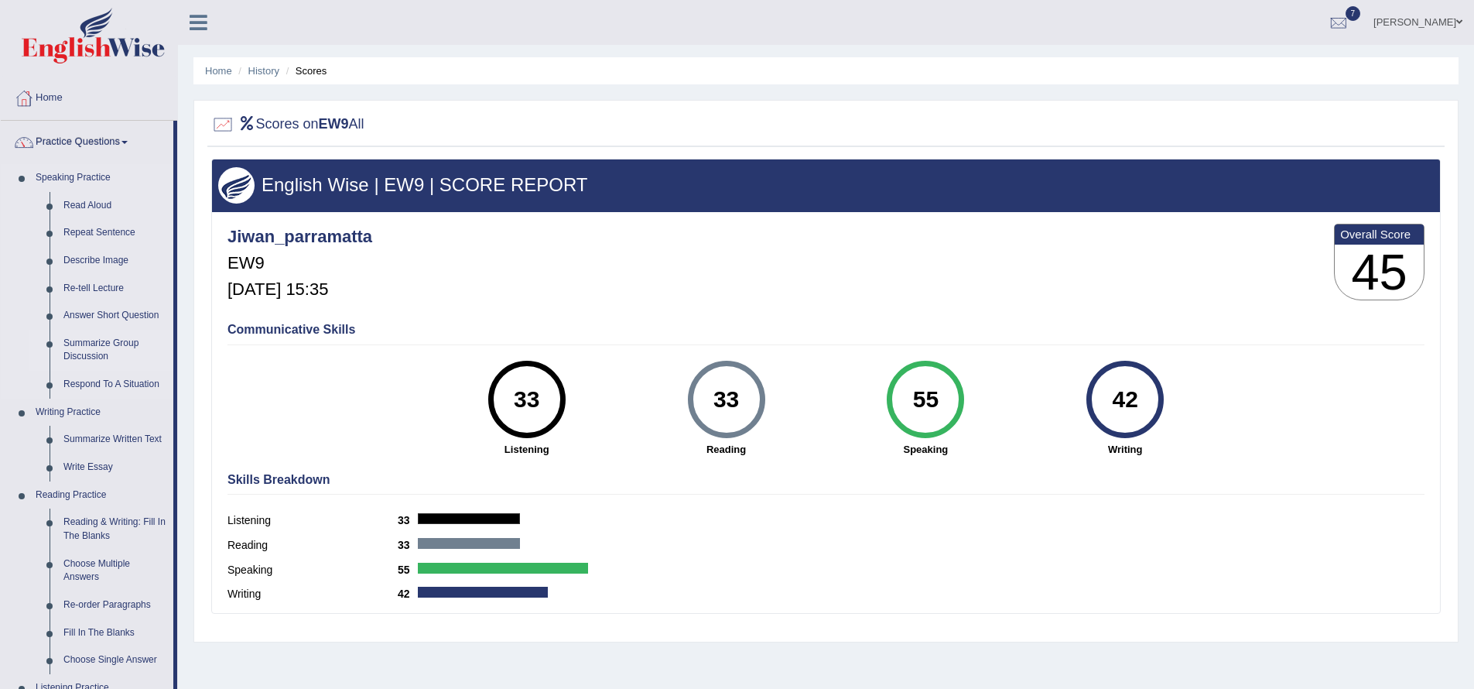
click at [111, 343] on link "Summarize Group Discussion" at bounding box center [114, 350] width 117 height 41
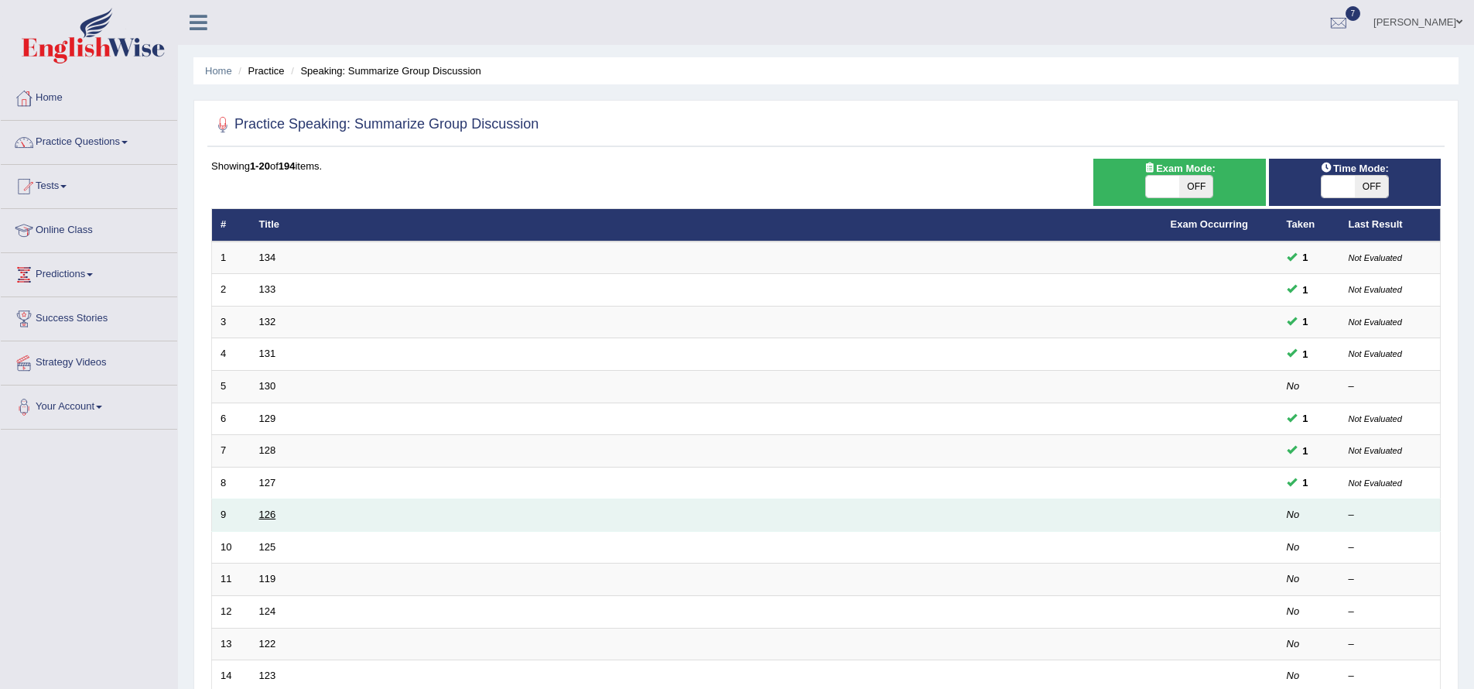
click at [263, 515] on link "126" at bounding box center [267, 514] width 17 height 12
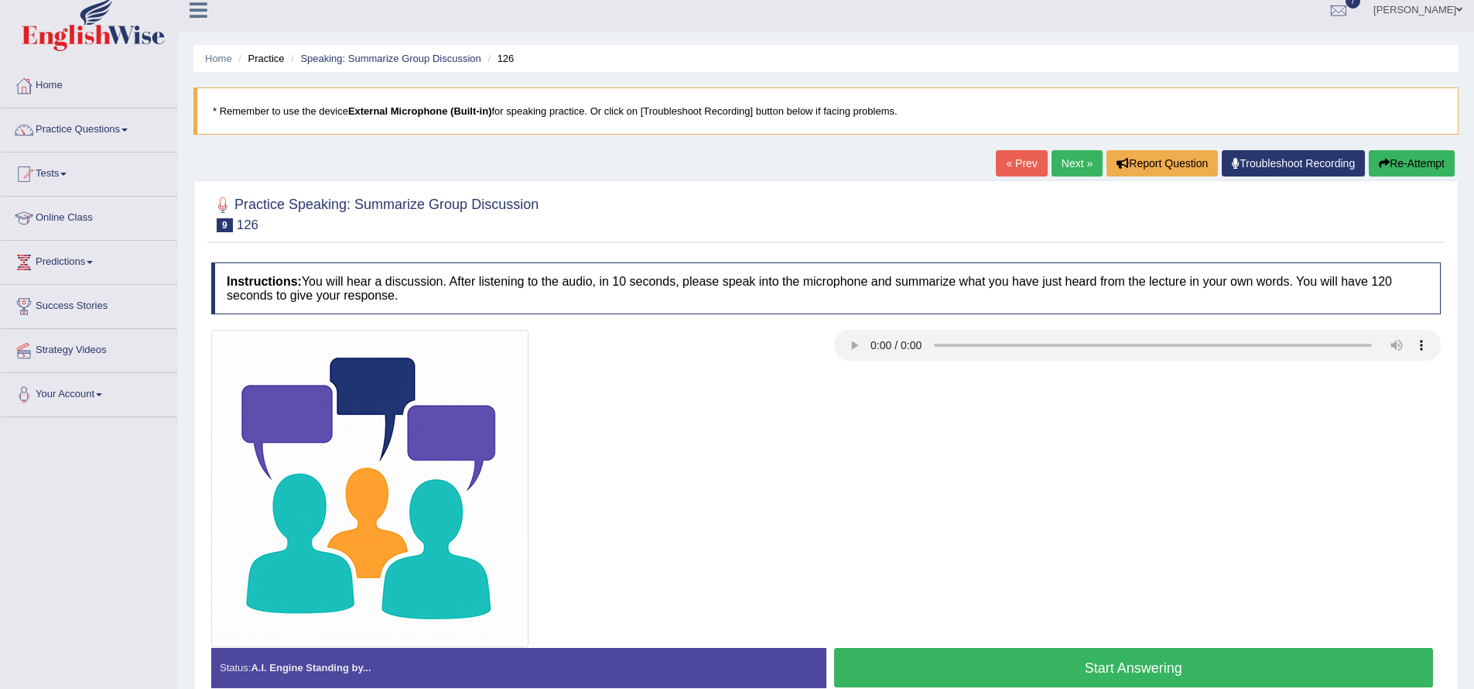
scroll to position [29, 0]
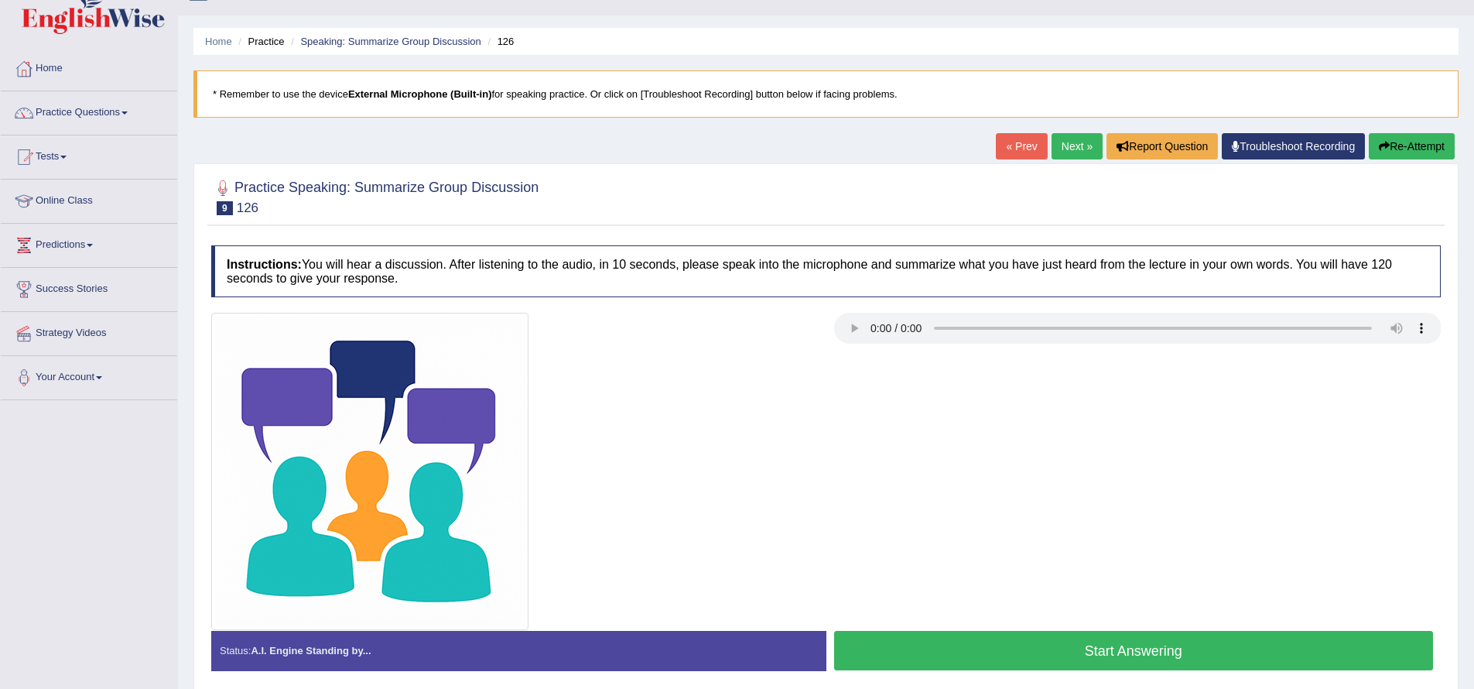
click at [1093, 652] on button "Start Answering" at bounding box center [1134, 650] width 600 height 39
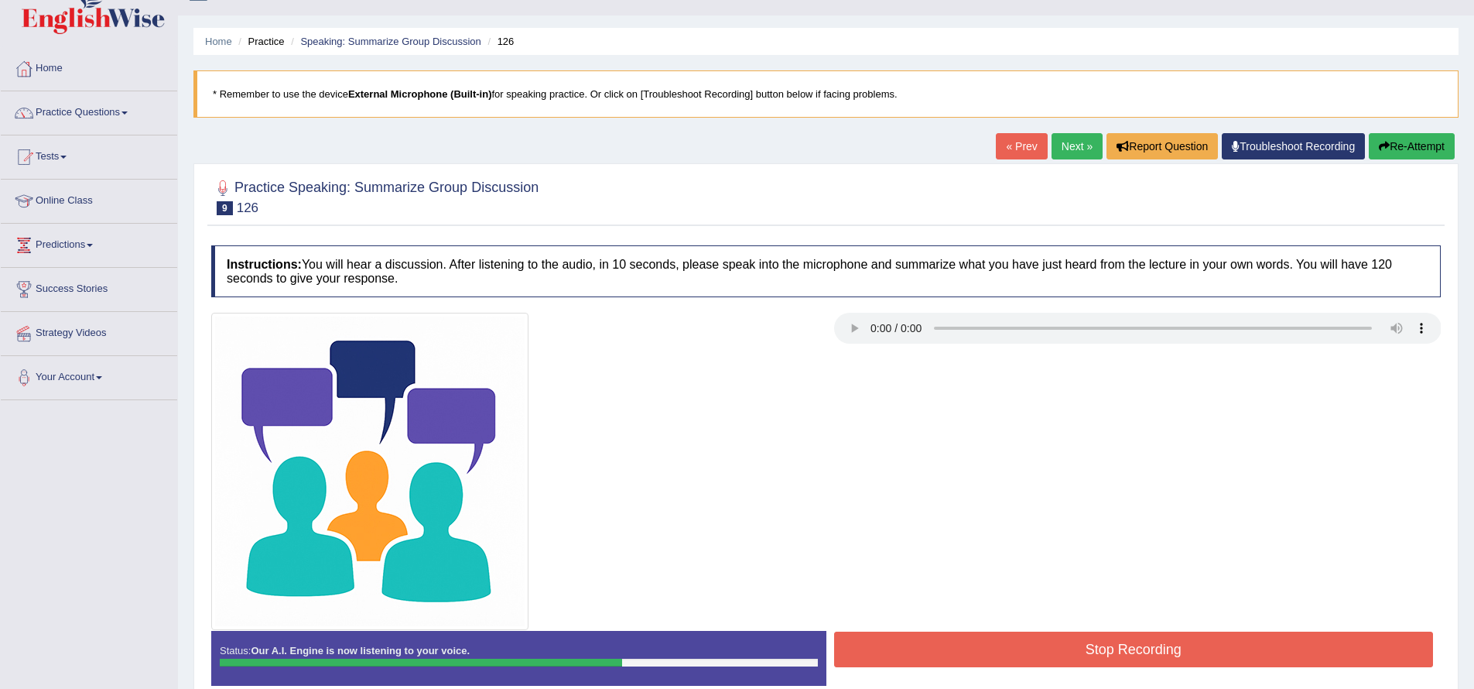
click at [1071, 650] on button "Stop Recording" at bounding box center [1134, 650] width 600 height 36
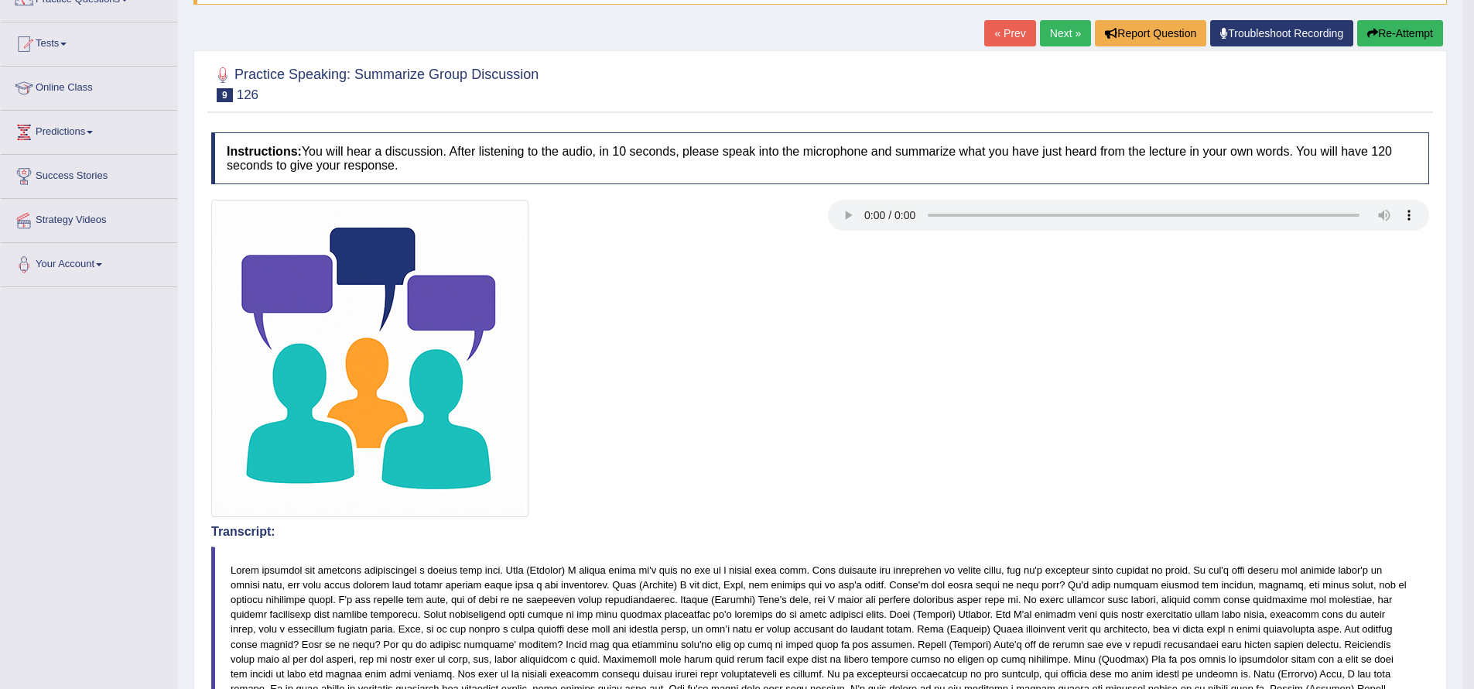
scroll to position [0, 0]
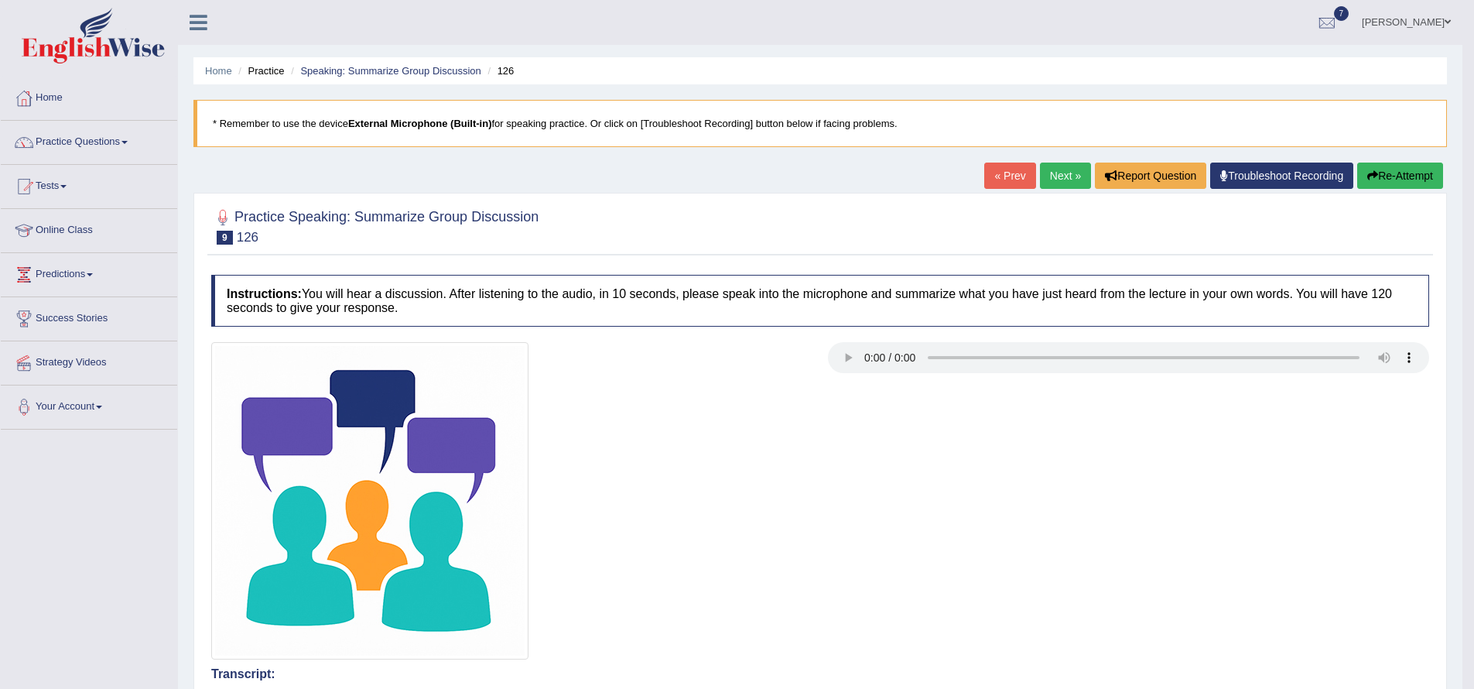
click at [1065, 179] on link "Next »" at bounding box center [1065, 176] width 51 height 26
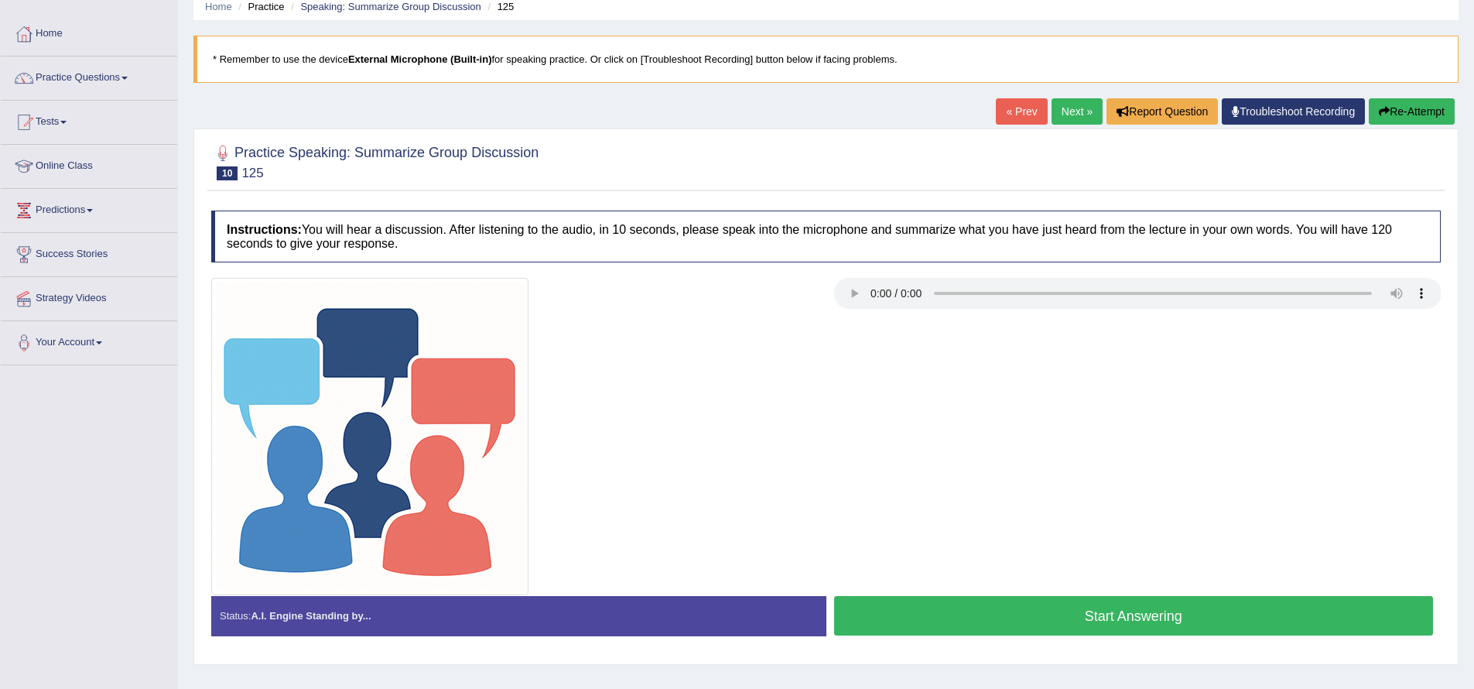
scroll to position [124, 0]
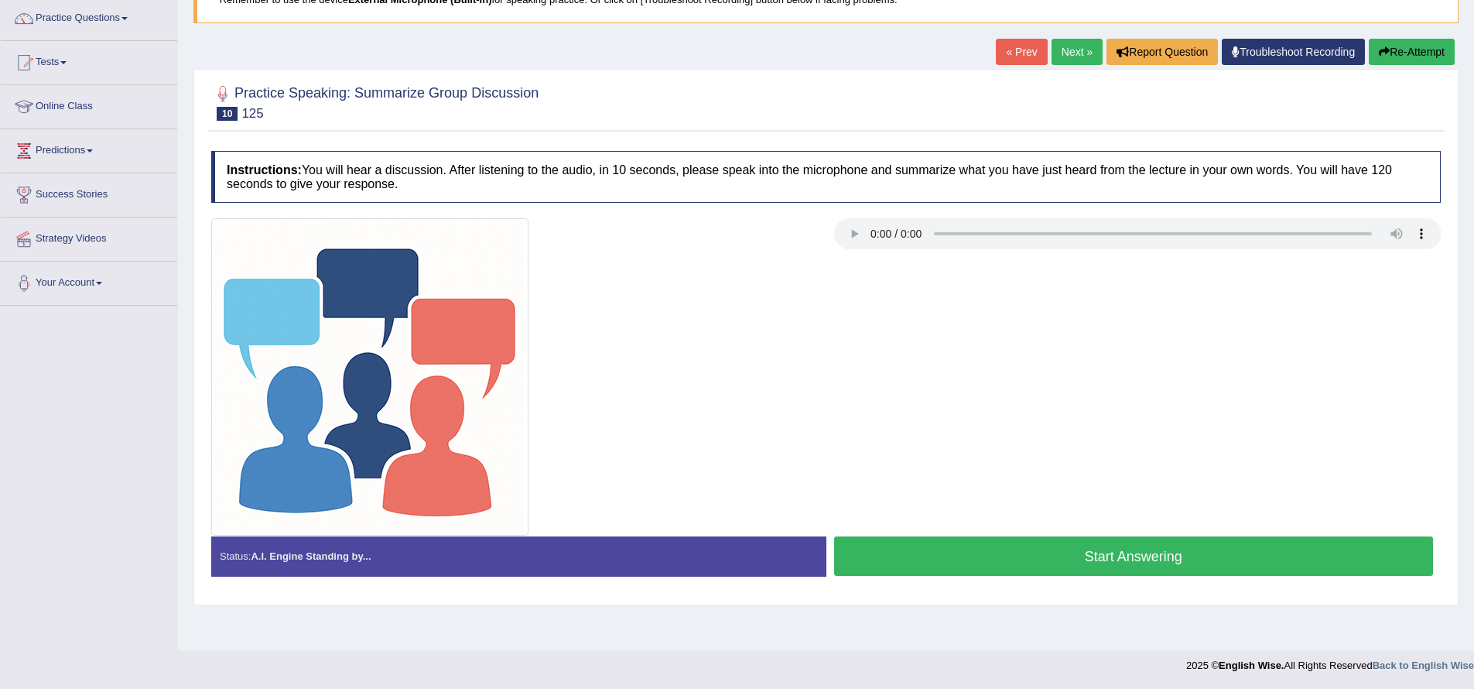
click at [1000, 556] on button "Start Answering" at bounding box center [1134, 555] width 600 height 39
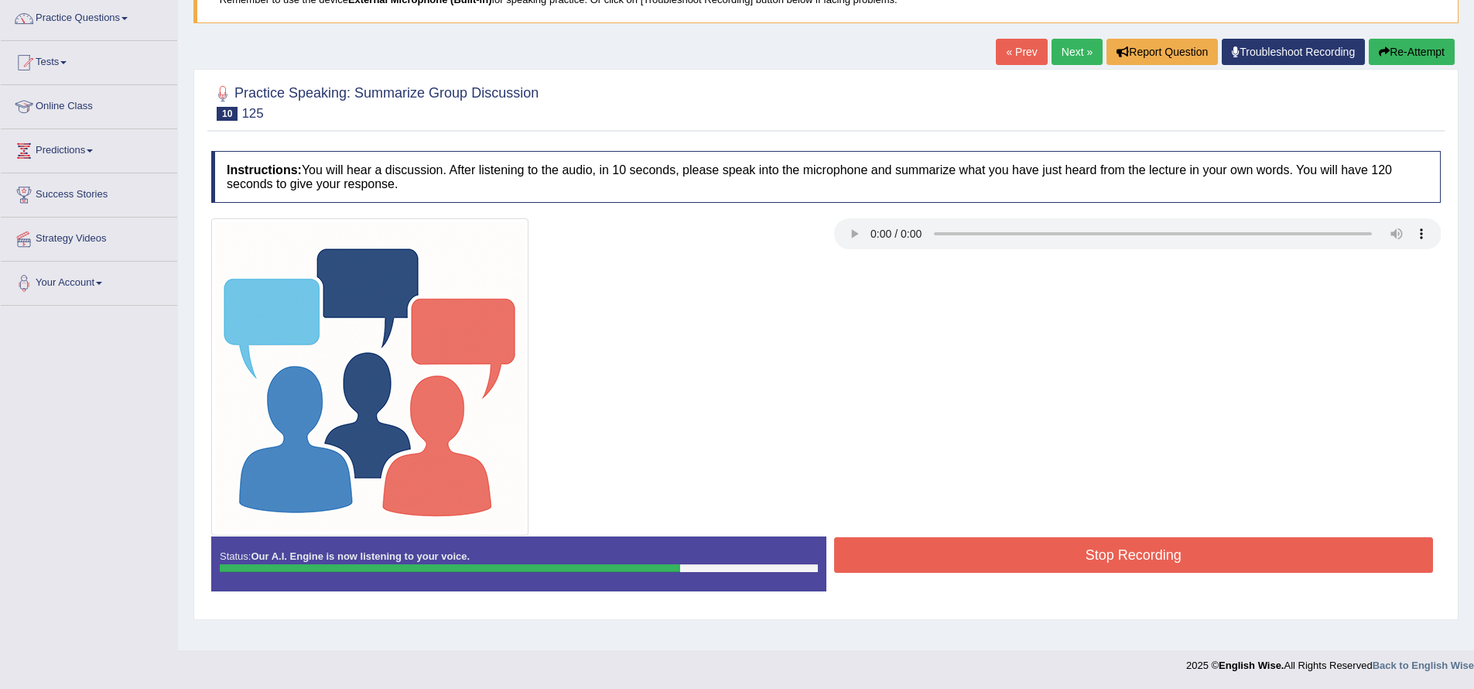
click at [1080, 559] on button "Stop Recording" at bounding box center [1134, 555] width 600 height 36
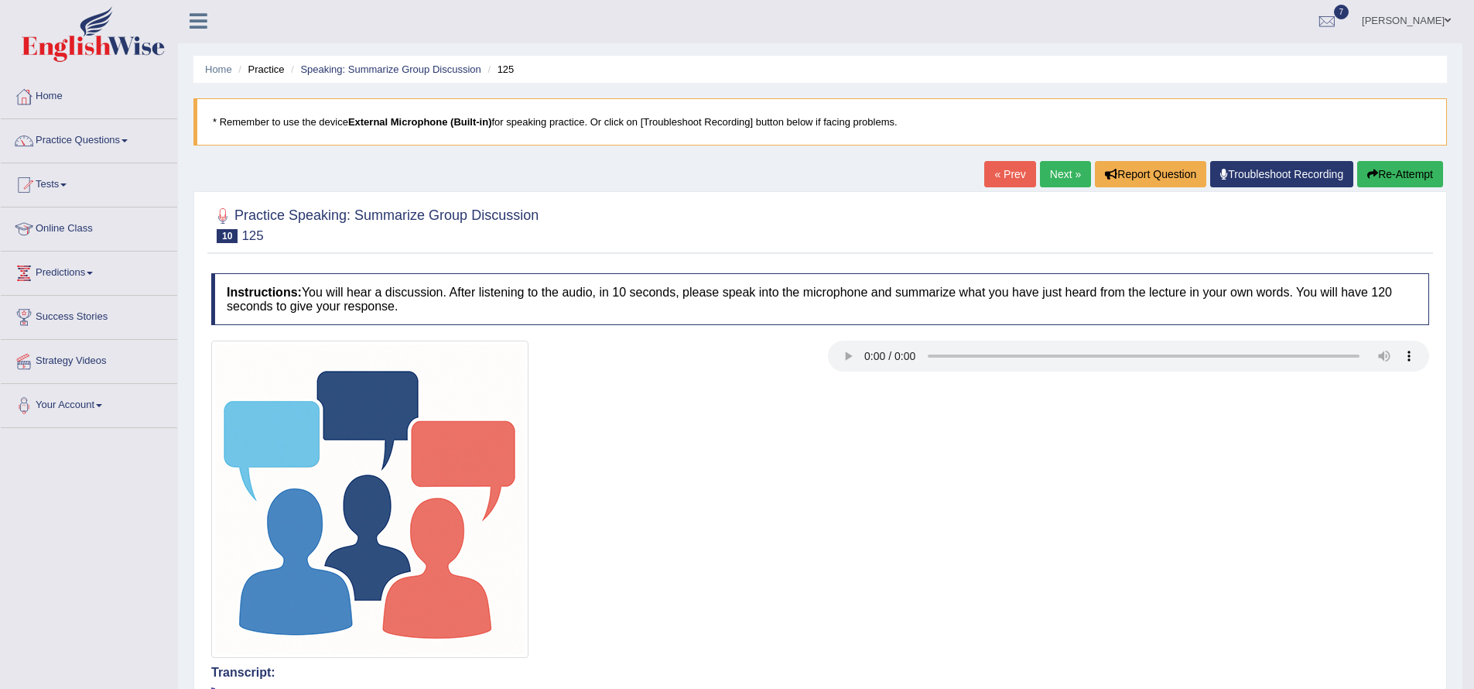
scroll to position [0, 0]
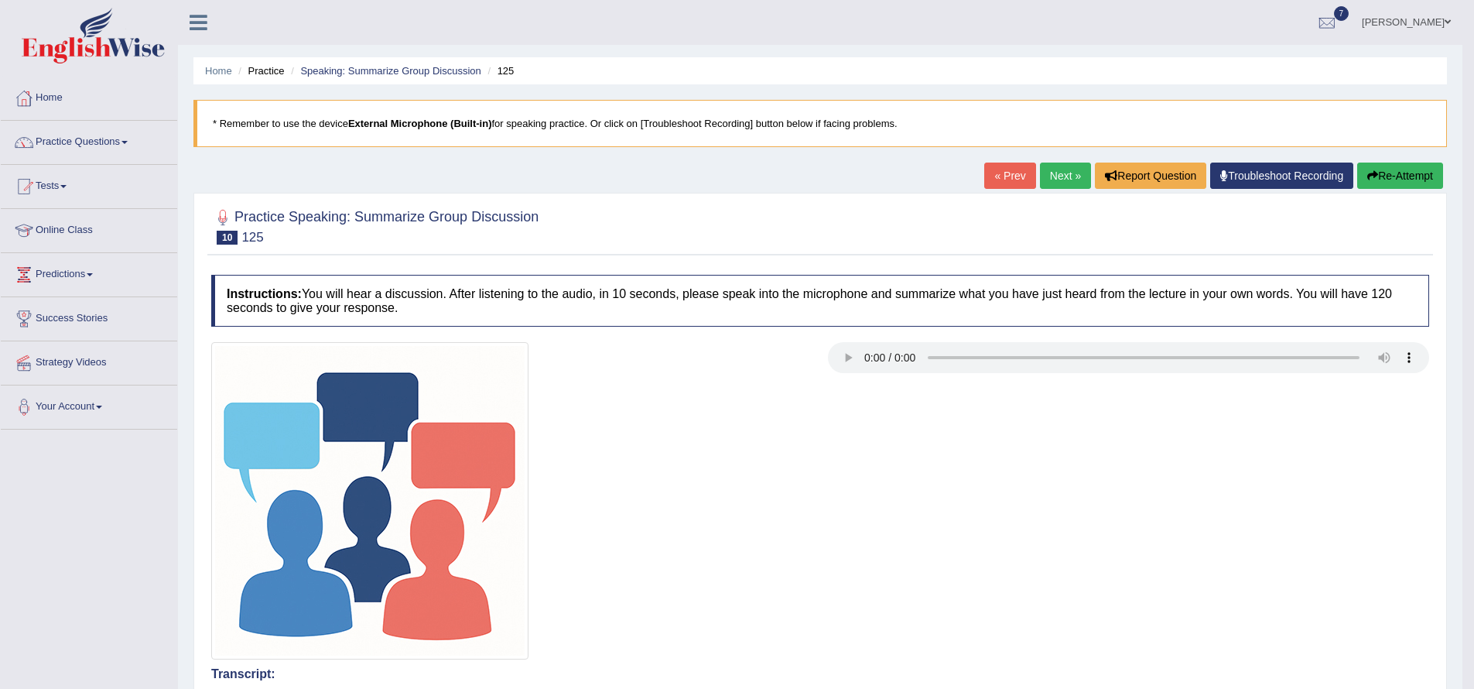
click at [1055, 183] on link "Next »" at bounding box center [1065, 176] width 51 height 26
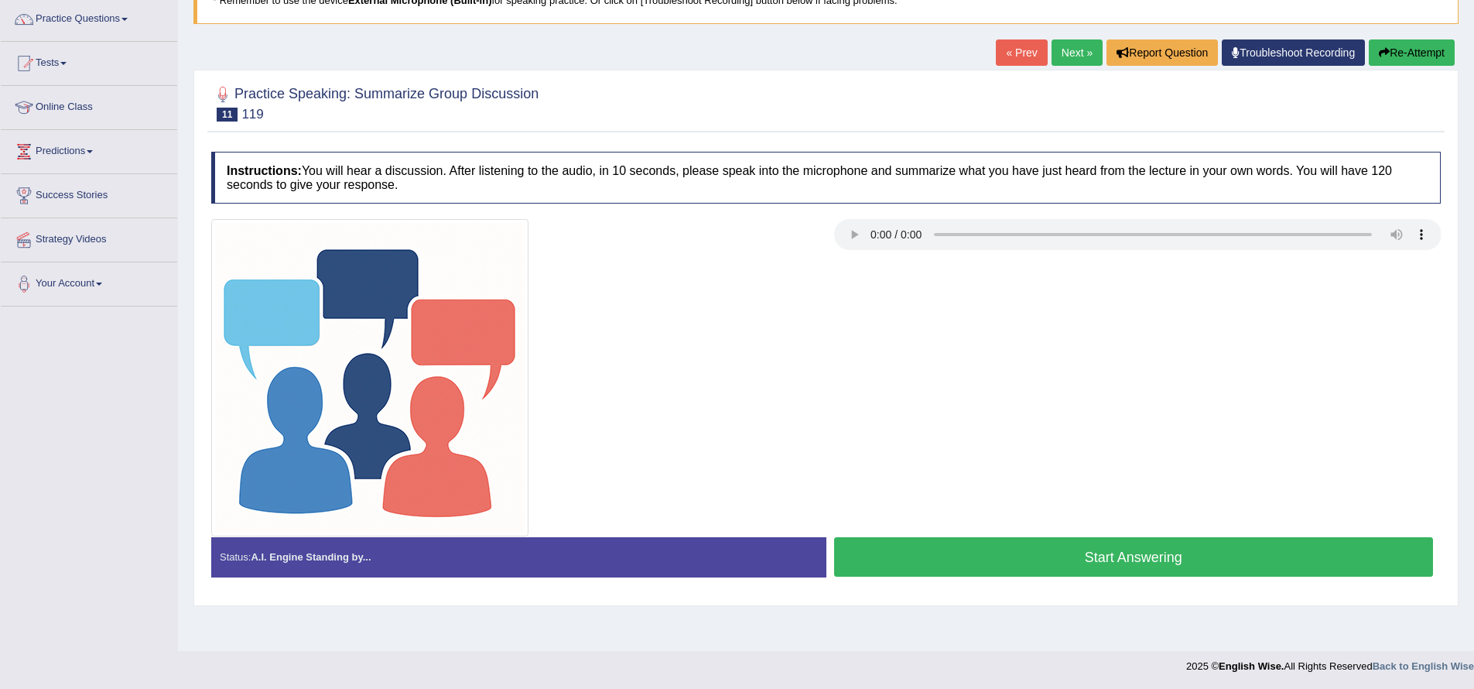
scroll to position [124, 0]
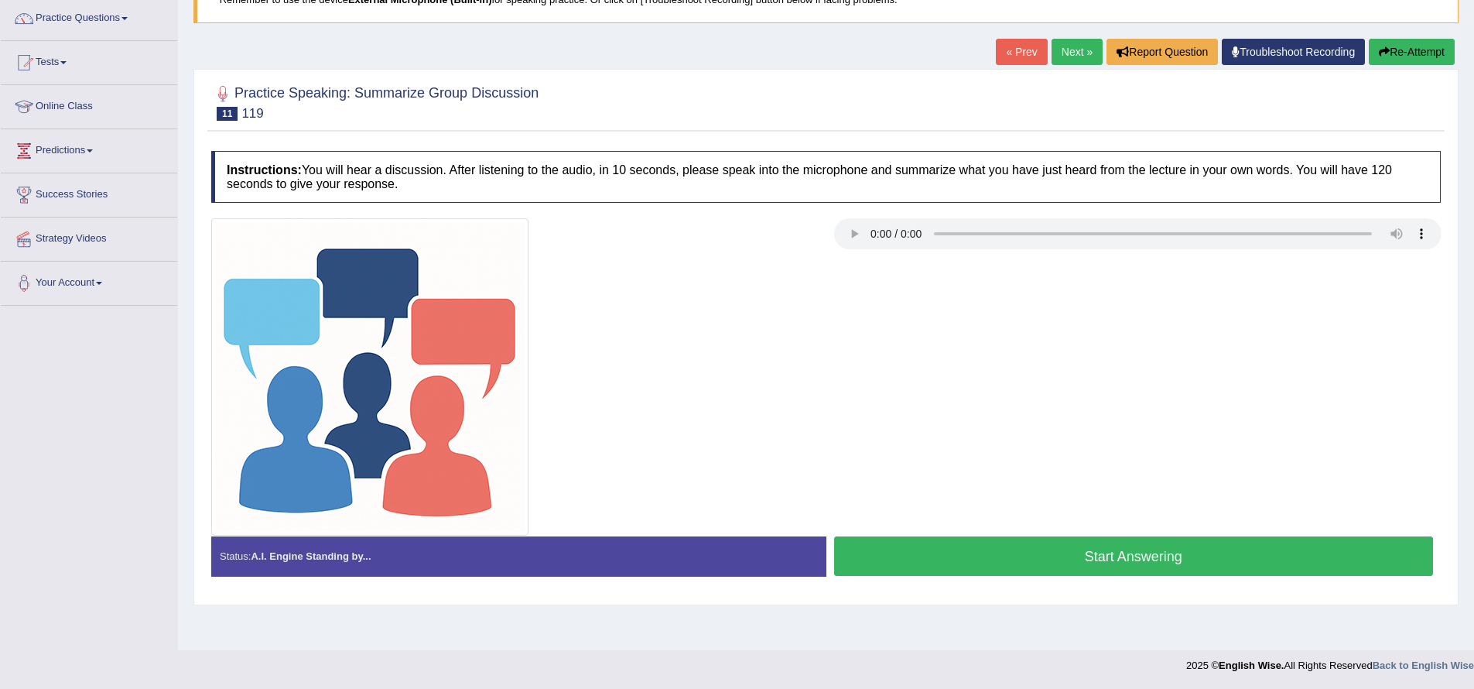
click at [1034, 557] on button "Start Answering" at bounding box center [1134, 555] width 600 height 39
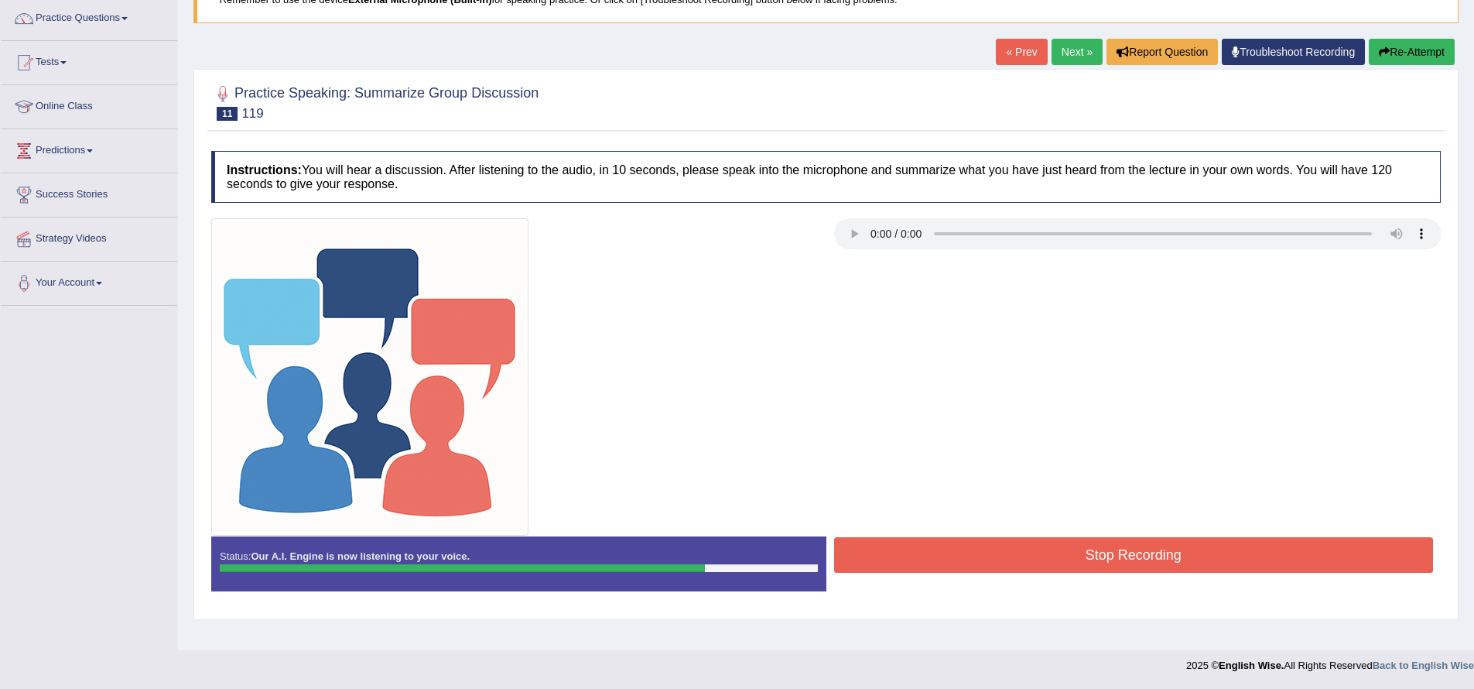
click at [1032, 556] on button "Stop Recording" at bounding box center [1134, 555] width 600 height 36
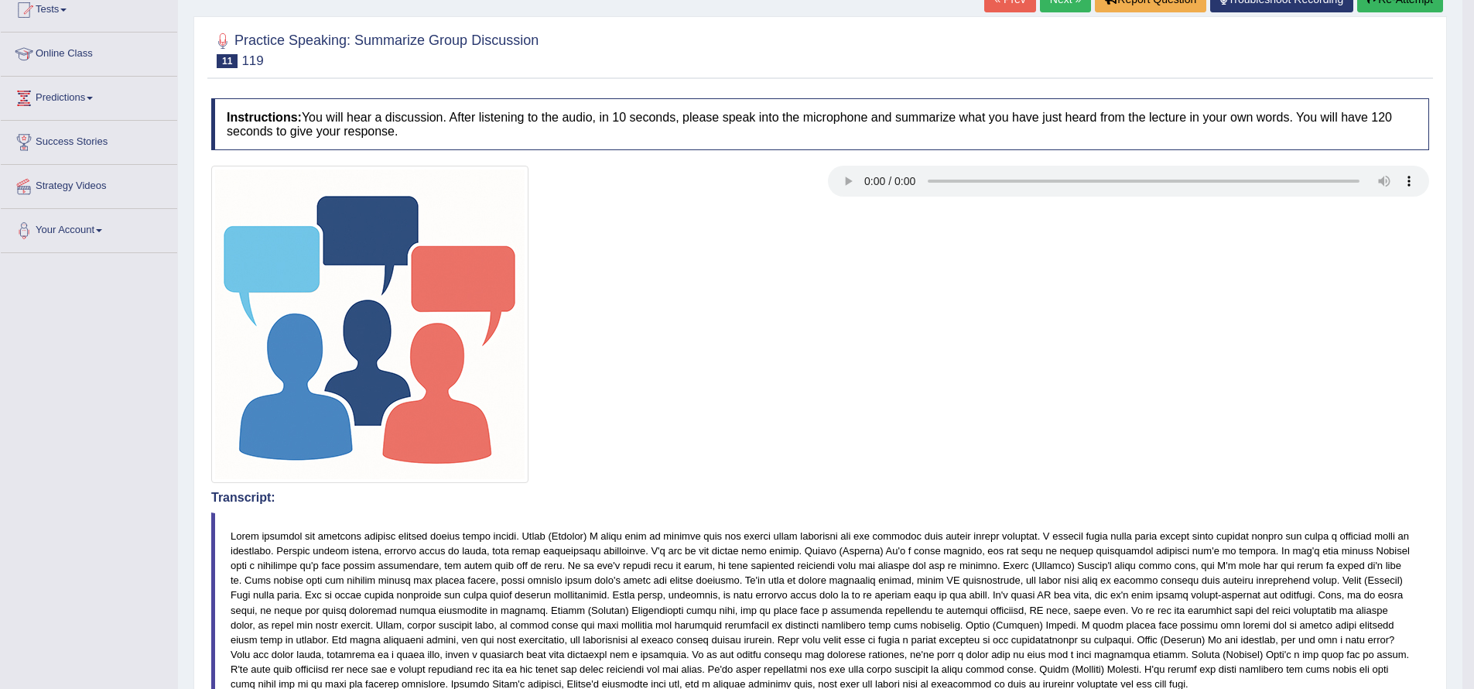
scroll to position [0, 0]
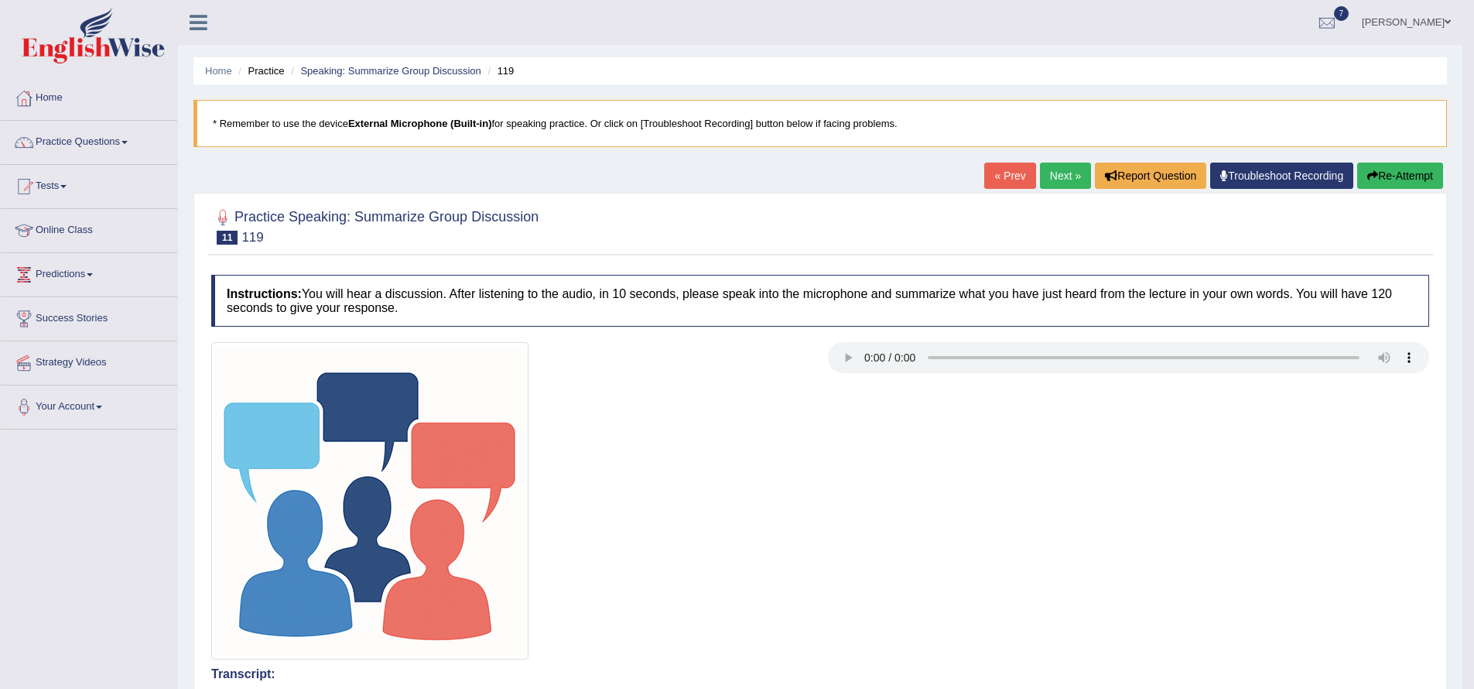
click at [1049, 169] on link "Next »" at bounding box center [1065, 176] width 51 height 26
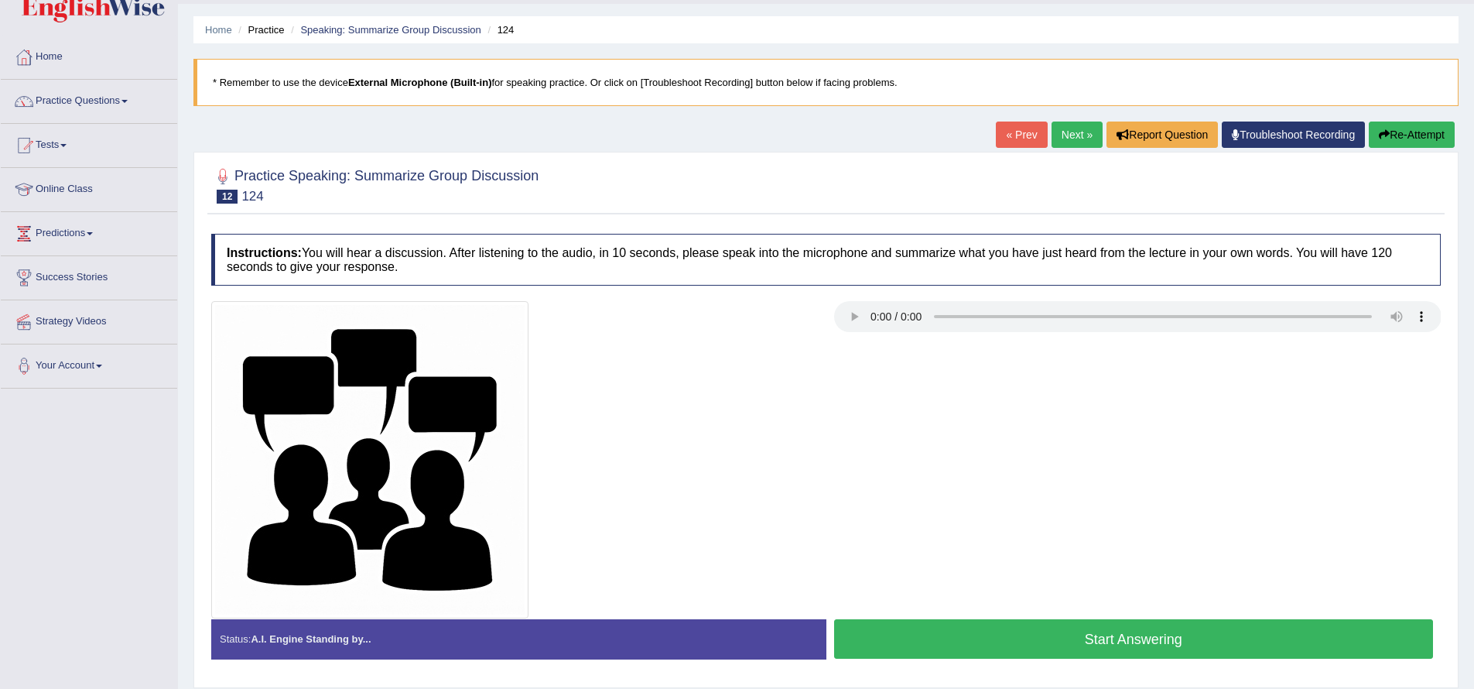
scroll to position [124, 0]
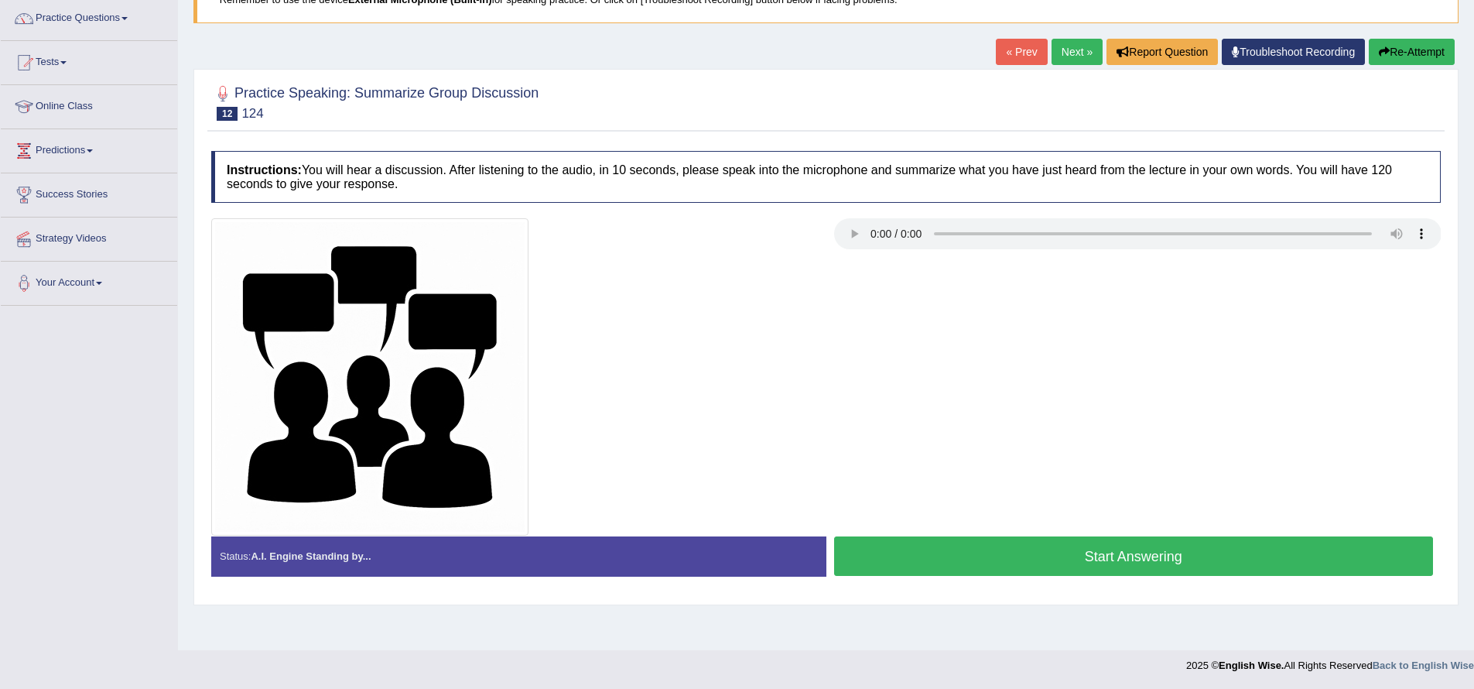
click at [1007, 560] on button "Start Answering" at bounding box center [1134, 555] width 600 height 39
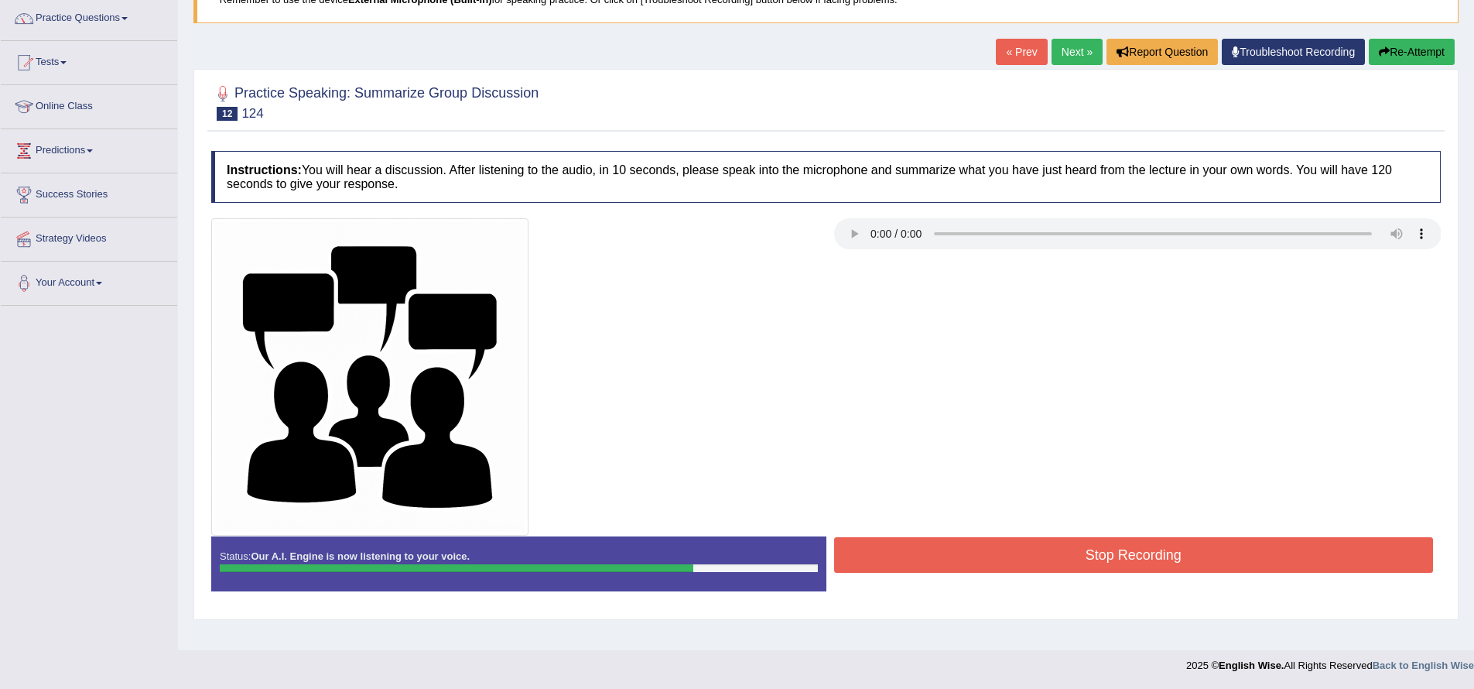
click at [969, 563] on button "Stop Recording" at bounding box center [1134, 555] width 600 height 36
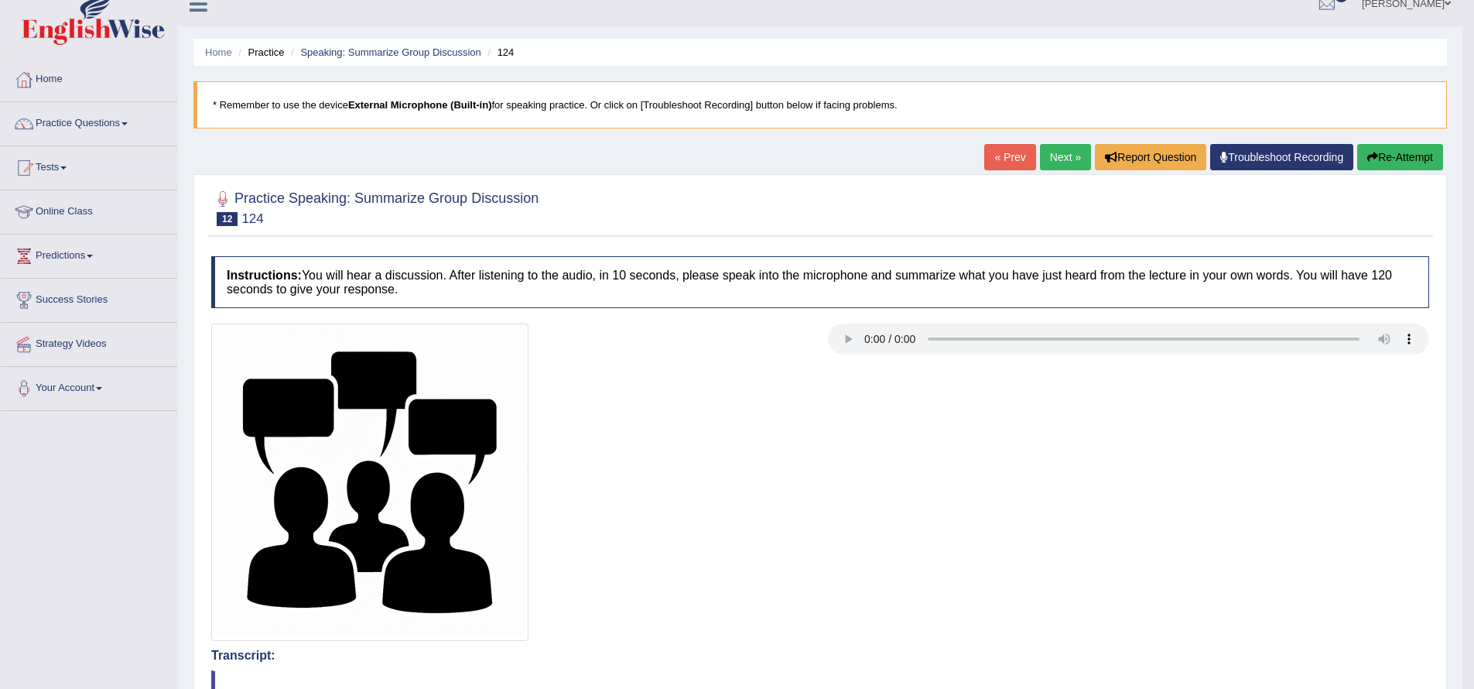
scroll to position [0, 0]
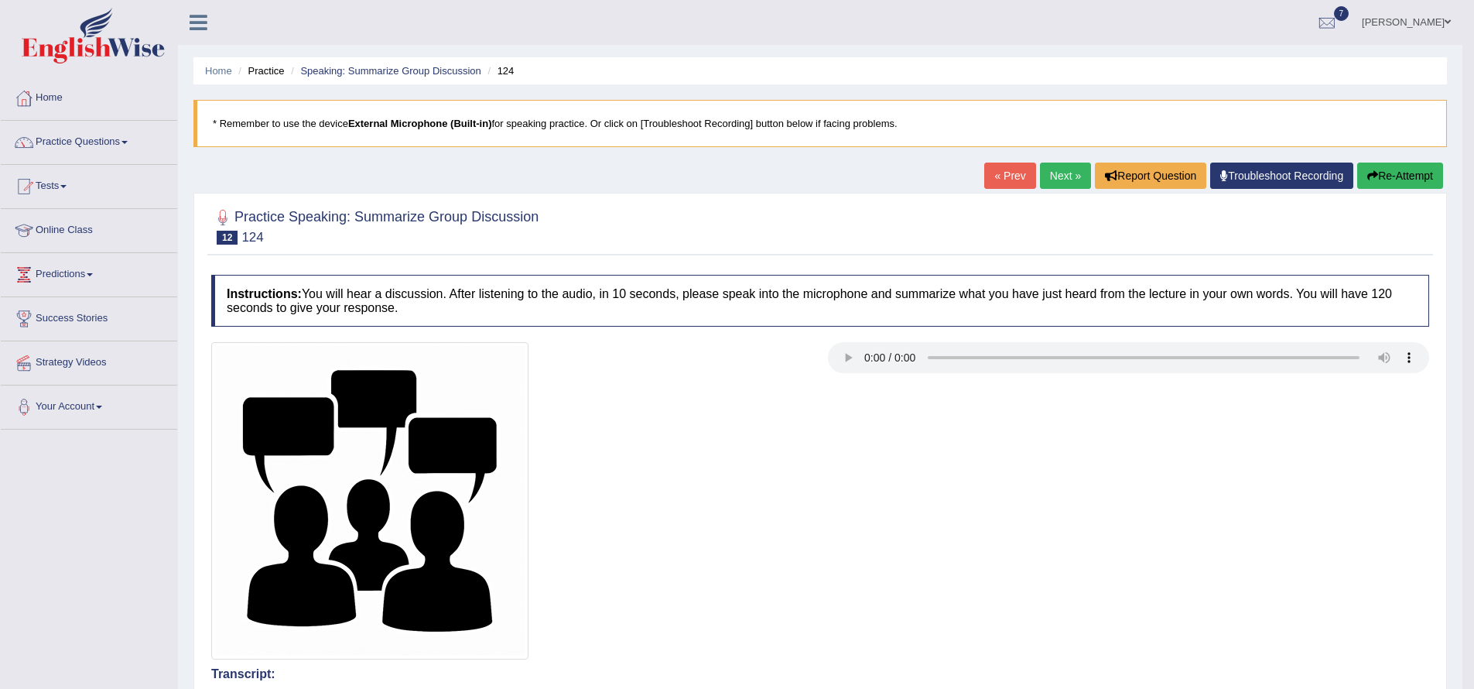
click at [1050, 174] on link "Next »" at bounding box center [1065, 176] width 51 height 26
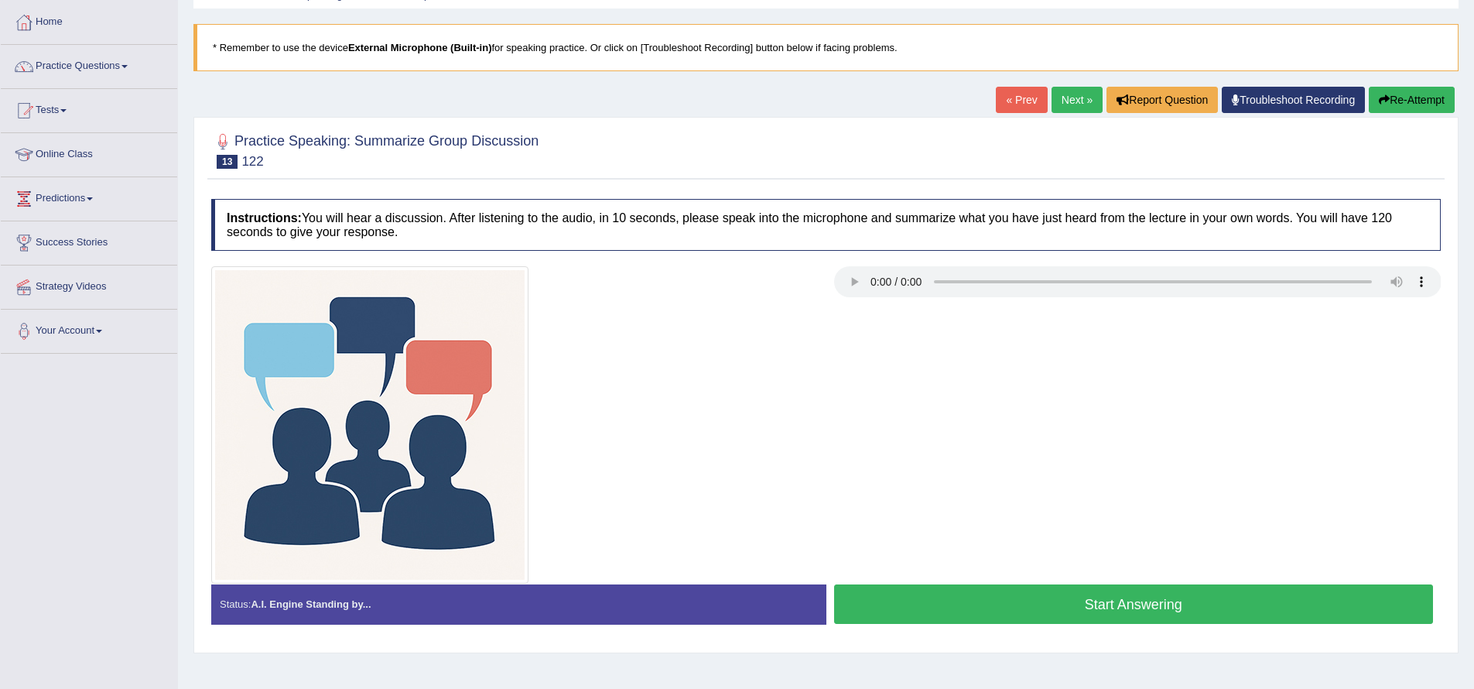
scroll to position [124, 0]
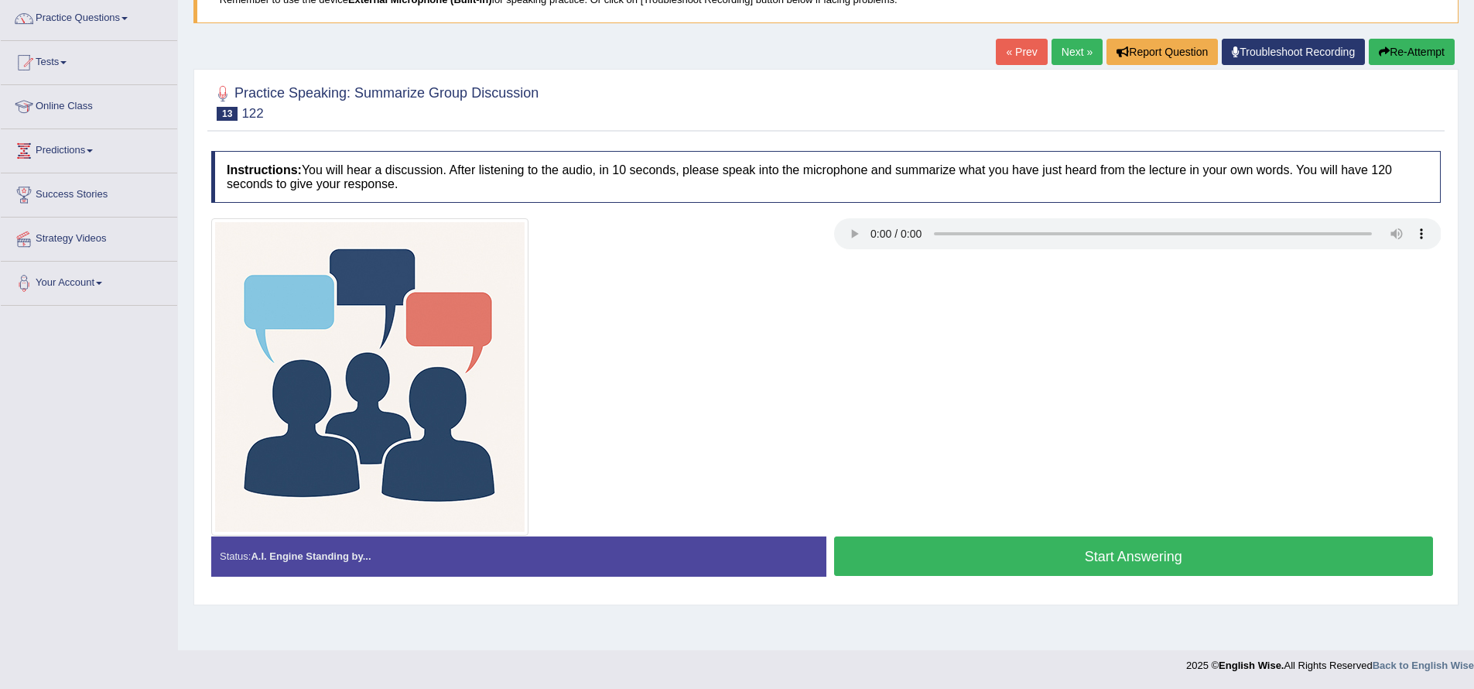
click at [1046, 561] on button "Start Answering" at bounding box center [1134, 555] width 600 height 39
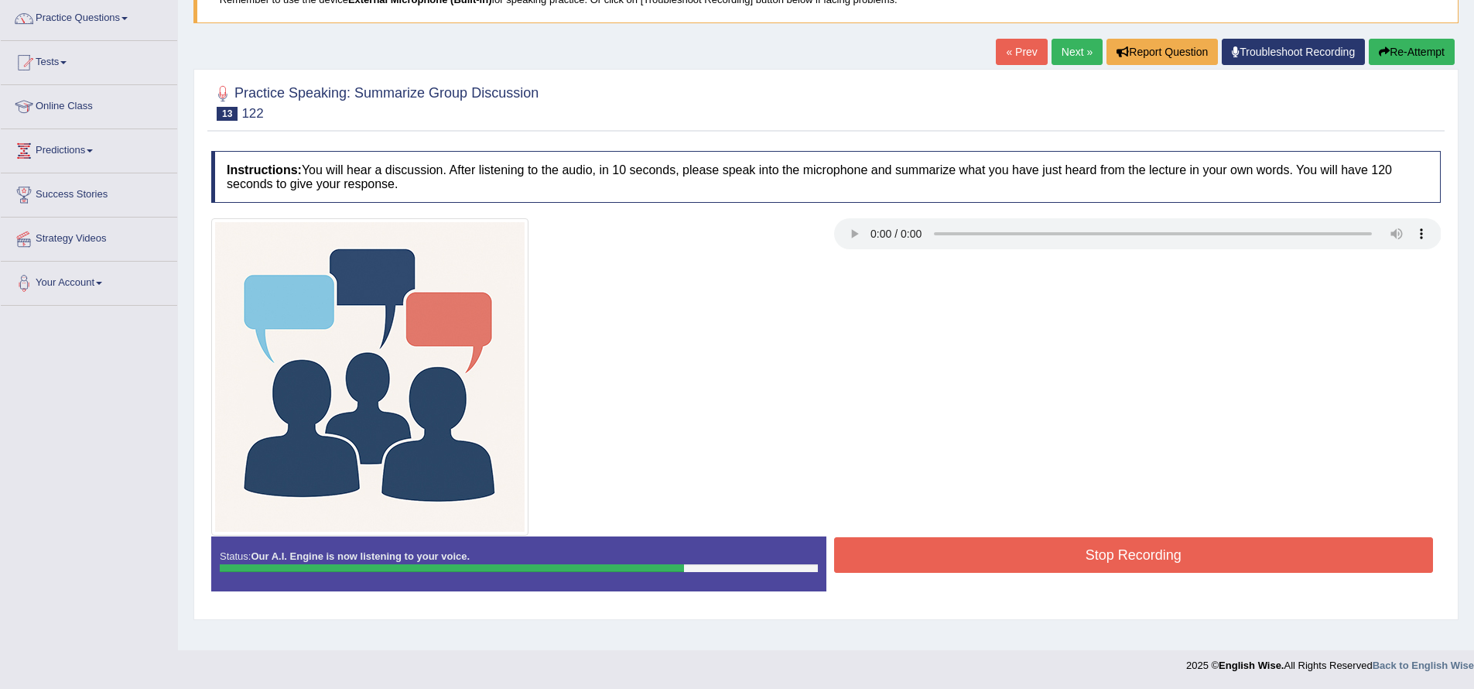
click at [1042, 558] on button "Stop Recording" at bounding box center [1134, 555] width 600 height 36
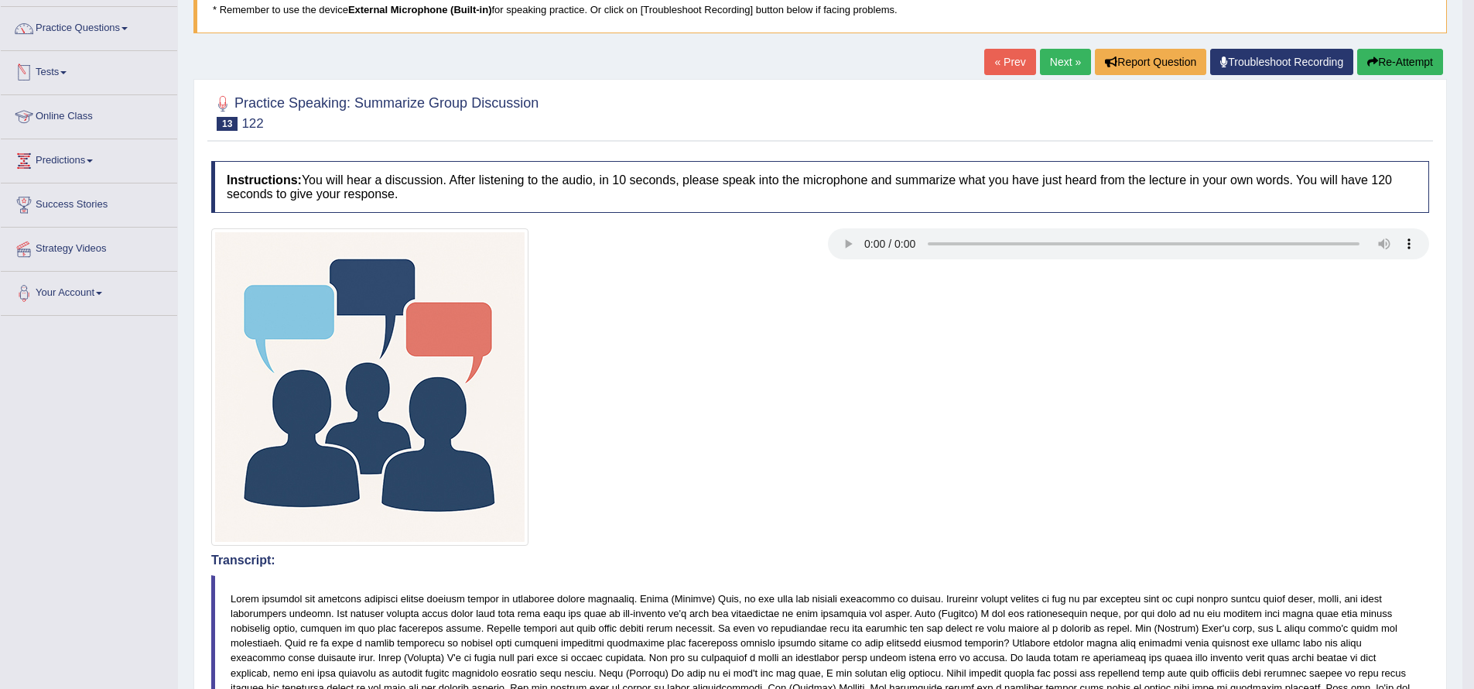
scroll to position [12, 0]
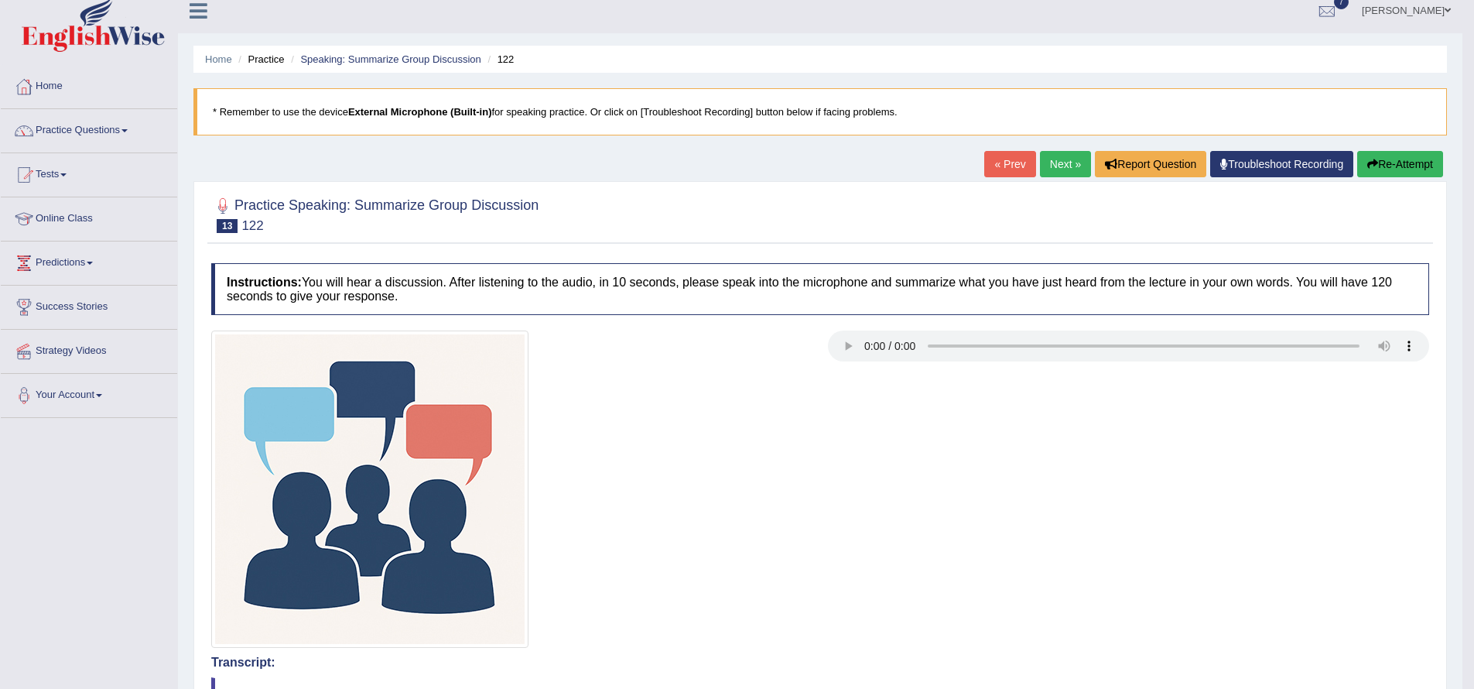
click at [128, 130] on span at bounding box center [125, 130] width 6 height 3
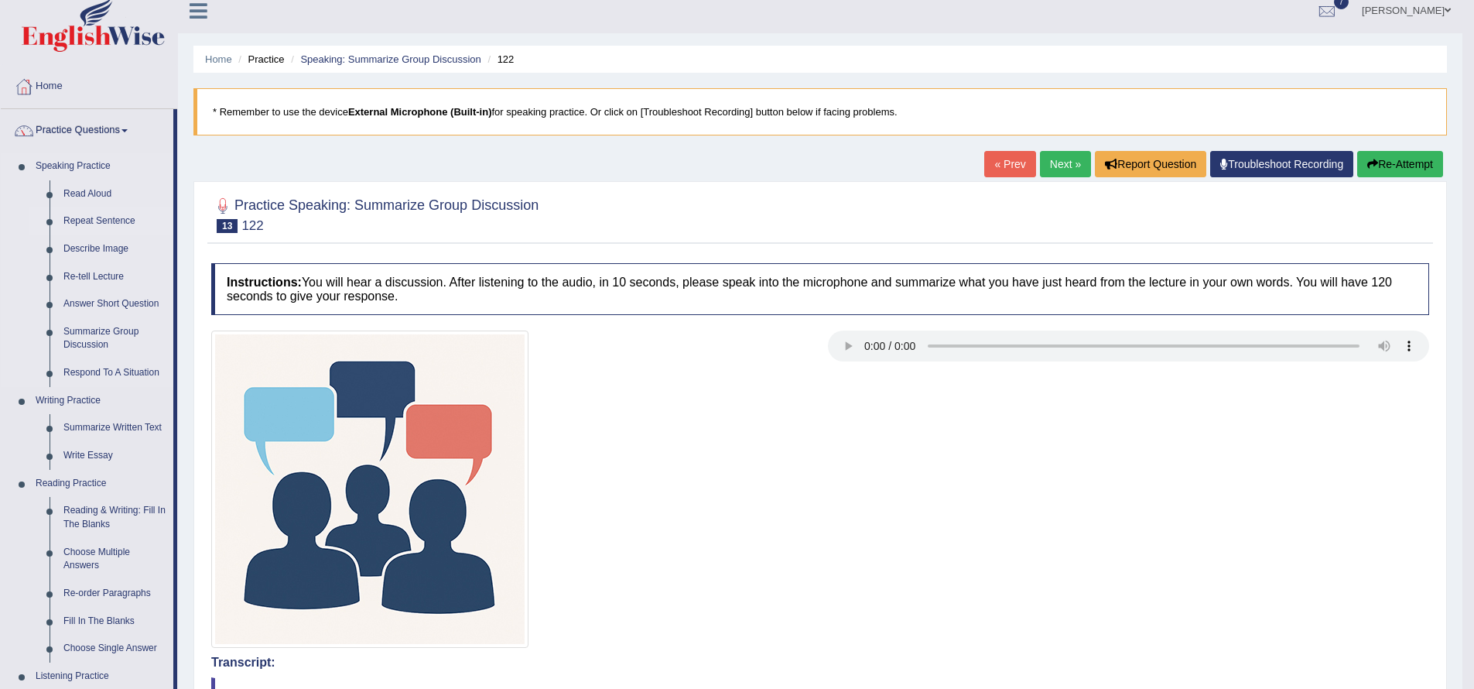
click at [121, 223] on link "Repeat Sentence" at bounding box center [114, 221] width 117 height 28
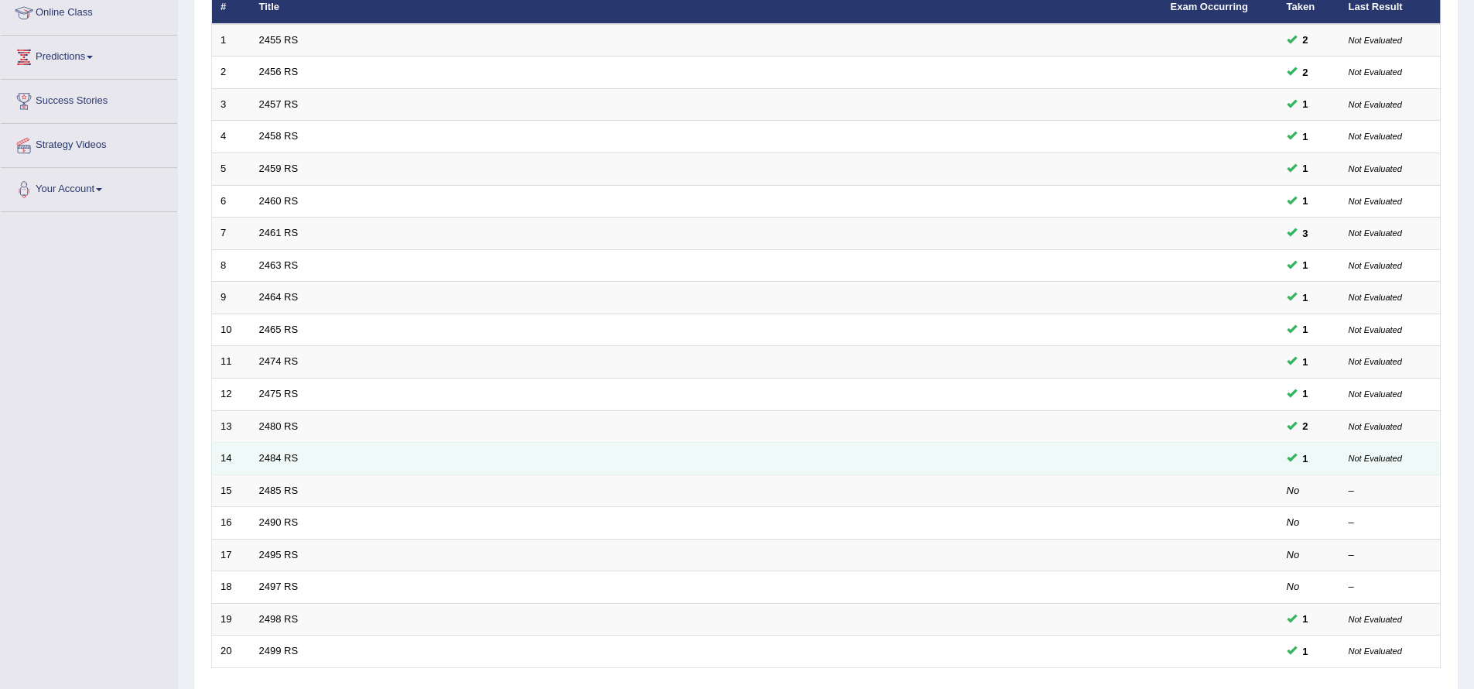
scroll to position [329, 0]
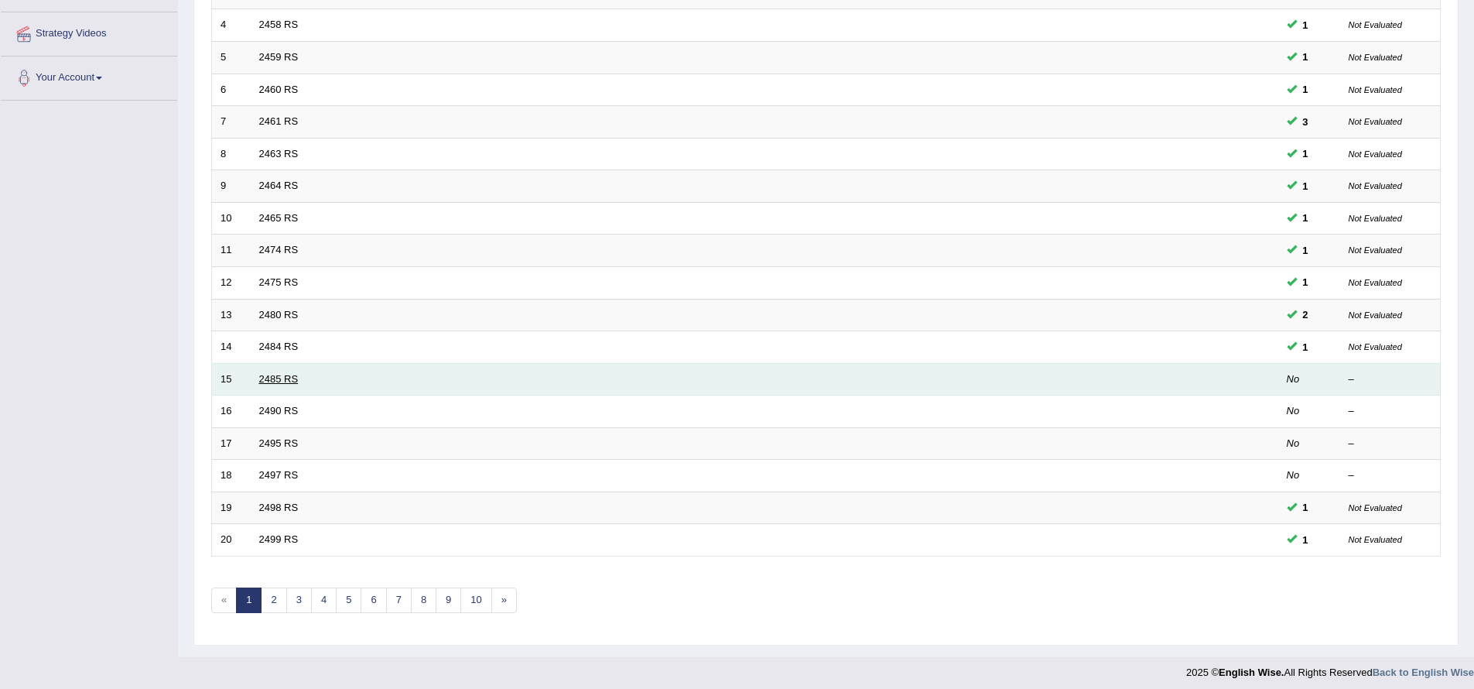
click at [269, 375] on link "2485 RS" at bounding box center [278, 379] width 39 height 12
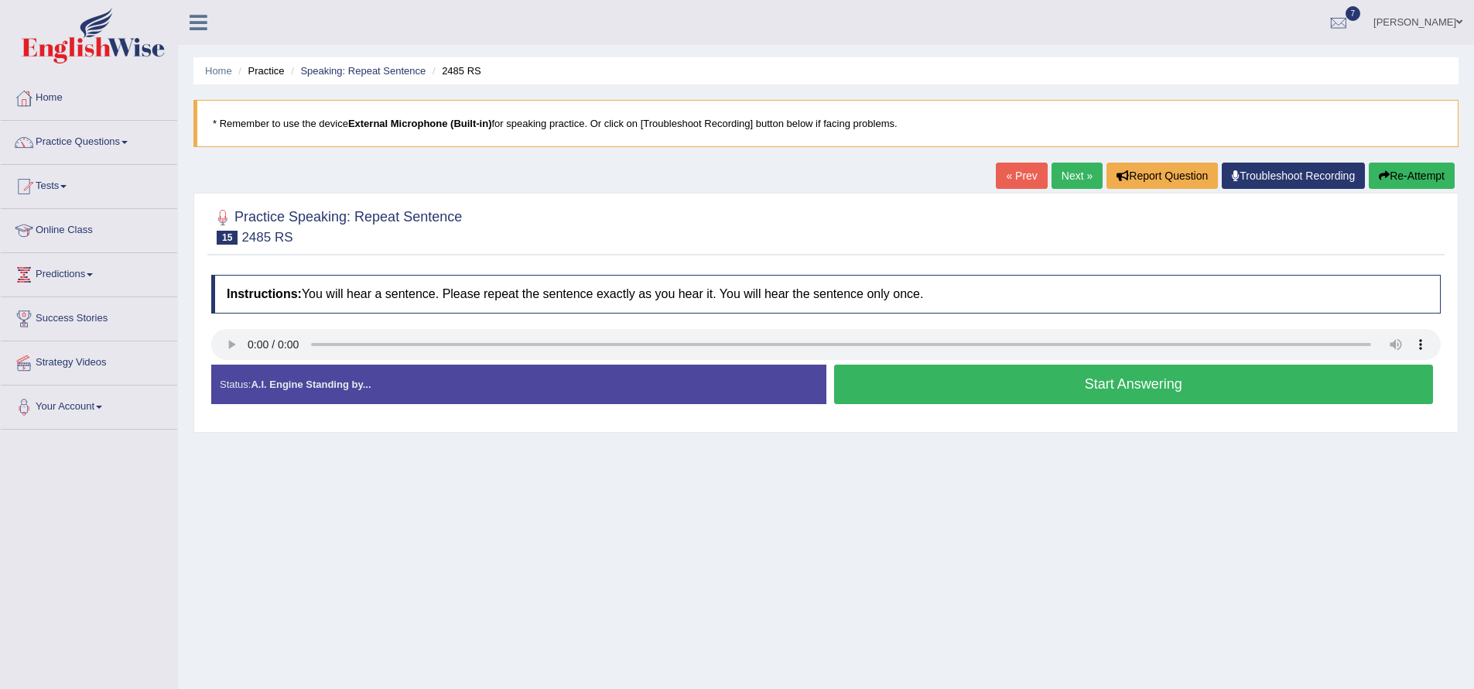
click at [873, 383] on button "Start Answering" at bounding box center [1134, 384] width 600 height 39
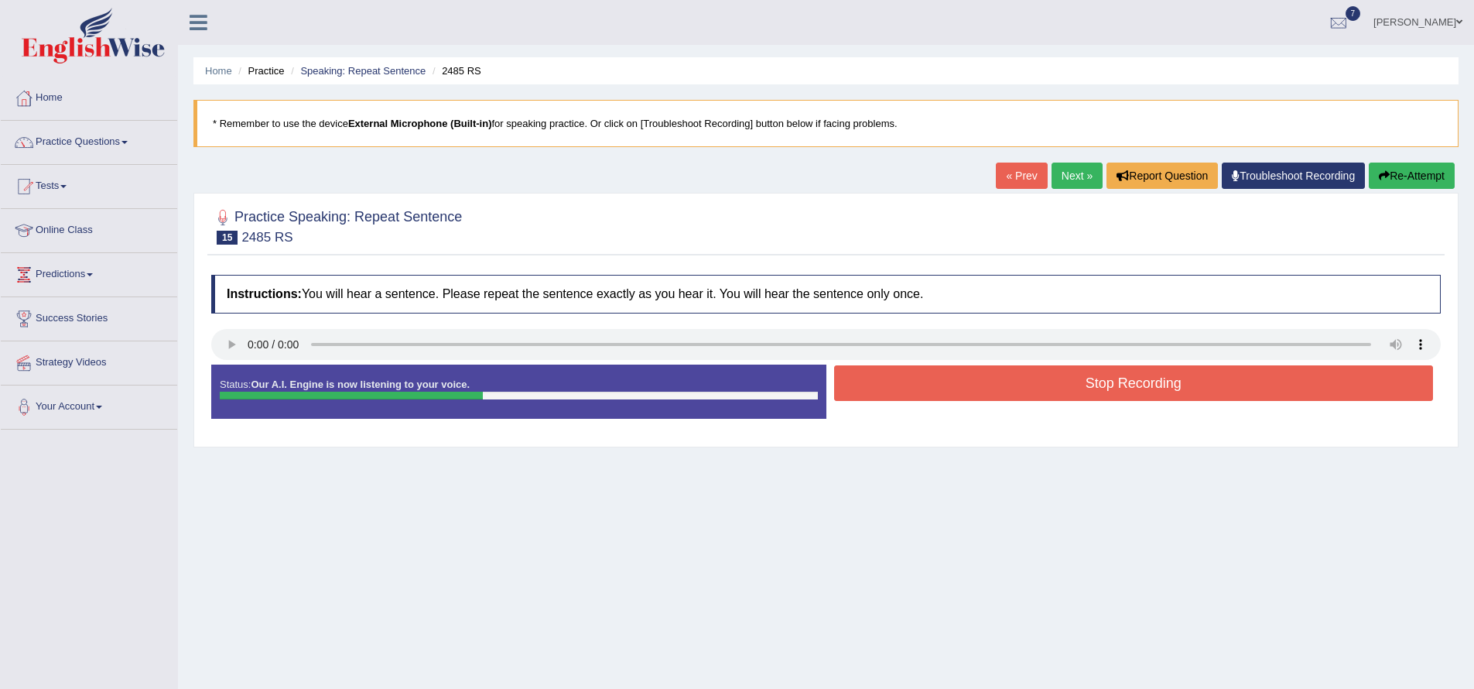
click at [888, 382] on button "Stop Recording" at bounding box center [1134, 383] width 600 height 36
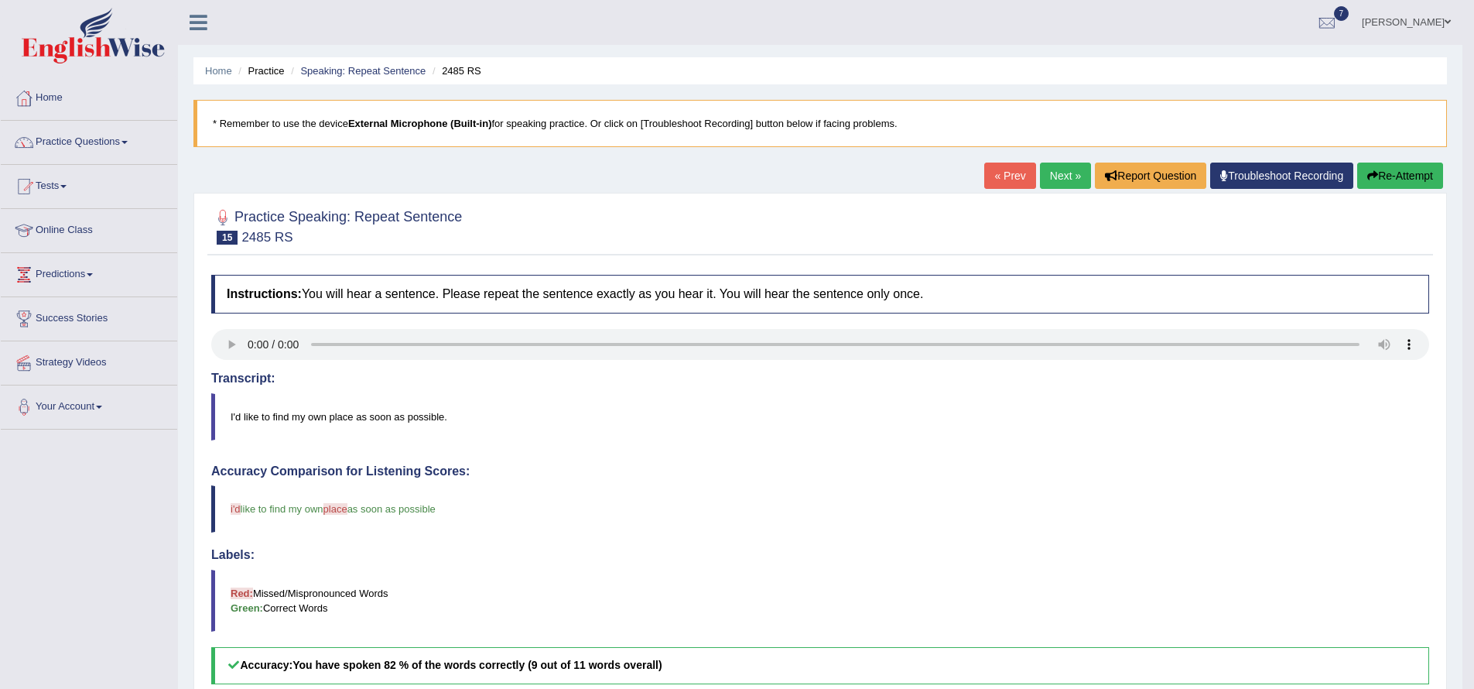
click at [1040, 182] on link "Next »" at bounding box center [1065, 176] width 51 height 26
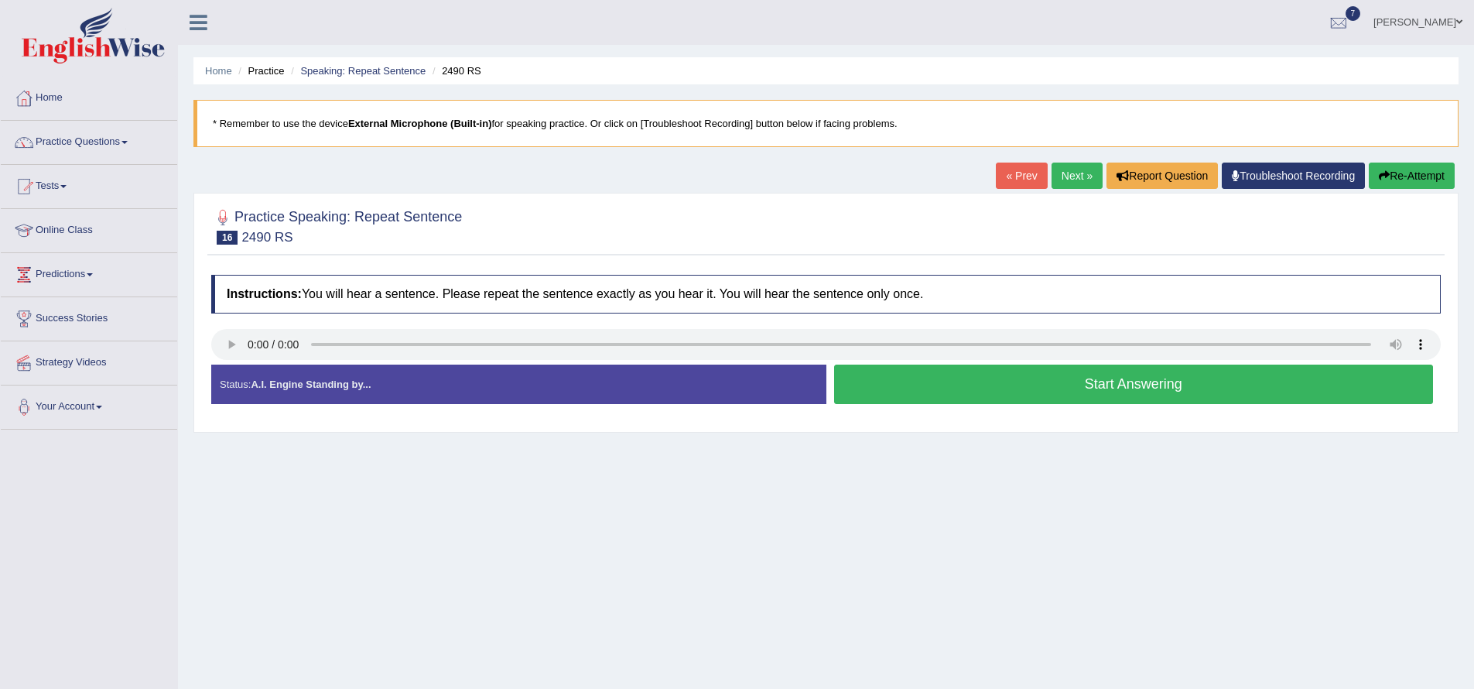
click at [864, 384] on button "Start Answering" at bounding box center [1134, 384] width 600 height 39
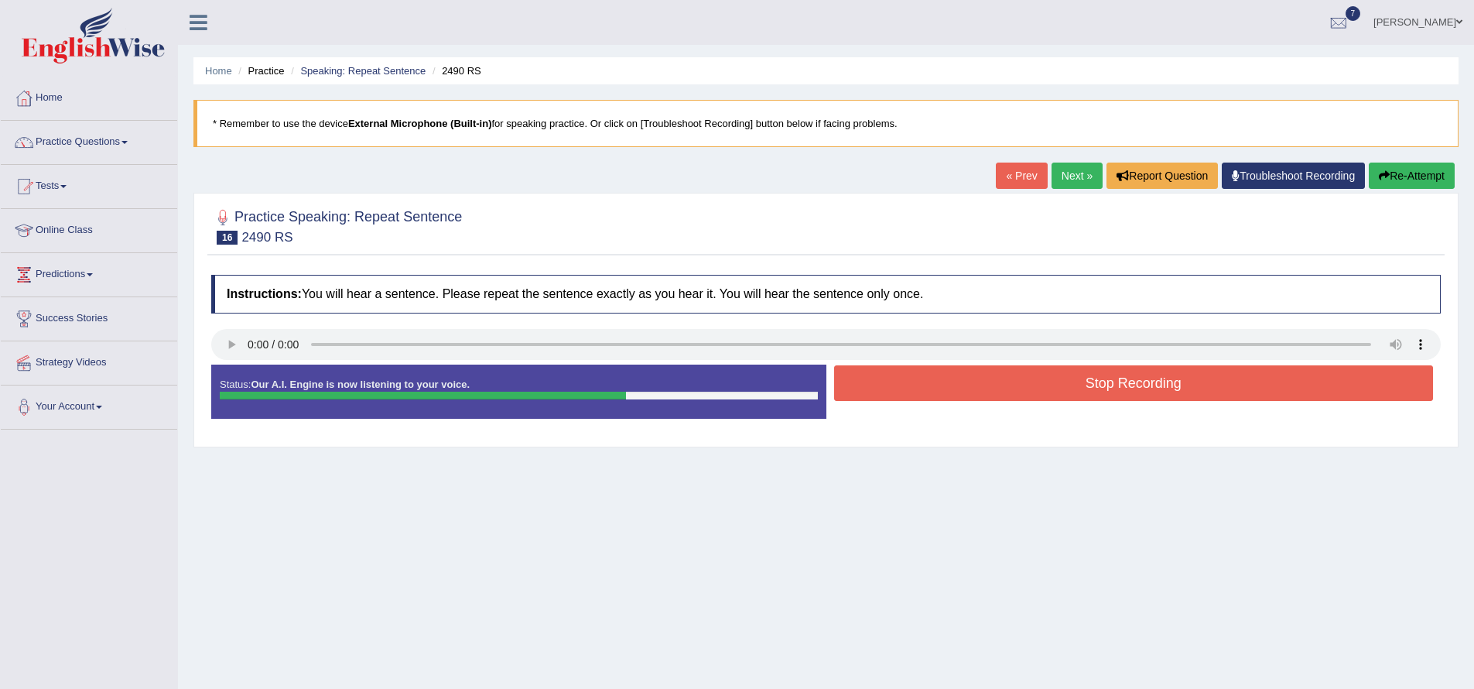
click at [867, 387] on button "Stop Recording" at bounding box center [1134, 383] width 600 height 36
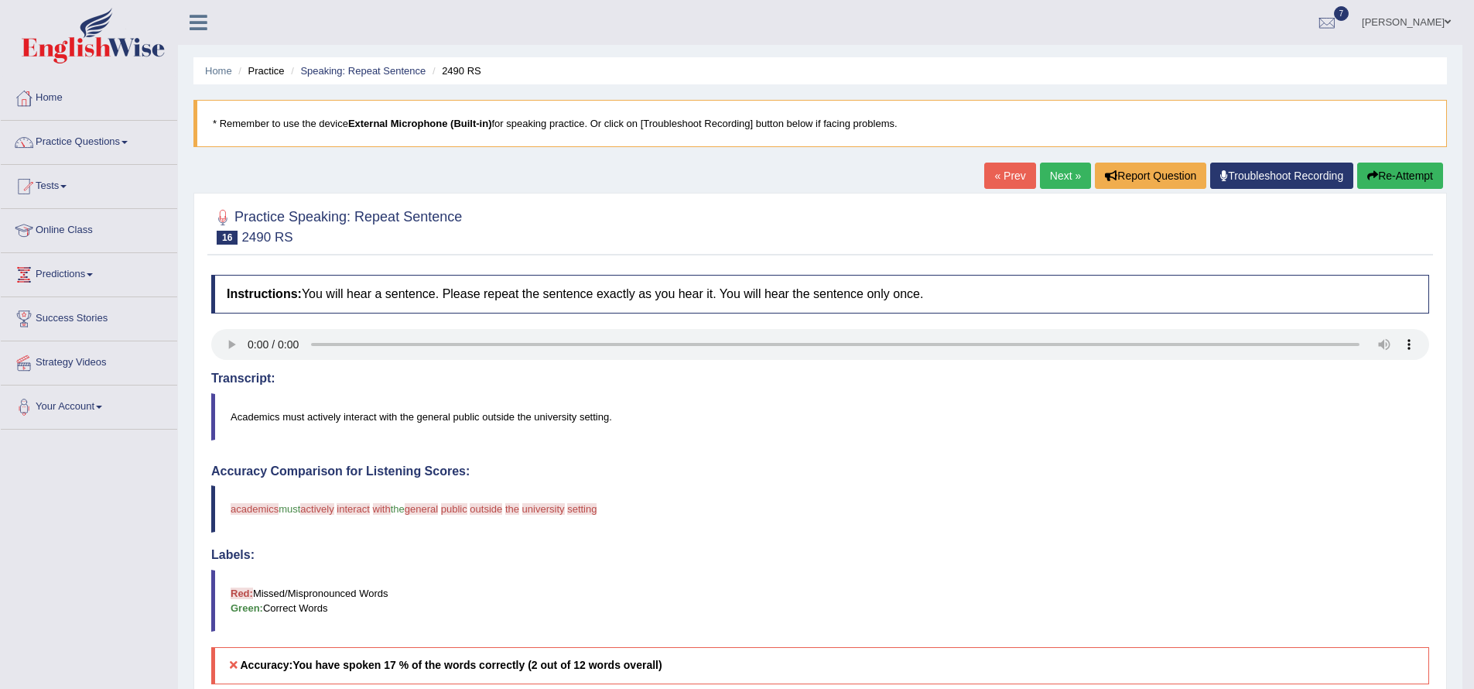
click at [1361, 174] on button "Re-Attempt" at bounding box center [1400, 176] width 86 height 26
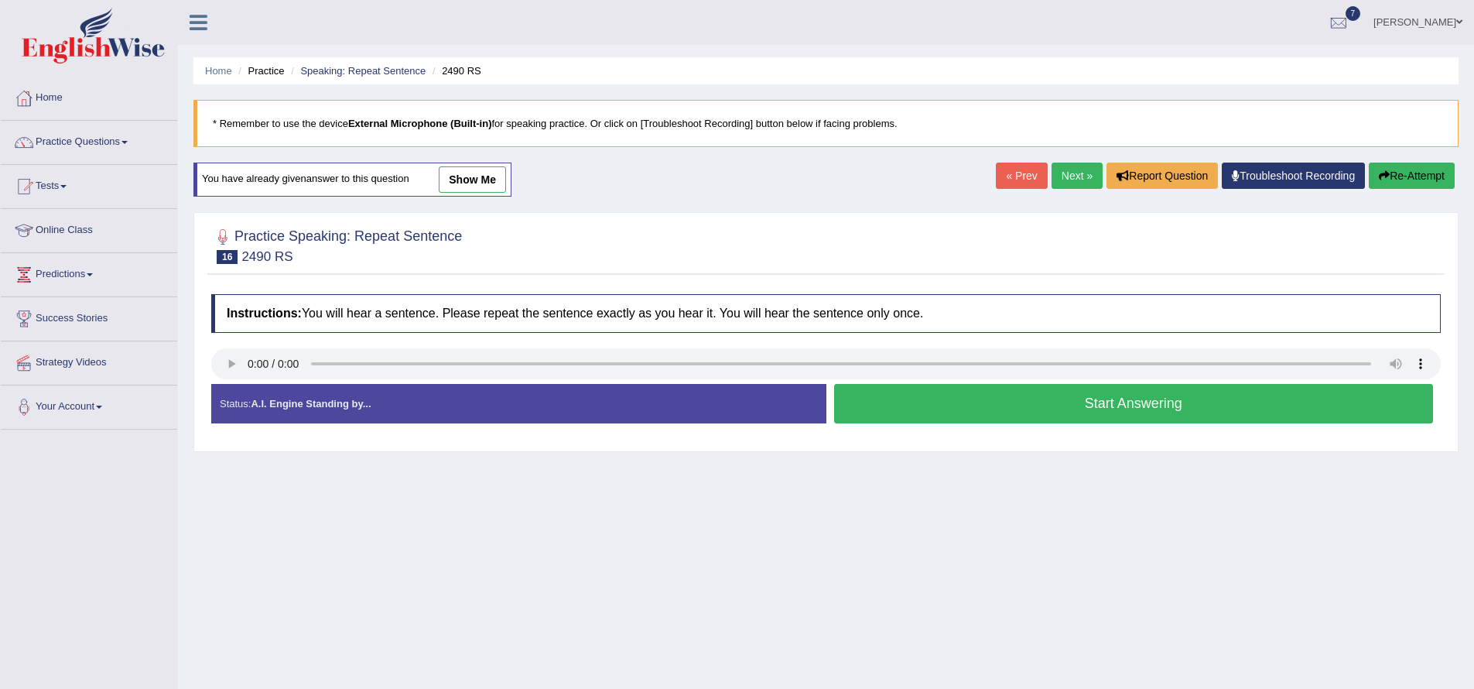
click at [973, 399] on button "Start Answering" at bounding box center [1134, 403] width 600 height 39
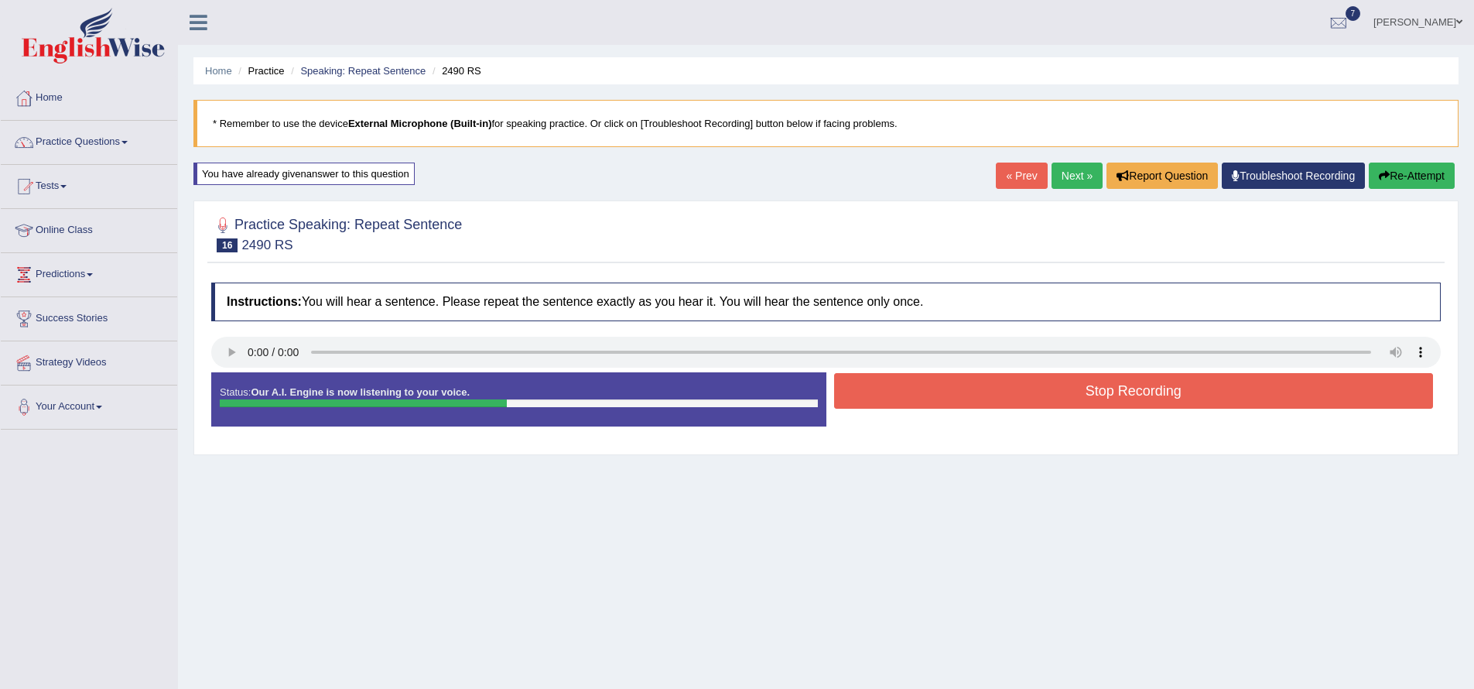
click at [1085, 392] on button "Stop Recording" at bounding box center [1134, 391] width 600 height 36
